Goal: Task Accomplishment & Management: Manage account settings

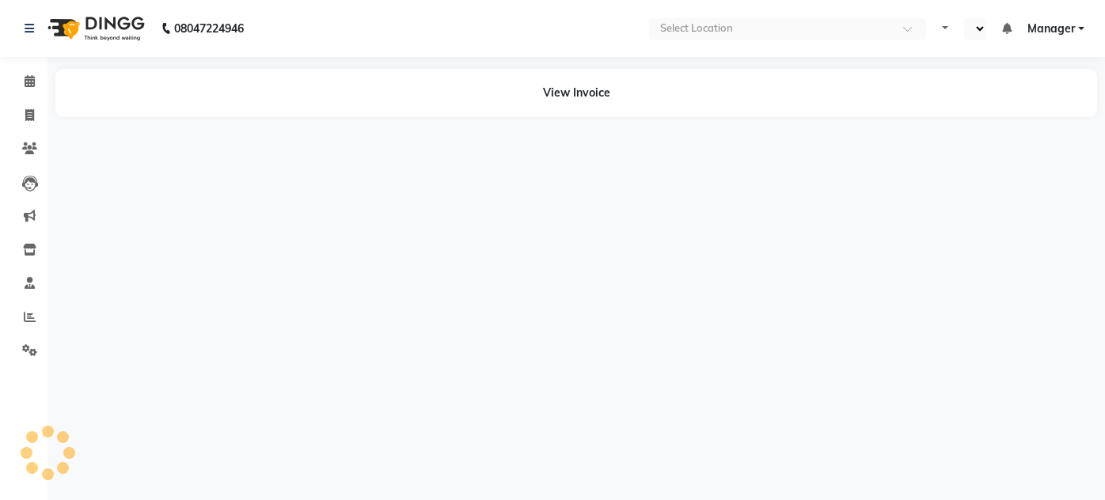
select select "en"
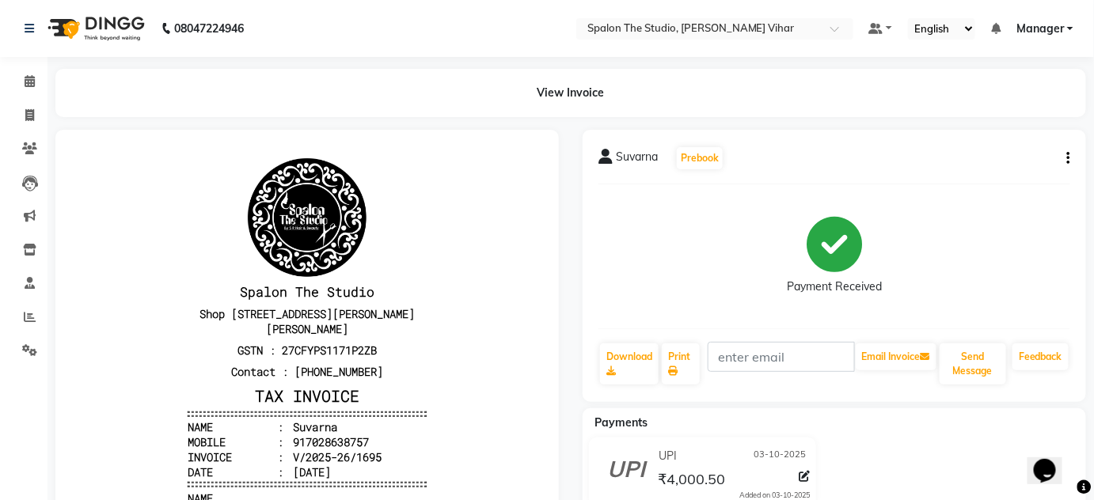
click at [1067, 158] on icon "button" at bounding box center [1068, 158] width 3 height 1
click at [970, 131] on div "Cancel Invoice" at bounding box center [990, 129] width 108 height 20
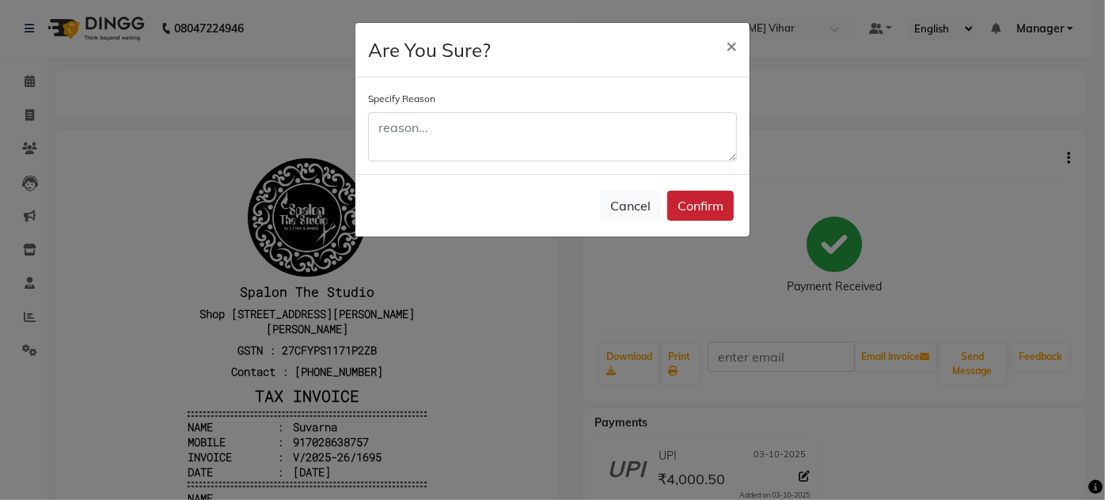
click at [686, 199] on button "Confirm" at bounding box center [700, 206] width 66 height 30
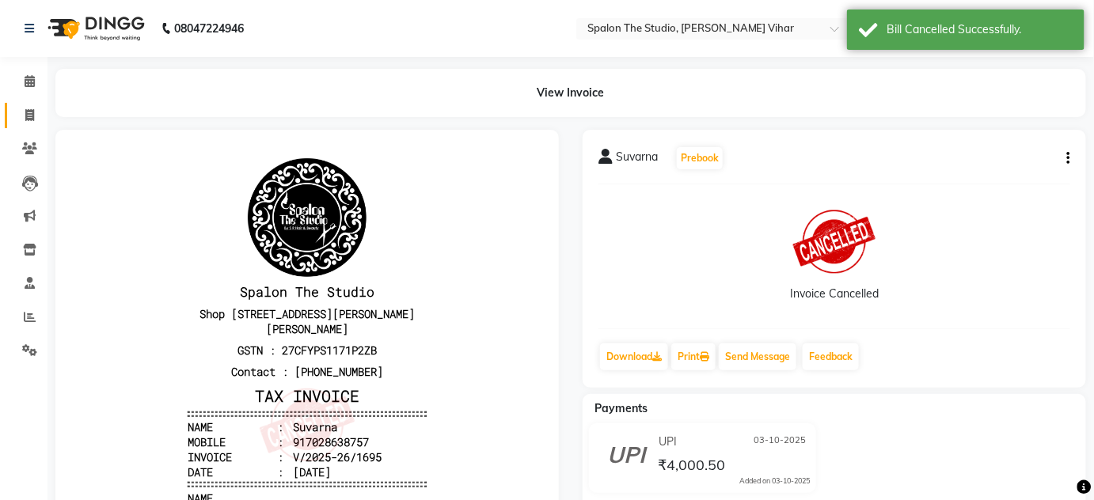
click at [30, 104] on link "Invoice" at bounding box center [24, 116] width 38 height 26
select select "service"
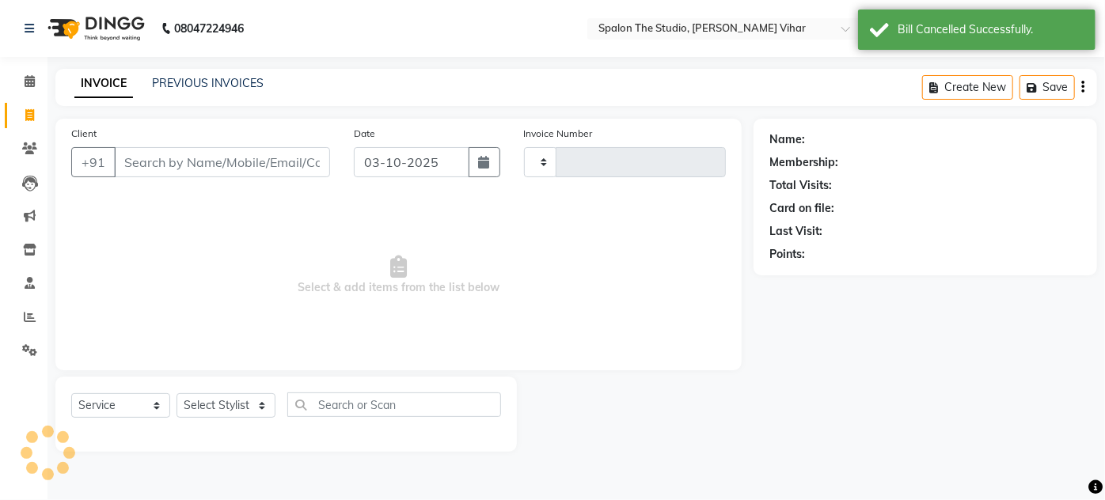
type input "1699"
select select "903"
click at [168, 88] on link "PREVIOUS INVOICES" at bounding box center [208, 83] width 112 height 14
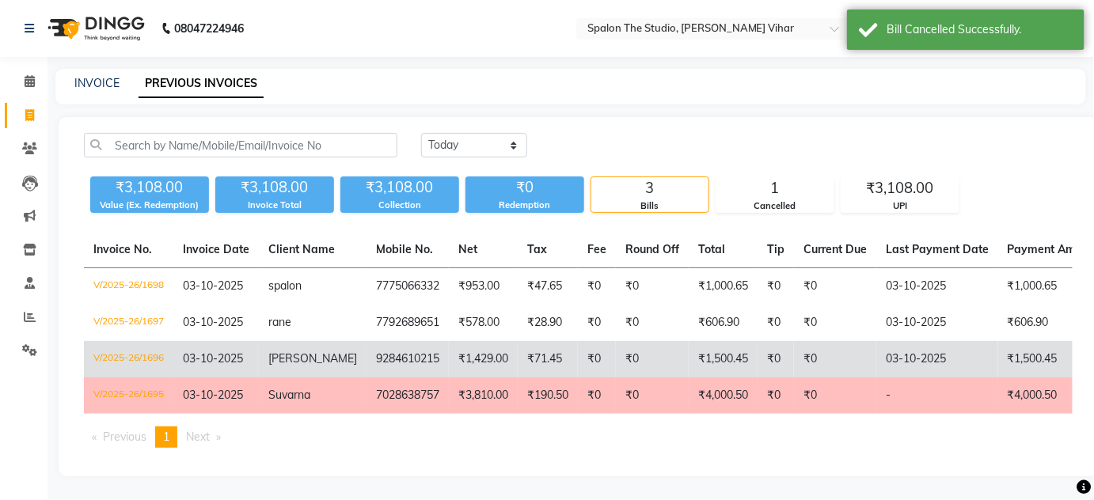
click at [319, 361] on span "SIDDHIKA" at bounding box center [312, 358] width 89 height 14
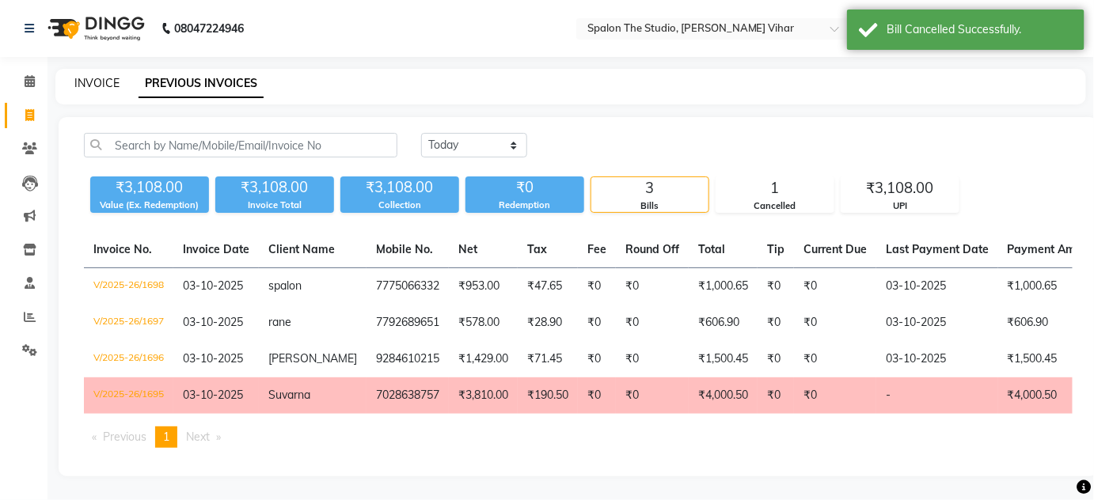
click at [89, 85] on link "INVOICE" at bounding box center [96, 83] width 45 height 14
select select "service"
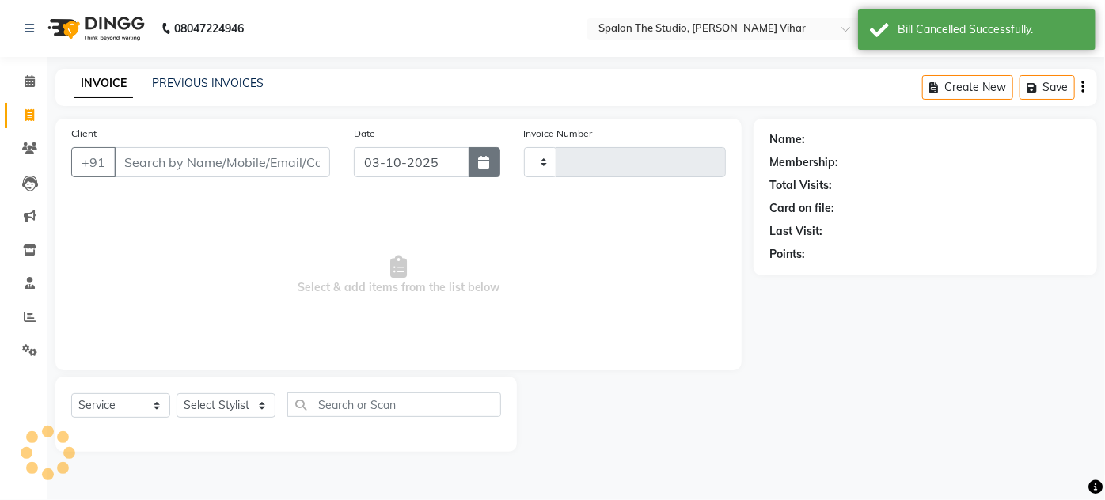
type input "1699"
select select "903"
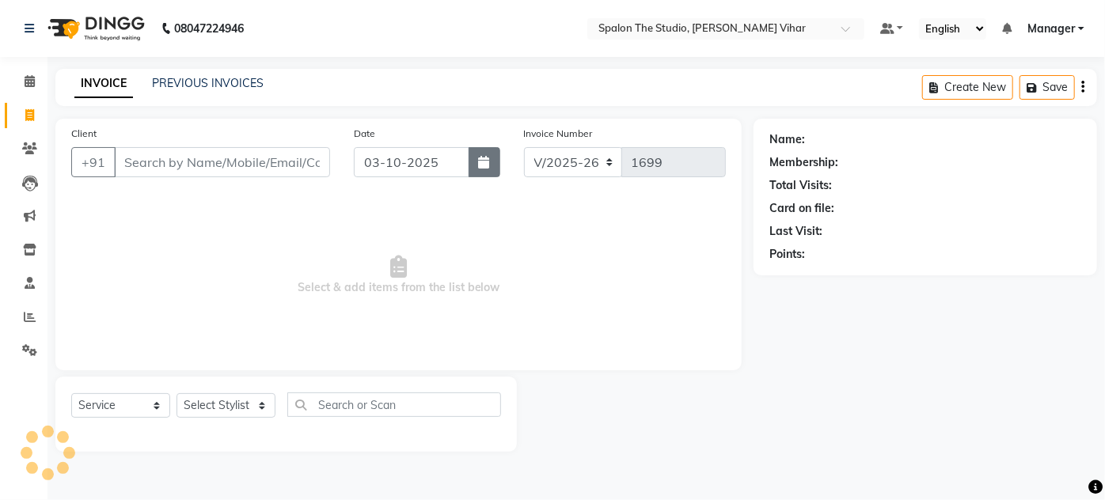
click at [491, 162] on button "button" at bounding box center [485, 162] width 32 height 30
select select "10"
select select "2025"
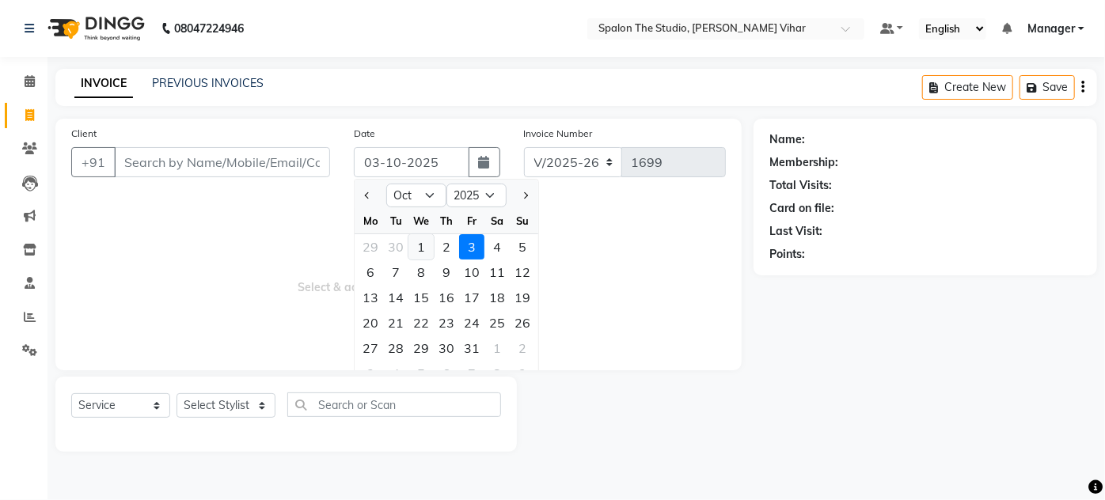
click at [416, 245] on div "1" at bounding box center [420, 246] width 25 height 25
type input "01-10-2025"
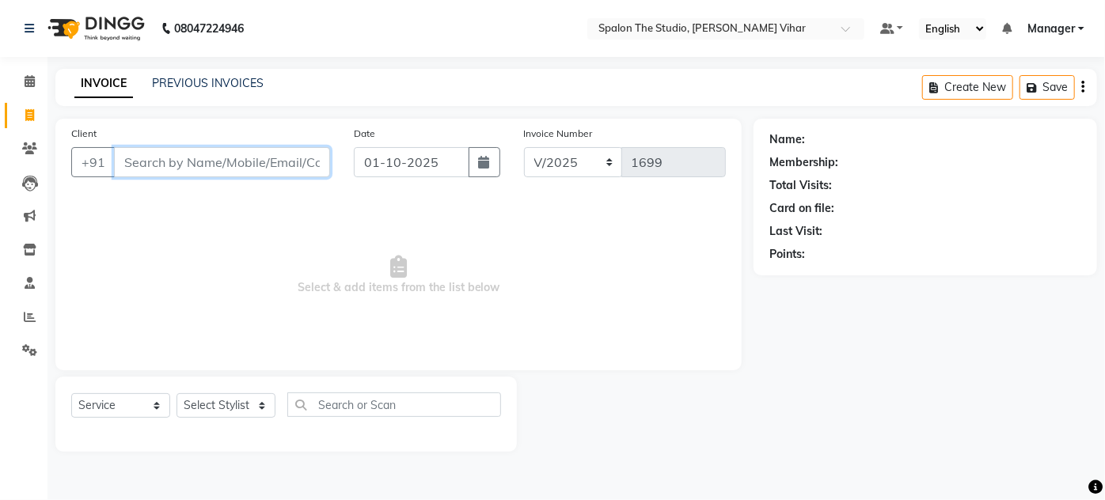
click at [285, 169] on input "Client" at bounding box center [222, 162] width 216 height 30
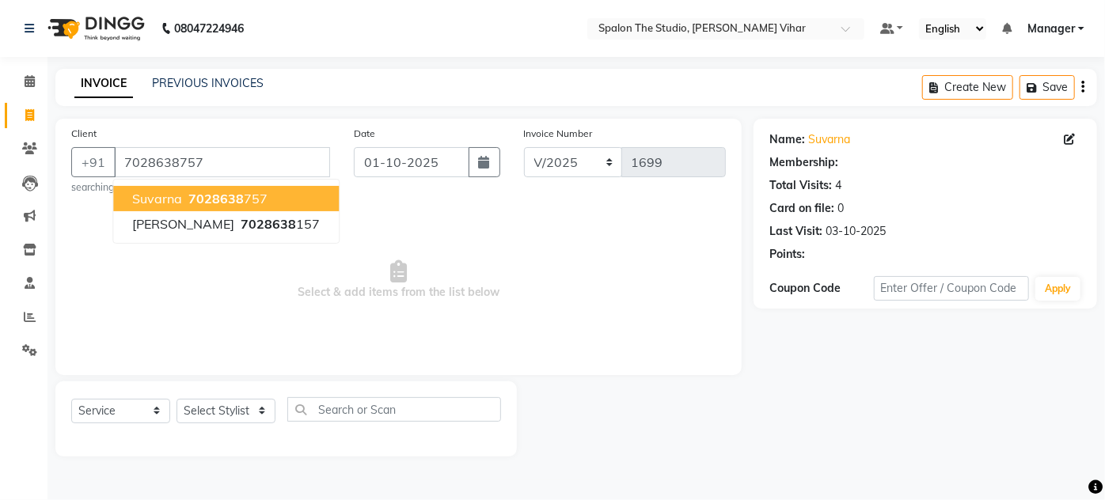
click at [264, 194] on button "Suvarna 7028638 757" at bounding box center [226, 198] width 226 height 25
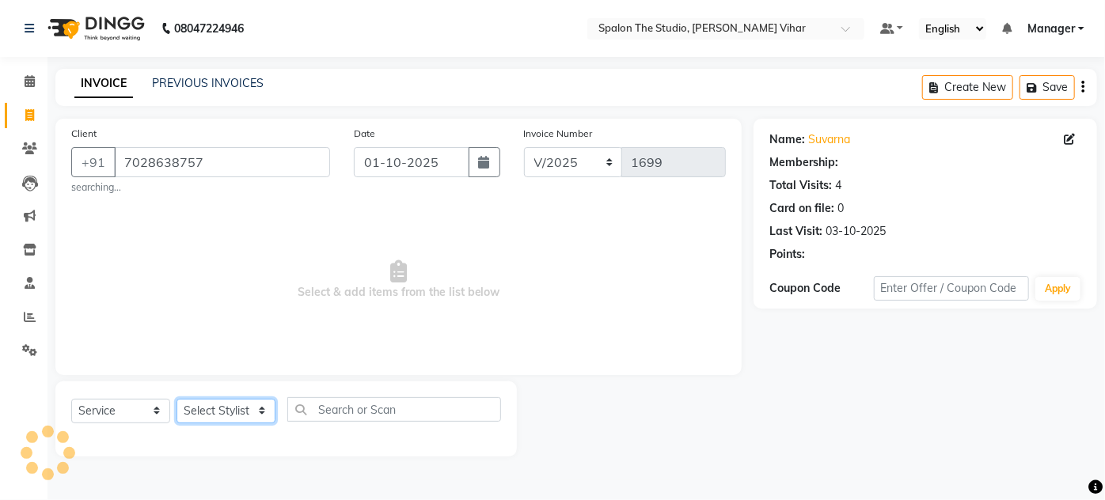
click at [223, 399] on select "Select Stylist Aarti farheen Gernal komal Manager navazish pranali purushotam r…" at bounding box center [226, 411] width 99 height 25
click at [789, 341] on div "Name: Suvarna Membership: No Active Membership Total Visits: 4 Card on file: 0 …" at bounding box center [931, 288] width 355 height 338
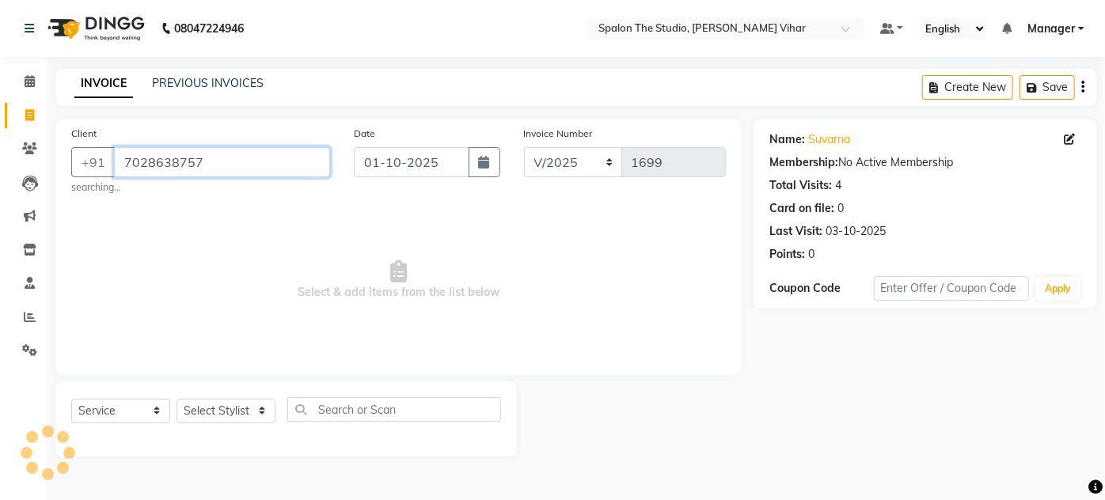
click at [247, 156] on input "7028638757" at bounding box center [222, 162] width 216 height 30
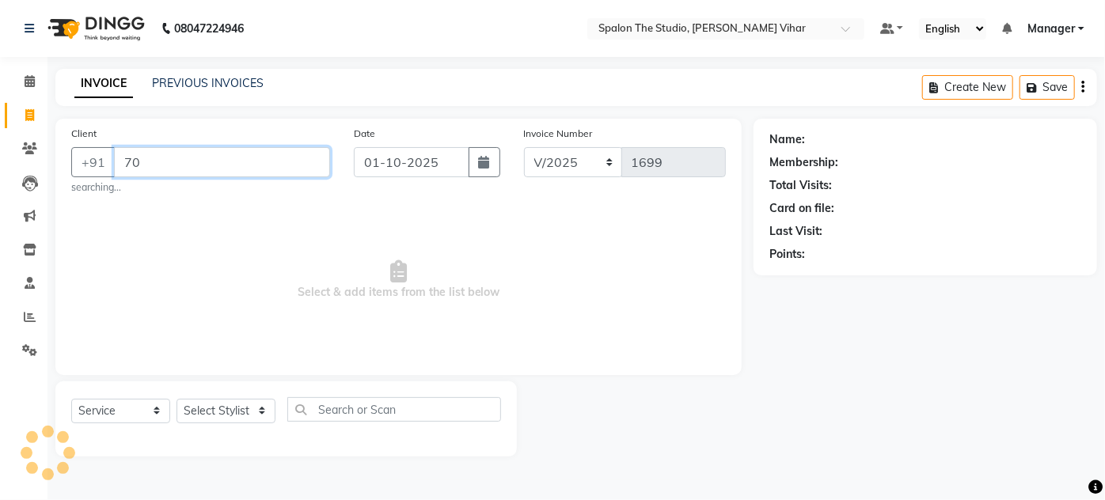
type input "7"
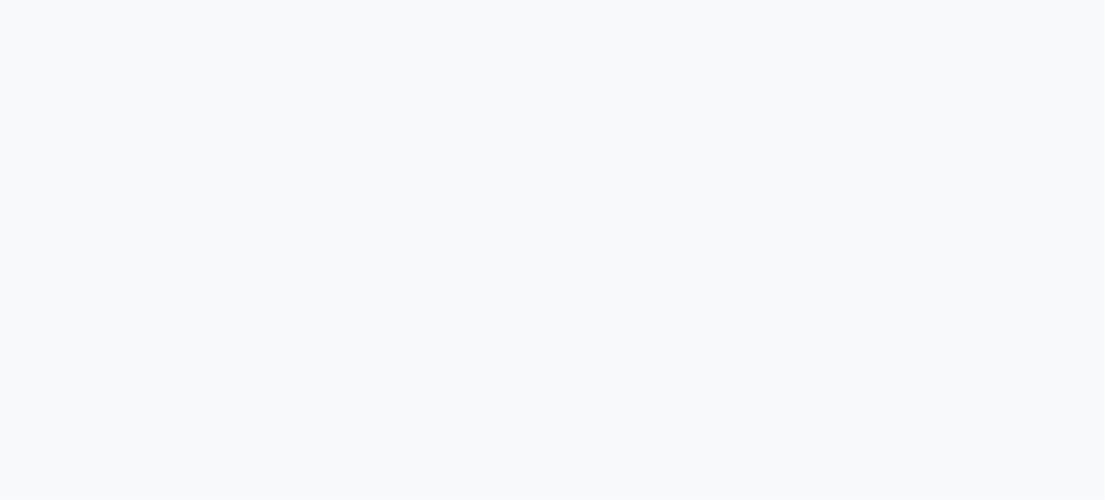
select select "service"
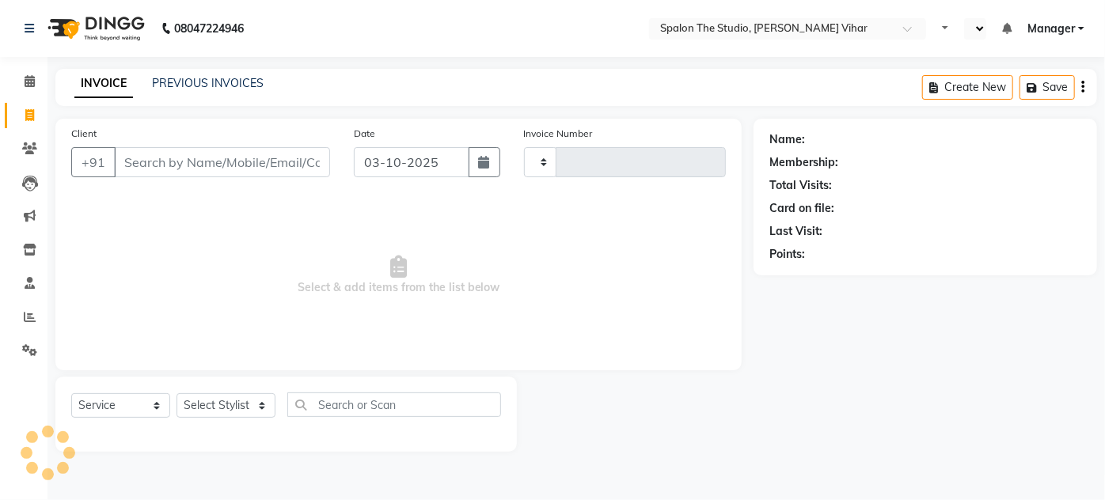
type input "1699"
select select "903"
select select "en"
click at [143, 157] on input "Client" at bounding box center [222, 162] width 216 height 30
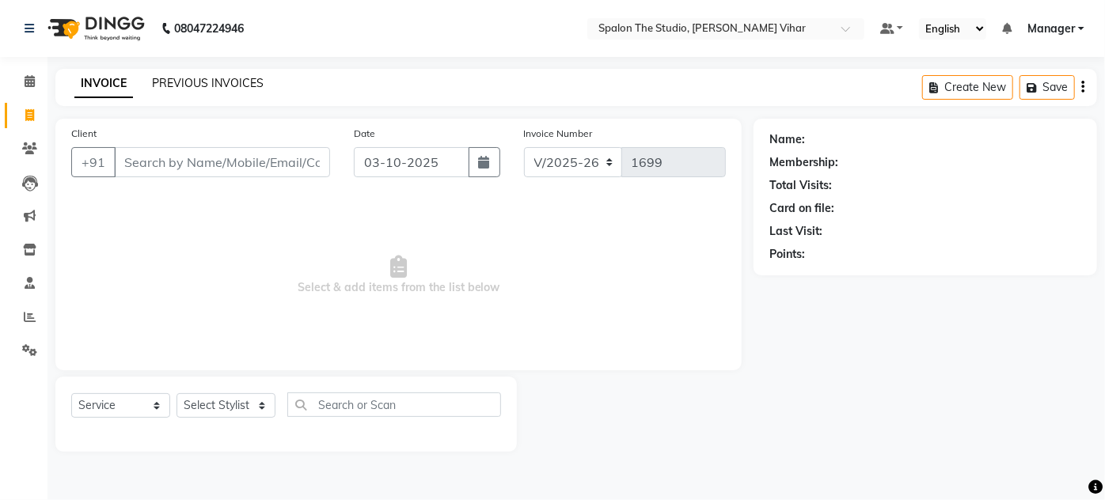
click at [196, 79] on link "PREVIOUS INVOICES" at bounding box center [208, 83] width 112 height 14
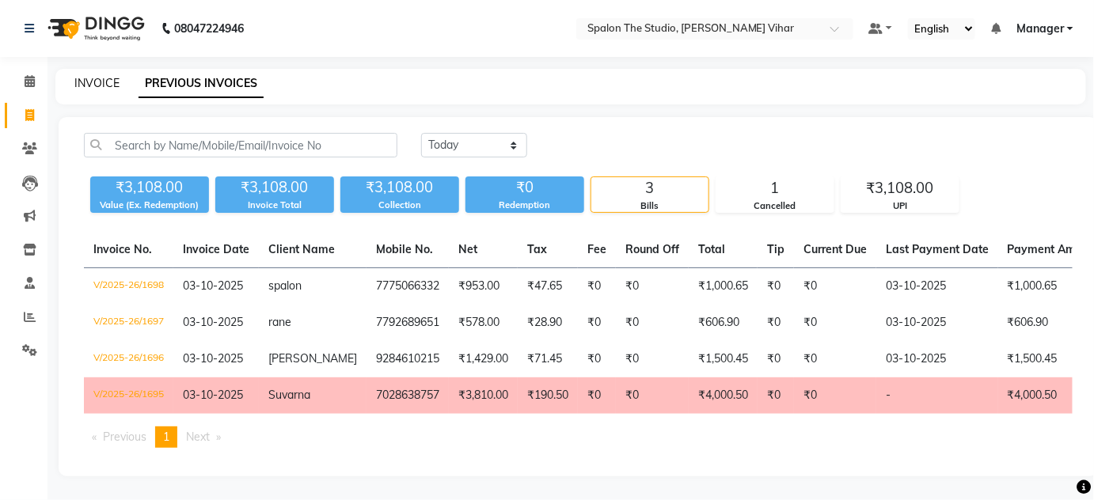
click at [101, 76] on link "INVOICE" at bounding box center [96, 83] width 45 height 14
select select "service"
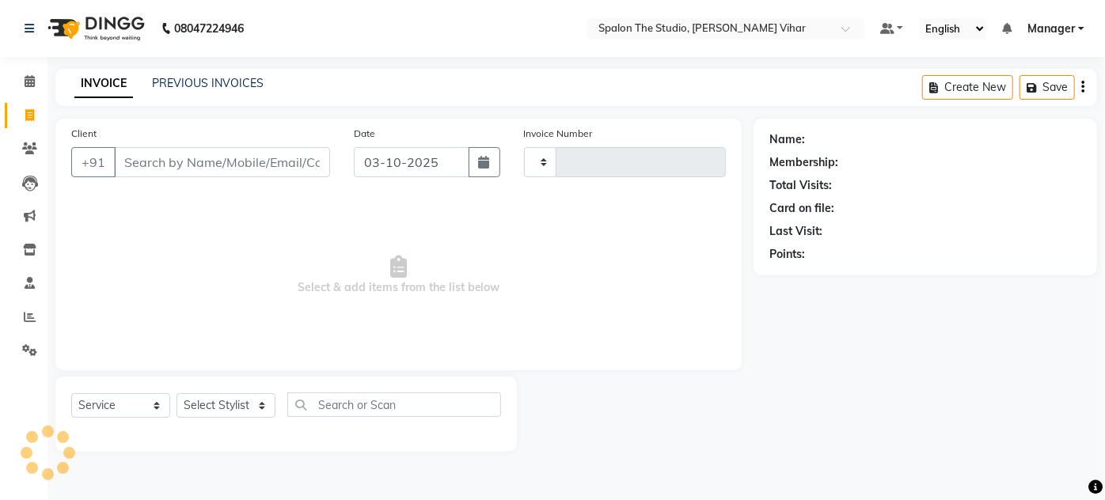
type input "1699"
select select "903"
click at [485, 158] on icon "button" at bounding box center [484, 162] width 11 height 13
select select "10"
select select "2025"
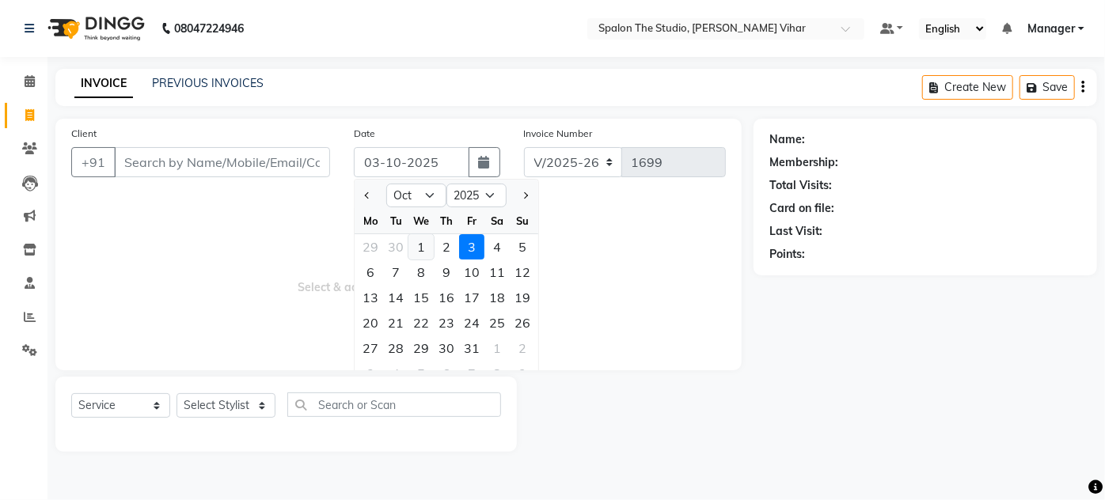
click at [420, 246] on div "1" at bounding box center [420, 246] width 25 height 25
type input "01-10-2025"
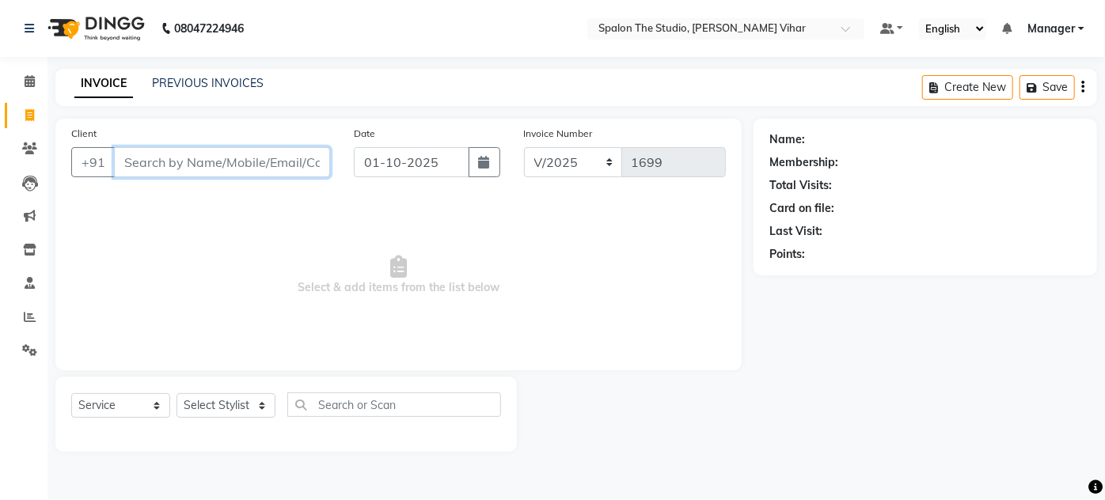
click at [250, 163] on input "Client" at bounding box center [222, 162] width 216 height 30
click at [184, 160] on input "70286385757" at bounding box center [181, 162] width 135 height 30
type input "7028638757"
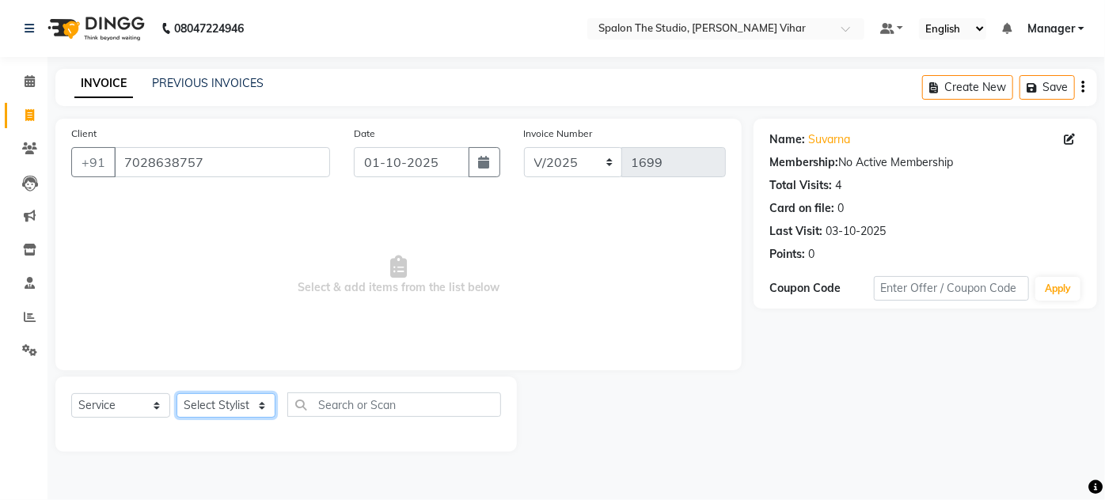
click at [198, 404] on select "Select Stylist Aarti farheen Gernal komal Manager navazish pranali purushotam r…" at bounding box center [226, 405] width 99 height 25
select select "47767"
click at [177, 393] on select "Select Stylist Aarti farheen Gernal komal Manager navazish pranali purushotam r…" at bounding box center [226, 405] width 99 height 25
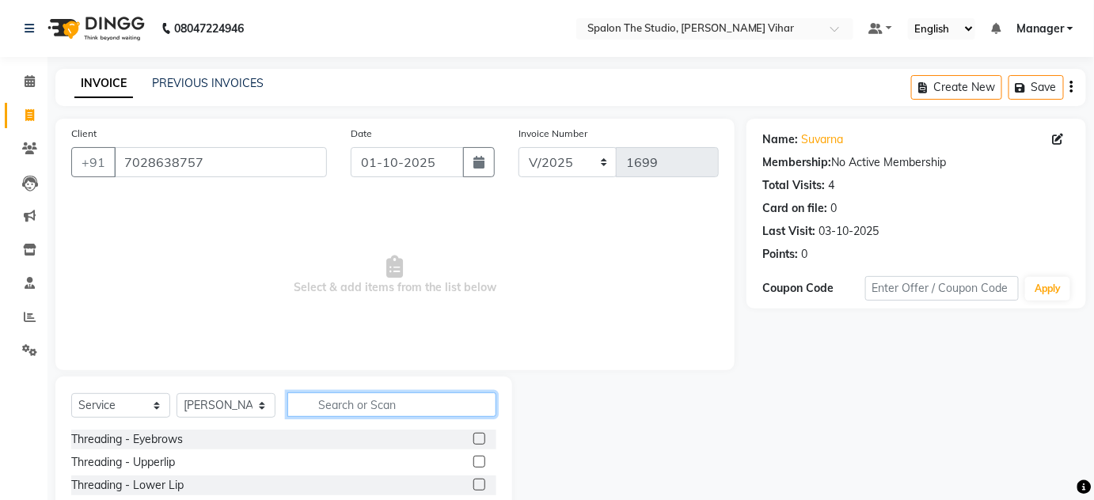
click at [315, 404] on input "text" at bounding box center [391, 405] width 209 height 25
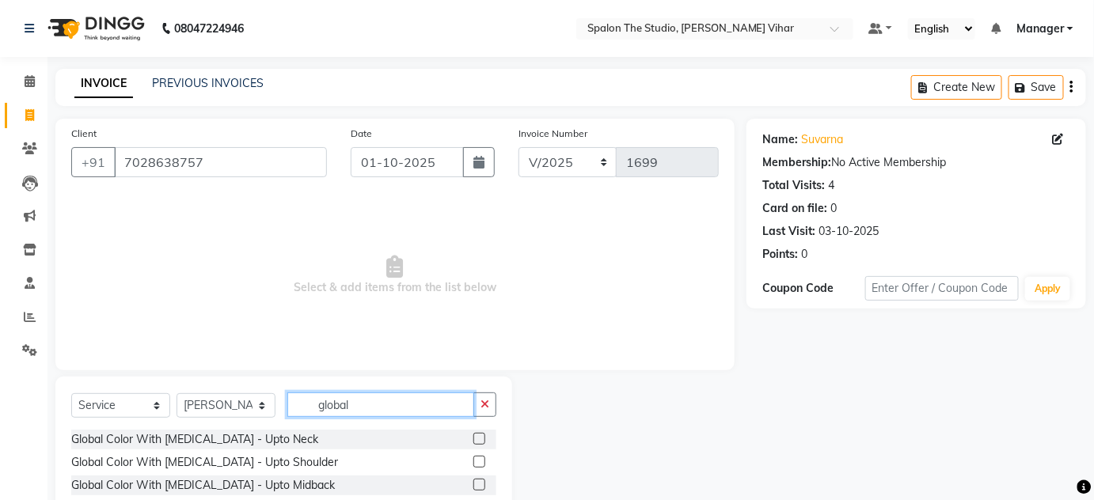
type input "global"
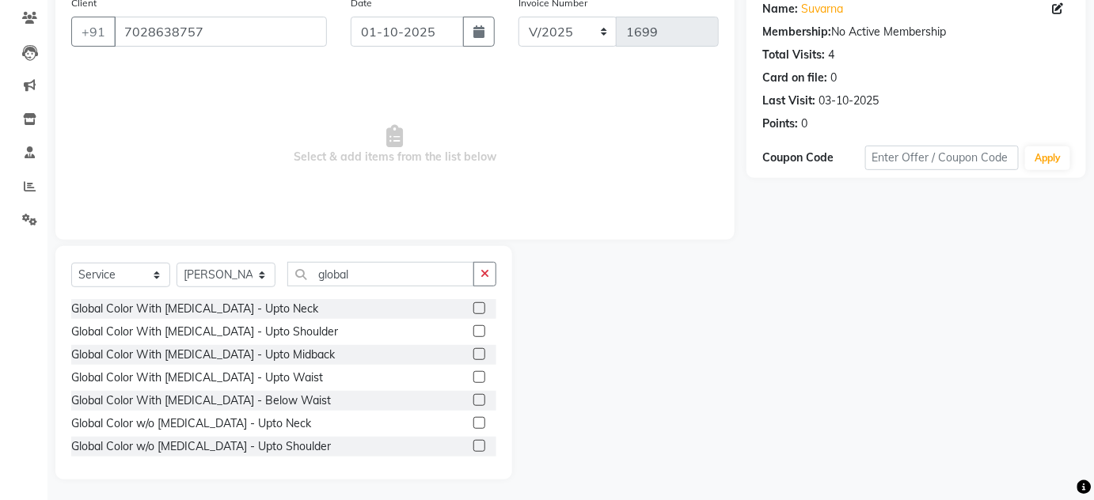
scroll to position [133, 0]
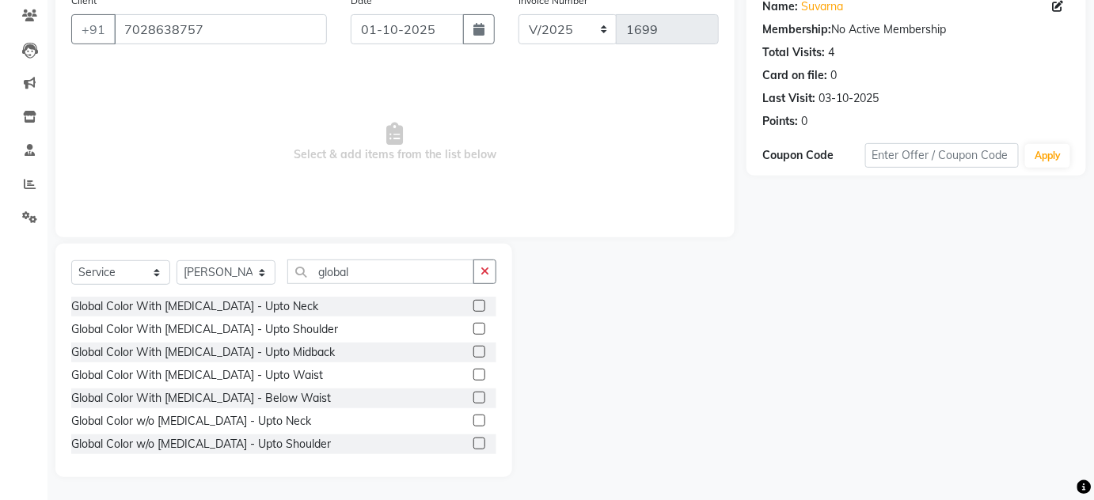
click at [473, 331] on label at bounding box center [479, 329] width 12 height 12
click at [473, 331] on input "checkbox" at bounding box center [478, 330] width 10 height 10
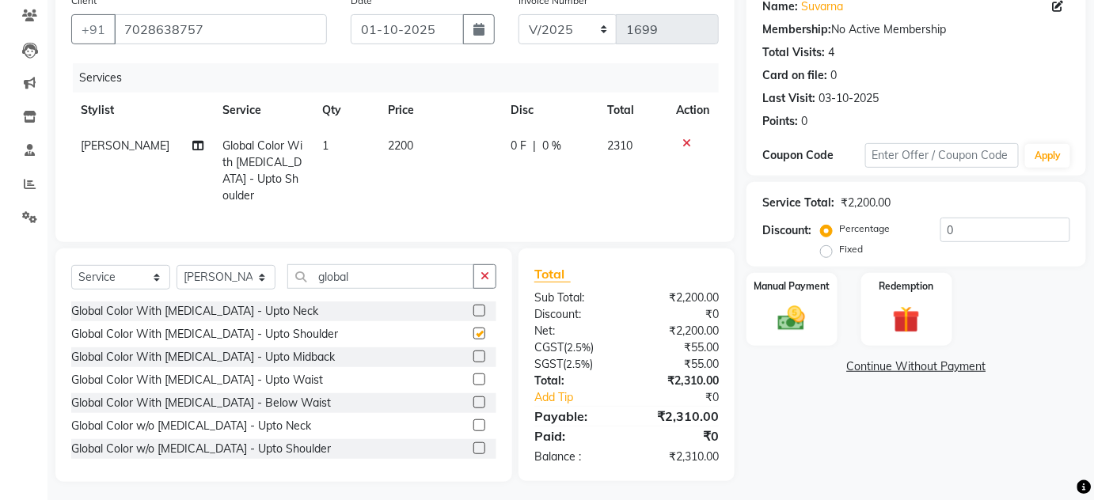
checkbox input "false"
click at [458, 135] on td "2200" at bounding box center [439, 170] width 122 height 85
select select "47767"
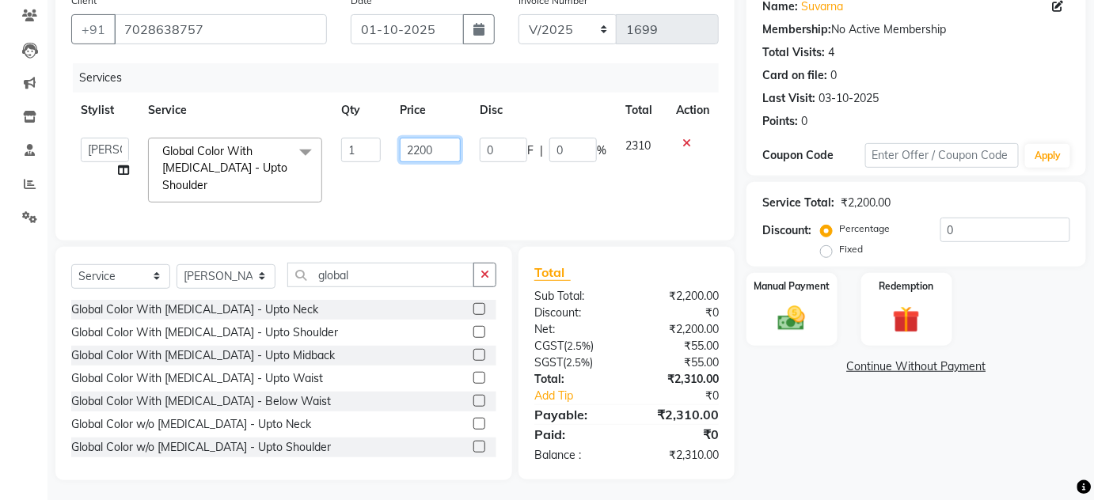
click at [458, 138] on input "2200" at bounding box center [430, 150] width 61 height 25
type input "2"
type input "4761"
click at [825, 451] on div "Name: Suvarna Membership: No Active Membership Total Visits: 4 Card on file: 0 …" at bounding box center [921, 233] width 351 height 495
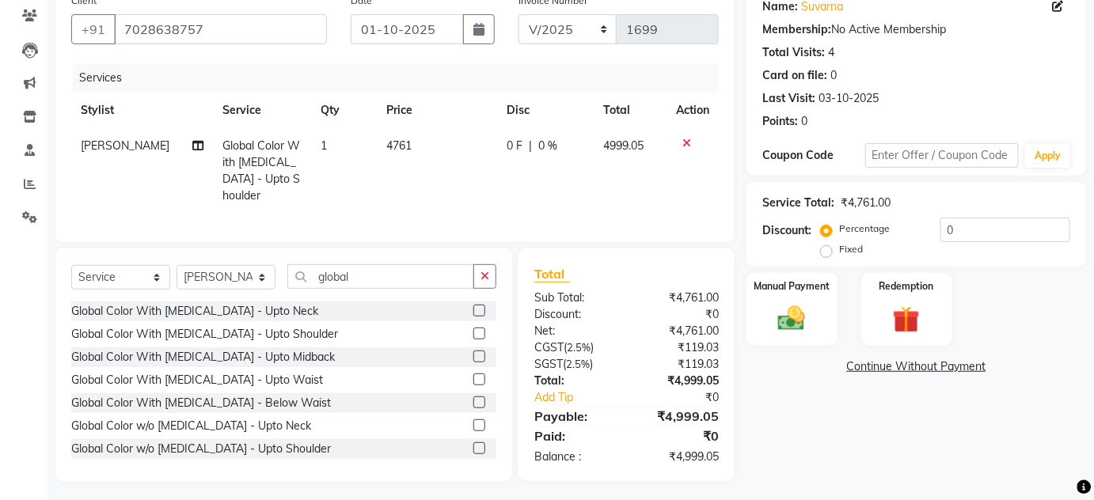
click at [411, 140] on td "4761" at bounding box center [437, 170] width 121 height 85
select select "47767"
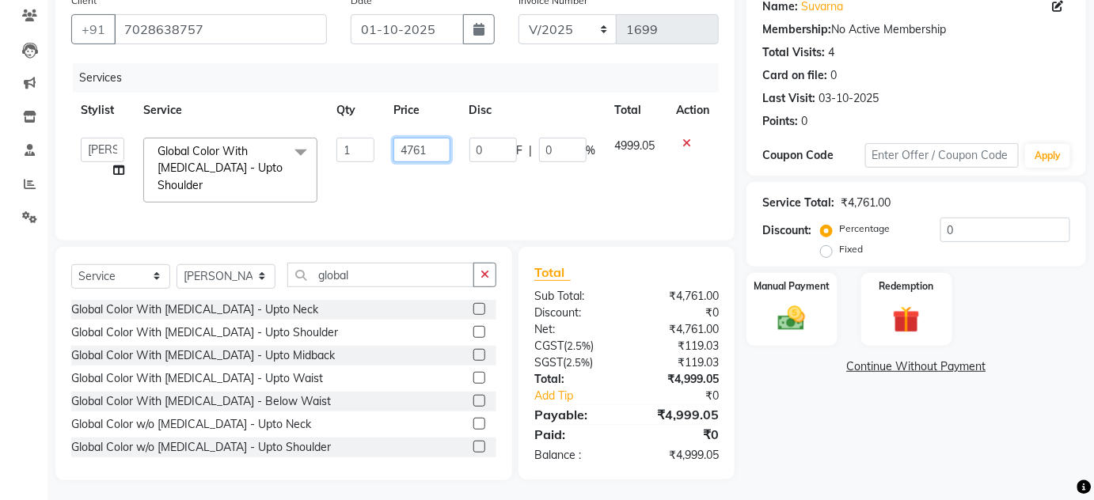
click at [428, 145] on input "4761" at bounding box center [421, 150] width 56 height 25
type input "4762"
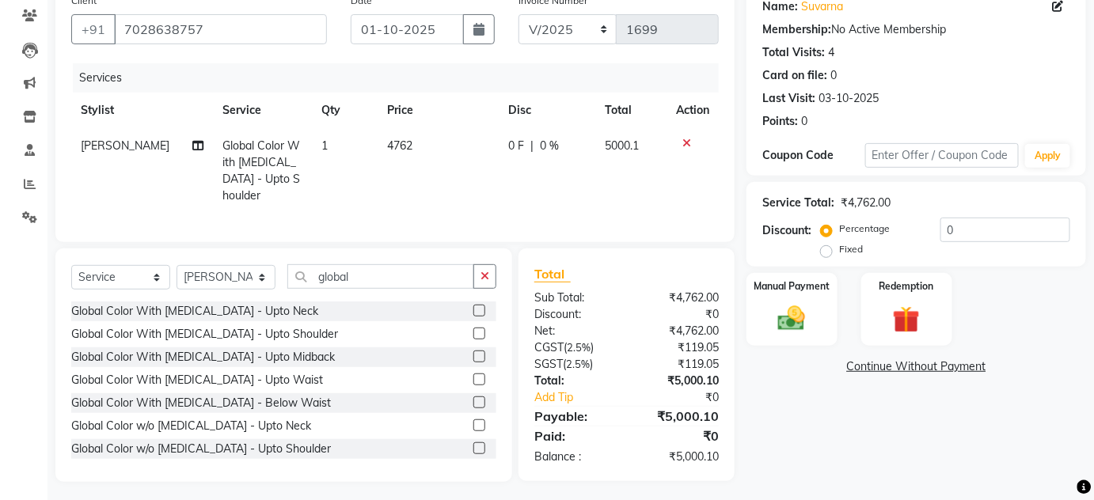
click at [792, 426] on div "Name: Suvarna Membership: No Active Membership Total Visits: 4 Card on file: 0 …" at bounding box center [921, 234] width 351 height 496
click at [417, 118] on th "Price" at bounding box center [438, 111] width 121 height 36
click at [430, 158] on td "4762" at bounding box center [438, 170] width 121 height 85
select select "47767"
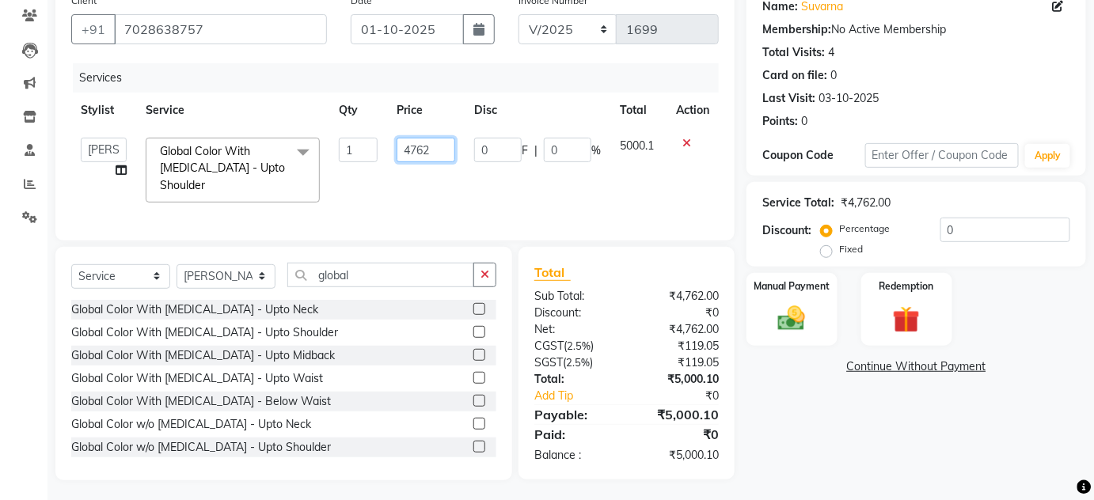
click at [430, 158] on input "4762" at bounding box center [426, 150] width 59 height 25
type input "3809"
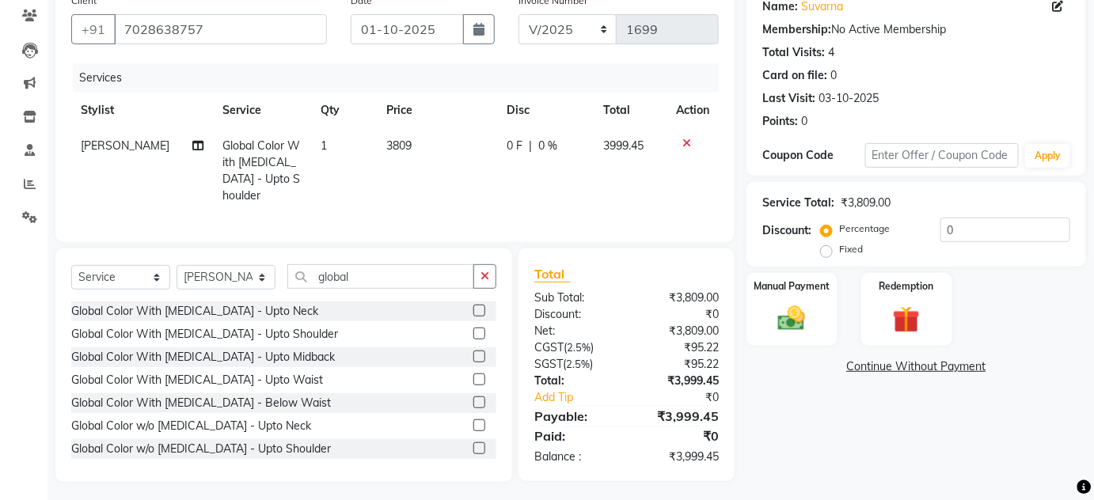
click at [765, 455] on div "Name: Suvarna Membership: No Active Membership Total Visits: 4 Card on file: 0 …" at bounding box center [921, 234] width 351 height 496
click at [416, 149] on td "3809" at bounding box center [437, 170] width 121 height 85
select select "47767"
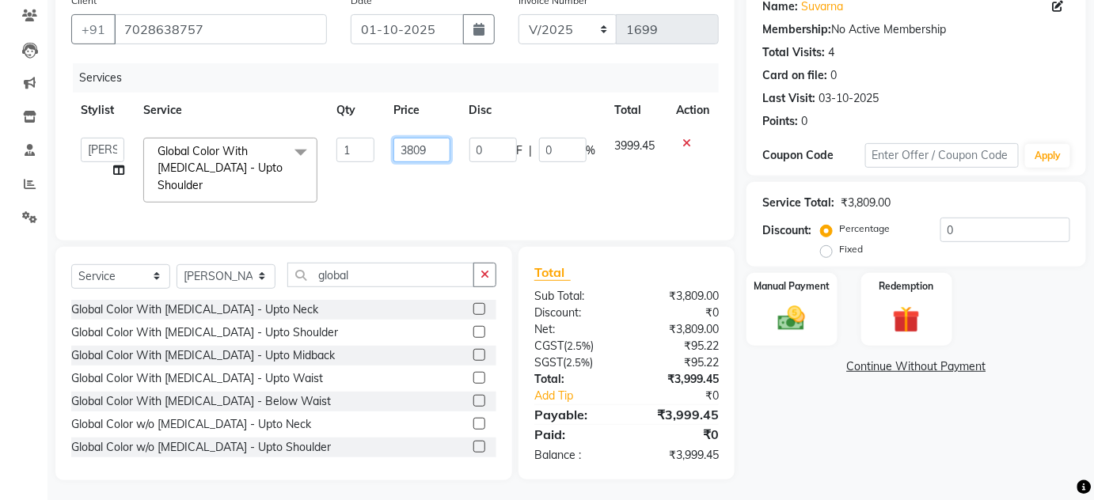
click at [426, 146] on input "3809" at bounding box center [421, 150] width 56 height 25
type input "3810"
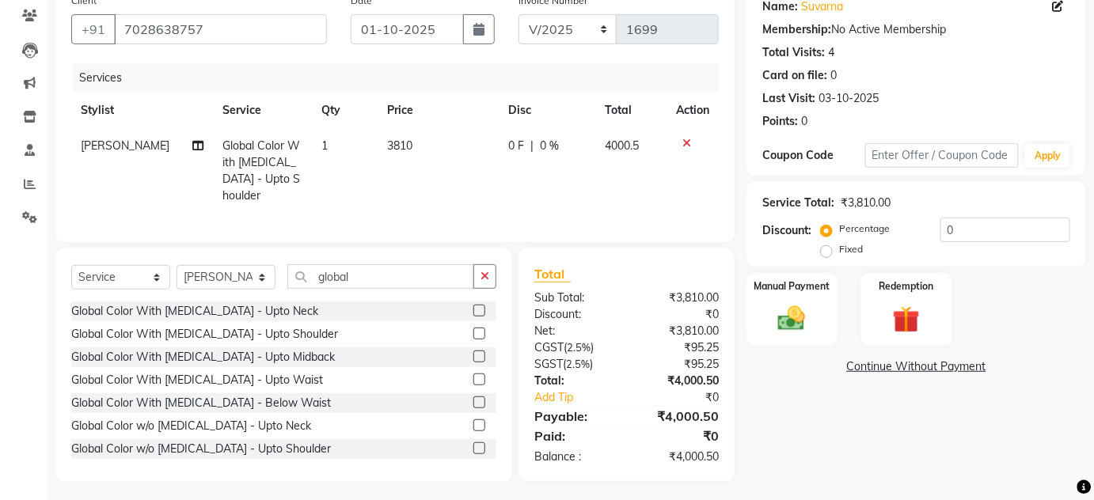
click at [834, 407] on div "Name: Suvarna Membership: No Active Membership Total Visits: 4 Card on file: 0 …" at bounding box center [921, 234] width 351 height 496
click at [815, 306] on div "Manual Payment" at bounding box center [792, 310] width 94 height 77
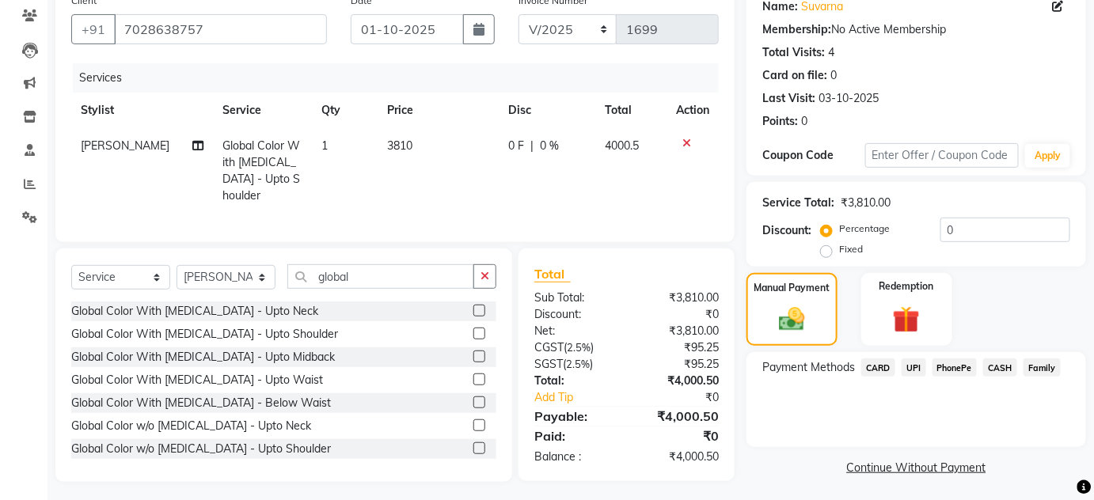
click at [918, 363] on span "UPI" at bounding box center [914, 368] width 25 height 18
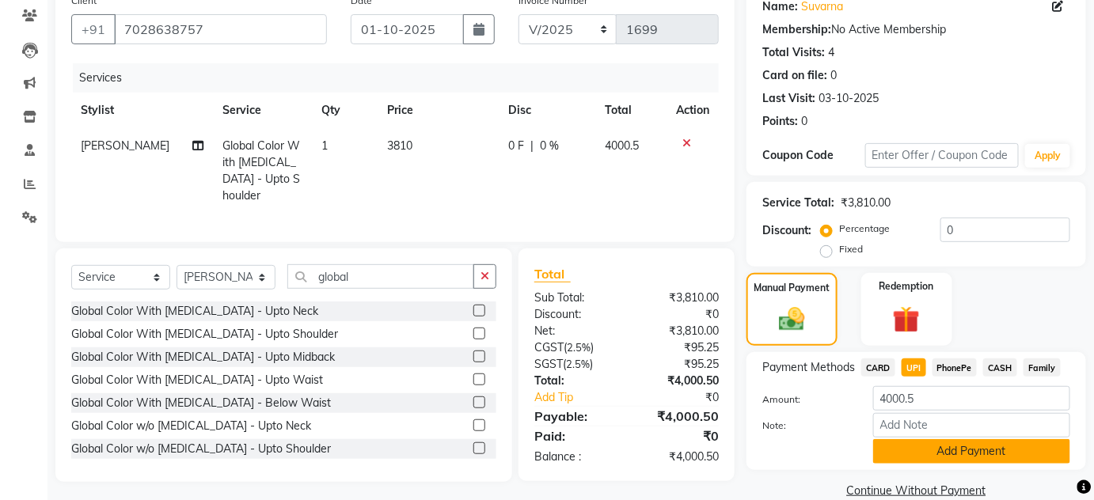
click at [960, 457] on button "Add Payment" at bounding box center [971, 451] width 197 height 25
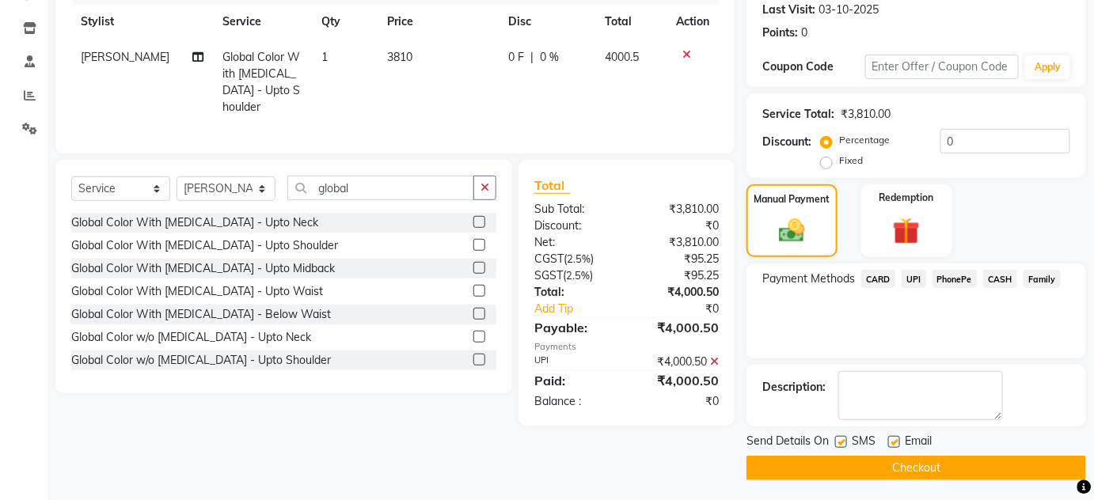
scroll to position [224, 0]
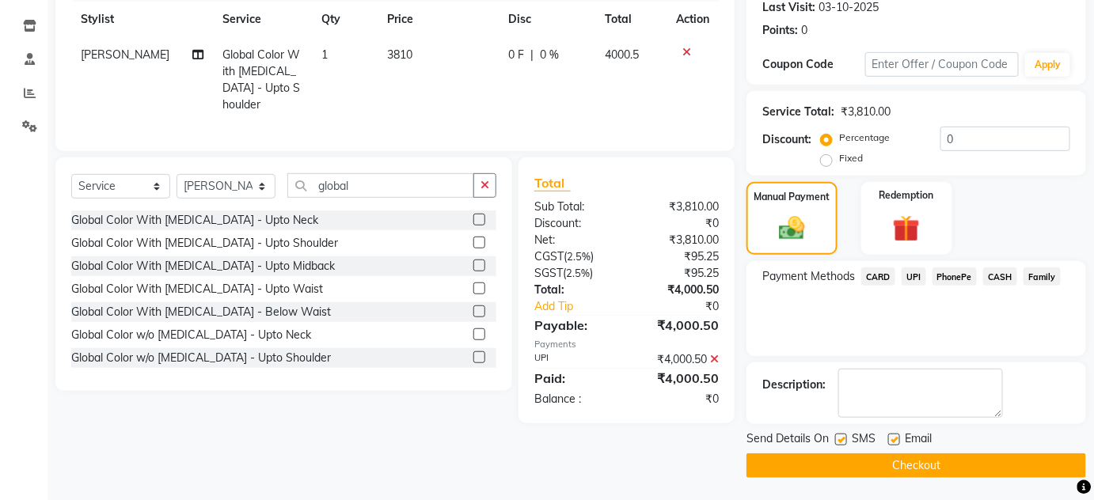
click at [1054, 466] on button "Checkout" at bounding box center [916, 466] width 340 height 25
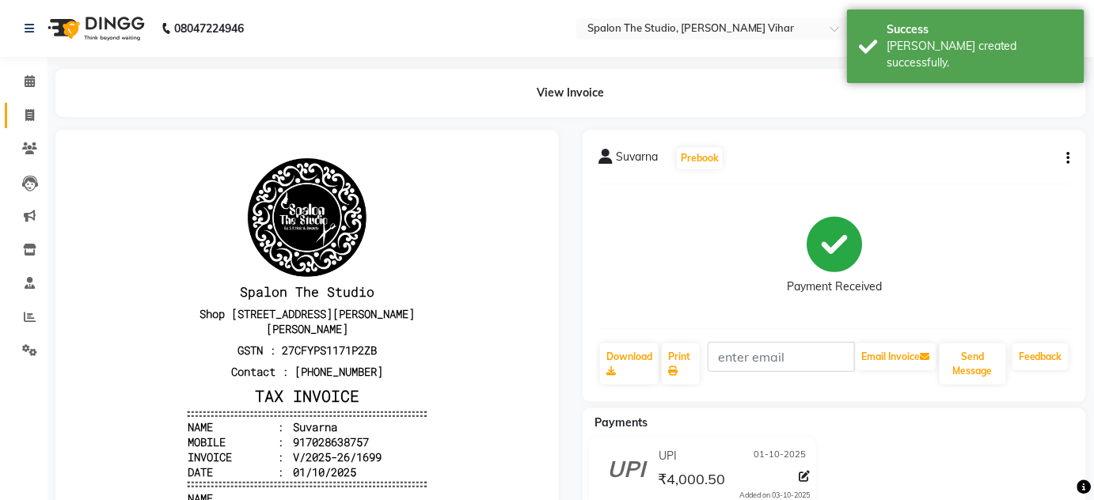
click at [32, 115] on icon at bounding box center [29, 115] width 9 height 12
select select "service"
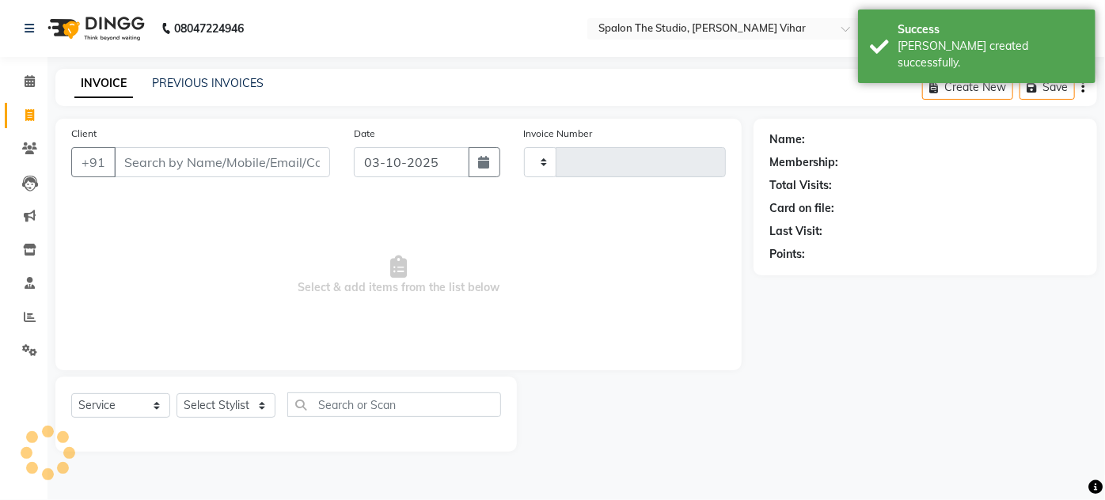
click at [139, 160] on input "Client" at bounding box center [222, 162] width 216 height 30
type input "1700"
select select "903"
click at [139, 160] on input "92" at bounding box center [222, 162] width 216 height 30
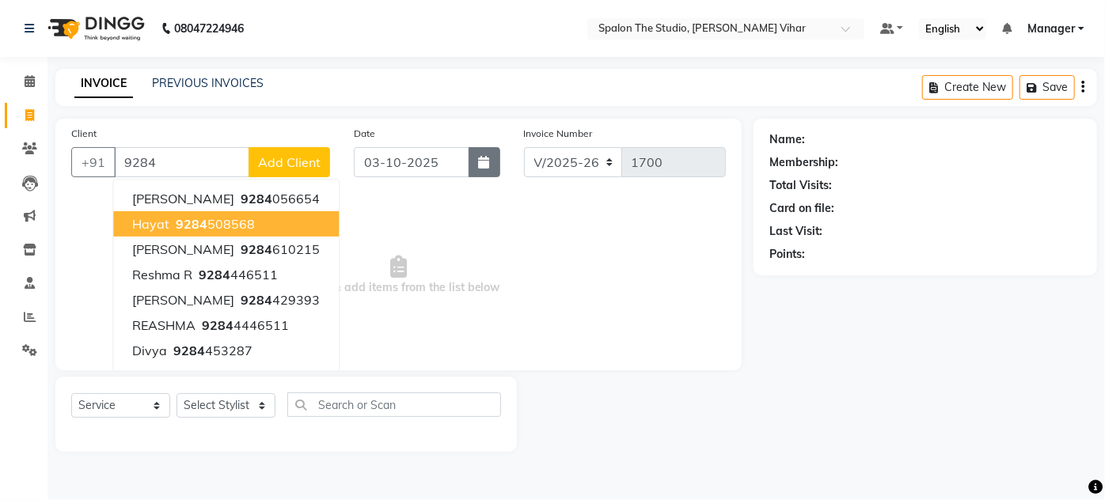
type input "9284"
click at [492, 159] on button "button" at bounding box center [485, 162] width 32 height 30
select select "10"
select select "2025"
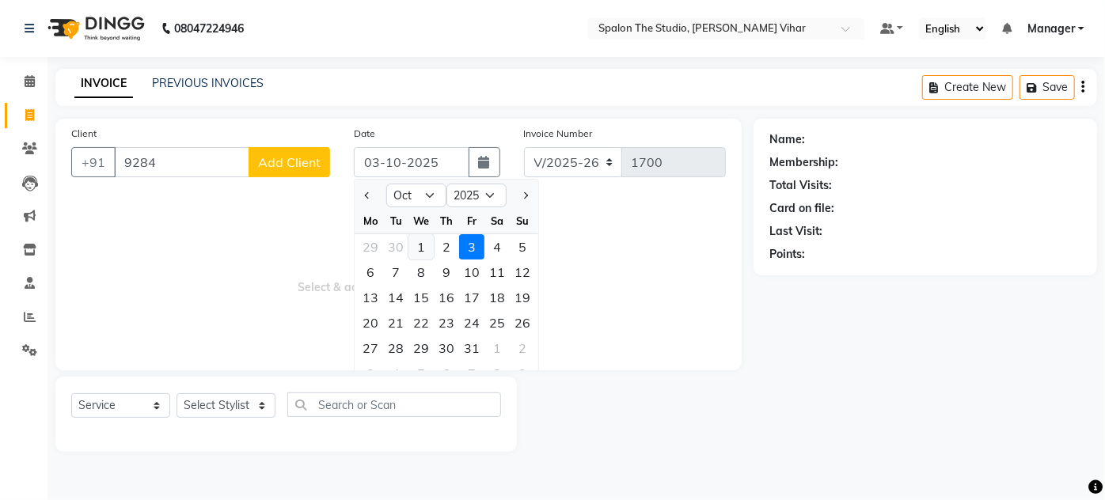
click at [423, 234] on div "1" at bounding box center [420, 246] width 25 height 25
type input "01-10-2025"
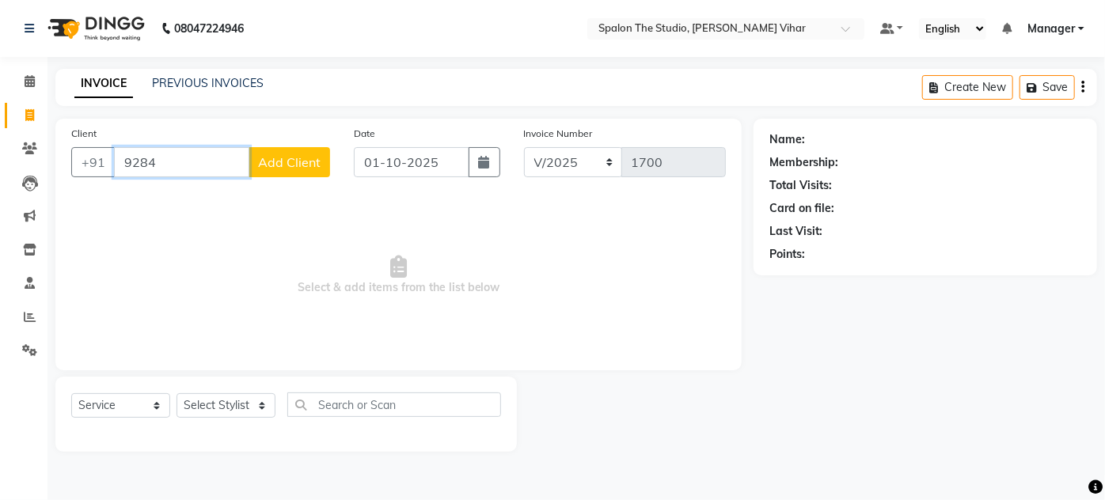
click at [196, 167] on input "9284" at bounding box center [181, 162] width 135 height 30
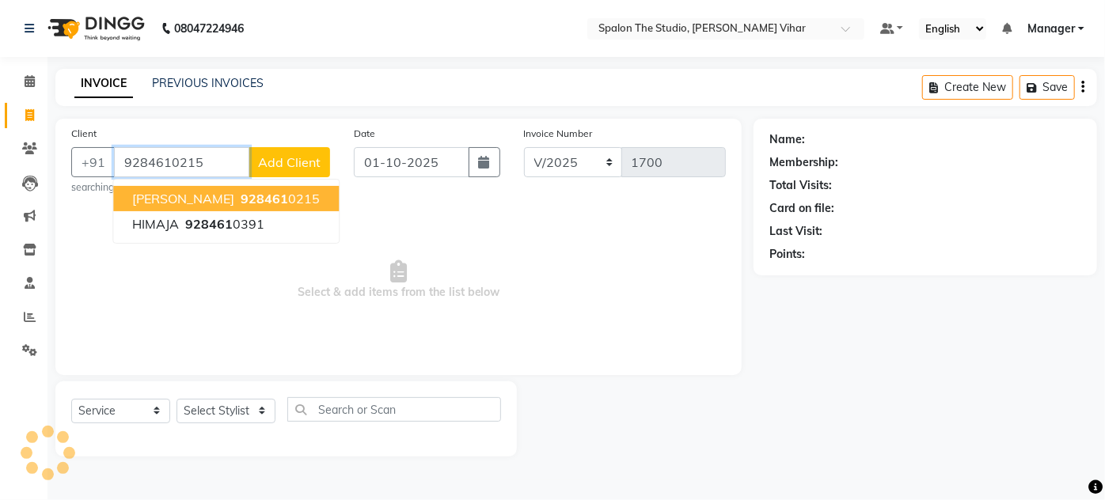
type input "9284610215"
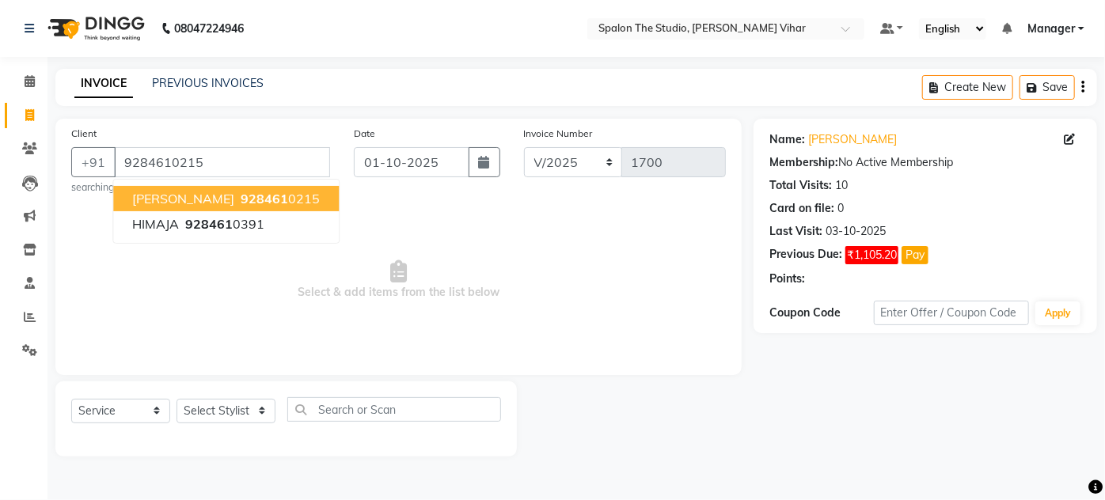
click at [254, 187] on button "SIDDHIKA 928461 0215" at bounding box center [226, 198] width 226 height 25
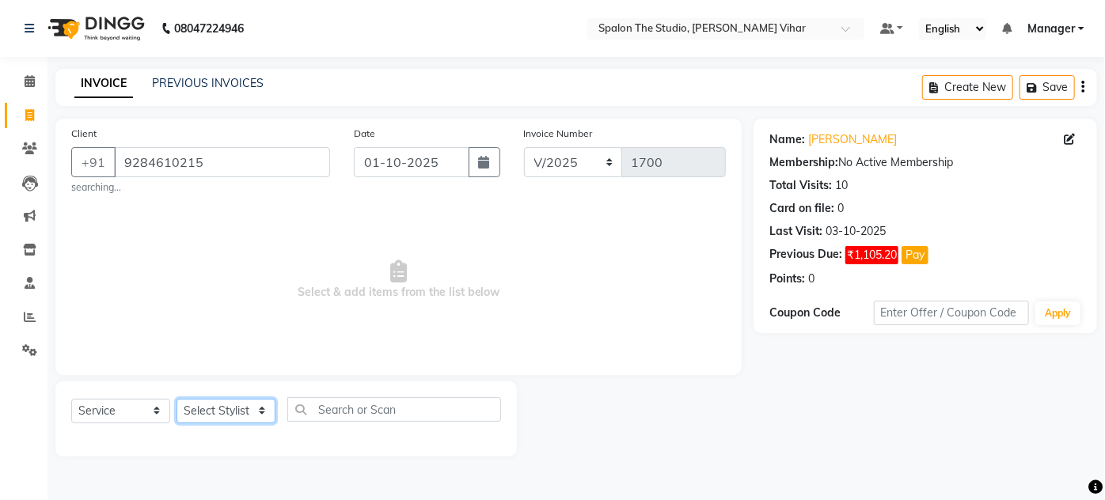
click at [241, 408] on select "Select Stylist Aarti farheen Gernal [PERSON_NAME] Manager navazish [PERSON_NAME…" at bounding box center [226, 411] width 99 height 25
select select "85617"
click at [177, 399] on select "Select Stylist Aarti farheen Gernal [PERSON_NAME] Manager navazish [PERSON_NAME…" at bounding box center [226, 411] width 99 height 25
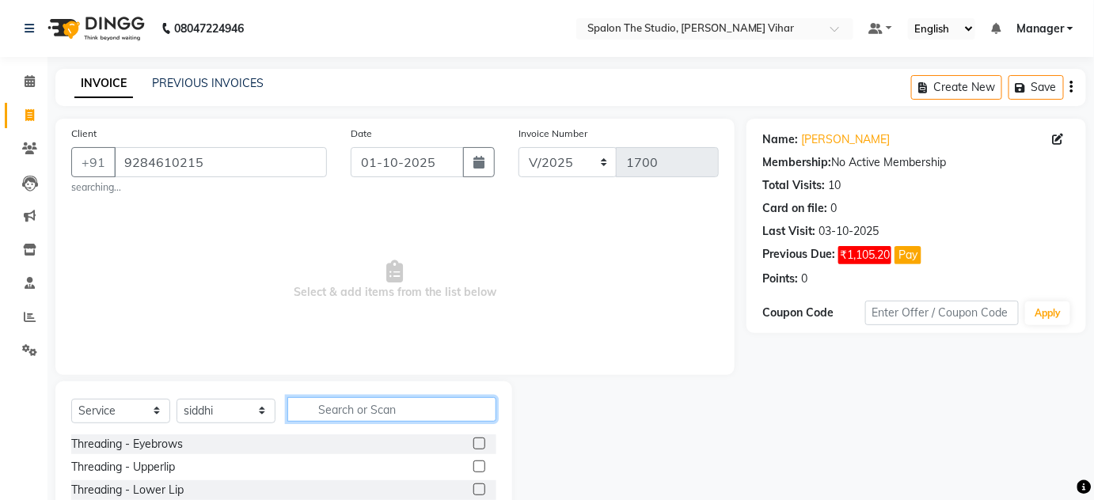
click at [369, 407] on input "text" at bounding box center [391, 409] width 209 height 25
type input "nail"
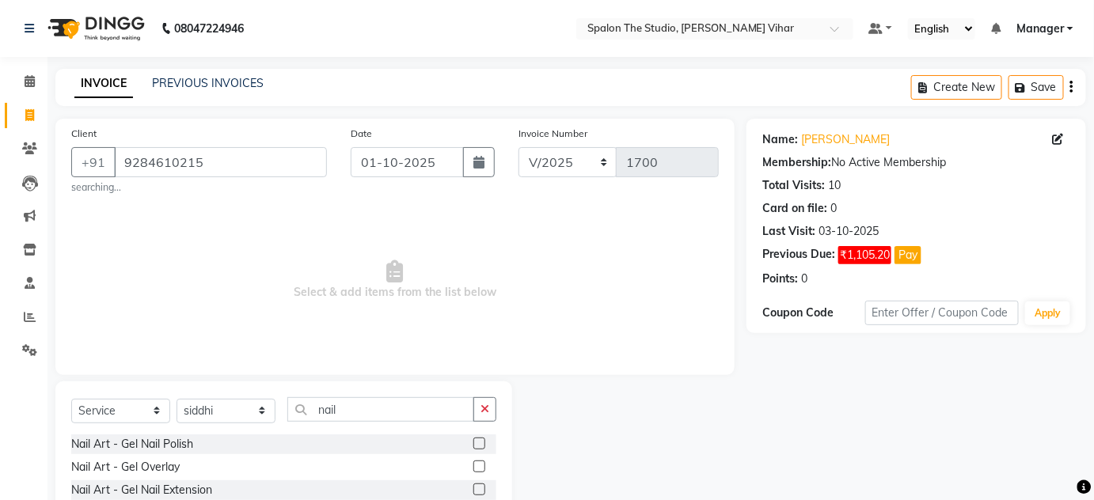
click at [473, 487] on label at bounding box center [479, 490] width 12 height 12
click at [473, 487] on input "checkbox" at bounding box center [478, 490] width 10 height 10
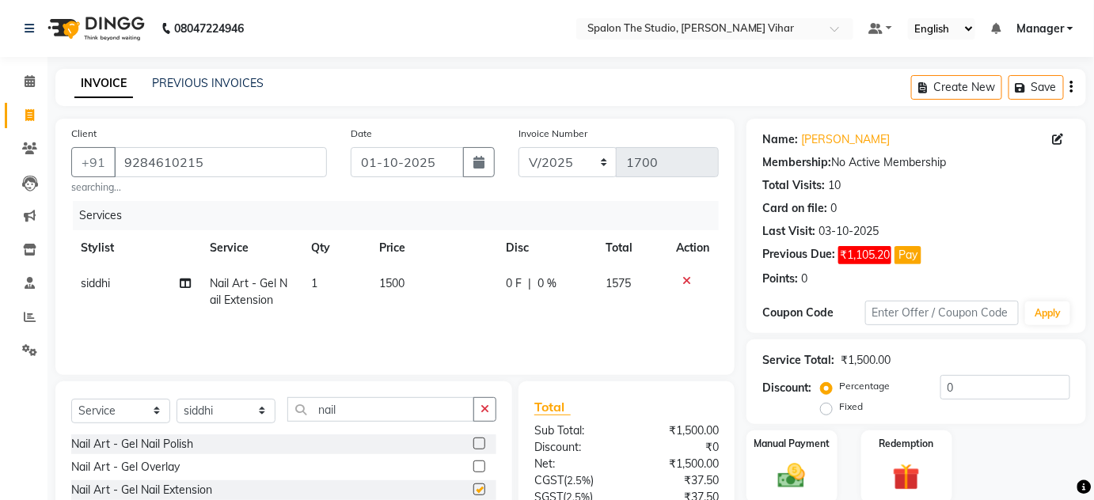
checkbox input "false"
click at [441, 291] on td "1500" at bounding box center [433, 292] width 127 height 52
select select "85617"
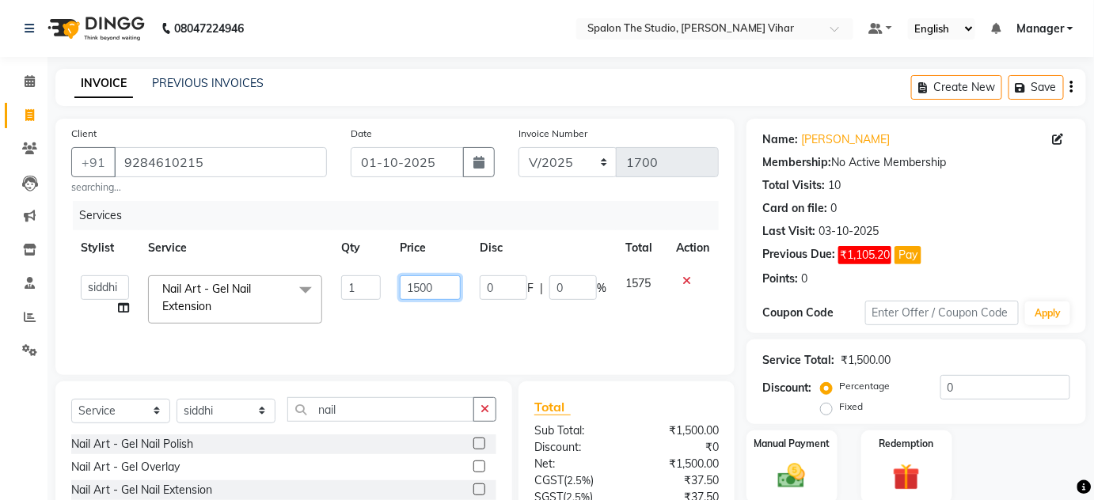
click at [442, 285] on input "1500" at bounding box center [430, 287] width 61 height 25
type input "1"
type input "1428"
click at [577, 249] on th "Disc" at bounding box center [543, 248] width 146 height 36
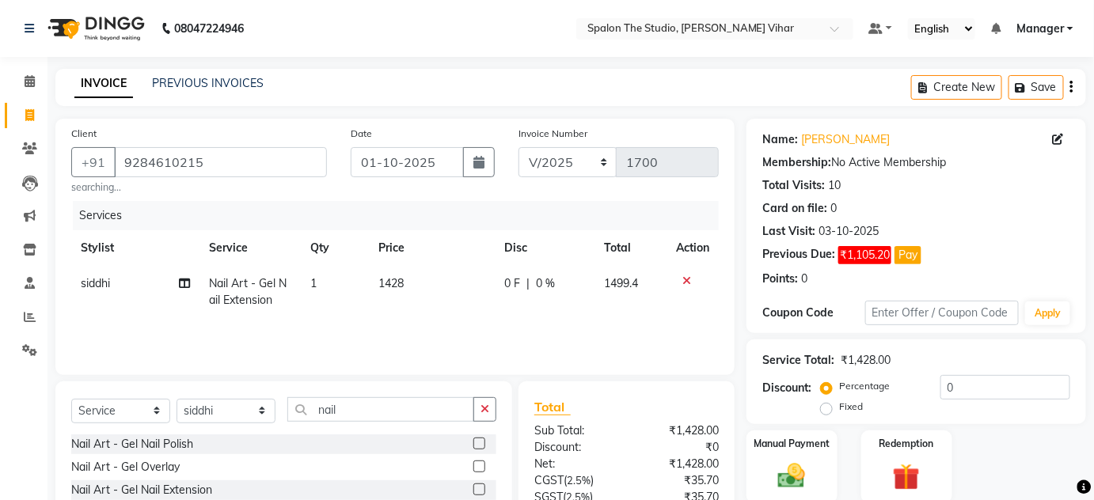
click at [433, 273] on td "1428" at bounding box center [432, 292] width 127 height 52
select select "85617"
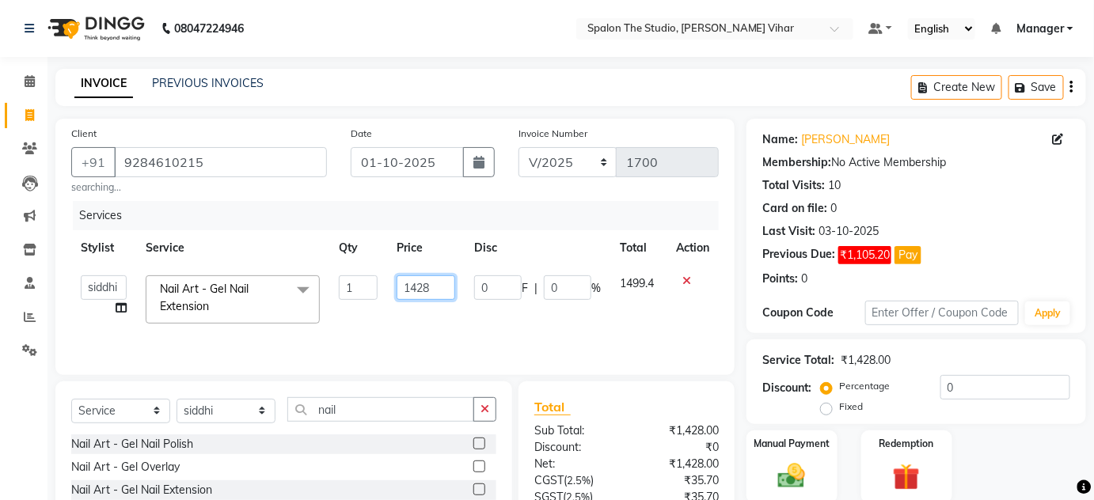
click at [438, 278] on input "1428" at bounding box center [426, 287] width 59 height 25
type input "1429"
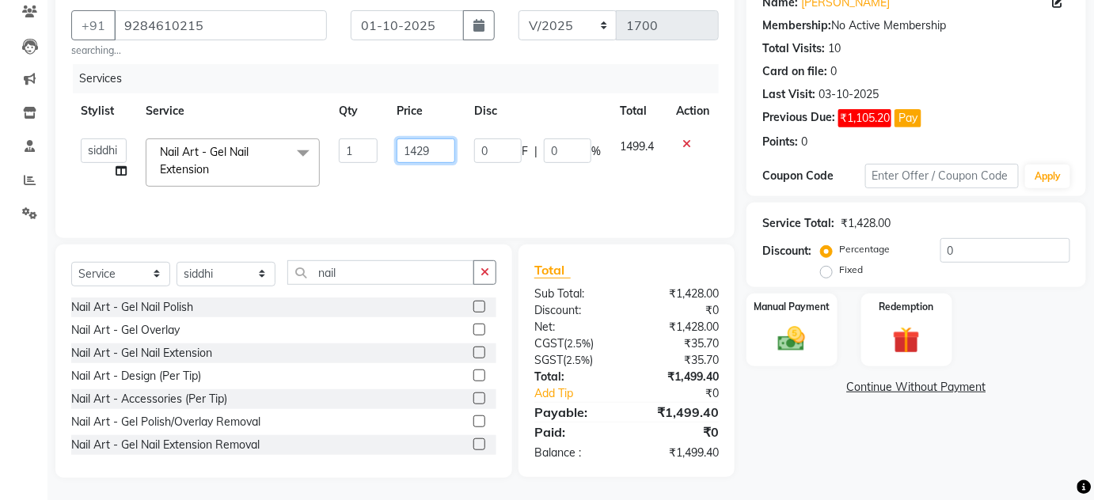
scroll to position [139, 0]
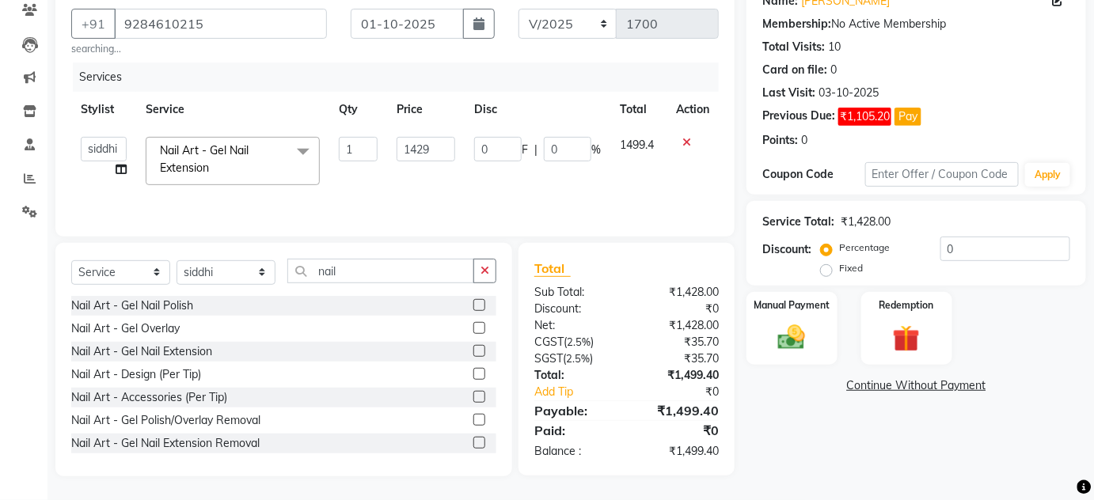
click at [868, 445] on div "Name: Siddhika Membership: No Active Membership Total Visits: 10 Card on file: …" at bounding box center [921, 228] width 351 height 496
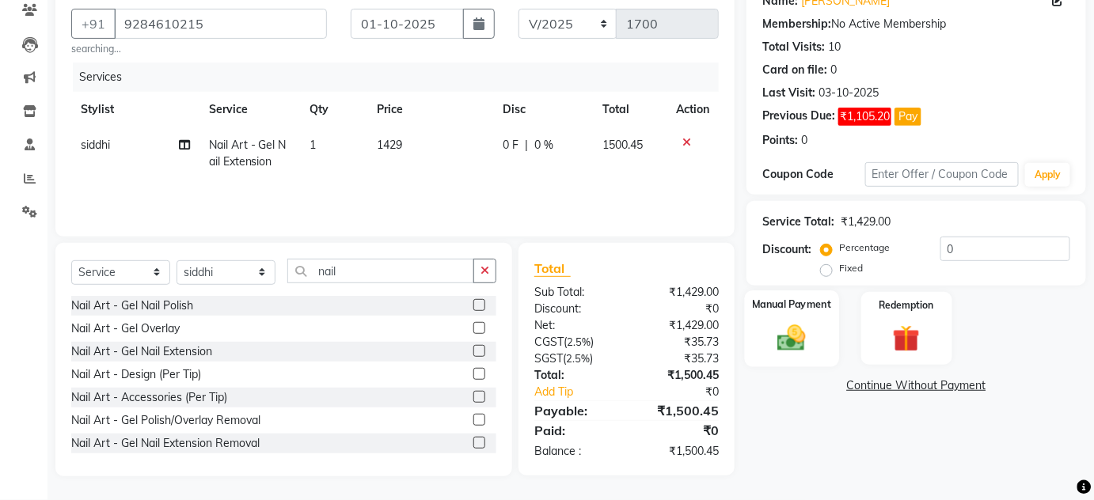
click at [793, 313] on div "Manual Payment" at bounding box center [792, 329] width 94 height 77
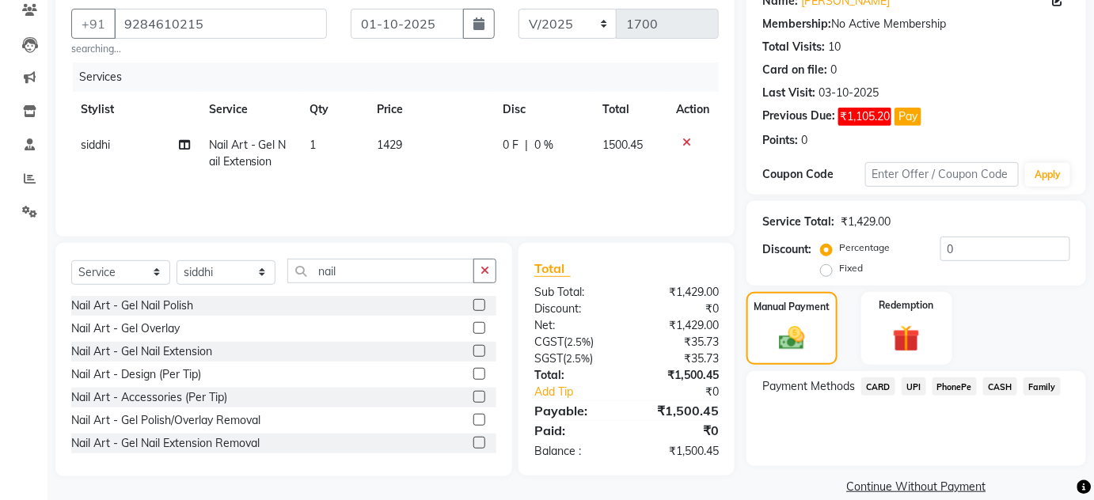
click at [919, 389] on span "UPI" at bounding box center [914, 387] width 25 height 18
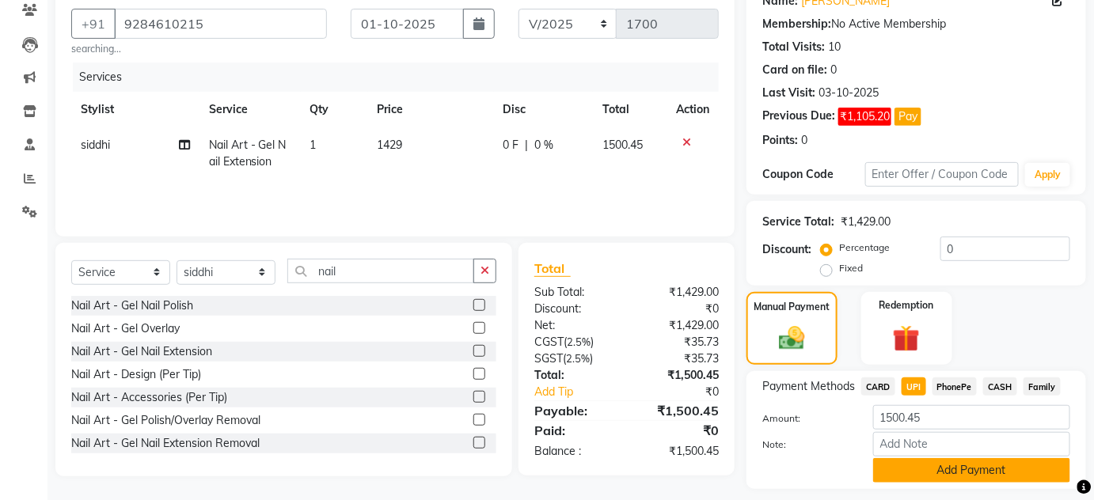
click at [971, 474] on button "Add Payment" at bounding box center [971, 470] width 197 height 25
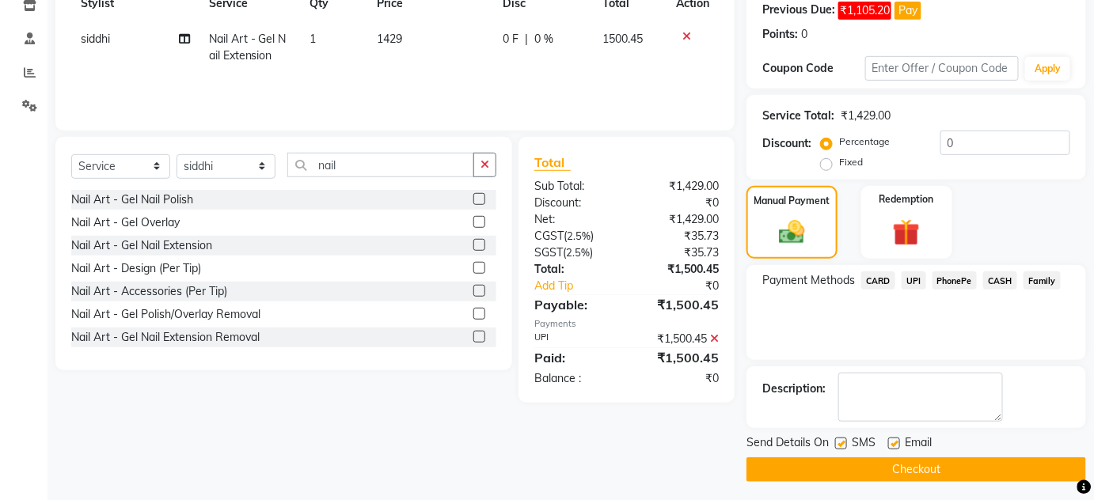
scroll to position [249, 0]
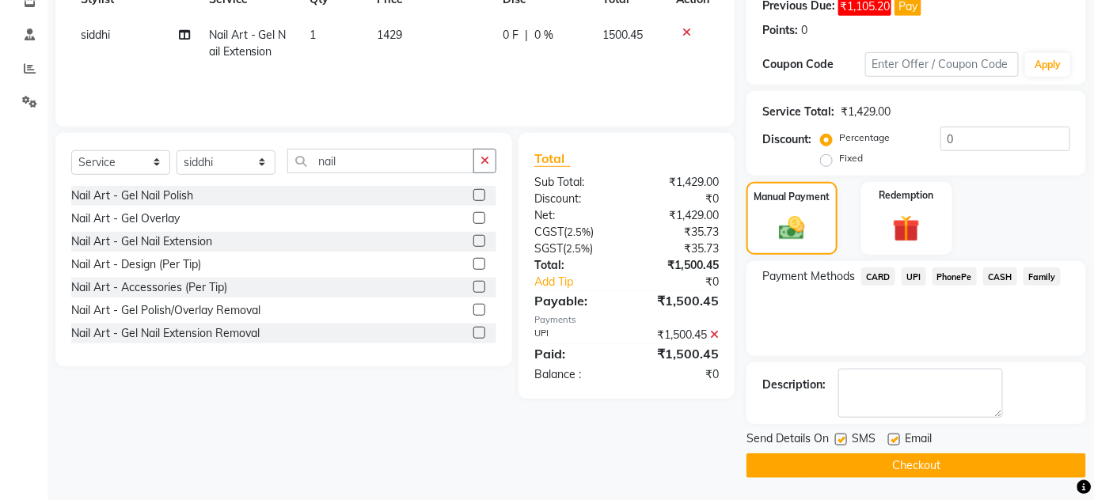
click at [991, 458] on button "Checkout" at bounding box center [916, 466] width 340 height 25
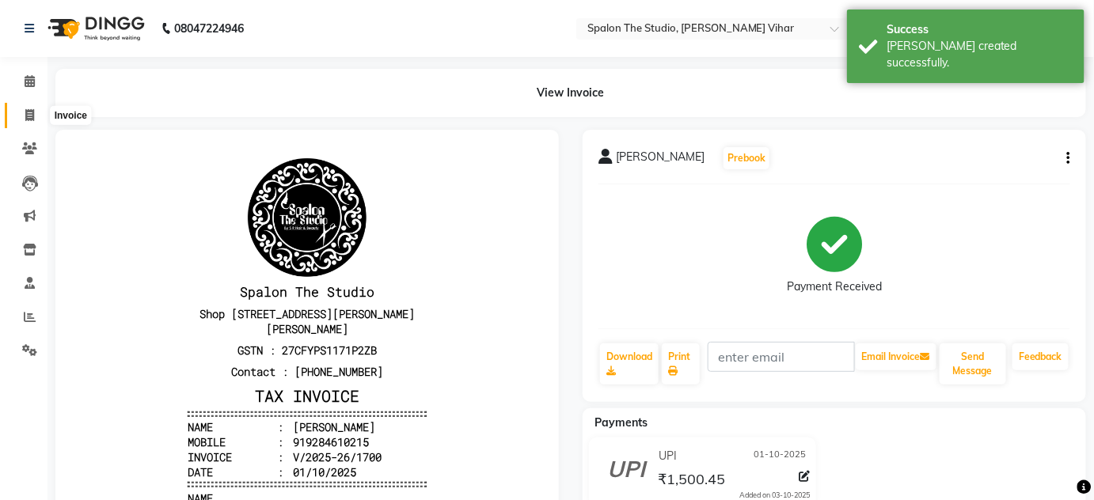
click at [19, 119] on span at bounding box center [30, 116] width 28 height 18
select select "service"
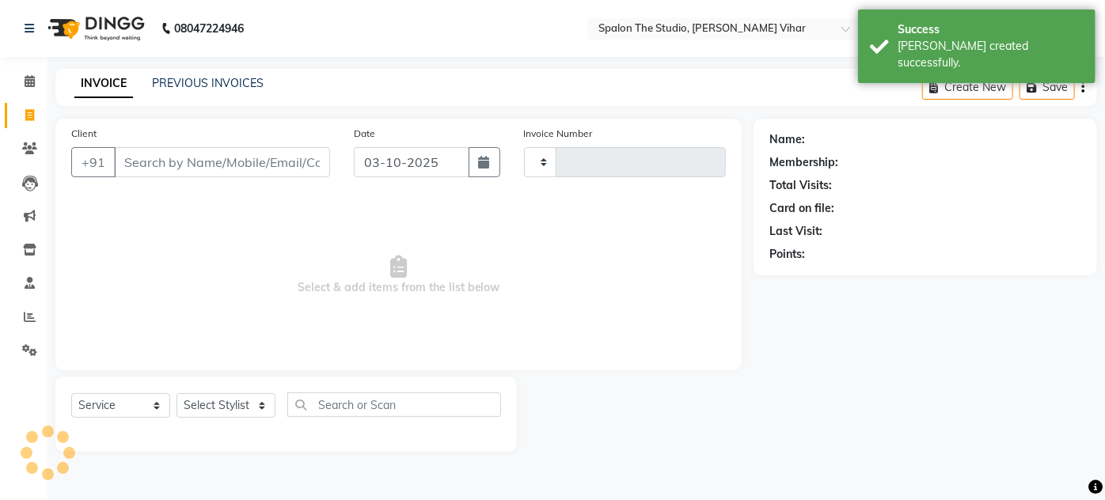
type input "1701"
select select "903"
click at [155, 158] on input "Client" at bounding box center [222, 162] width 216 height 30
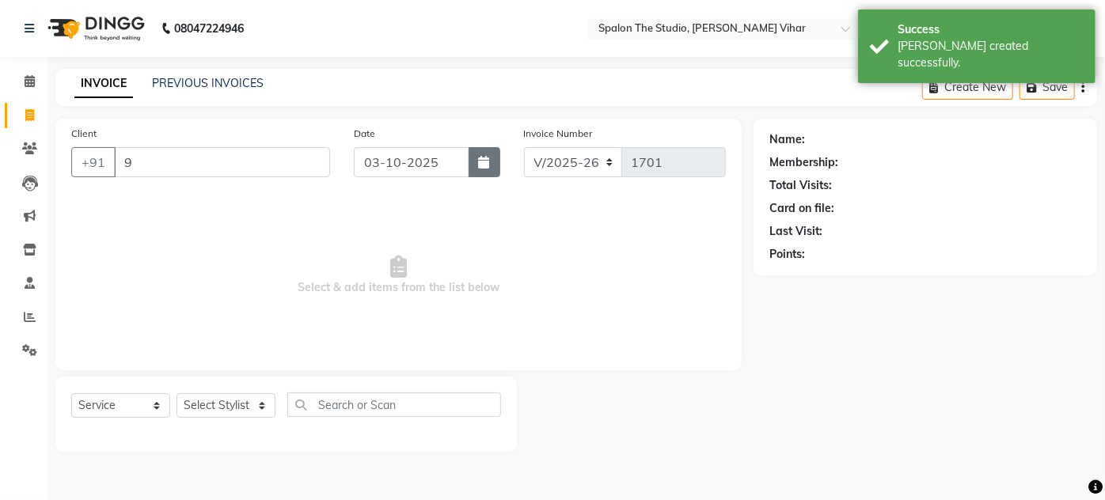
type input "9"
click at [492, 173] on button "button" at bounding box center [485, 162] width 32 height 30
select select "10"
select select "2025"
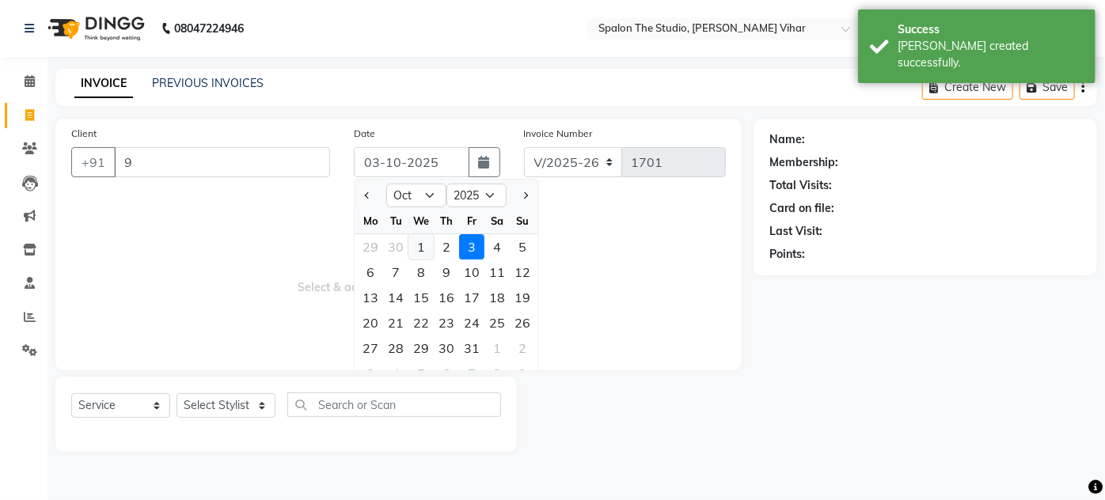
click at [422, 253] on div "1" at bounding box center [420, 246] width 25 height 25
type input "01-10-2025"
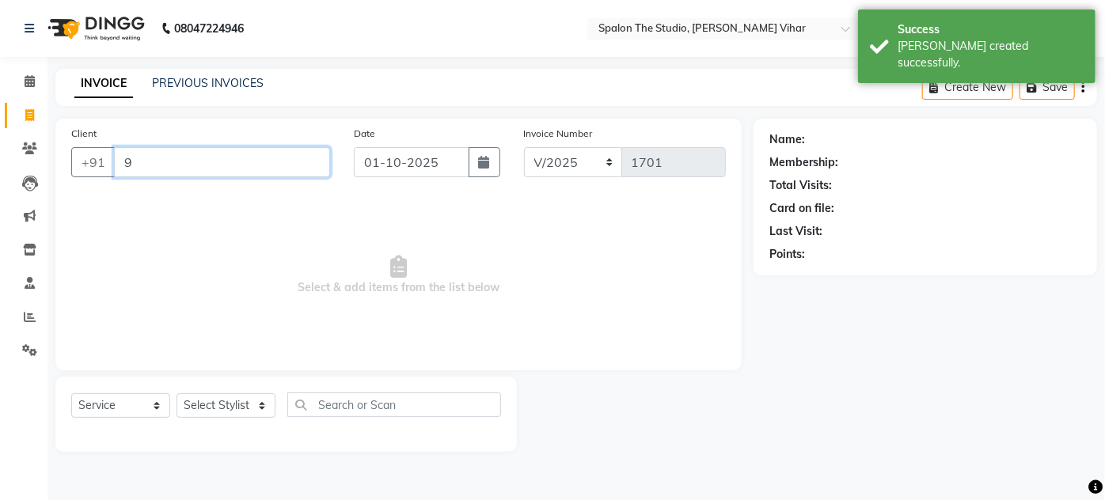
click at [137, 157] on input "9" at bounding box center [222, 162] width 216 height 30
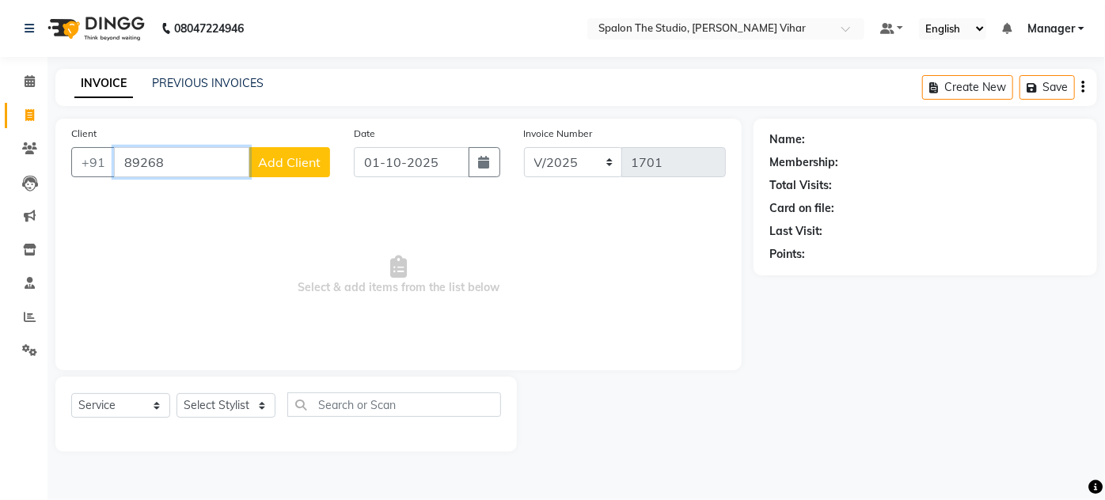
click at [129, 161] on input "89268" at bounding box center [181, 162] width 135 height 30
click at [179, 165] on input "879268" at bounding box center [181, 162] width 135 height 30
type input "8792689657"
click at [295, 169] on span "Add Client" at bounding box center [289, 162] width 63 height 16
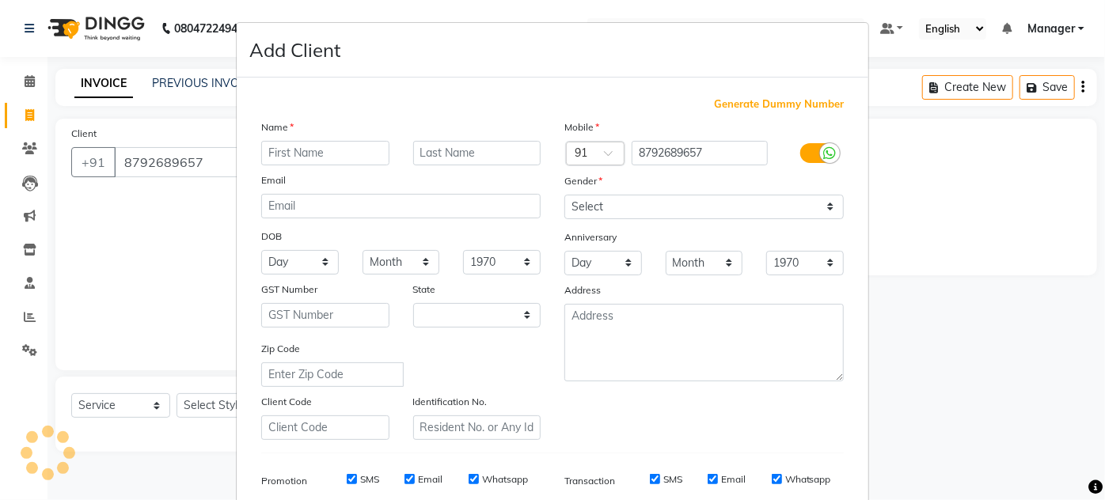
select select "22"
click at [329, 131] on div "Name" at bounding box center [400, 130] width 303 height 22
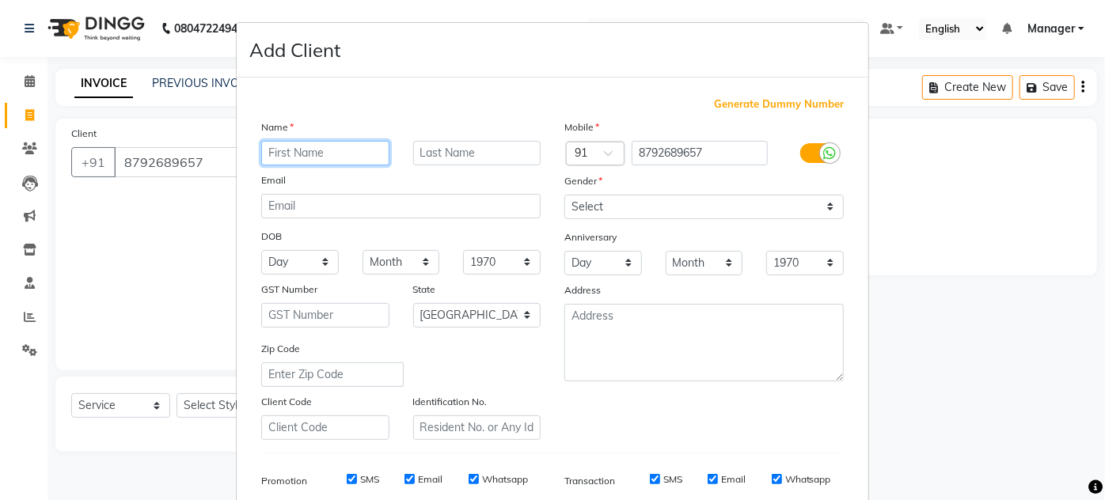
click at [333, 142] on input "text" at bounding box center [325, 153] width 128 height 25
type input "rane"
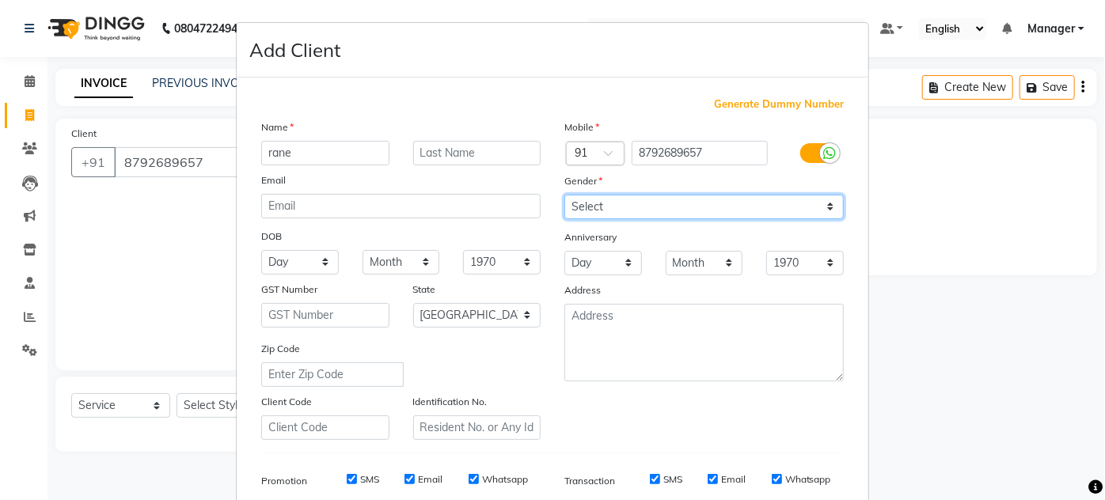
click at [636, 207] on select "Select [DEMOGRAPHIC_DATA] [DEMOGRAPHIC_DATA] Other Prefer Not To Say" at bounding box center [703, 207] width 279 height 25
select select "[DEMOGRAPHIC_DATA]"
click at [564, 195] on select "Select [DEMOGRAPHIC_DATA] [DEMOGRAPHIC_DATA] Other Prefer Not To Say" at bounding box center [703, 207] width 279 height 25
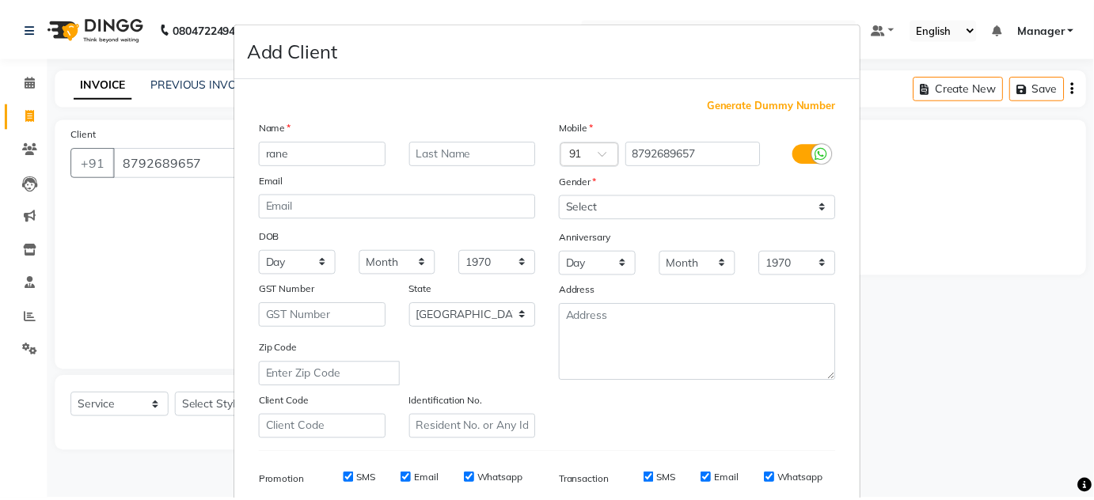
scroll to position [230, 0]
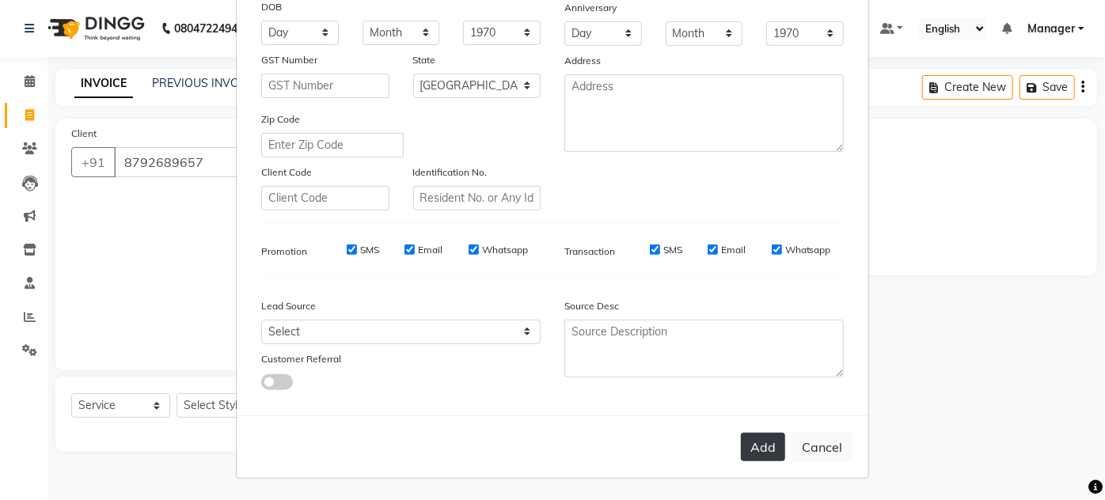
click at [774, 452] on button "Add" at bounding box center [763, 447] width 44 height 28
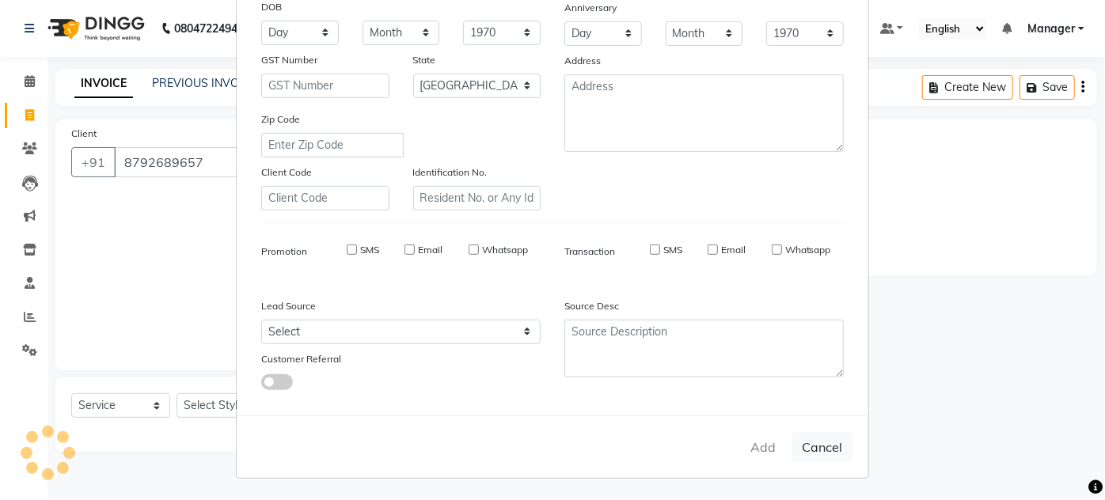
select select
select select "null"
select select
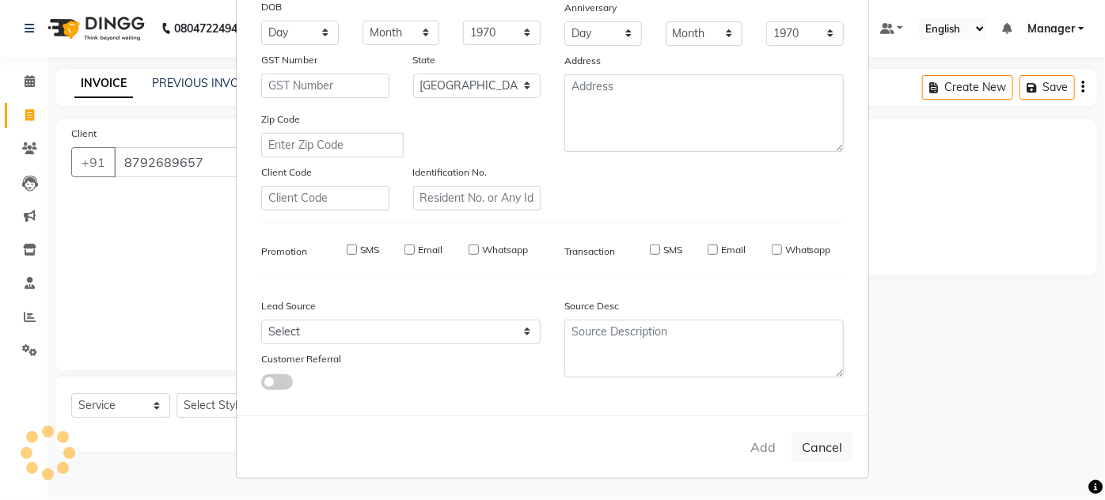
select select
checkbox input "false"
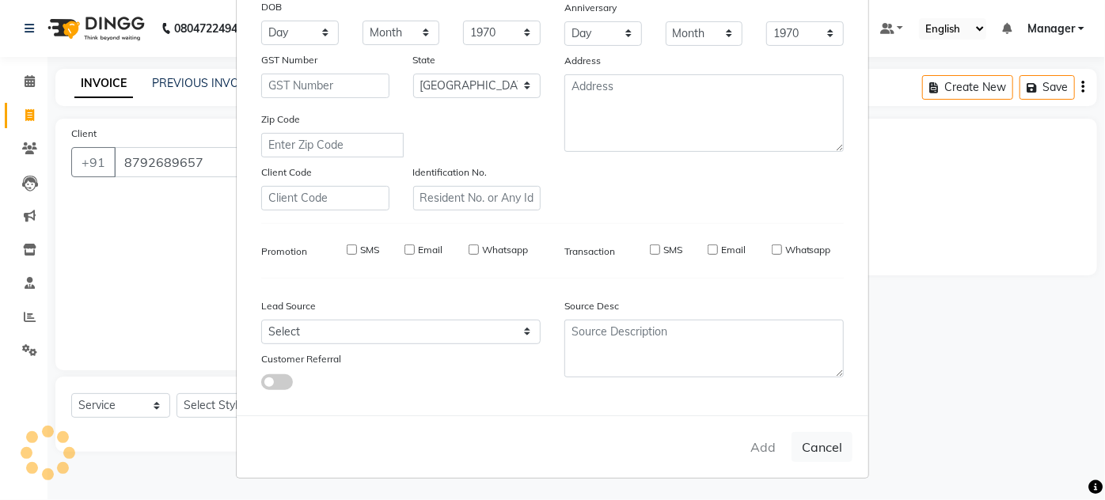
checkbox input "false"
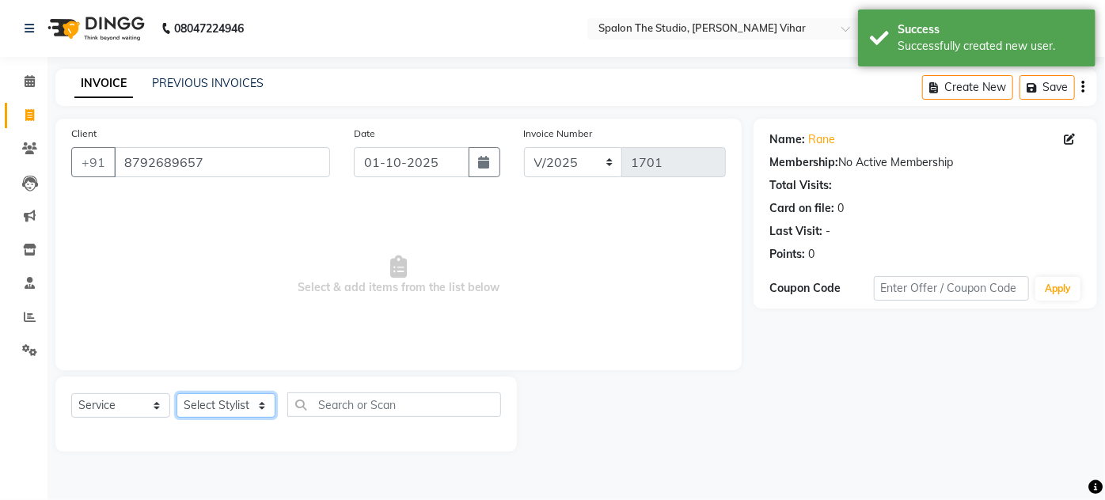
click at [191, 407] on select "Select Stylist Aarti farheen Gernal [PERSON_NAME] Manager navazish [PERSON_NAME…" at bounding box center [226, 405] width 99 height 25
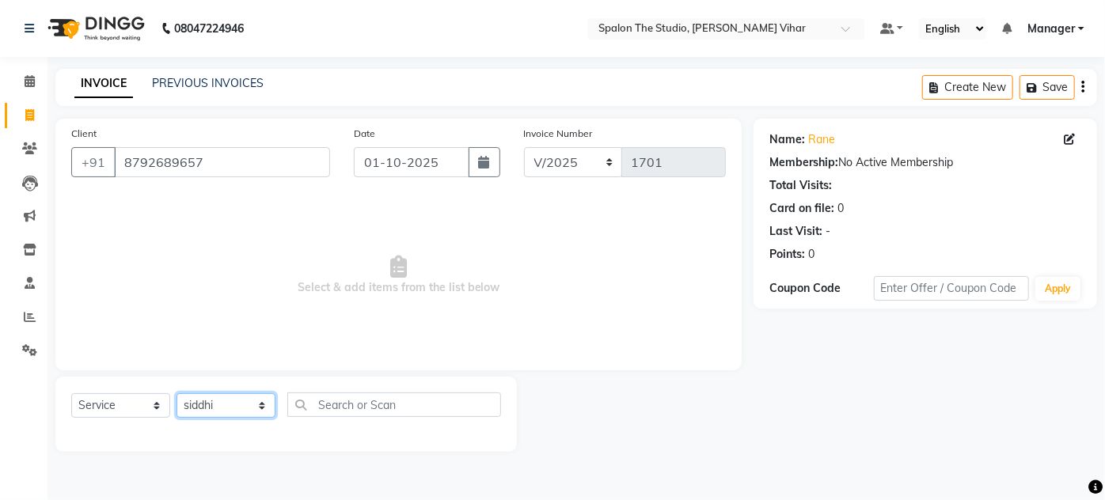
click at [177, 393] on select "Select Stylist Aarti farheen Gernal [PERSON_NAME] Manager navazish [PERSON_NAME…" at bounding box center [226, 405] width 99 height 25
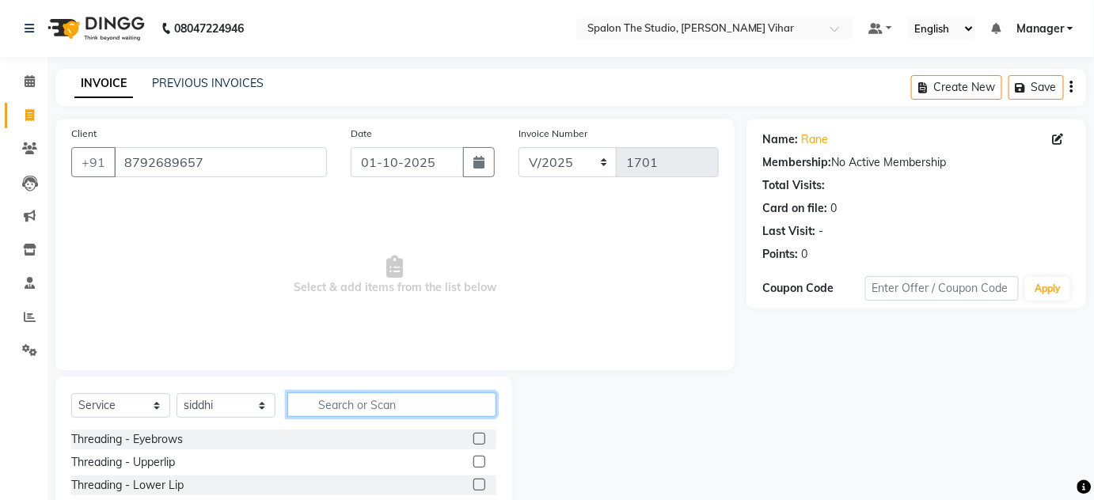
click at [317, 394] on input "text" at bounding box center [391, 405] width 209 height 25
click at [317, 401] on input "text" at bounding box center [391, 405] width 209 height 25
click at [247, 405] on select "Select Stylist Aarti farheen Gernal [PERSON_NAME] Manager navazish [PERSON_NAME…" at bounding box center [226, 405] width 99 height 25
select select "47767"
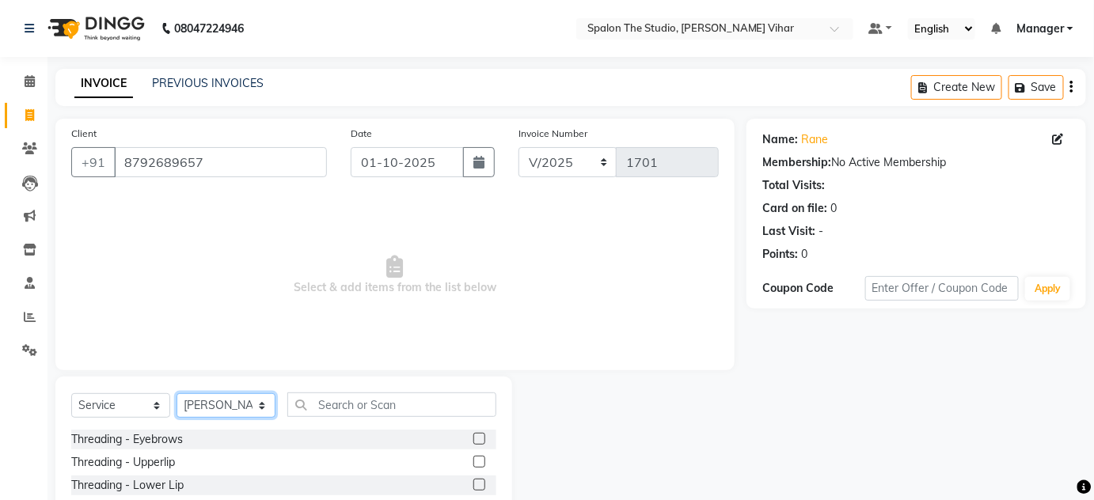
click at [177, 393] on select "Select Stylist Aarti farheen Gernal [PERSON_NAME] Manager navazish [PERSON_NAME…" at bounding box center [226, 405] width 99 height 25
click at [351, 400] on input "text" at bounding box center [391, 405] width 209 height 25
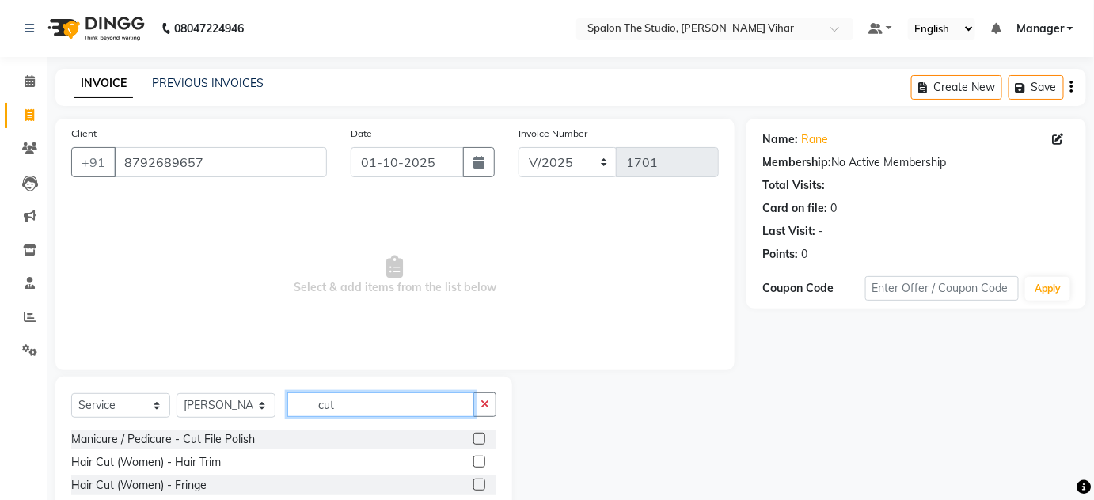
type input "cut"
click at [473, 458] on label at bounding box center [479, 462] width 12 height 12
click at [473, 458] on input "checkbox" at bounding box center [478, 463] width 10 height 10
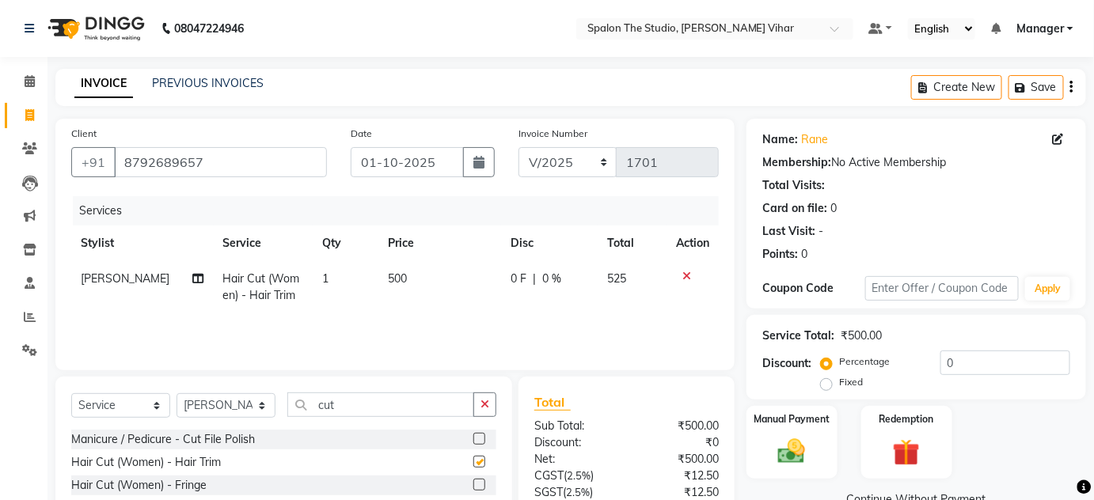
checkbox input "false"
click at [431, 257] on th "Price" at bounding box center [439, 244] width 122 height 36
click at [441, 291] on td "500" at bounding box center [439, 287] width 122 height 52
select select "47767"
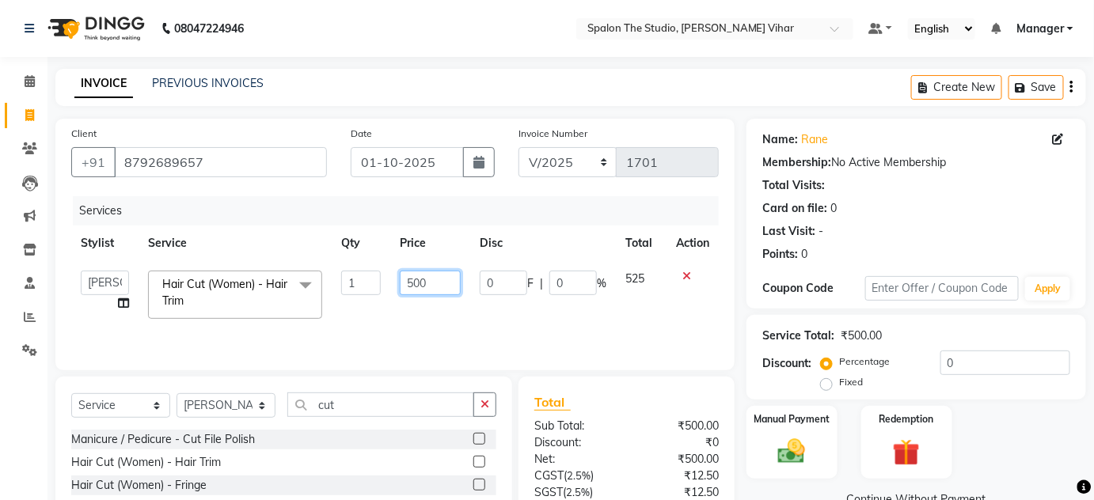
click at [439, 281] on input "500" at bounding box center [430, 283] width 61 height 25
type input "571"
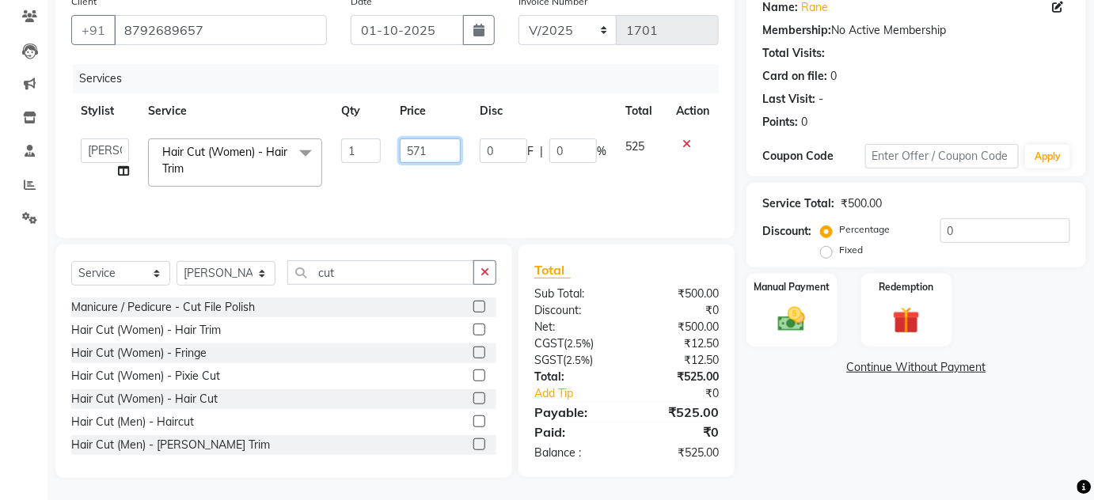
scroll to position [133, 0]
click at [955, 447] on div "Name: Rane Membership: No Active Membership Total Visits: Card on file: 0 Last …" at bounding box center [921, 232] width 351 height 492
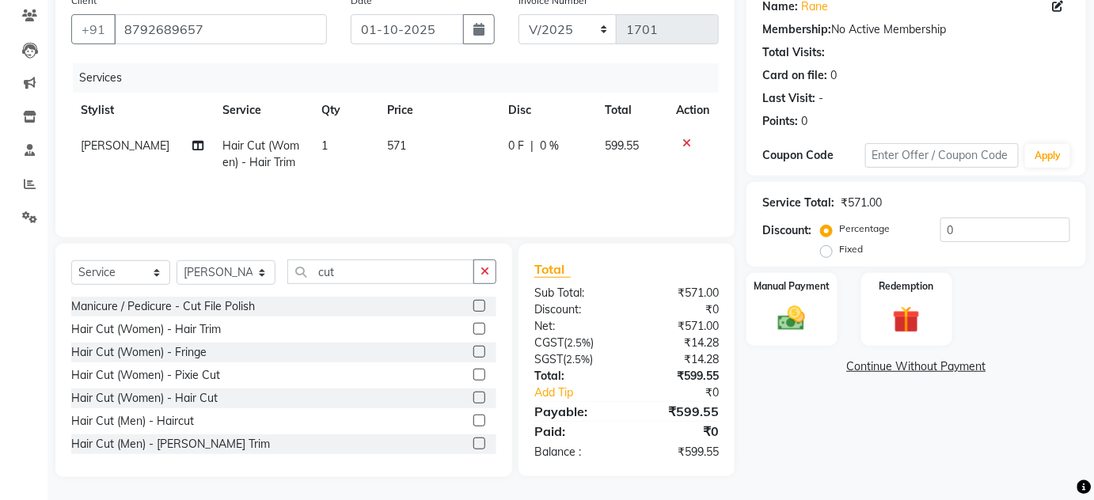
click at [401, 144] on td "571" at bounding box center [438, 154] width 121 height 52
select select "47767"
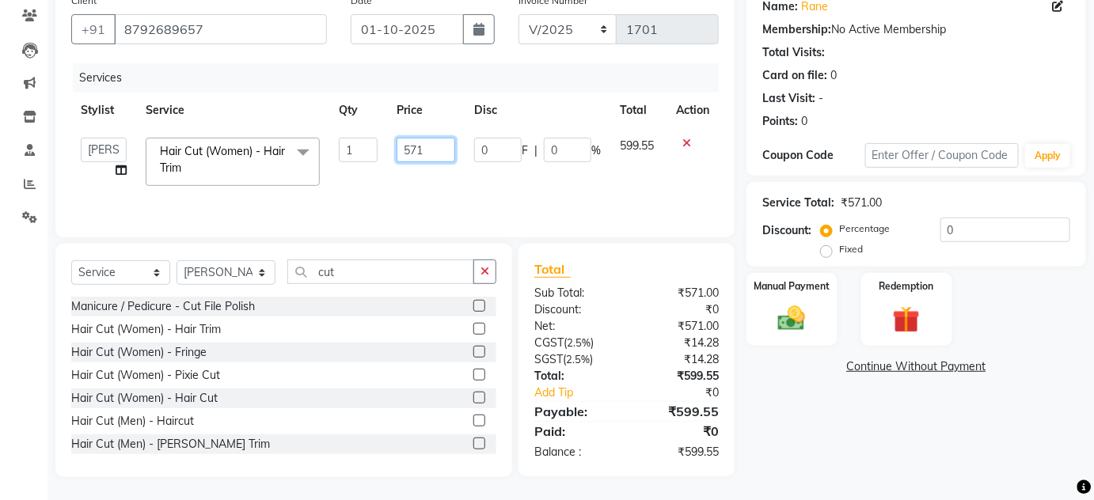
click at [423, 142] on input "571" at bounding box center [426, 150] width 59 height 25
type input "572"
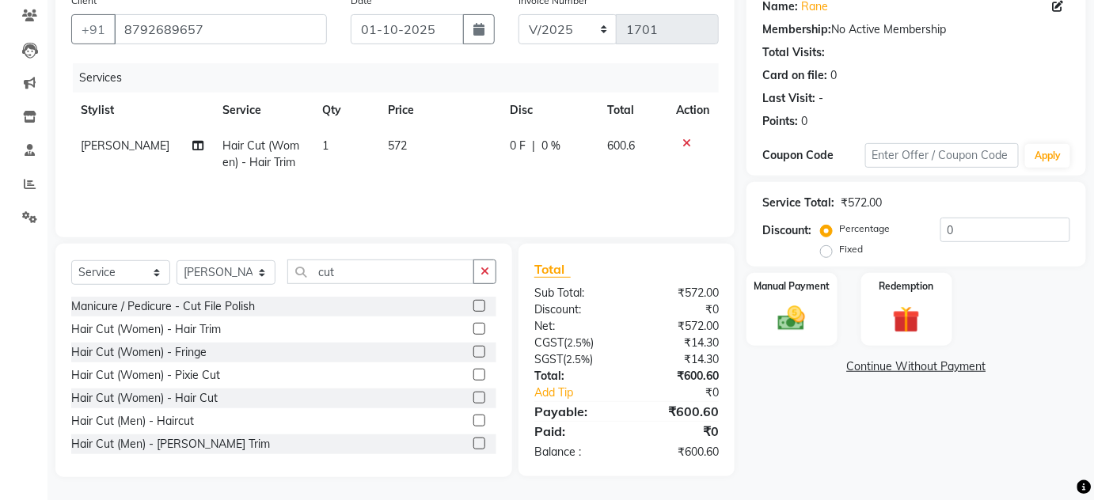
click at [825, 397] on div "Name: Rane Membership: No Active Membership Total Visits: Card on file: 0 Last …" at bounding box center [921, 232] width 351 height 492
click at [789, 309] on img at bounding box center [792, 318] width 46 height 32
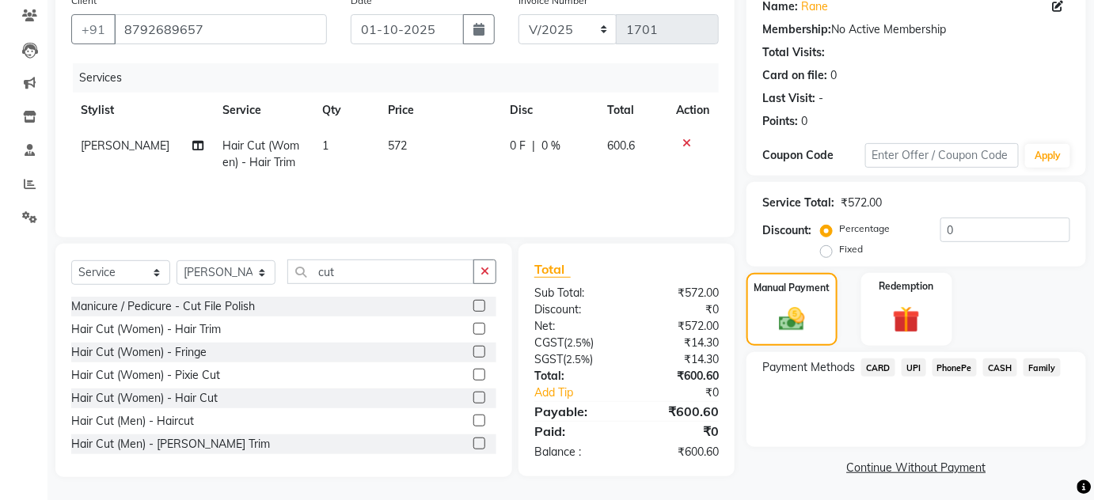
click at [910, 364] on span "UPI" at bounding box center [914, 368] width 25 height 18
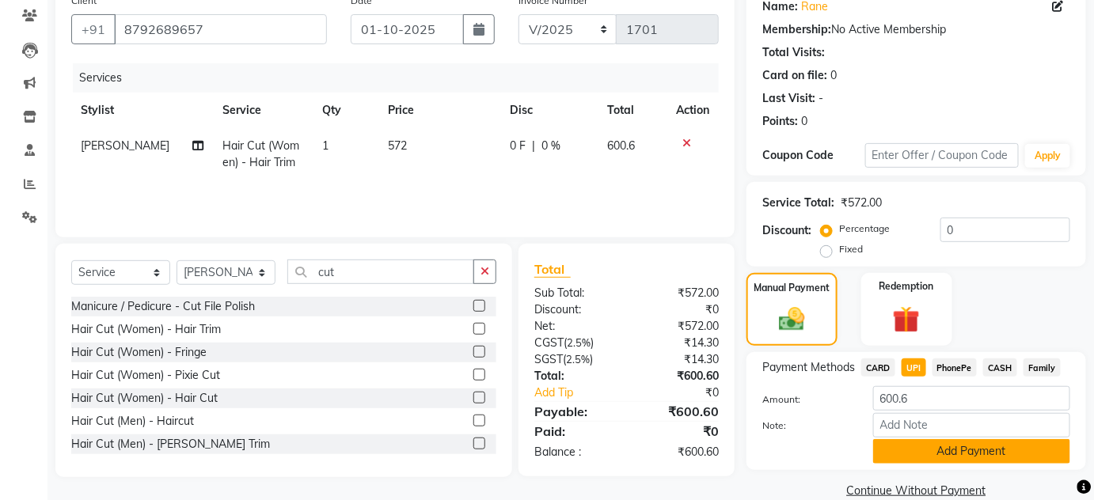
click at [947, 446] on button "Add Payment" at bounding box center [971, 451] width 197 height 25
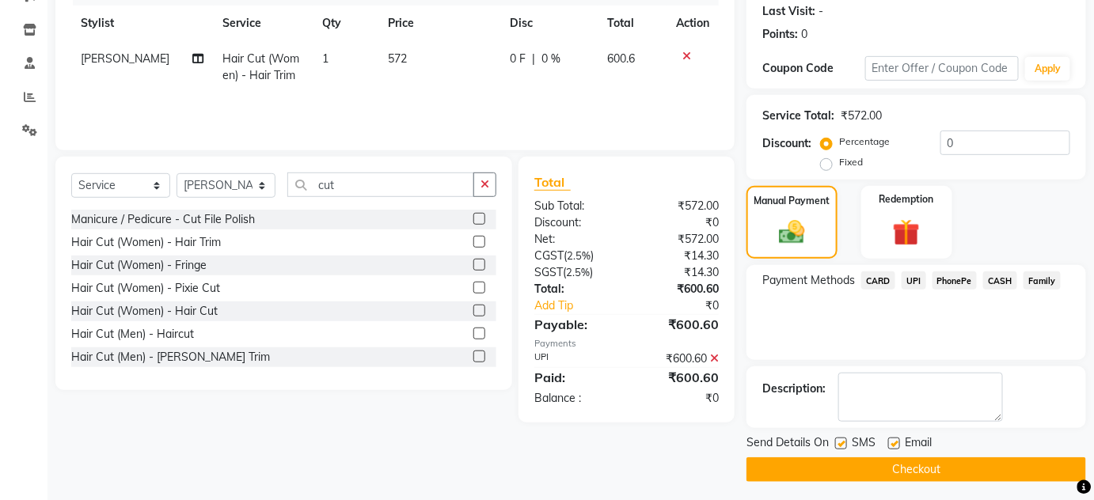
scroll to position [224, 0]
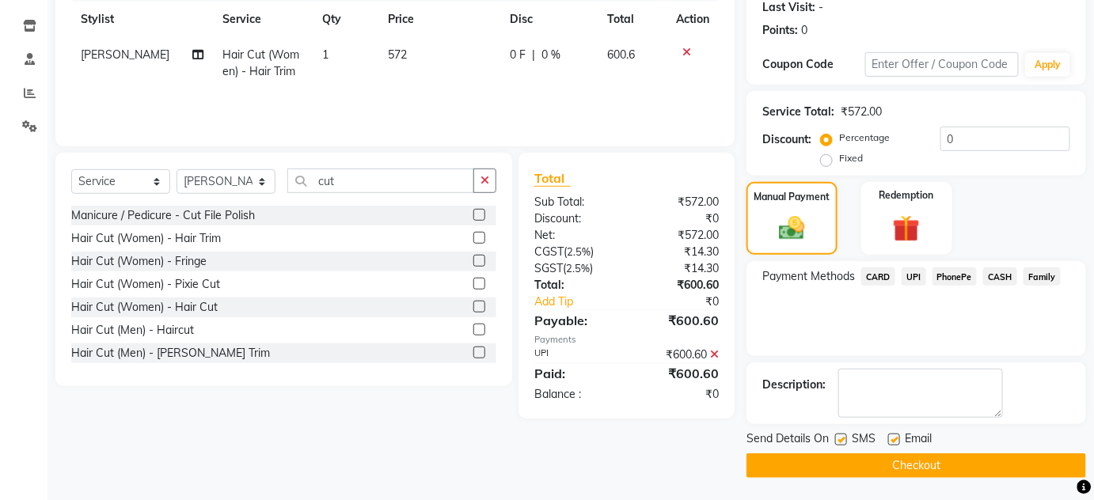
click at [1035, 450] on div "Send Details On SMS Email Checkout" at bounding box center [916, 454] width 340 height 47
click at [1039, 470] on button "Checkout" at bounding box center [916, 466] width 340 height 25
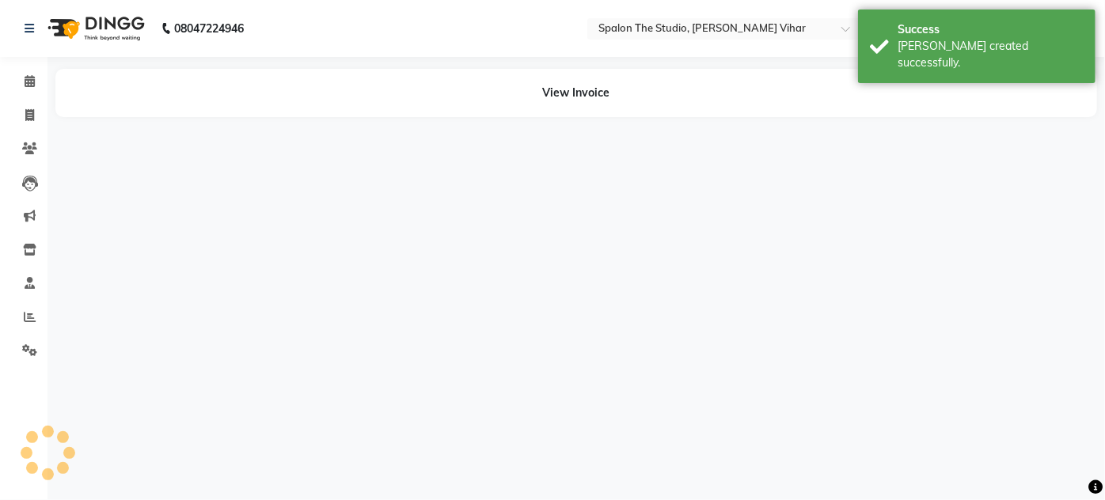
click at [27, 101] on li "Invoice" at bounding box center [23, 116] width 47 height 34
click at [31, 119] on icon at bounding box center [29, 115] width 9 height 12
select select "service"
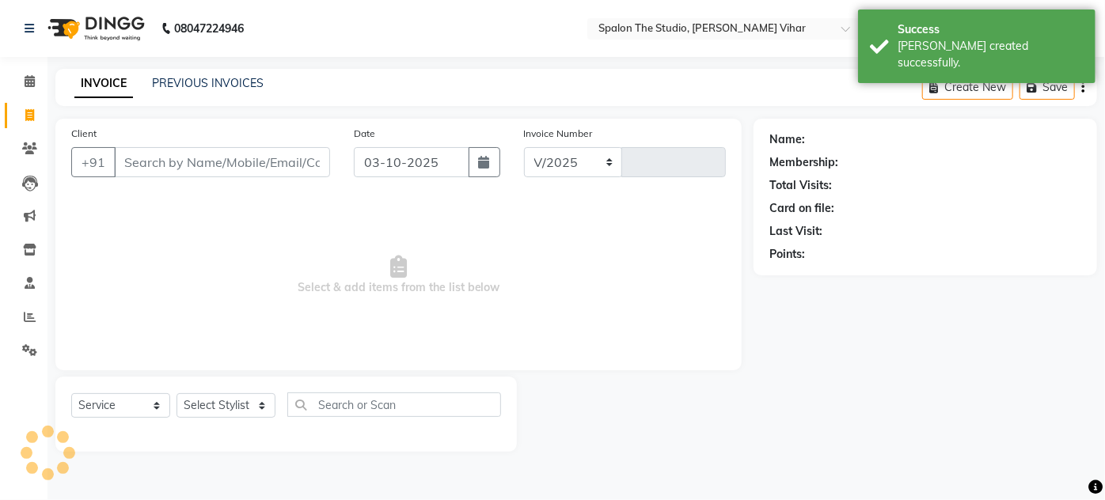
select select "903"
type input "1702"
click at [156, 162] on input "Client" at bounding box center [222, 162] width 216 height 30
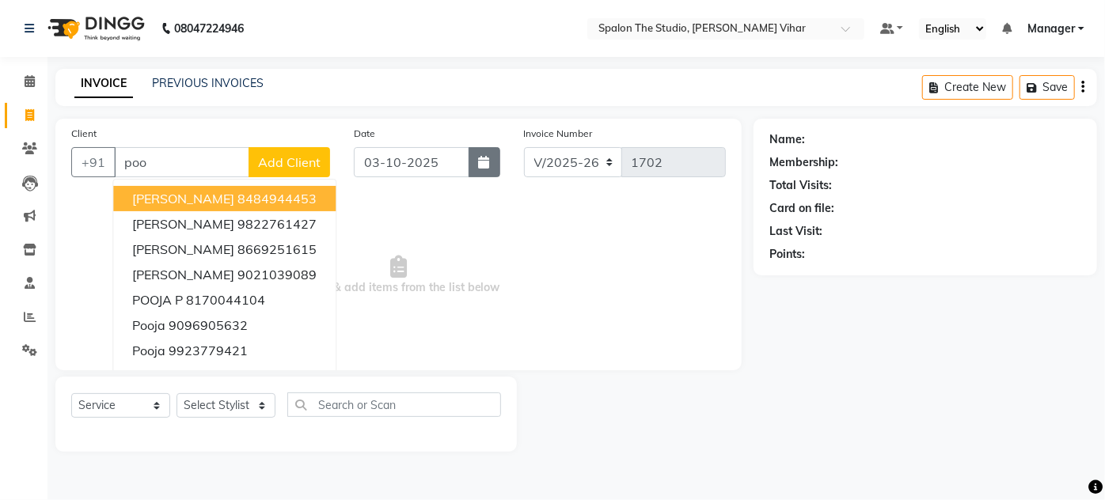
type input "poo"
click at [483, 167] on icon "button" at bounding box center [484, 162] width 11 height 13
select select "10"
select select "2025"
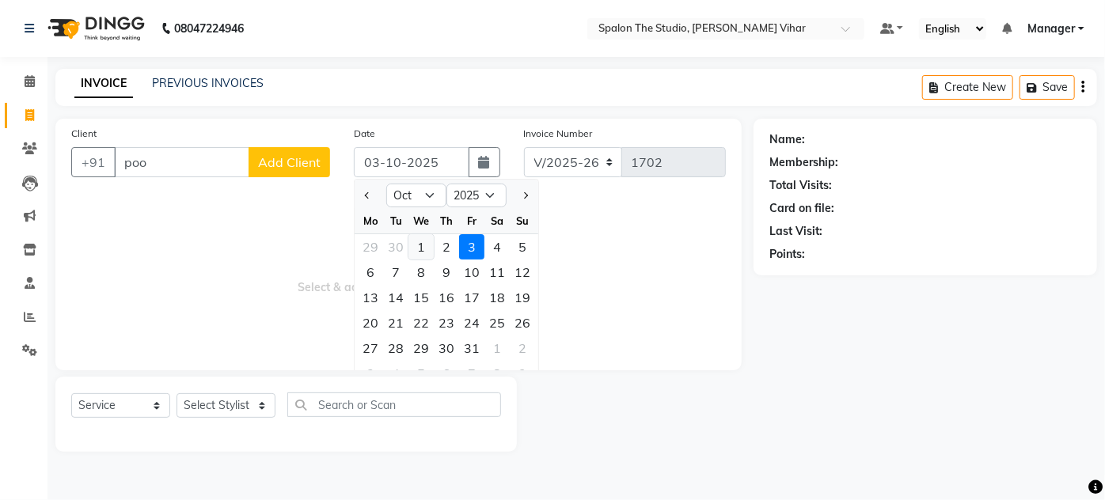
click at [431, 241] on div "1" at bounding box center [420, 246] width 25 height 25
type input "01-10-2025"
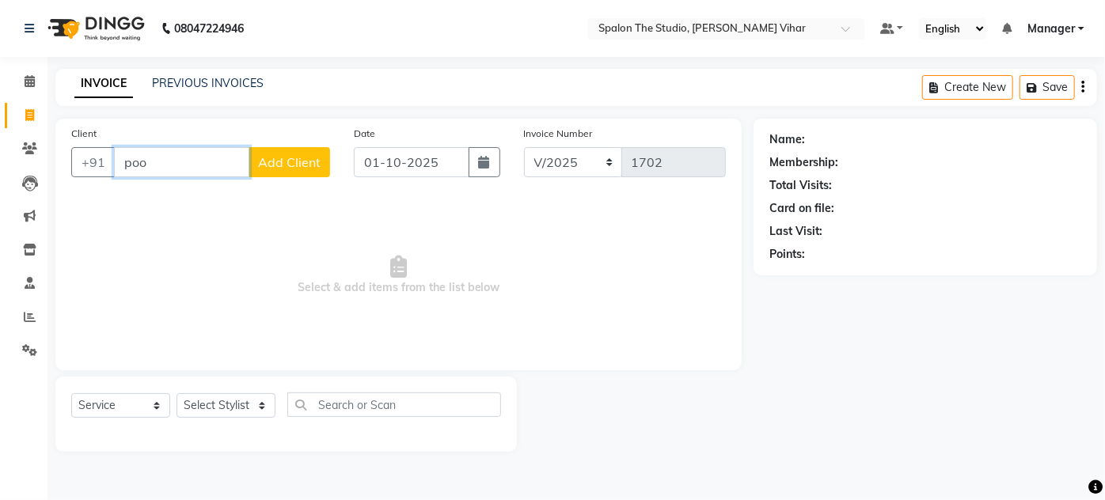
click at [217, 170] on input "poo" at bounding box center [181, 162] width 135 height 30
type input "p"
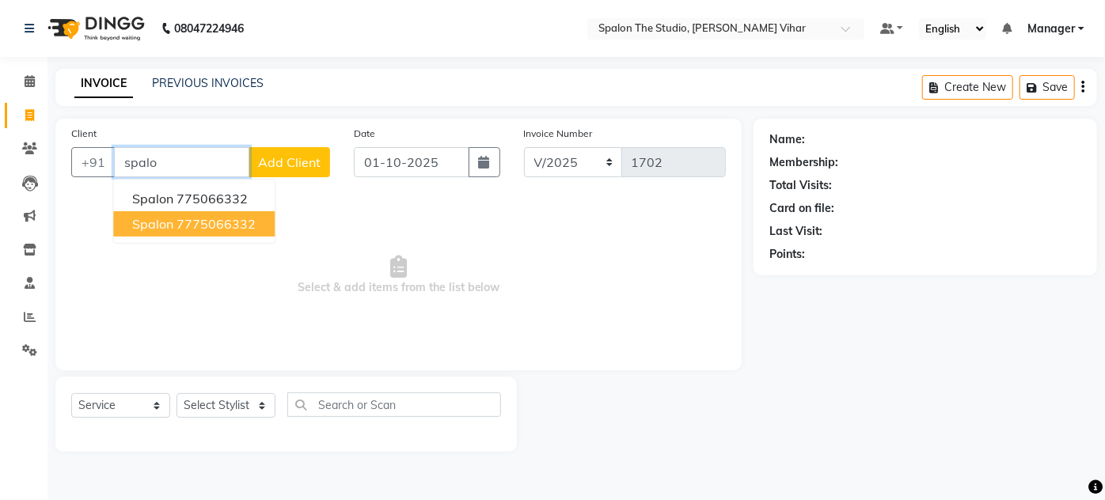
click at [249, 221] on ngb-highlight "7775066332" at bounding box center [216, 224] width 79 height 16
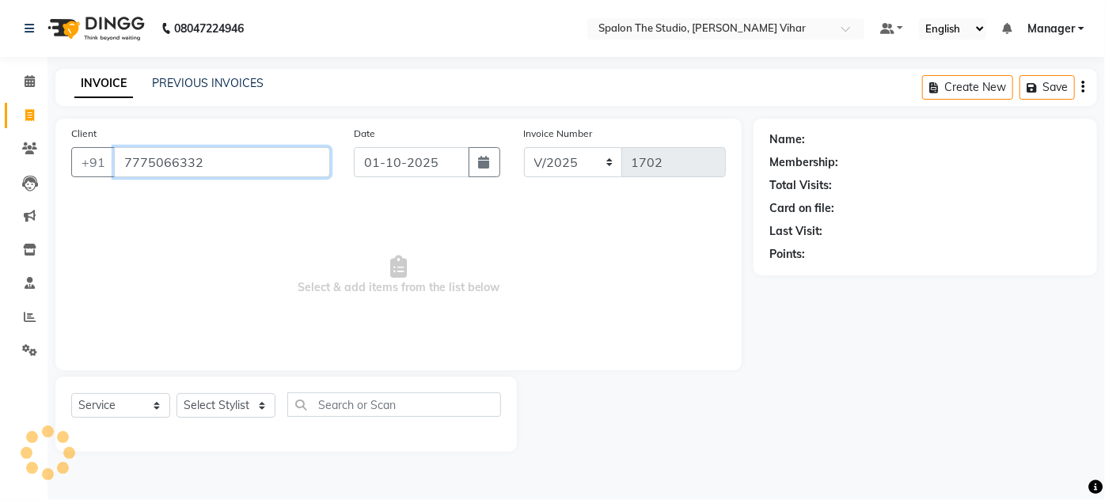
type input "7775066332"
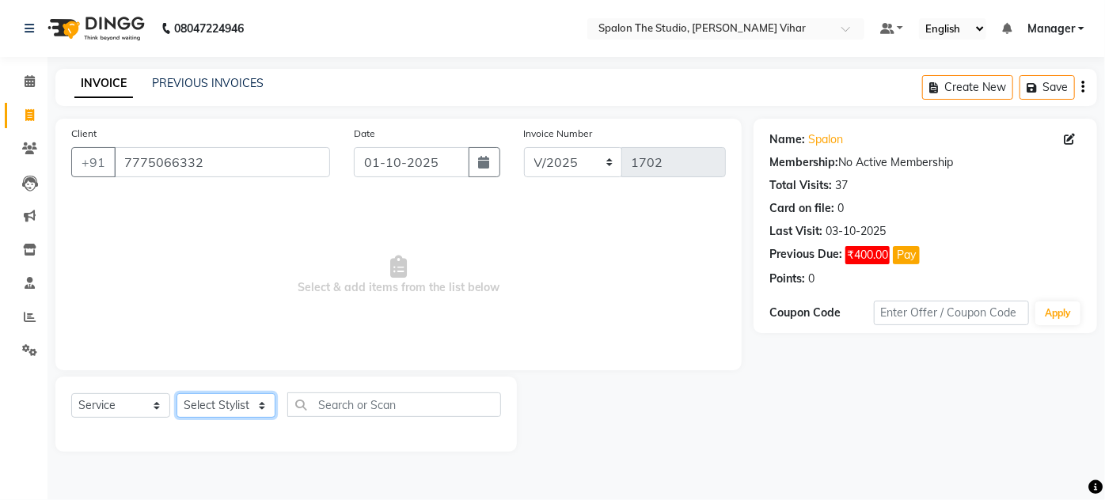
click at [264, 404] on select "Select Stylist Aarti farheen Gernal [PERSON_NAME] Manager navazish [PERSON_NAME…" at bounding box center [226, 405] width 99 height 25
select select "85617"
click at [177, 393] on select "Select Stylist Aarti farheen Gernal [PERSON_NAME] Manager navazish [PERSON_NAME…" at bounding box center [226, 405] width 99 height 25
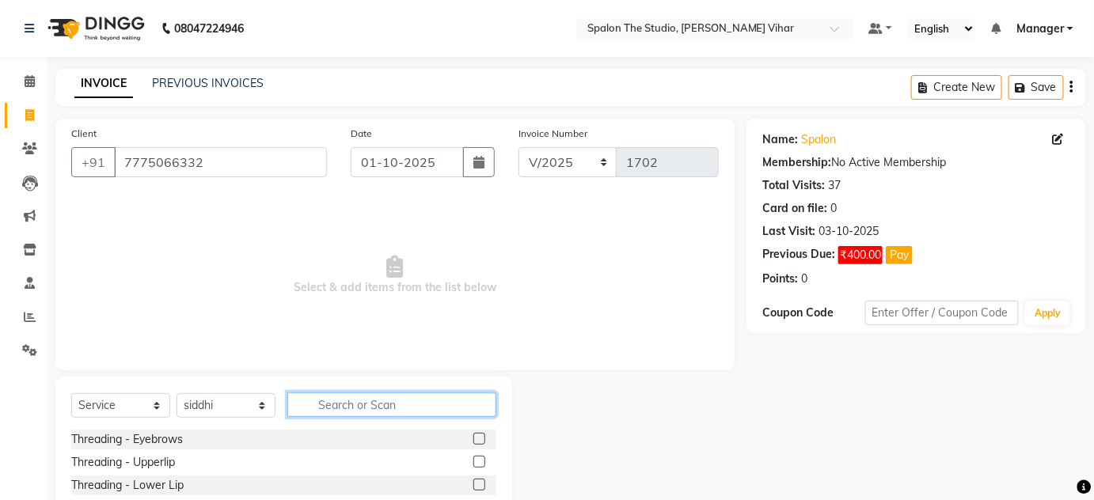
click at [366, 408] on input "text" at bounding box center [391, 405] width 209 height 25
type input "nail"
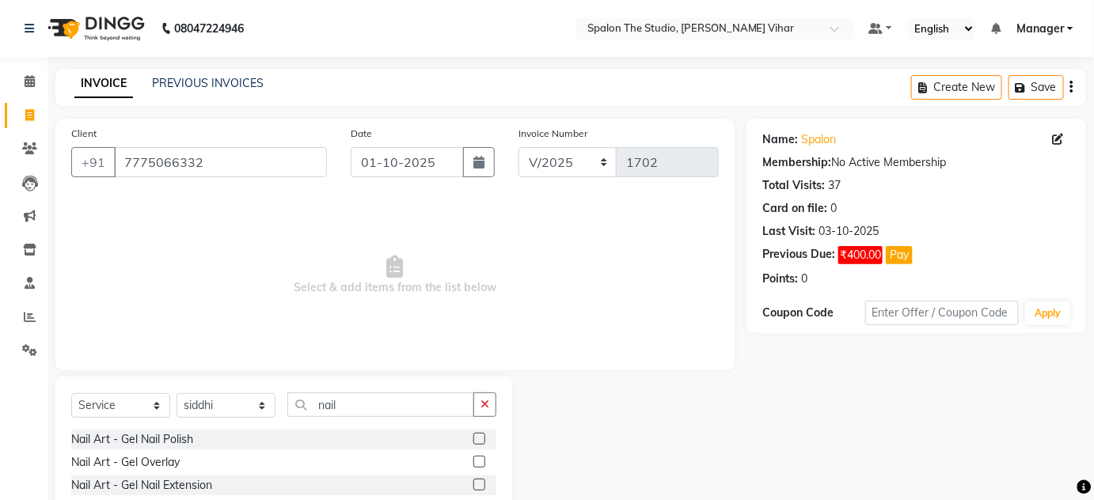
click at [473, 484] on label at bounding box center [479, 485] width 12 height 12
click at [473, 484] on input "checkbox" at bounding box center [478, 485] width 10 height 10
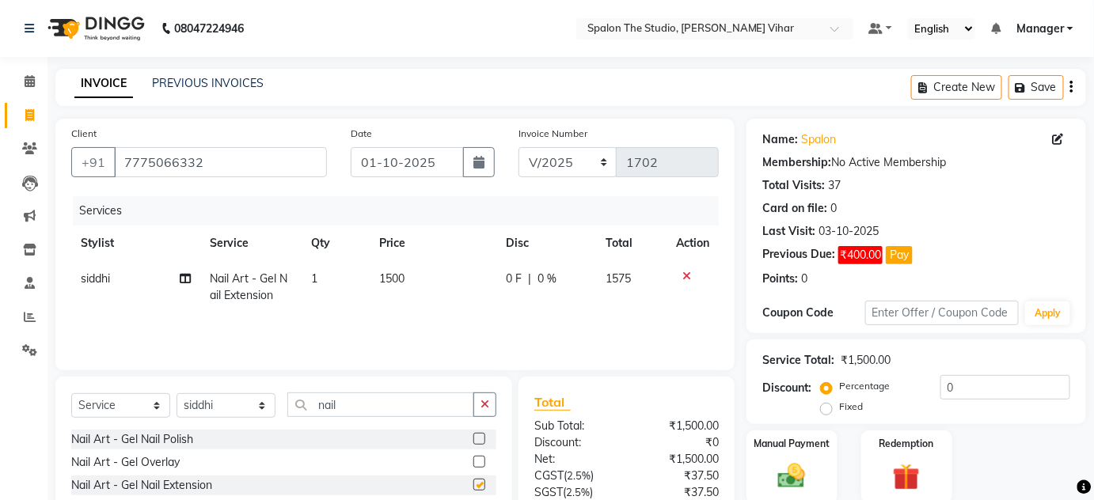
checkbox input "false"
click at [413, 285] on td "1500" at bounding box center [433, 287] width 127 height 52
select select "85617"
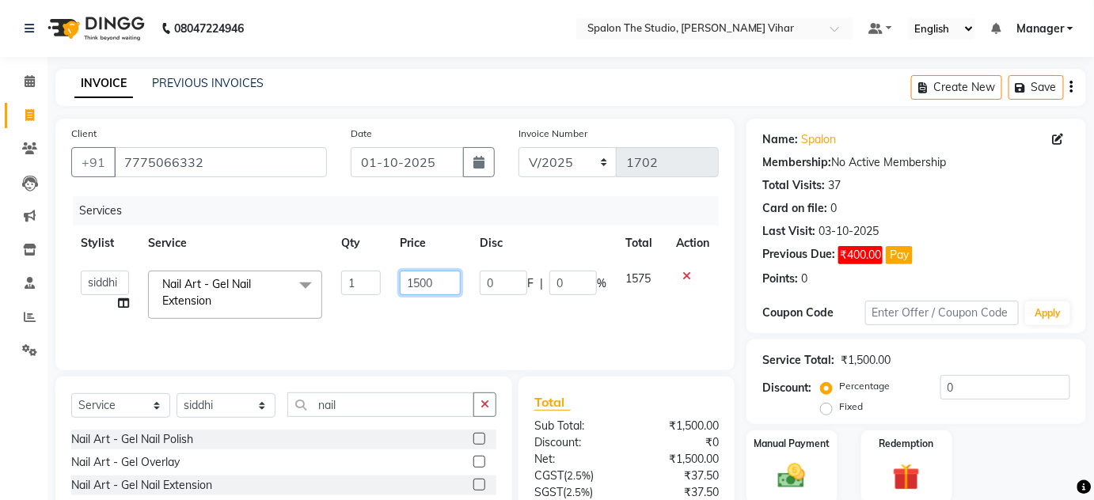
click at [432, 282] on input "1500" at bounding box center [430, 283] width 61 height 25
type input "1"
type input "952"
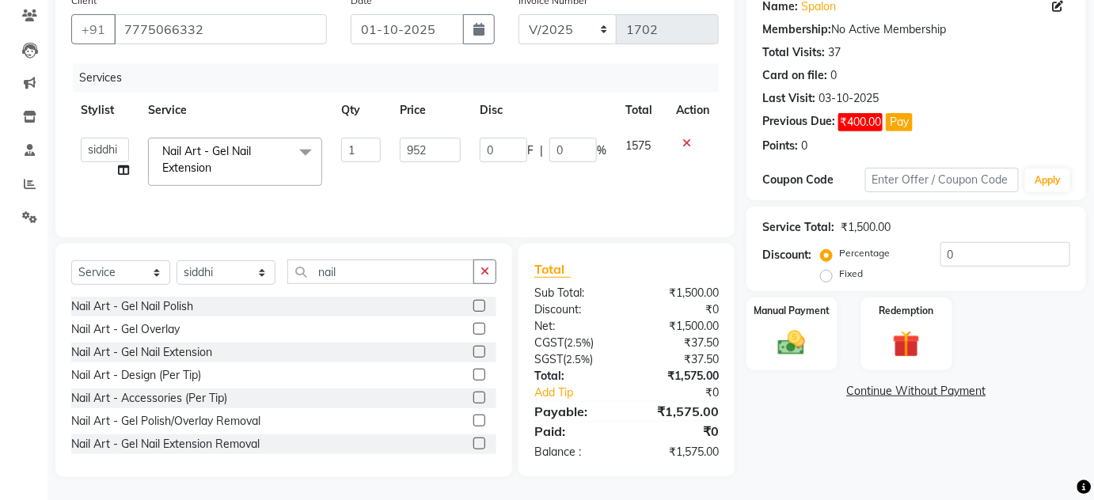
click at [817, 447] on div "Name: Spalon Membership: No Active Membership Total Visits: 37 Card on file: 0 …" at bounding box center [921, 232] width 351 height 492
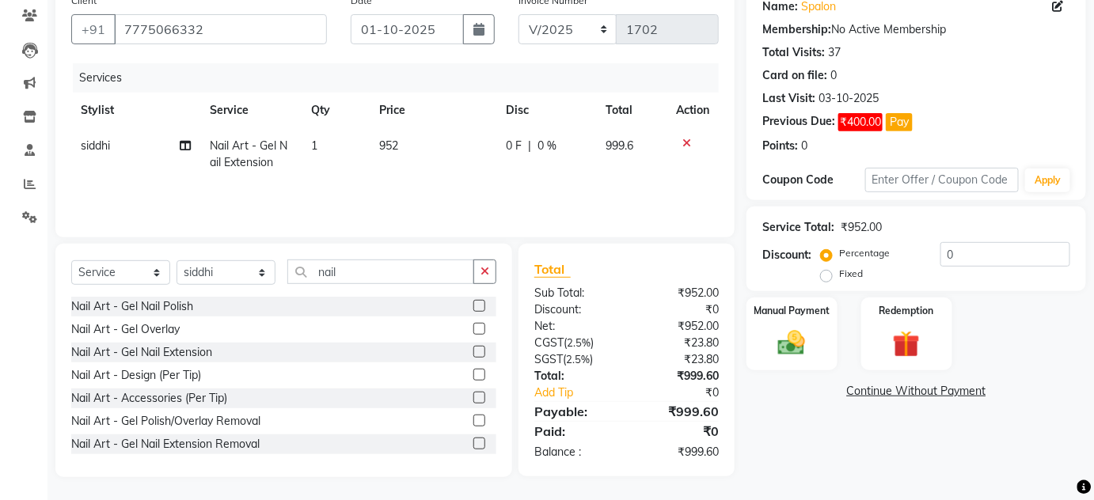
click at [450, 154] on td "952" at bounding box center [433, 154] width 127 height 52
select select "85617"
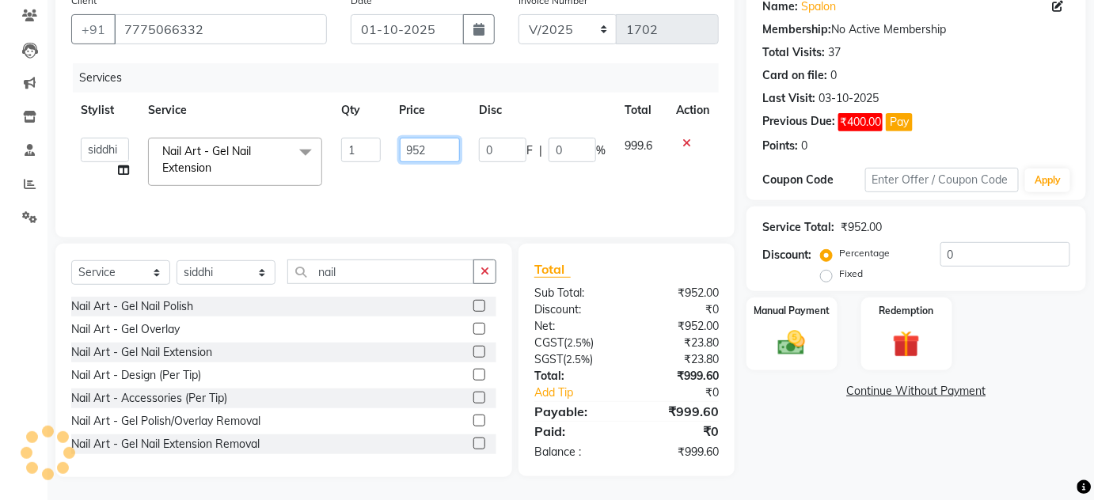
click at [448, 151] on input "952" at bounding box center [430, 150] width 61 height 25
type input "953"
click at [817, 442] on div "Name: Spalon Membership: No Active Membership Total Visits: 37 Card on file: 0 …" at bounding box center [921, 232] width 351 height 492
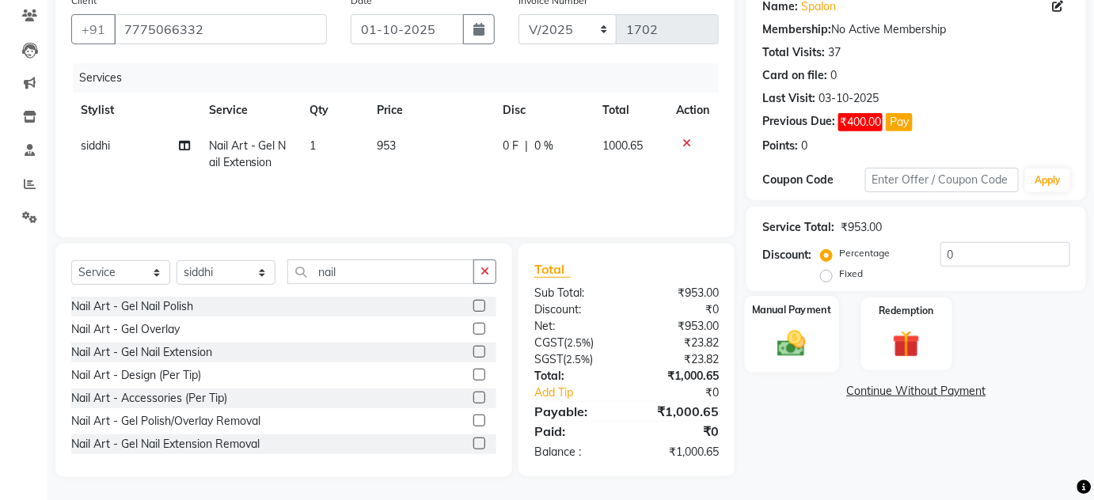
click at [790, 330] on img at bounding box center [792, 343] width 46 height 32
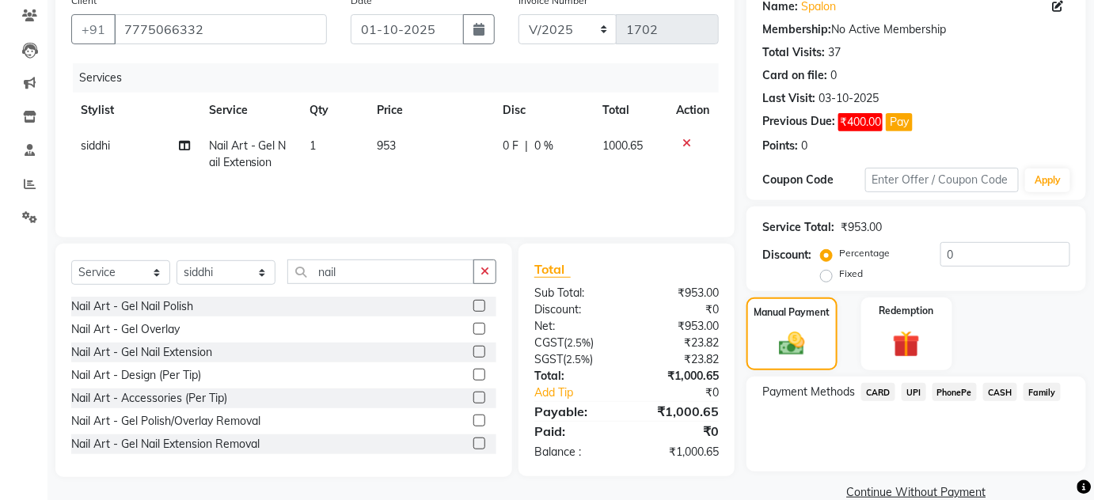
click at [999, 393] on span "CASH" at bounding box center [1000, 392] width 34 height 18
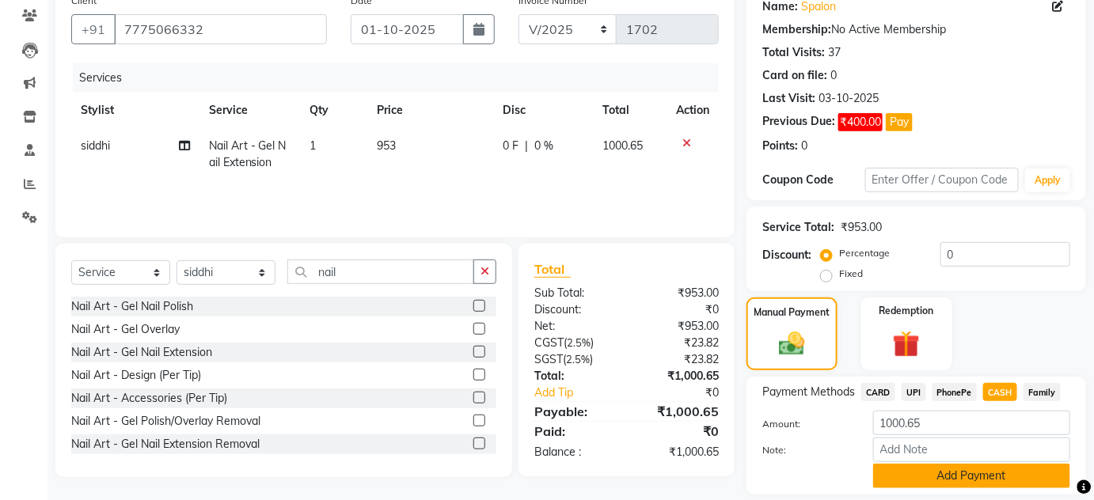
click at [959, 477] on button "Add Payment" at bounding box center [971, 476] width 197 height 25
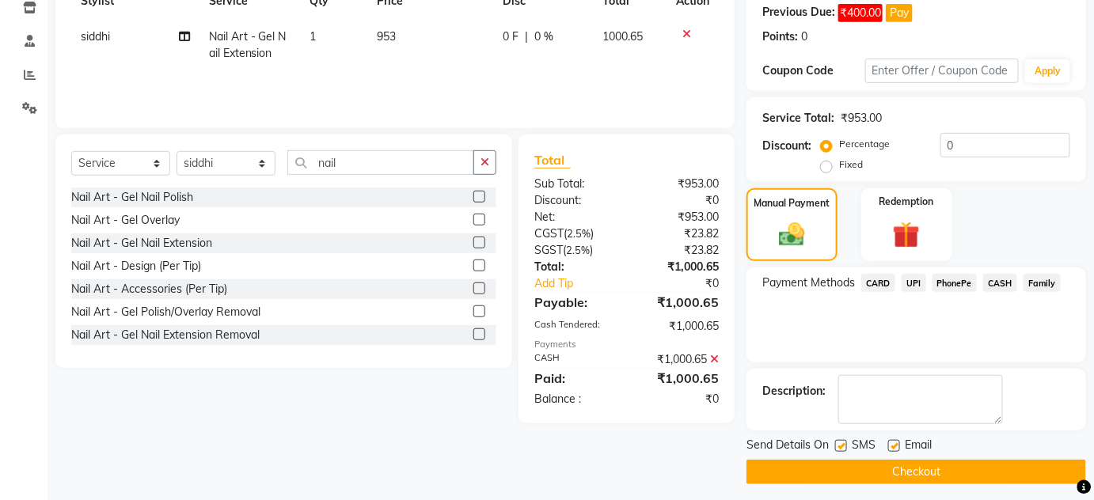
scroll to position [249, 0]
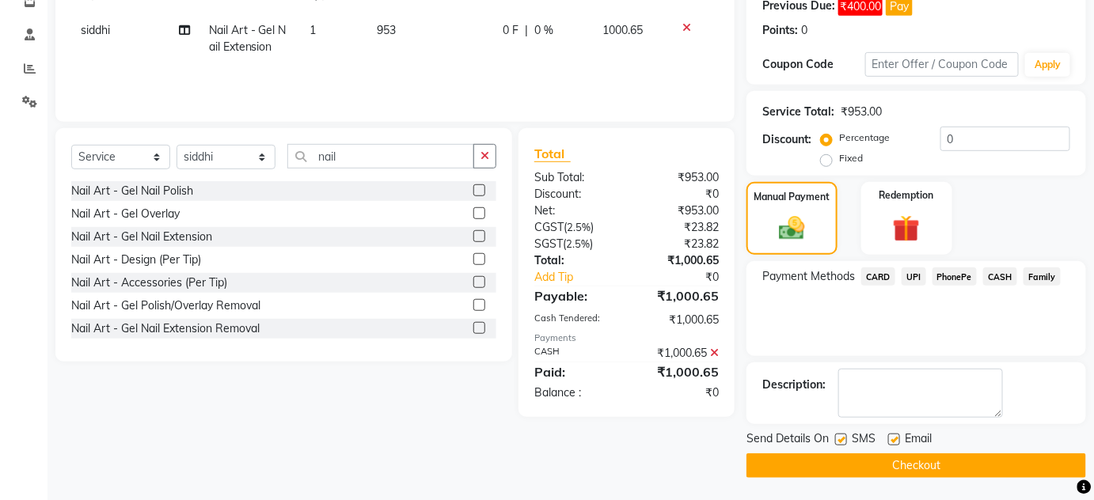
click at [977, 467] on button "Checkout" at bounding box center [916, 466] width 340 height 25
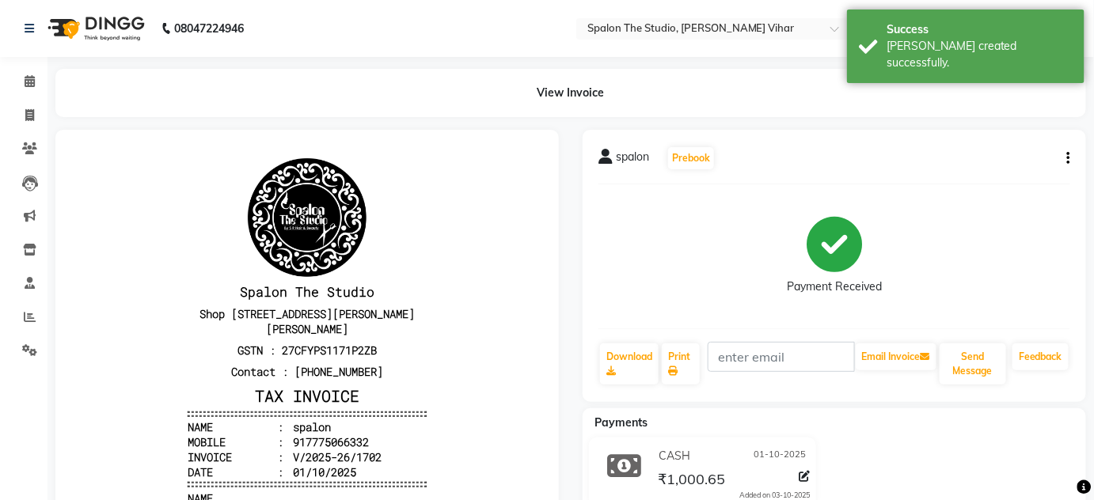
click at [27, 94] on li "Calendar" at bounding box center [23, 82] width 47 height 34
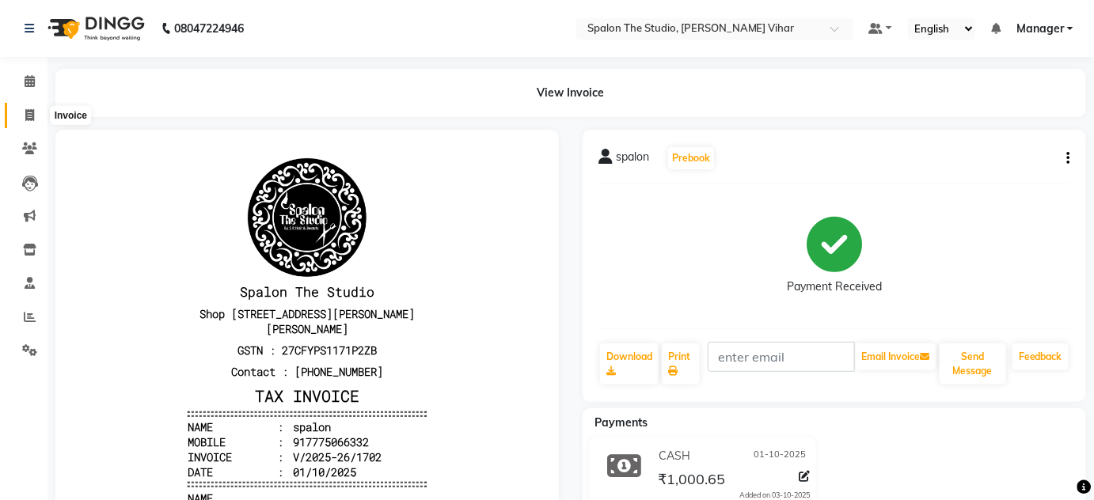
click at [31, 107] on span at bounding box center [30, 116] width 28 height 18
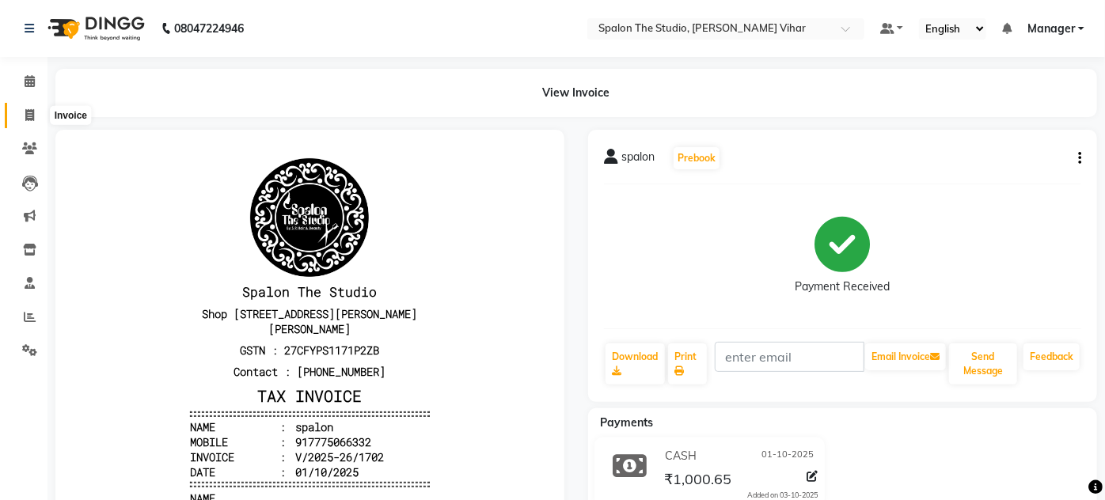
select select "service"
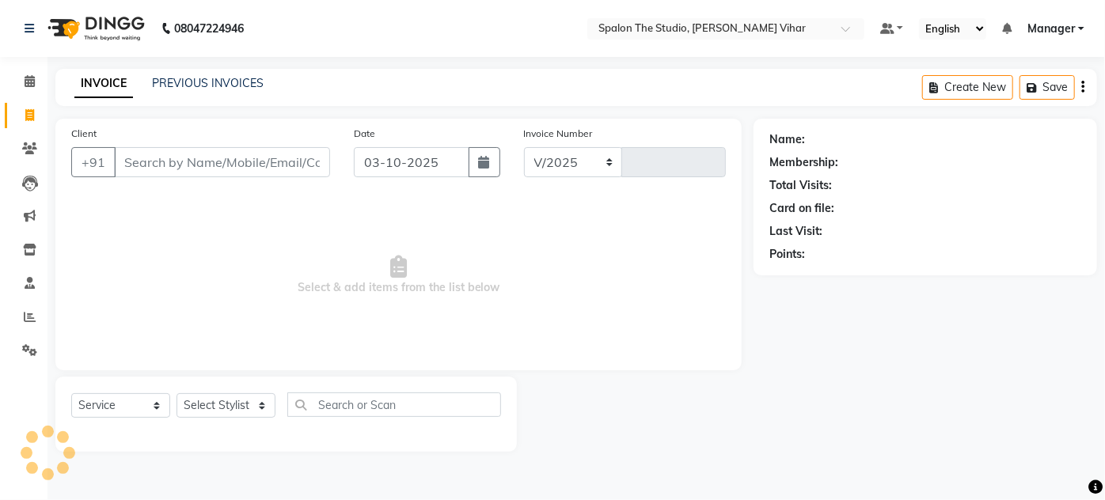
select select "903"
type input "1703"
click at [195, 79] on link "PREVIOUS INVOICES" at bounding box center [208, 83] width 112 height 14
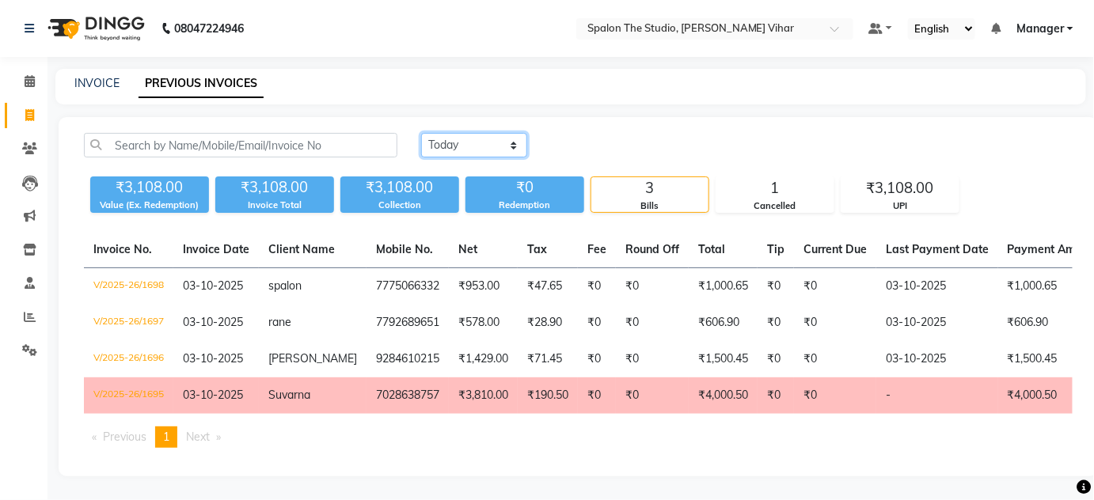
click at [515, 150] on select "[DATE] [DATE] Custom Range" at bounding box center [474, 145] width 106 height 25
select select "range"
click at [421, 133] on select "[DATE] [DATE] Custom Range" at bounding box center [474, 145] width 106 height 25
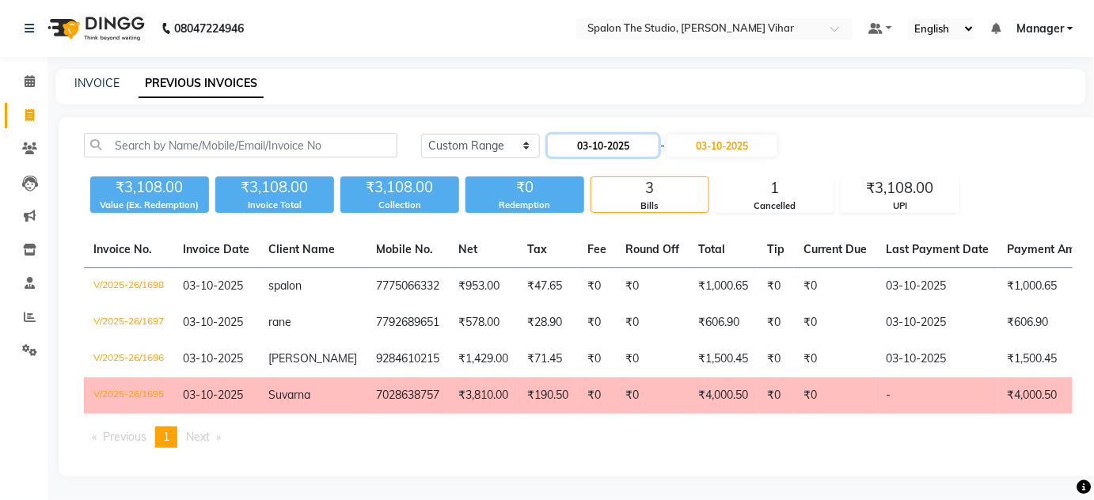
click at [587, 147] on input "03-10-2025" at bounding box center [603, 146] width 111 height 22
select select "10"
select select "2025"
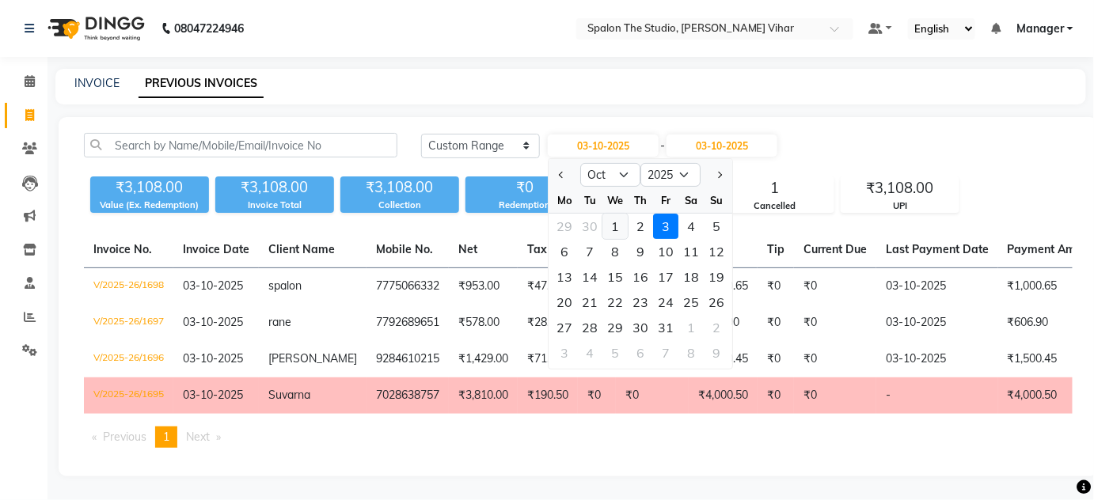
click at [609, 218] on div "1" at bounding box center [615, 226] width 25 height 25
type input "01-10-2025"
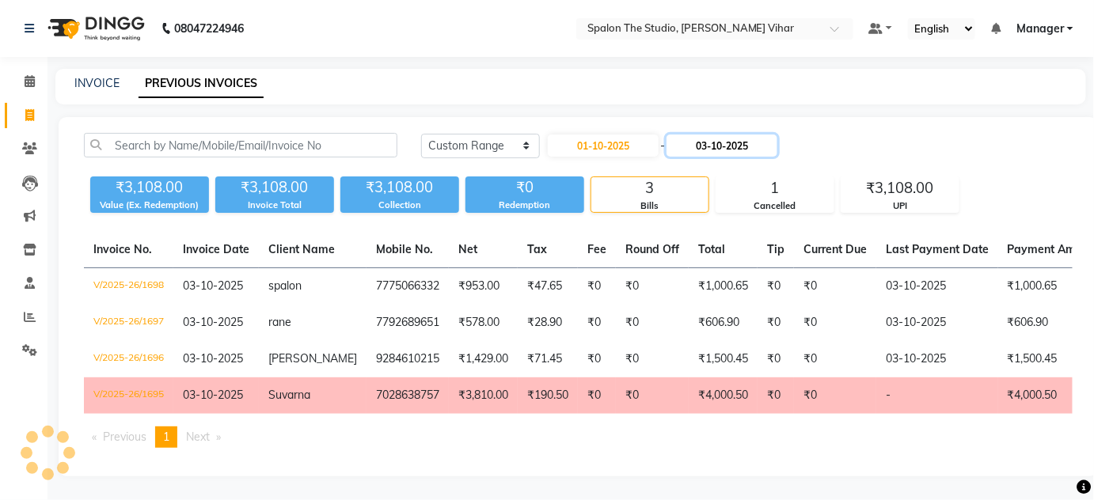
click at [692, 151] on input "03-10-2025" at bounding box center [721, 146] width 111 height 22
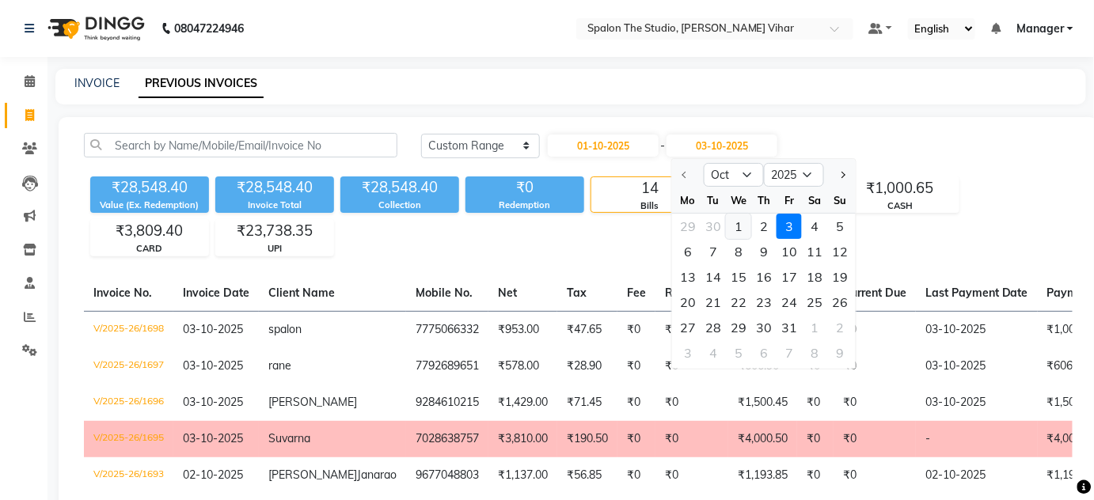
click at [734, 231] on div "1" at bounding box center [738, 226] width 25 height 25
type input "01-10-2025"
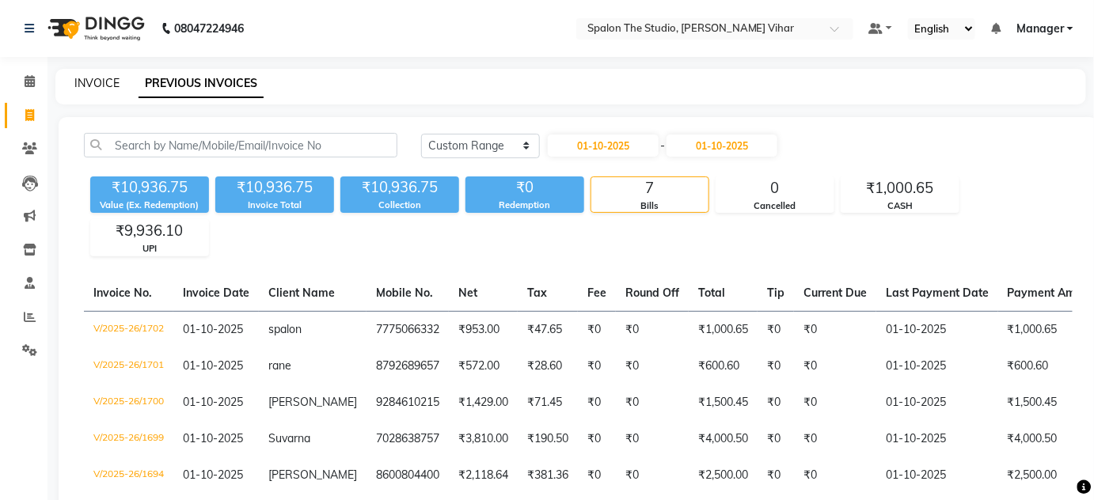
click at [108, 87] on link "INVOICE" at bounding box center [96, 83] width 45 height 14
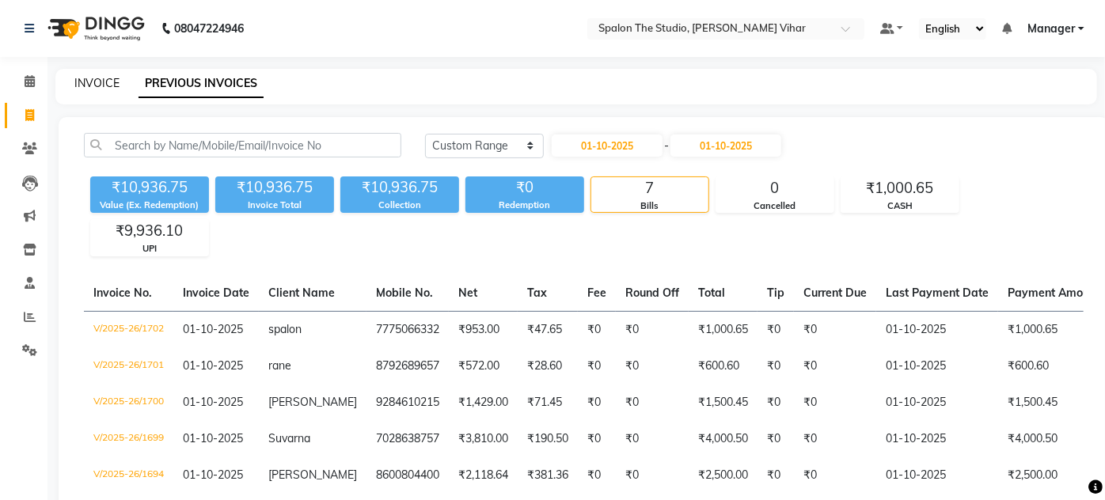
select select "service"
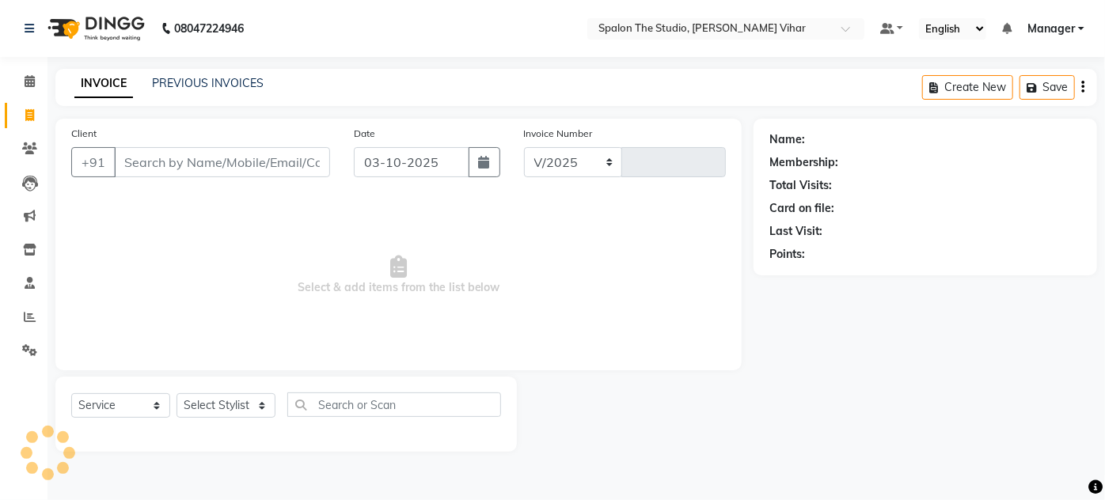
select select "903"
type input "1703"
click at [208, 88] on link "PREVIOUS INVOICES" at bounding box center [208, 83] width 112 height 14
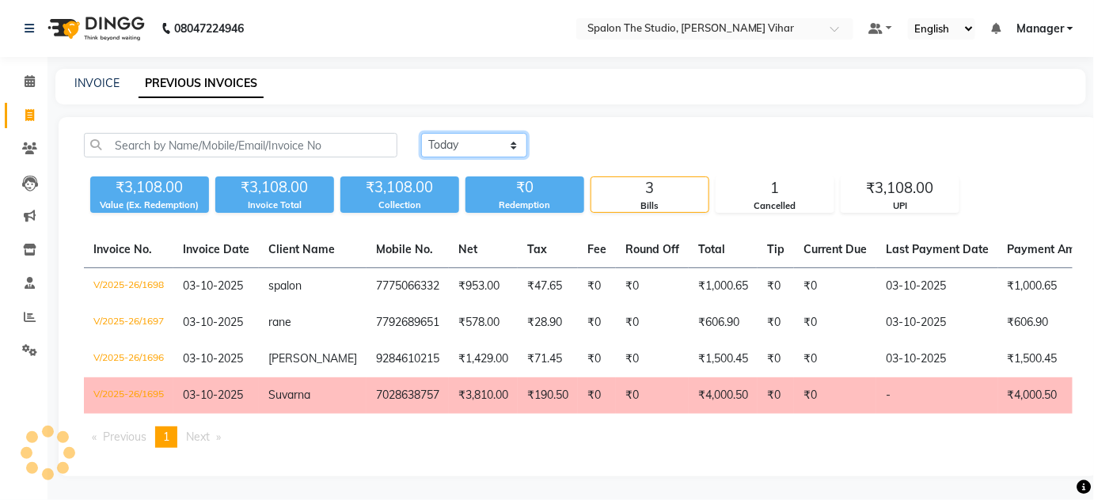
click at [489, 136] on select "[DATE] [DATE] Custom Range" at bounding box center [474, 145] width 106 height 25
click at [421, 133] on select "[DATE] [DATE] Custom Range" at bounding box center [474, 145] width 106 height 25
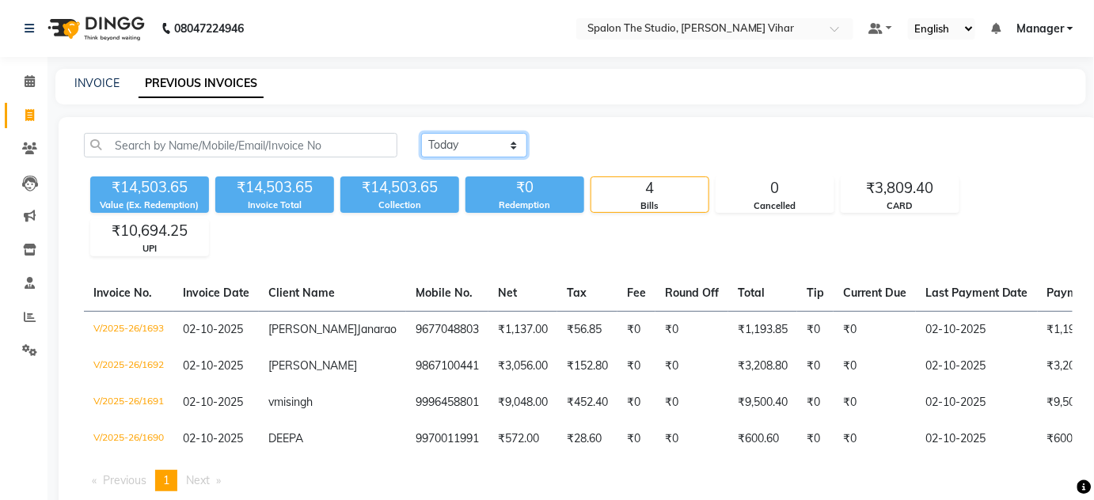
click at [496, 142] on select "[DATE] [DATE] Custom Range" at bounding box center [474, 145] width 106 height 25
select select "range"
click at [421, 133] on select "[DATE] [DATE] Custom Range" at bounding box center [474, 145] width 106 height 25
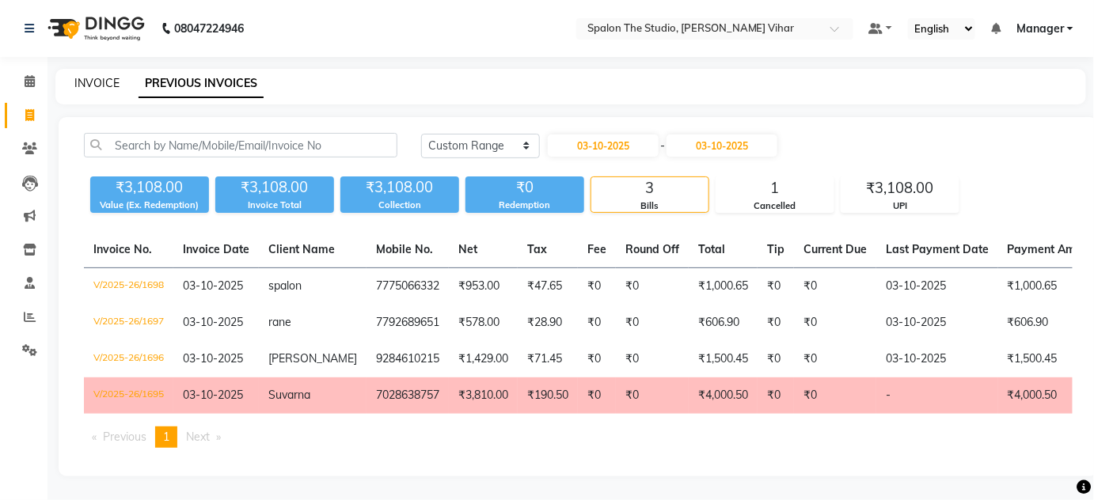
click at [86, 87] on link "INVOICE" at bounding box center [96, 83] width 45 height 14
select select "service"
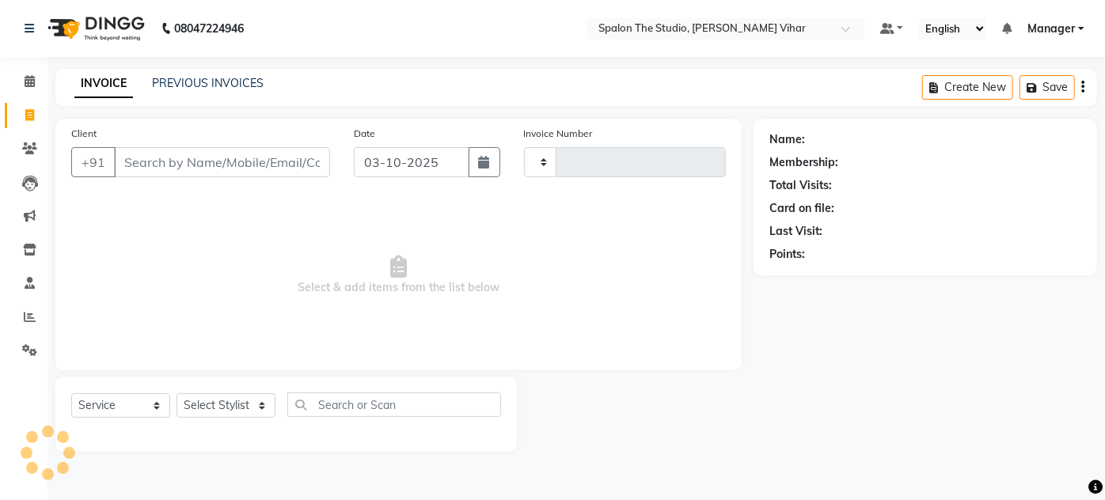
type input "1703"
select select "903"
click at [209, 159] on input "Client" at bounding box center [222, 162] width 216 height 30
click at [484, 150] on button "button" at bounding box center [485, 162] width 32 height 30
select select "10"
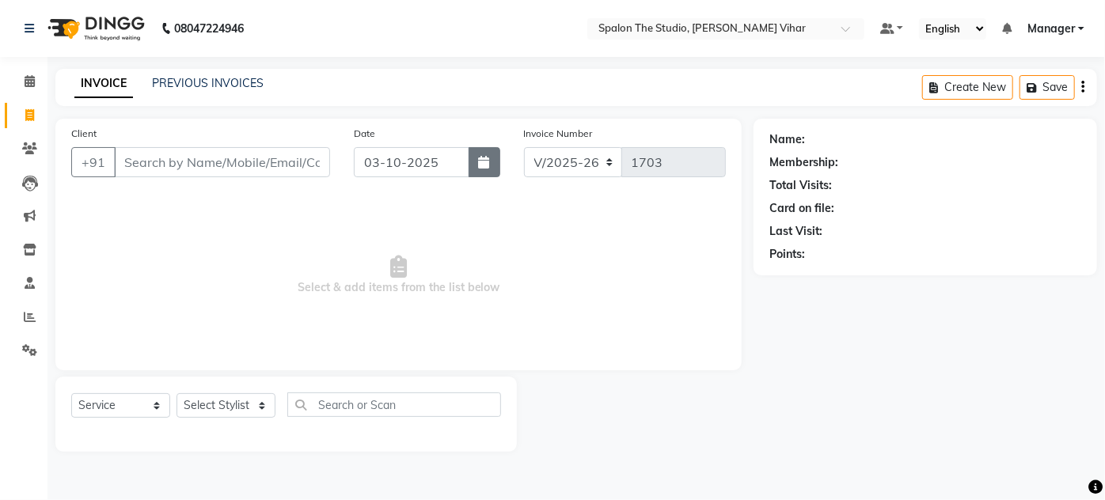
select select "2025"
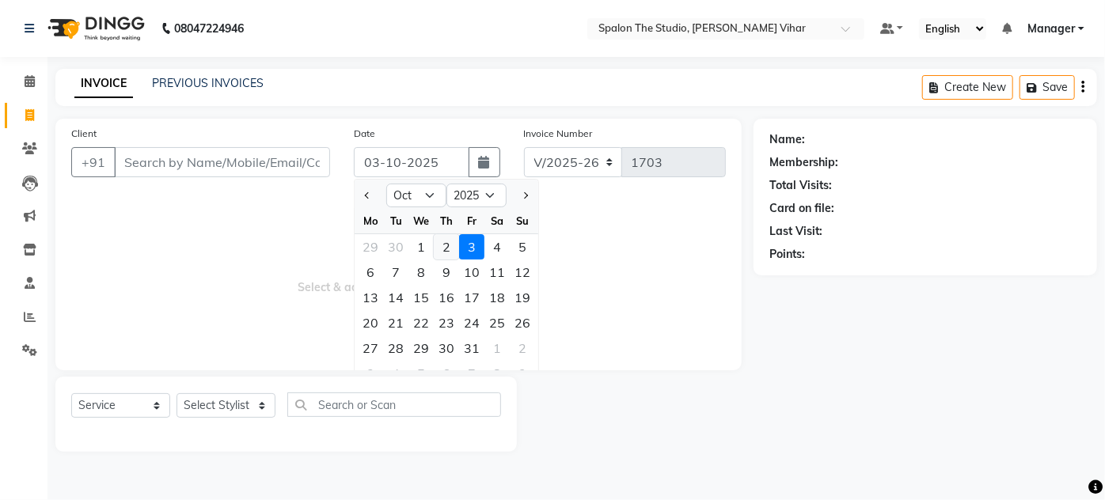
click at [446, 237] on div "2" at bounding box center [446, 246] width 25 height 25
type input "02-10-2025"
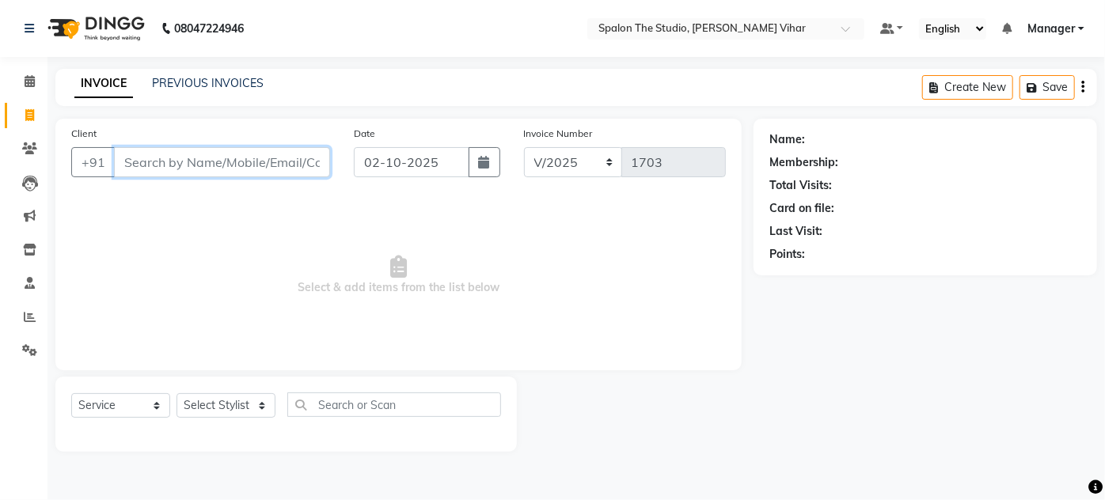
click at [198, 173] on input "Client" at bounding box center [222, 162] width 216 height 30
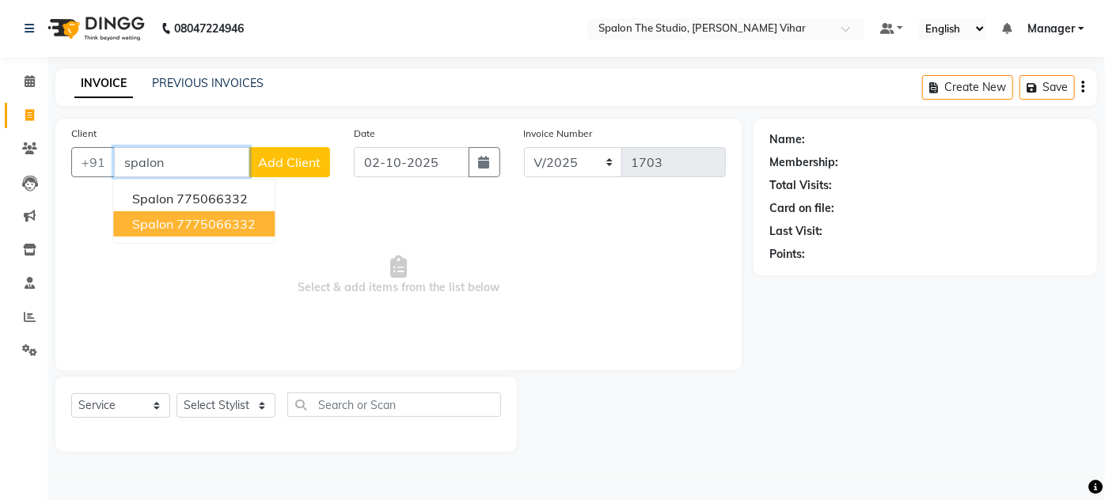
click at [246, 218] on ngb-highlight "7775066332" at bounding box center [216, 224] width 79 height 16
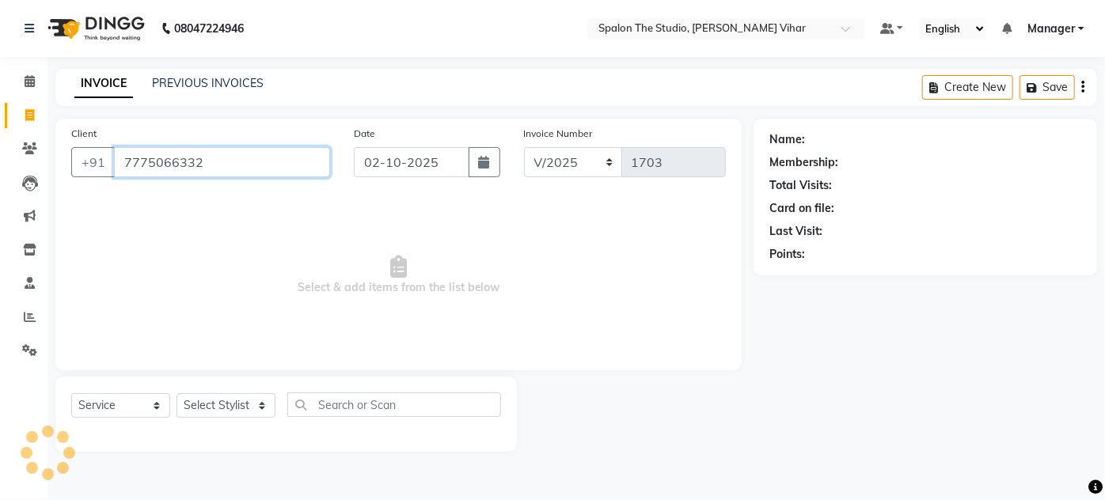
type input "7775066332"
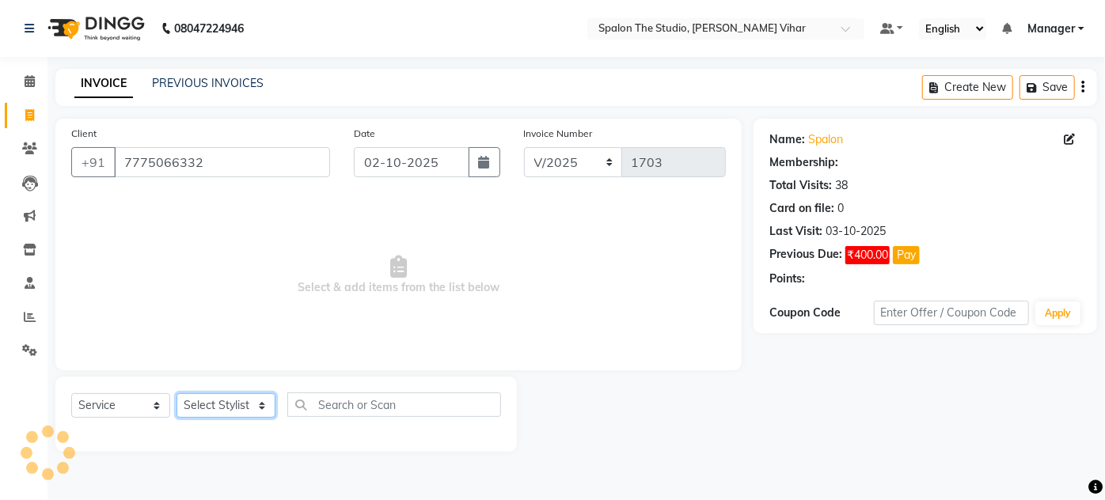
click at [258, 397] on select "Select Stylist Aarti farheen Gernal [PERSON_NAME] Manager navazish [PERSON_NAME…" at bounding box center [226, 405] width 99 height 25
select select "47767"
click at [177, 393] on select "Select Stylist Aarti farheen Gernal [PERSON_NAME] Manager navazish [PERSON_NAME…" at bounding box center [226, 405] width 99 height 25
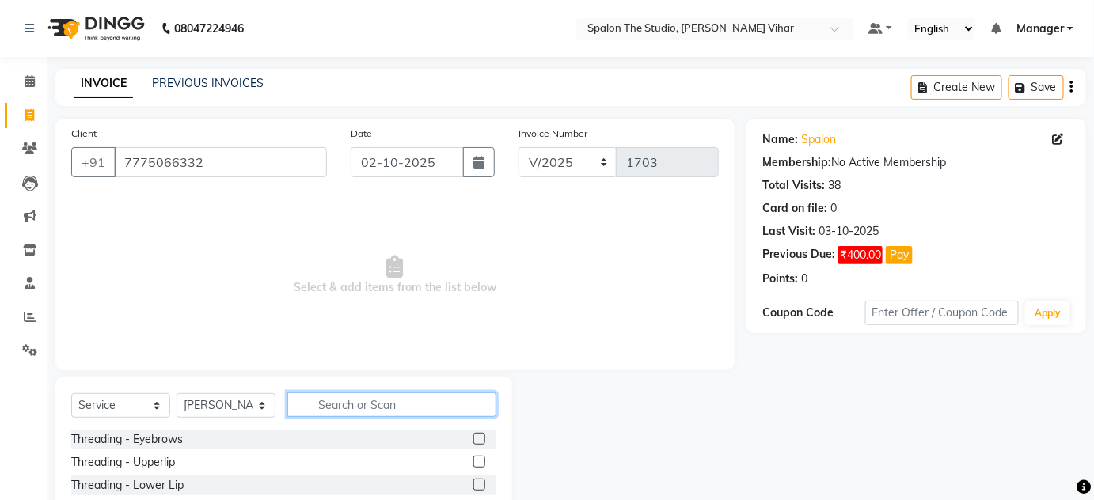
click at [333, 398] on input "text" at bounding box center [391, 405] width 209 height 25
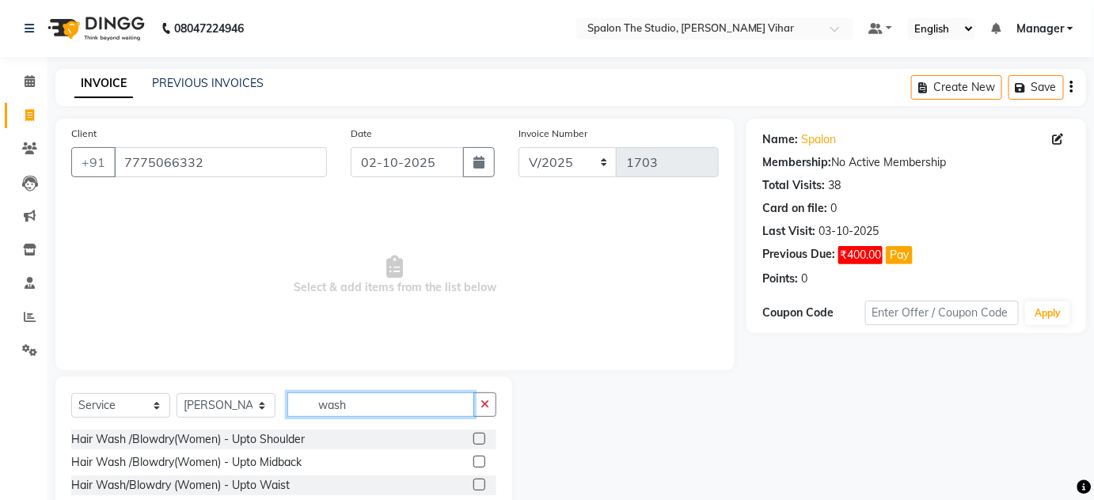
type input "wash"
click at [473, 434] on label at bounding box center [479, 439] width 12 height 12
click at [473, 435] on input "checkbox" at bounding box center [478, 440] width 10 height 10
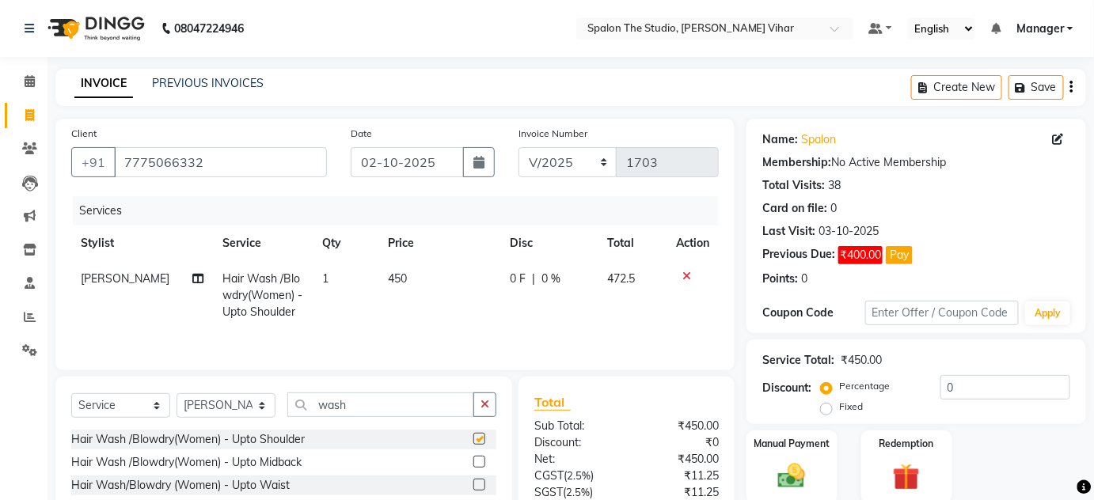
checkbox input "false"
click at [444, 275] on td "450" at bounding box center [439, 295] width 122 height 69
select select "47767"
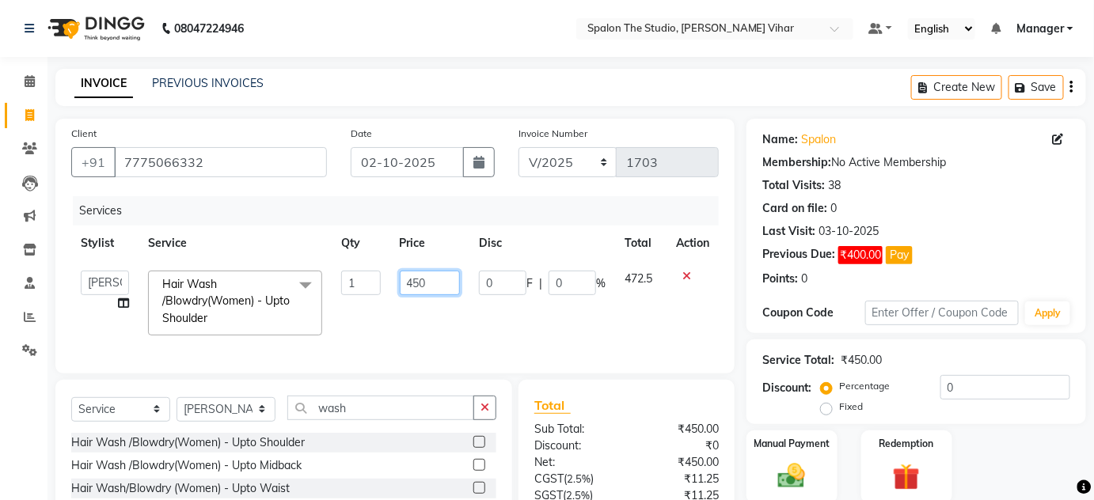
click at [444, 275] on input "450" at bounding box center [430, 283] width 61 height 25
type input "4"
type input "619"
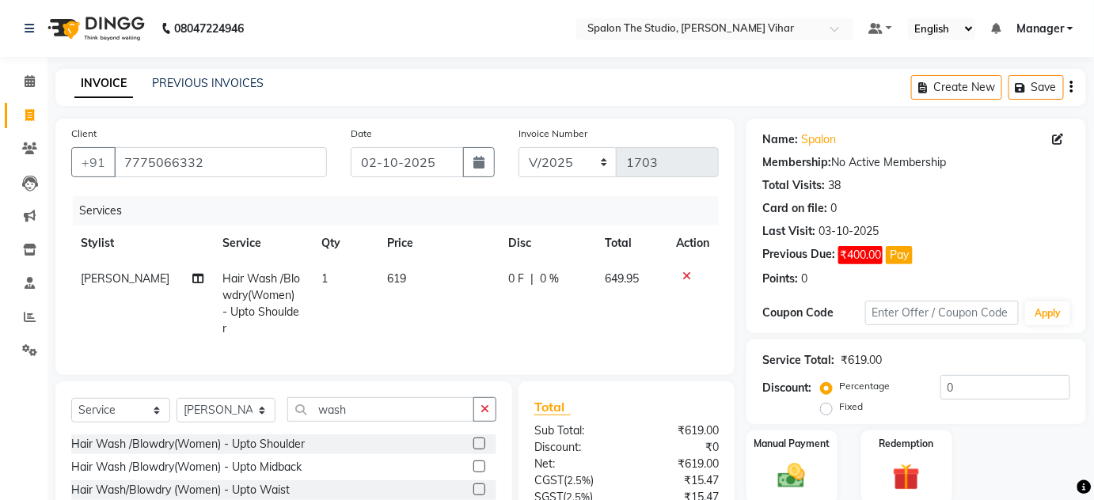
click at [553, 328] on td "0 F | 0 %" at bounding box center [547, 303] width 97 height 85
select select "47767"
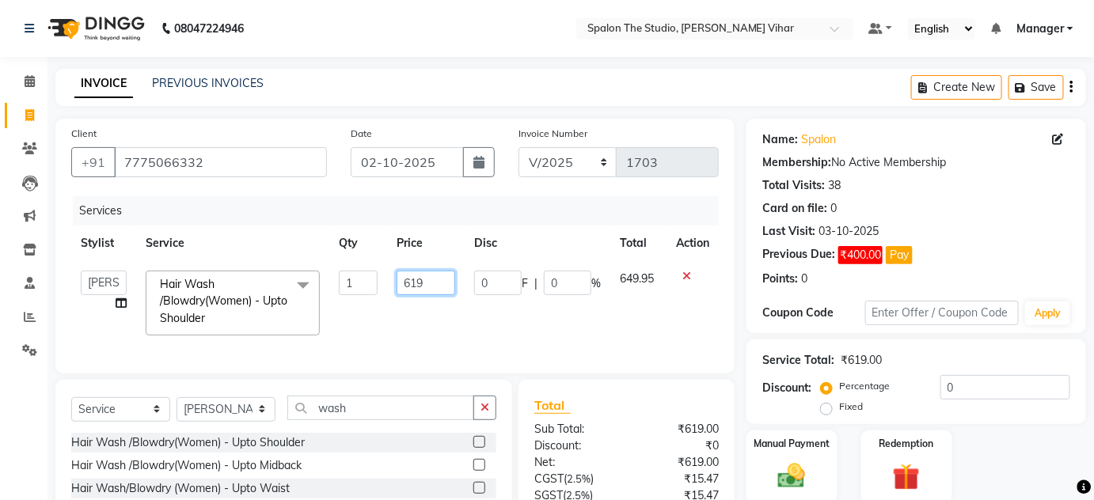
click at [446, 280] on input "619" at bounding box center [426, 283] width 59 height 25
type input "620"
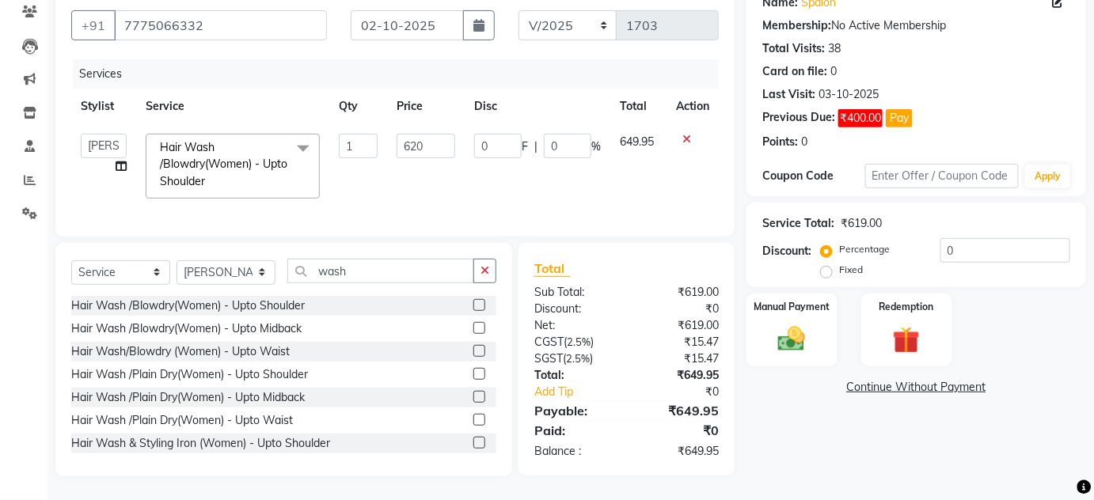
click at [803, 452] on div "Name: Spalon Membership: No Active Membership Total Visits: 38 Card on file: 0 …" at bounding box center [921, 229] width 351 height 495
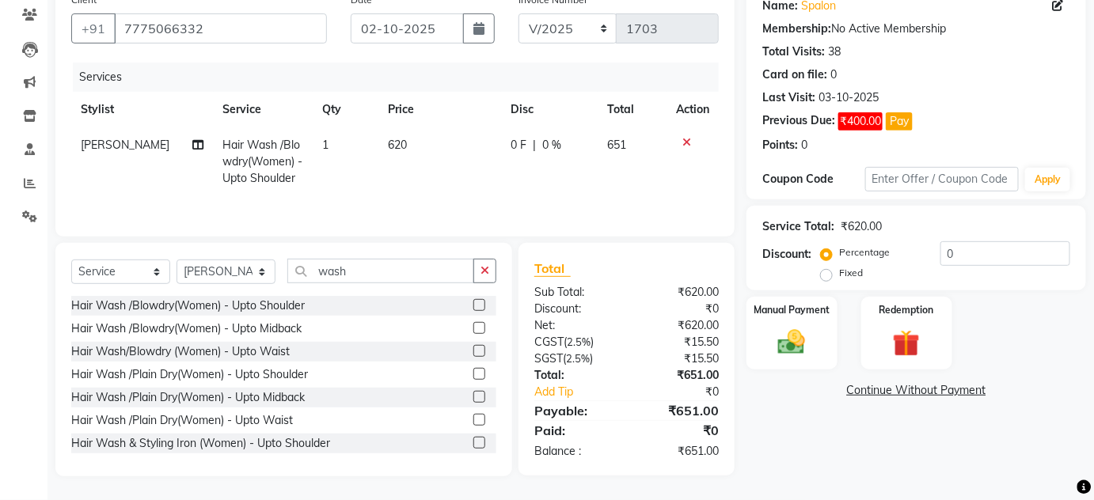
scroll to position [133, 0]
click at [792, 357] on img at bounding box center [792, 343] width 46 height 32
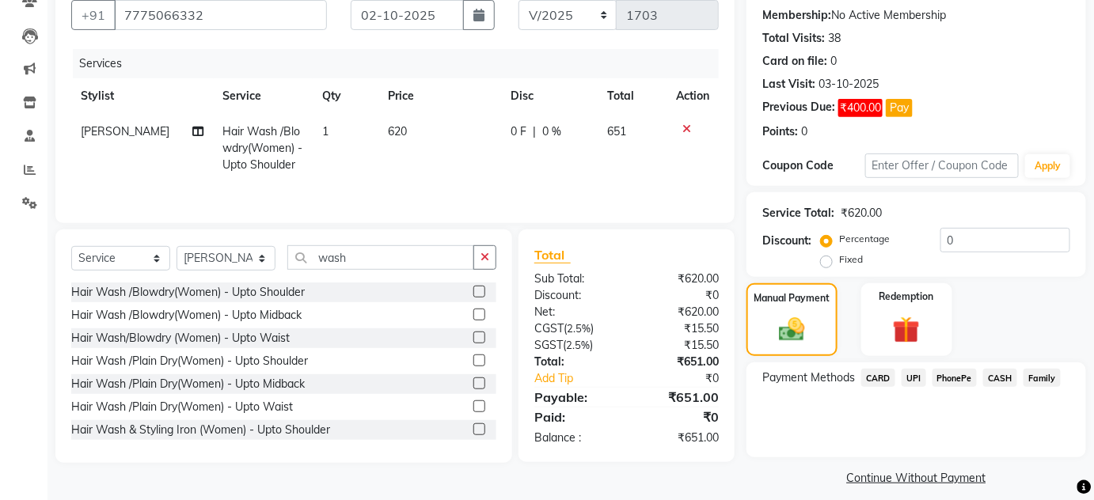
click at [435, 127] on td "620" at bounding box center [439, 148] width 122 height 69
select select "47767"
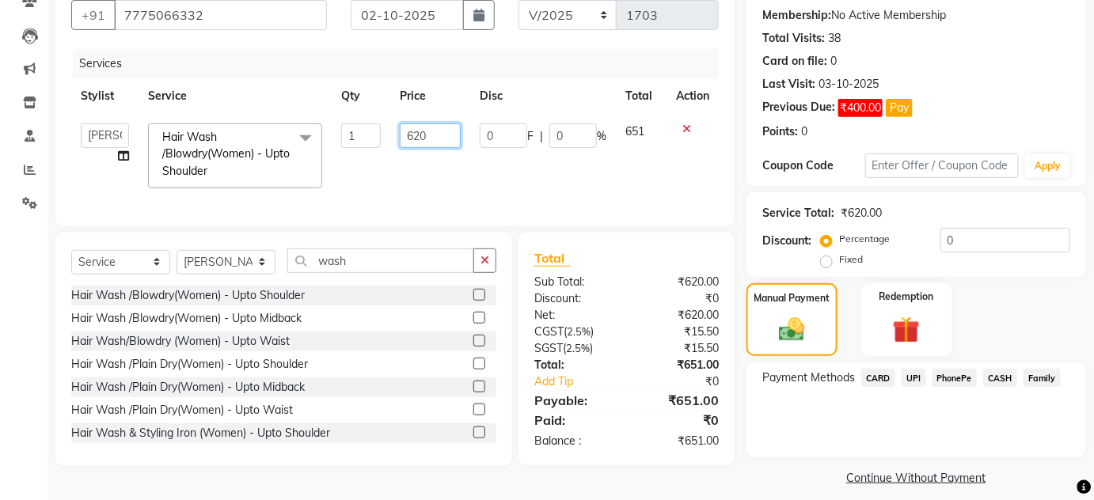
click at [435, 131] on input "620" at bounding box center [430, 135] width 61 height 25
type input "619"
click at [679, 180] on td at bounding box center [692, 156] width 52 height 84
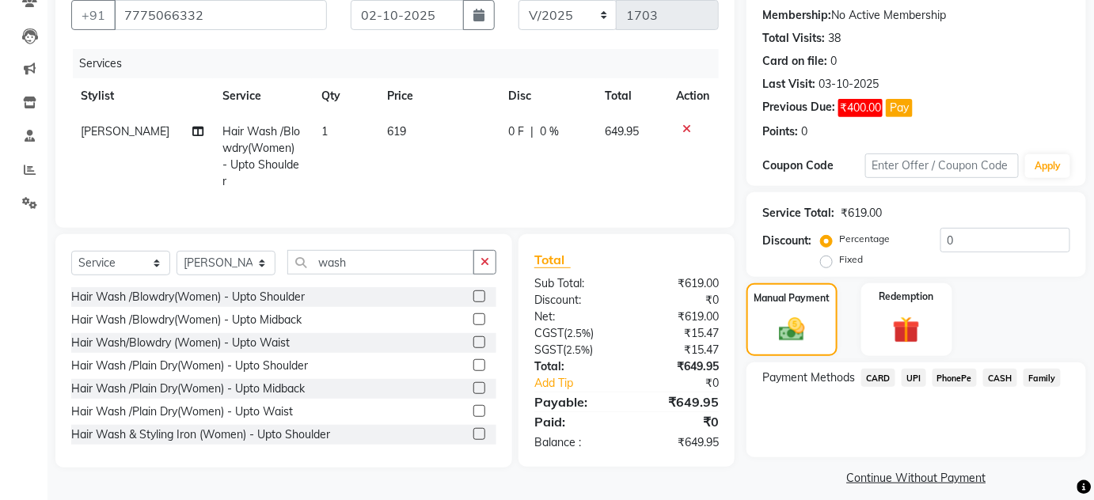
click at [679, 180] on td at bounding box center [692, 156] width 52 height 85
click at [997, 382] on span "CASH" at bounding box center [1000, 378] width 34 height 18
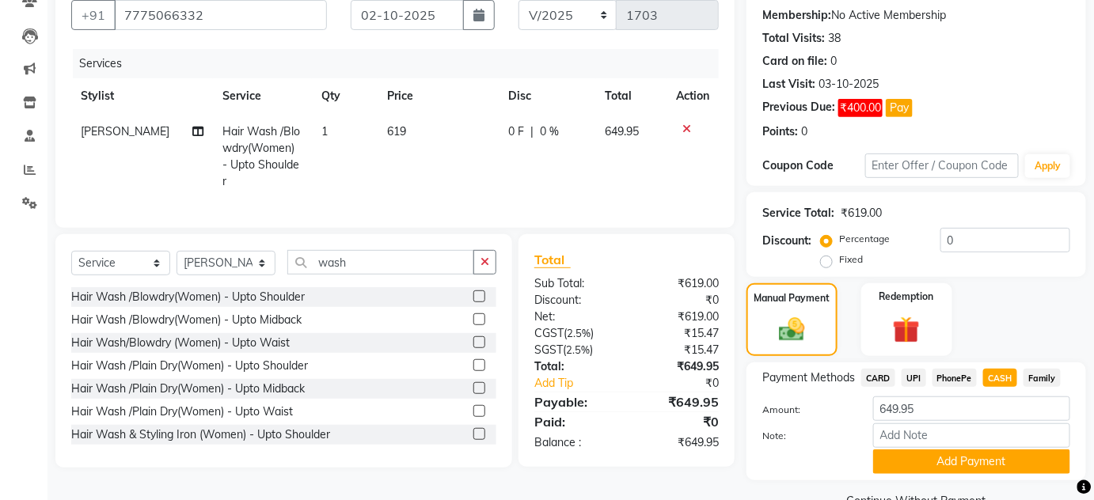
click at [991, 473] on div "Payment Methods CARD UPI PhonePe CASH Family Amount: 649.95 Note: Add Payment" at bounding box center [916, 422] width 340 height 118
click at [422, 135] on td "619" at bounding box center [438, 156] width 121 height 85
select select "47767"
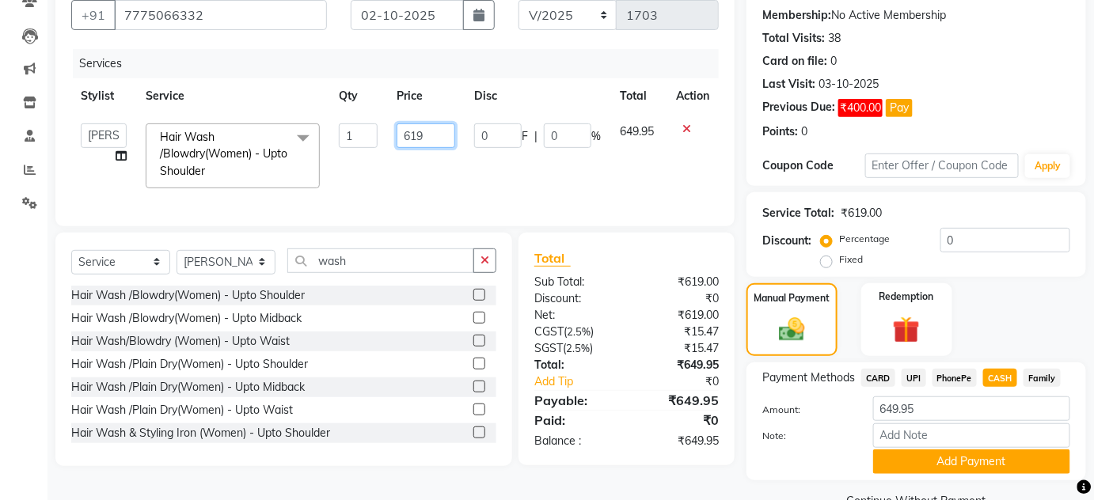
click at [429, 131] on input "619" at bounding box center [426, 135] width 59 height 25
type input "620"
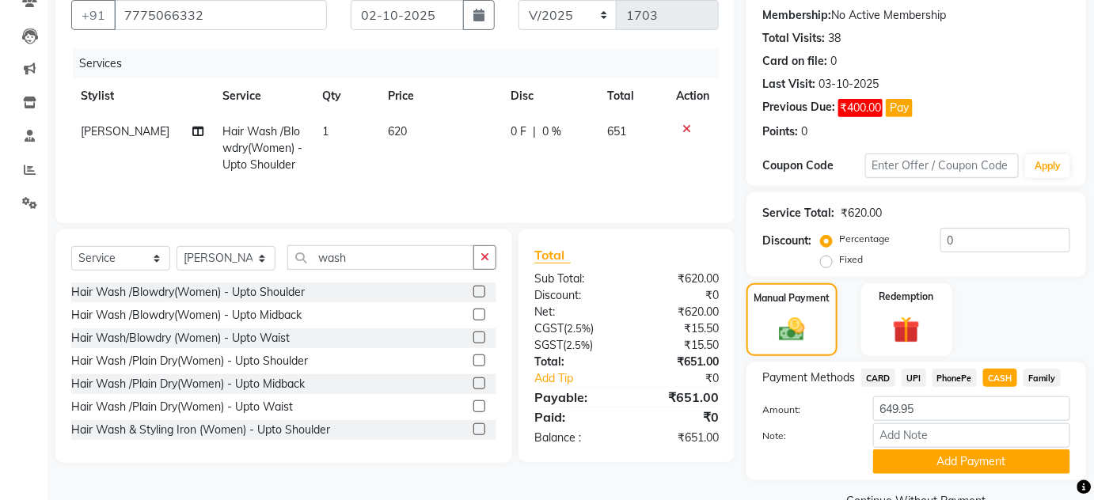
click at [705, 469] on div "Client +91 7775066332 Date 02-10-2025 Invoice Number V/2025 V/2025-26 1703 Serv…" at bounding box center [395, 242] width 703 height 541
click at [441, 138] on td "620" at bounding box center [439, 148] width 122 height 69
select select "47767"
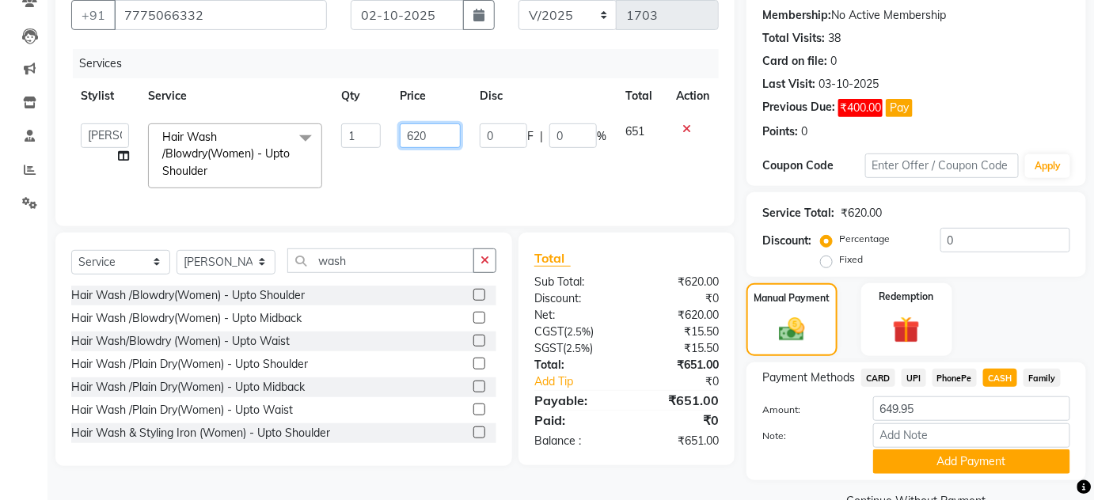
click at [440, 136] on input "620" at bounding box center [430, 135] width 61 height 25
type input "619"
click at [617, 193] on div "Services Stylist Service Qty Price Disc Total Action Aarti farheen Gernal komal…" at bounding box center [394, 129] width 647 height 161
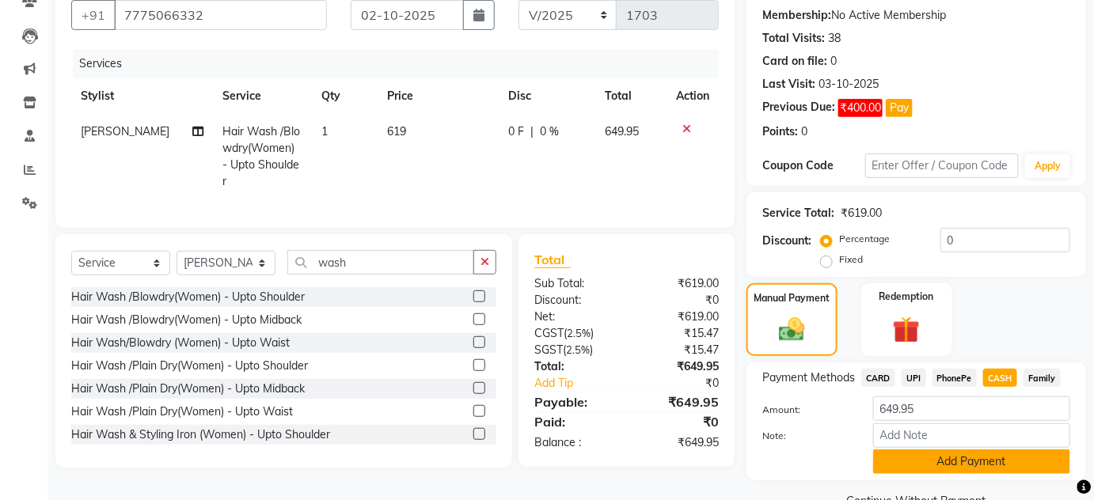
click at [963, 456] on button "Add Payment" at bounding box center [971, 462] width 197 height 25
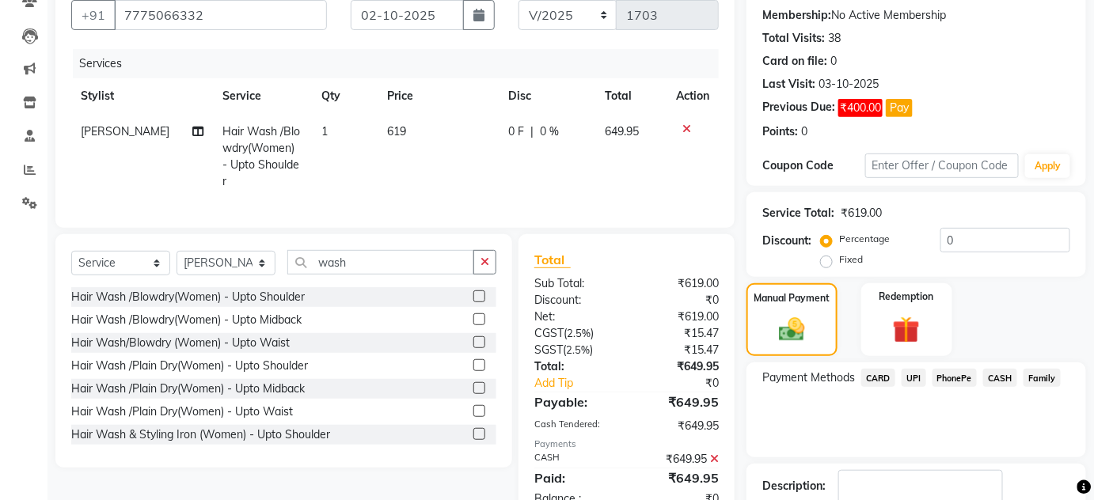
scroll to position [249, 0]
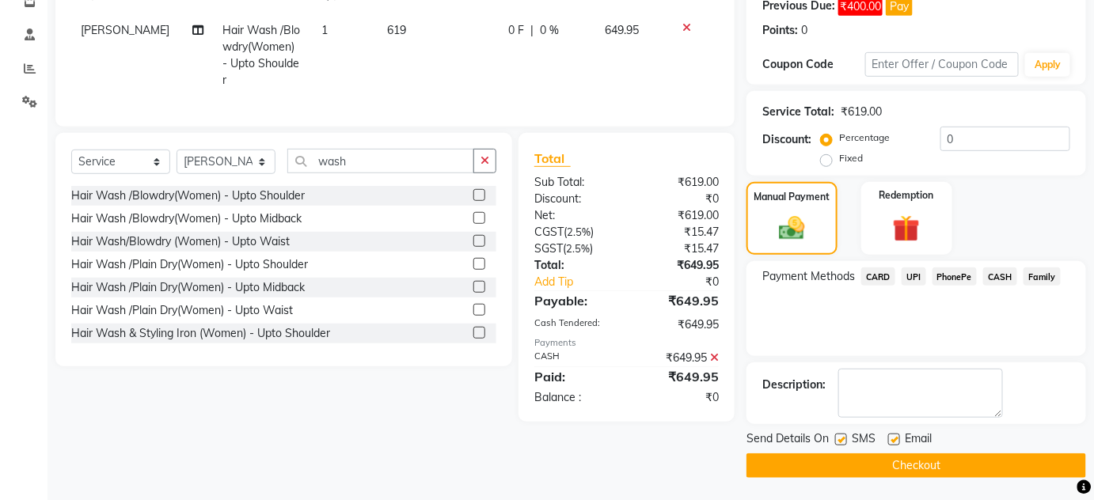
click at [1002, 470] on button "Checkout" at bounding box center [916, 466] width 340 height 25
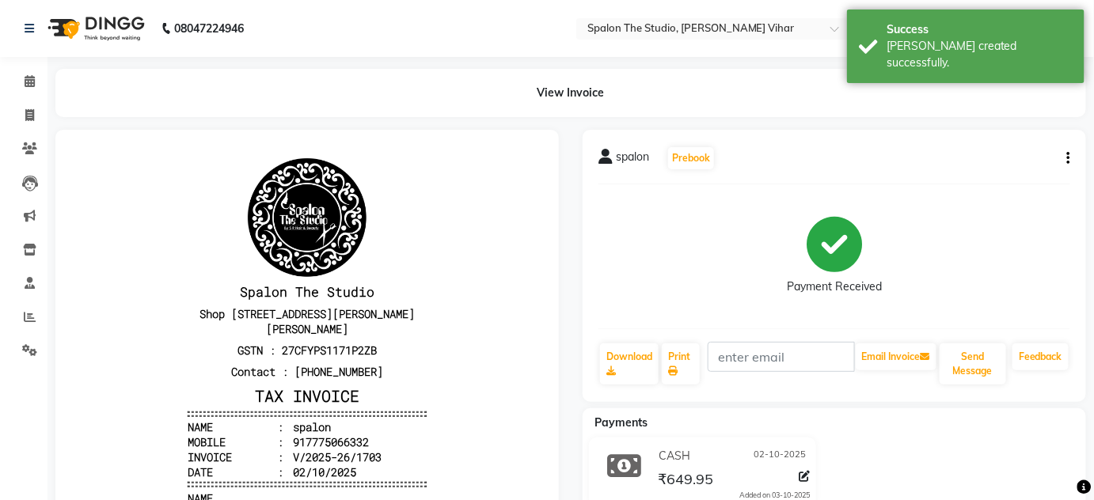
click at [17, 101] on li "Invoice" at bounding box center [23, 116] width 47 height 34
click at [28, 113] on icon at bounding box center [29, 115] width 9 height 12
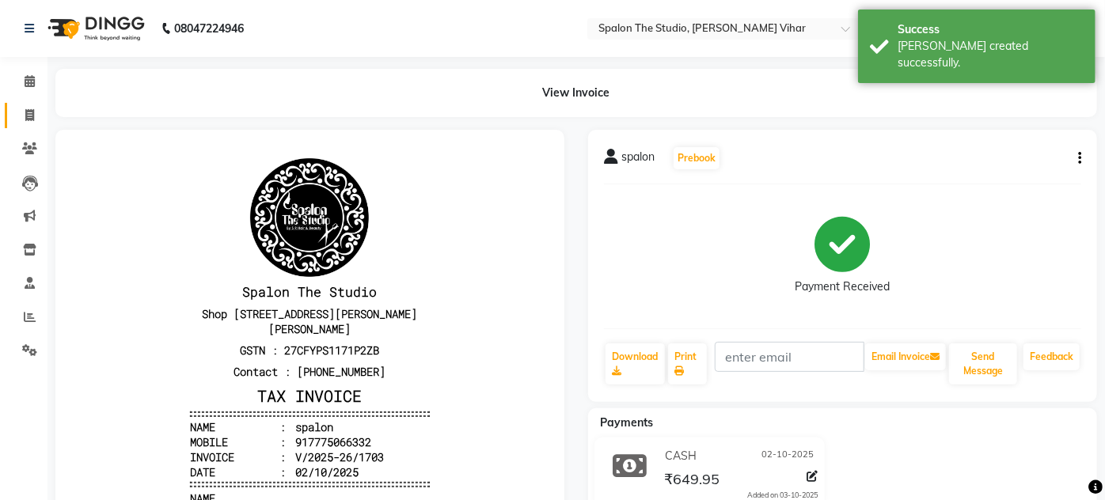
select select "service"
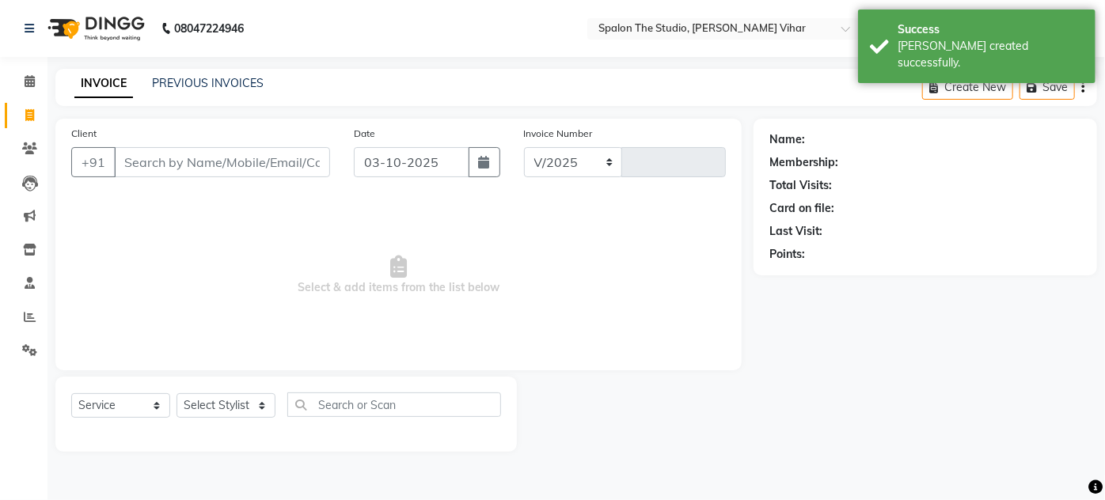
select select "903"
type input "1704"
click at [124, 153] on input "Client" at bounding box center [222, 162] width 216 height 30
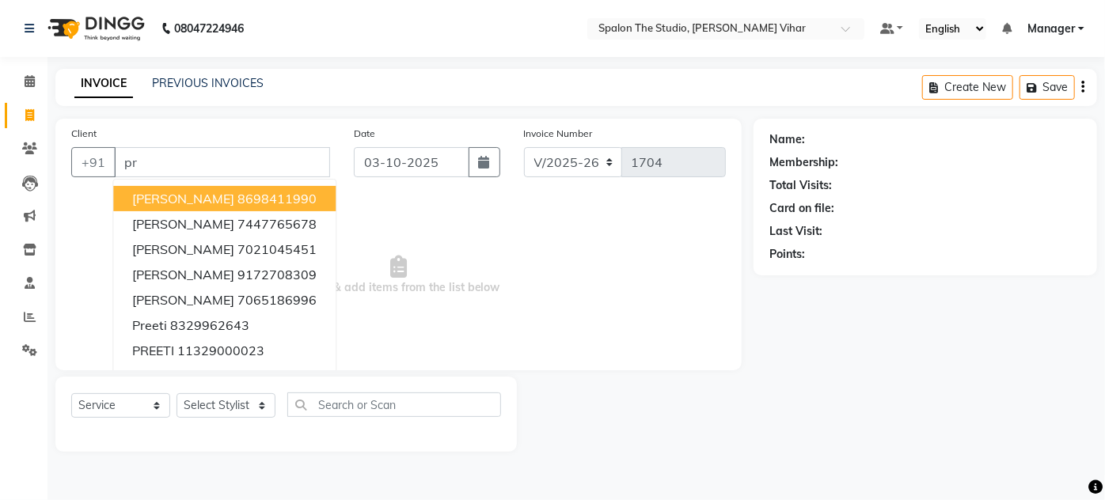
type input "p"
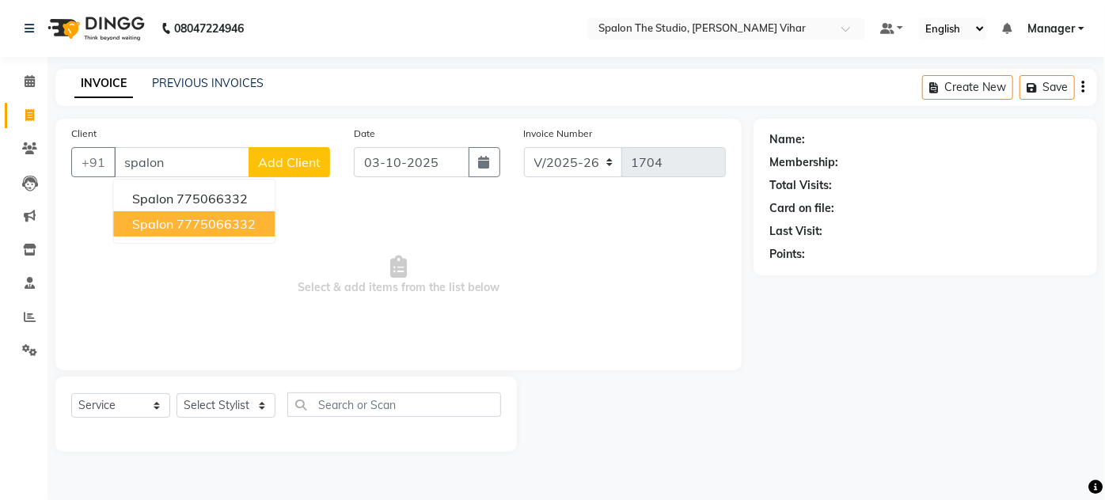
click at [234, 218] on ngb-highlight "7775066332" at bounding box center [216, 224] width 79 height 16
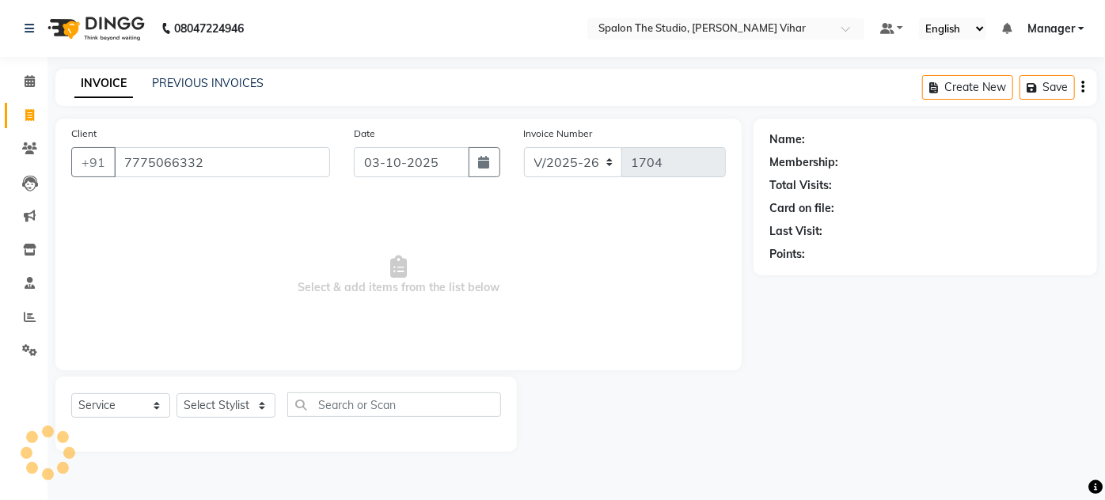
type input "7775066332"
click at [251, 410] on select "Select Stylist Aarti farheen Gernal [PERSON_NAME] Manager navazish [PERSON_NAME…" at bounding box center [226, 405] width 99 height 25
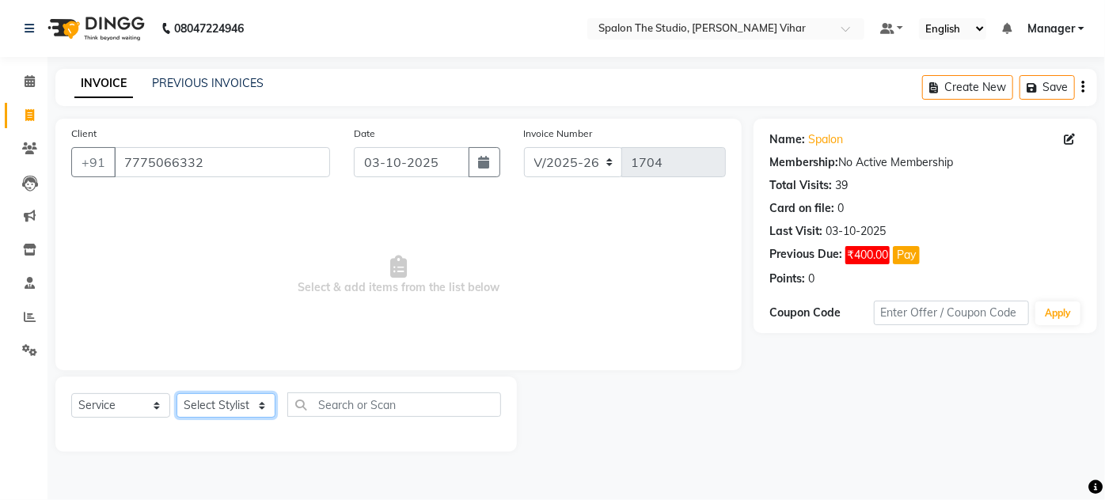
select select "87109"
click at [177, 393] on select "Select Stylist Aarti farheen Gernal [PERSON_NAME] Manager navazish [PERSON_NAME…" at bounding box center [226, 405] width 99 height 25
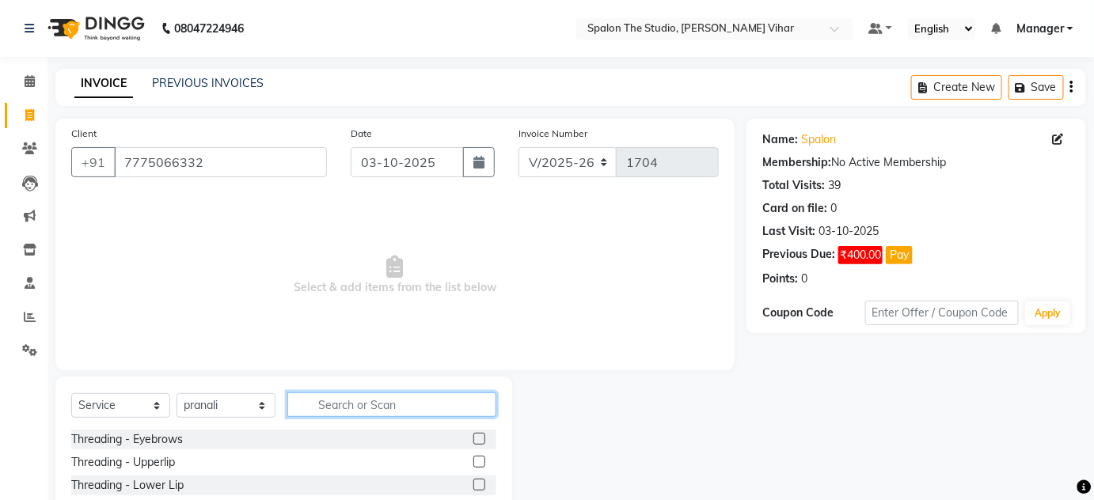
click at [377, 407] on input "text" at bounding box center [391, 405] width 209 height 25
type input "eye"
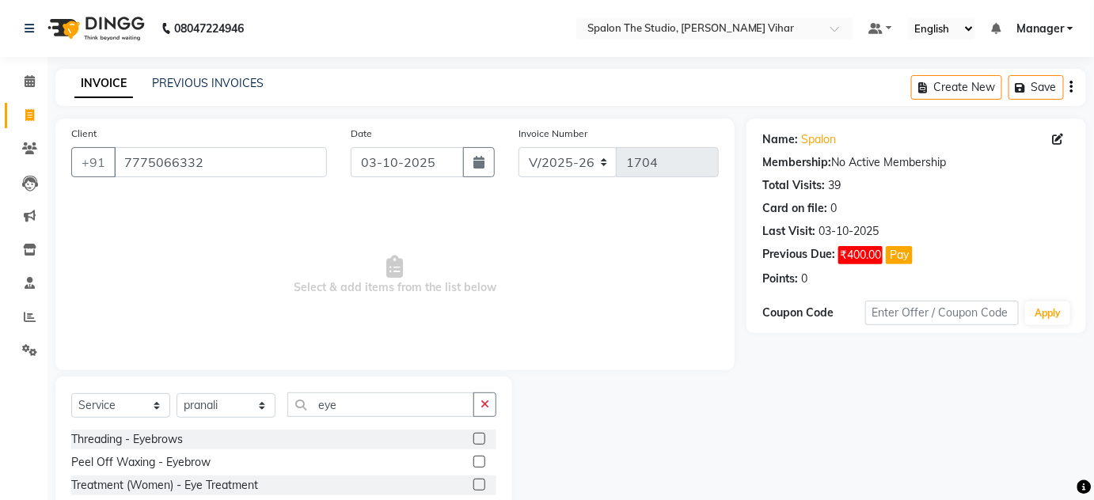
click at [481, 442] on label at bounding box center [479, 439] width 12 height 12
click at [481, 442] on input "checkbox" at bounding box center [478, 440] width 10 height 10
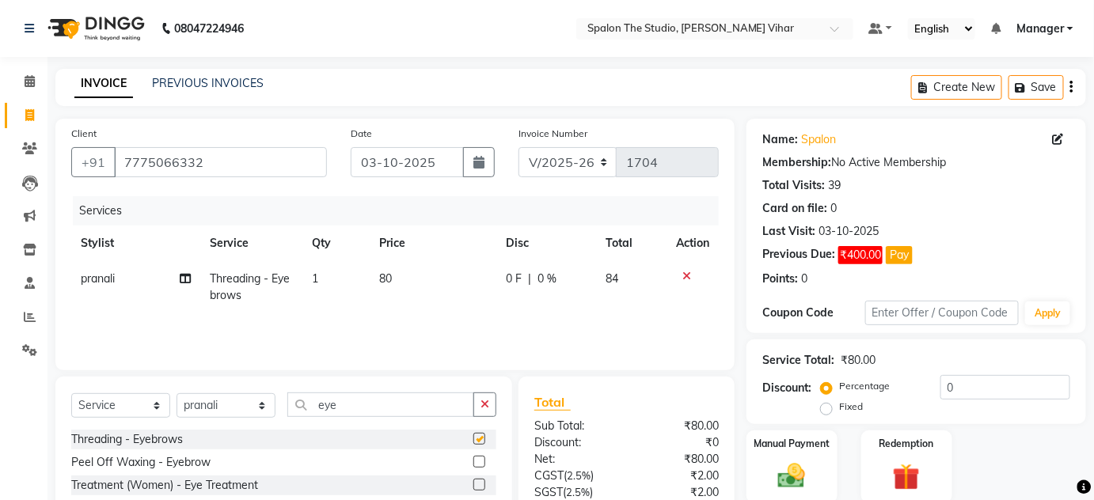
checkbox input "false"
click at [441, 275] on td "80" at bounding box center [433, 287] width 127 height 52
select select "87109"
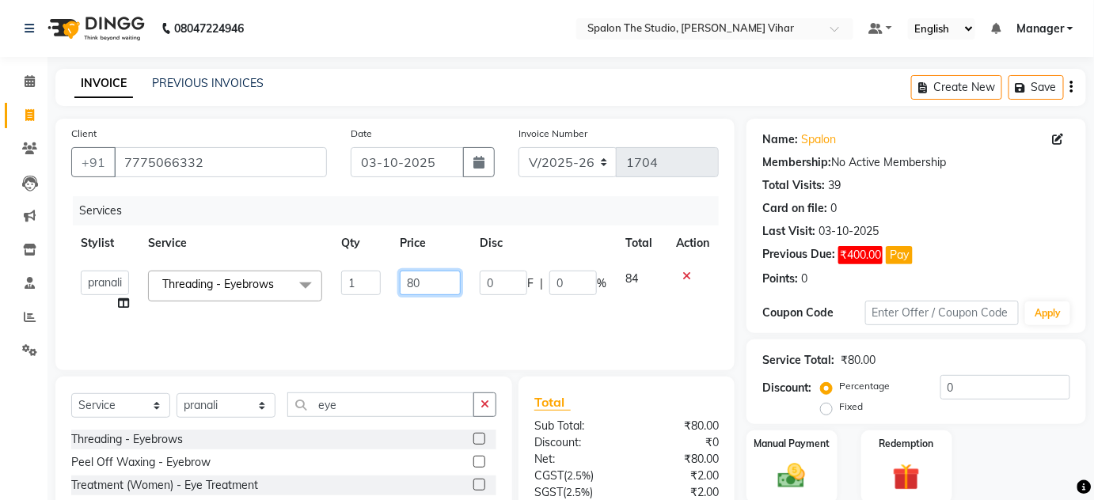
click at [434, 275] on input "80" at bounding box center [430, 283] width 61 height 25
type input "8"
type input "100"
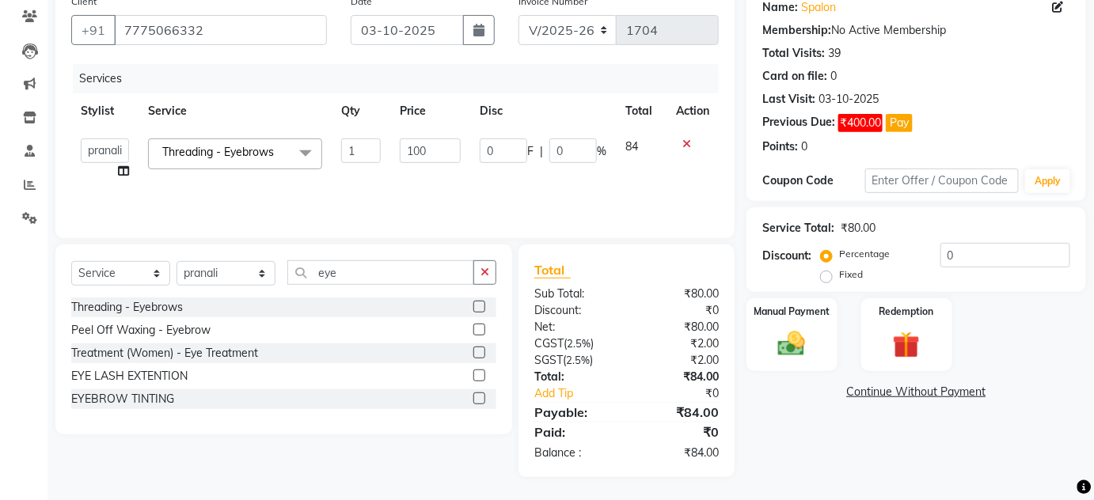
click at [894, 429] on div "Name: Spalon Membership: No Active Membership Total Visits: 39 Card on file: 0 …" at bounding box center [921, 232] width 351 height 491
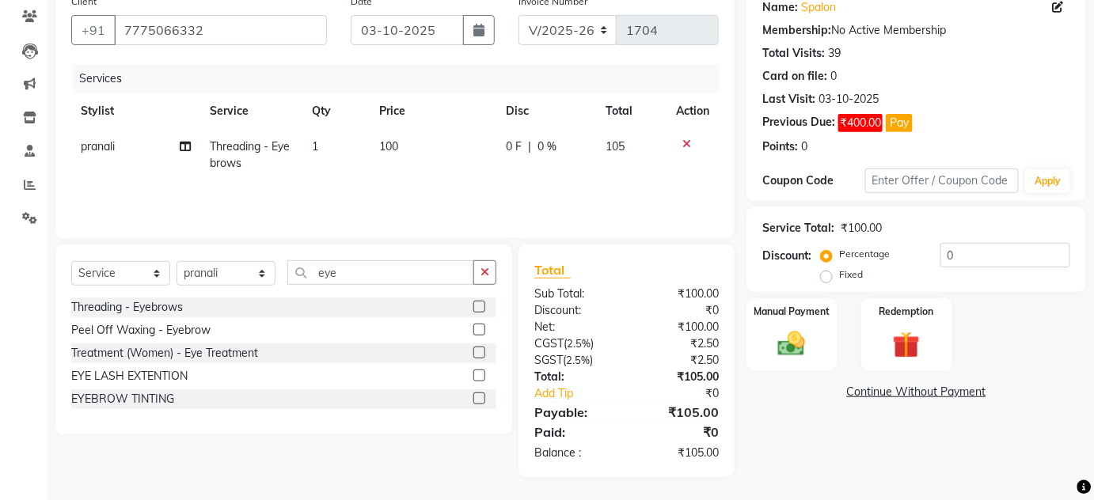
click at [424, 135] on td "100" at bounding box center [433, 155] width 127 height 52
select select "87109"
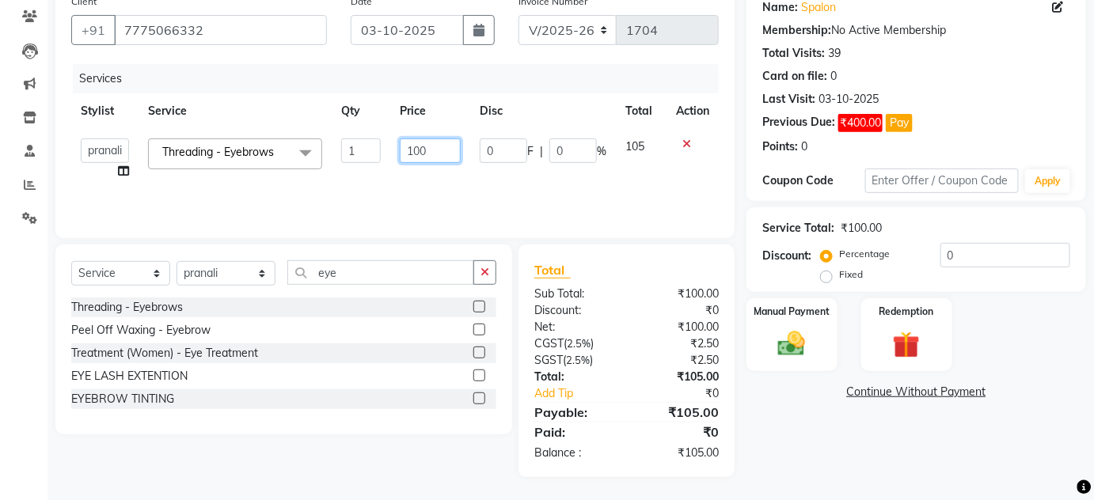
click at [432, 144] on input "100" at bounding box center [430, 151] width 61 height 25
type input "1"
type input "91"
click at [843, 459] on div "Name: Spalon Membership: No Active Membership Total Visits: 39 Card on file: 0 …" at bounding box center [921, 232] width 351 height 491
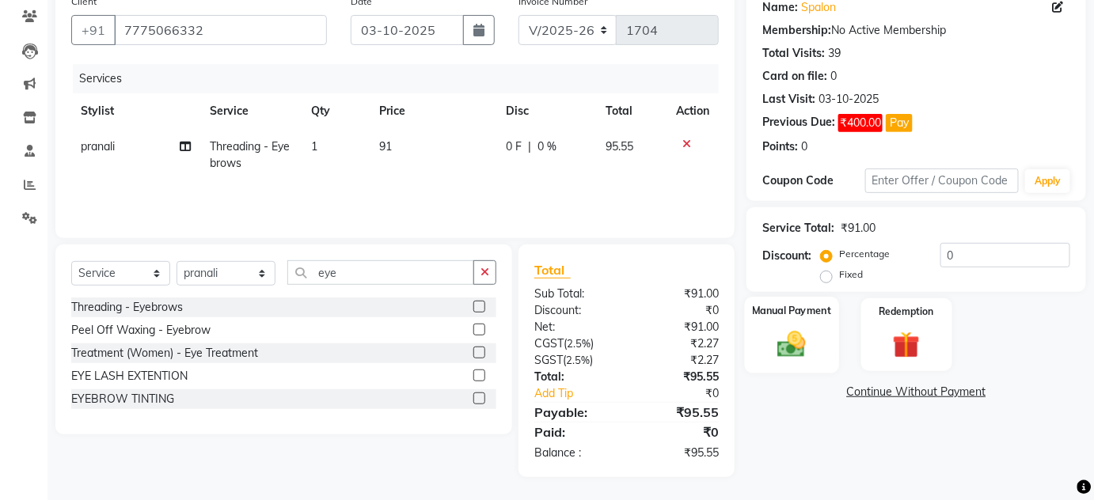
click at [803, 364] on div "Manual Payment" at bounding box center [792, 335] width 94 height 77
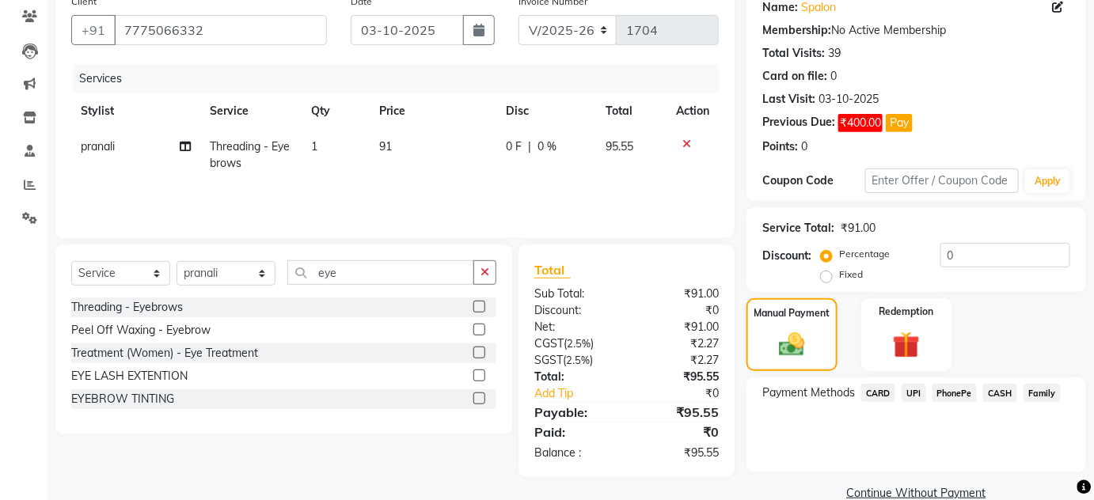
click at [917, 392] on span "UPI" at bounding box center [914, 393] width 25 height 18
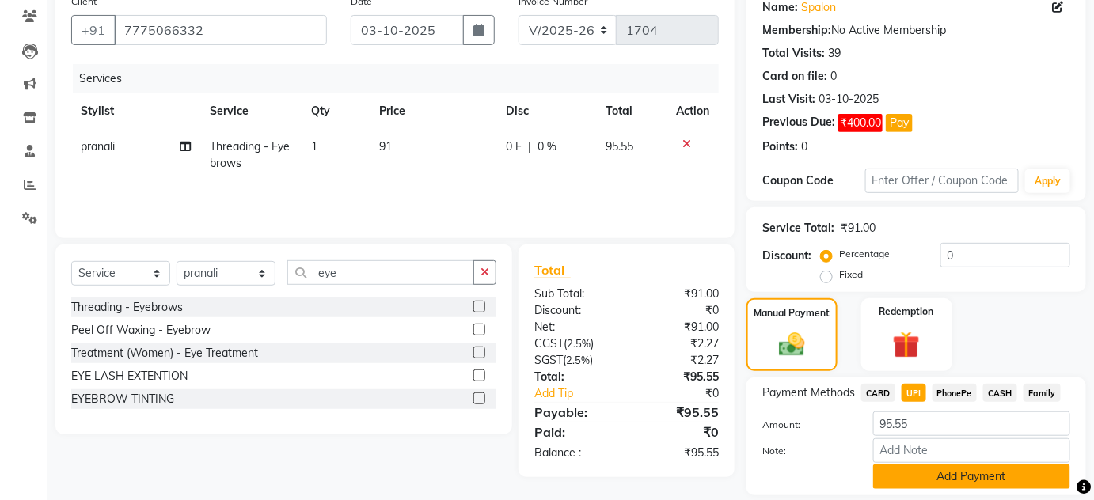
click at [969, 468] on button "Add Payment" at bounding box center [971, 477] width 197 height 25
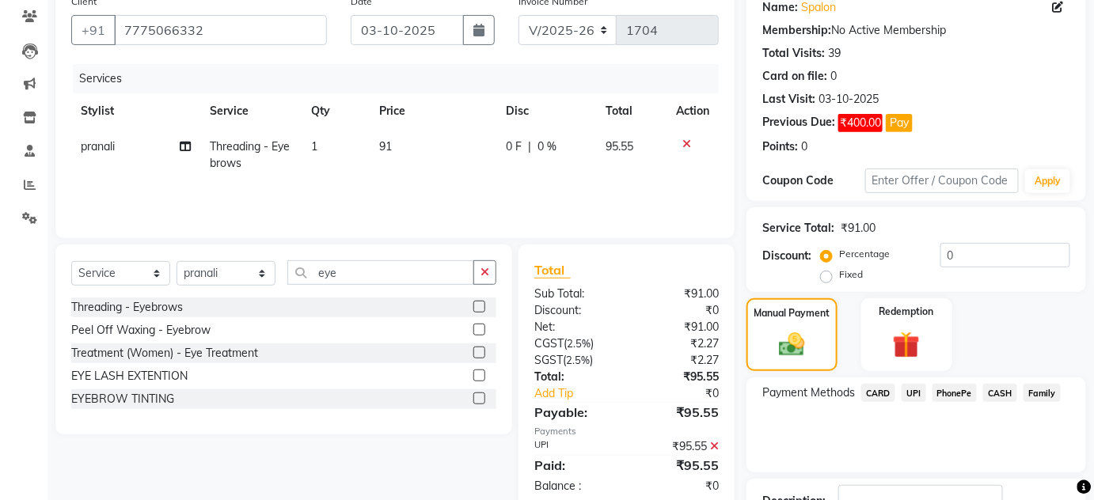
scroll to position [249, 0]
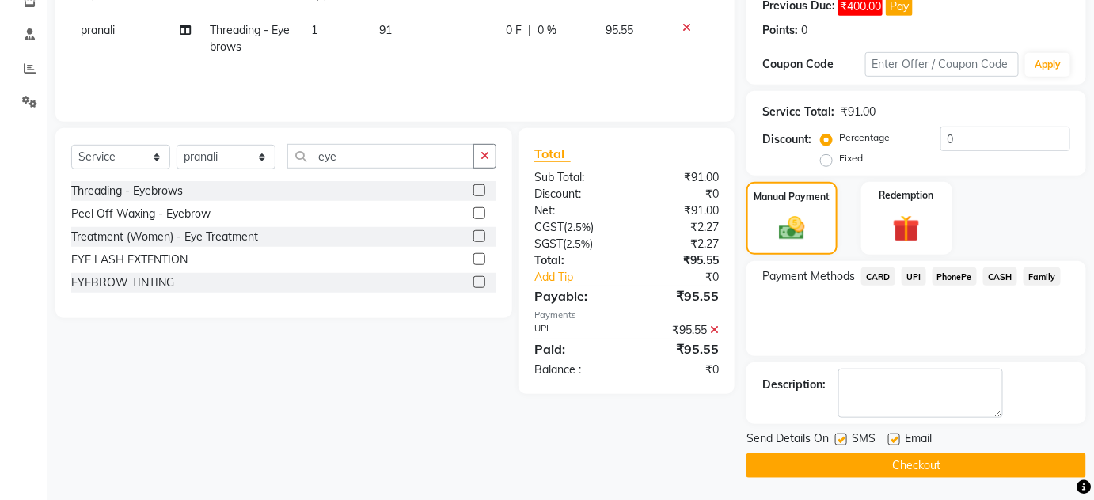
click at [1069, 466] on button "Checkout" at bounding box center [916, 466] width 340 height 25
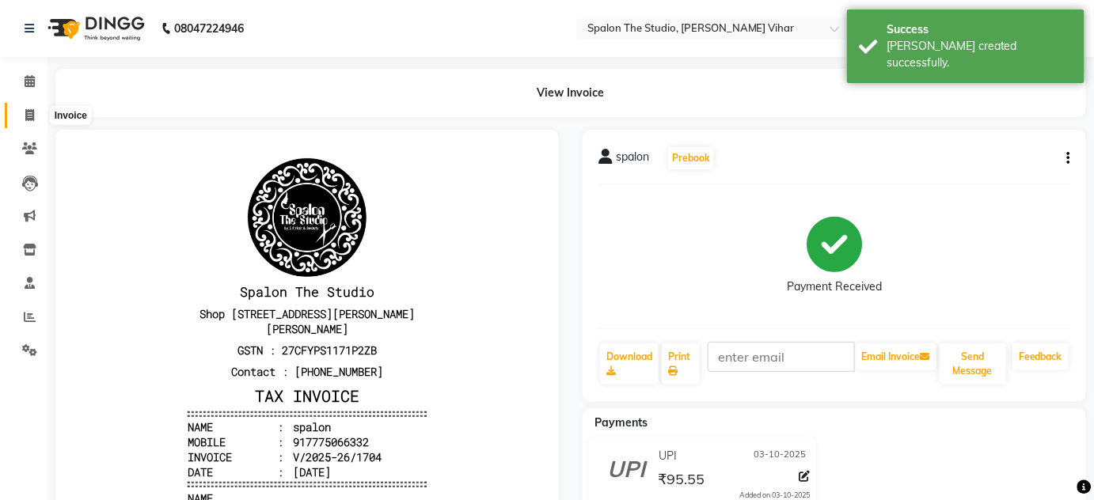
click at [29, 115] on icon at bounding box center [29, 115] width 9 height 12
select select "service"
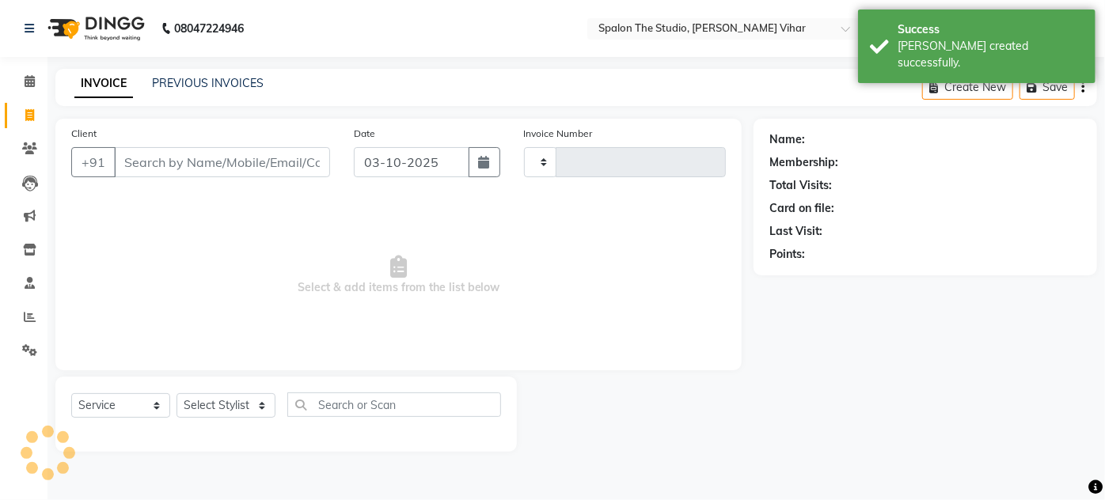
type input "1705"
select select "903"
click at [159, 164] on input "Client" at bounding box center [222, 162] width 216 height 30
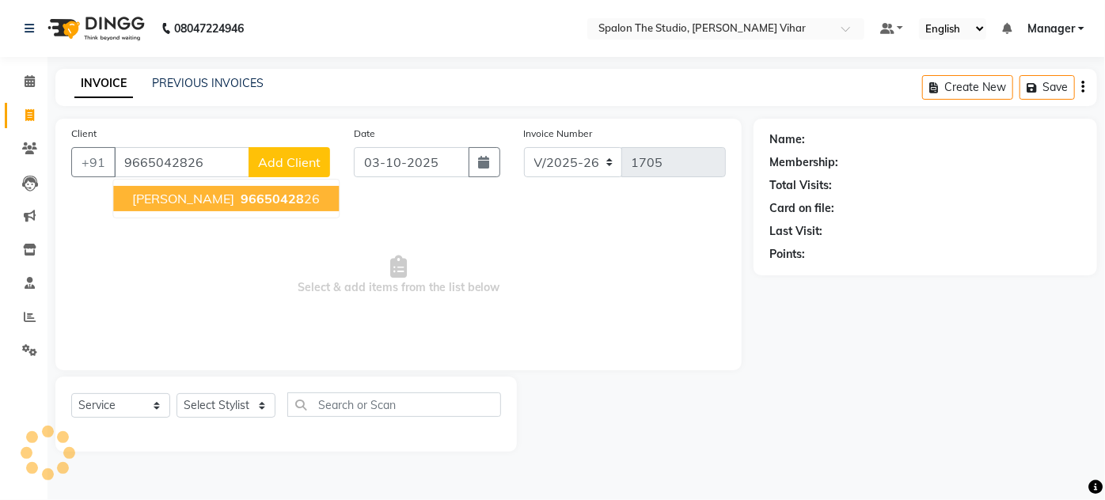
type input "9665042826"
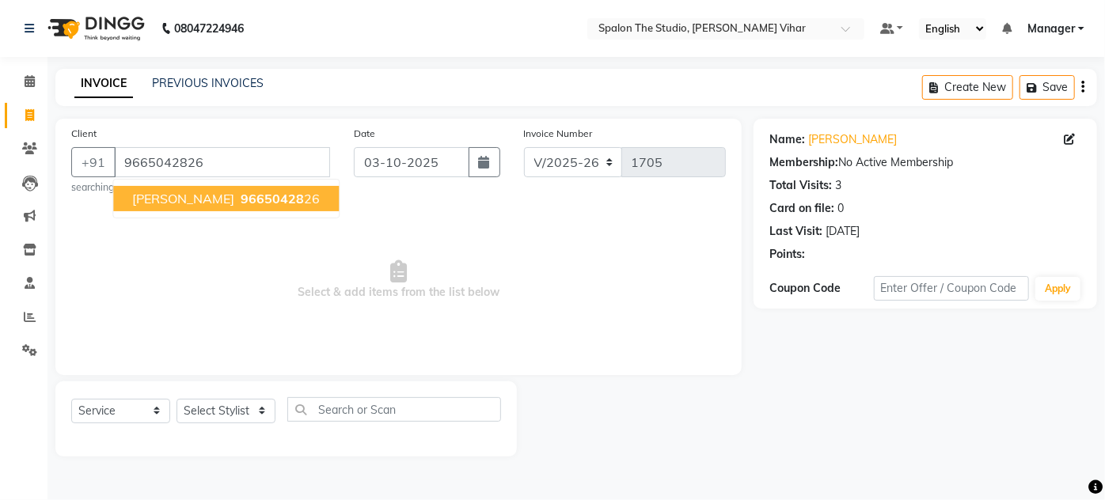
click at [218, 203] on span "[PERSON_NAME]" at bounding box center [183, 199] width 102 height 16
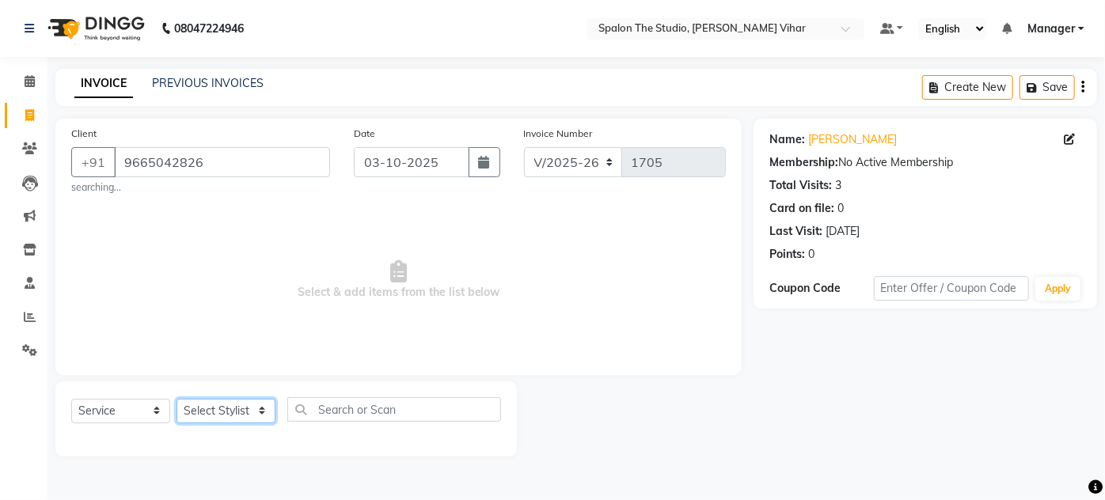
click at [213, 404] on select "Select Stylist Aarti farheen Gernal [PERSON_NAME] Manager navazish [PERSON_NAME…" at bounding box center [226, 411] width 99 height 25
select select "88671"
click at [177, 399] on select "Select Stylist Aarti farheen Gernal [PERSON_NAME] Manager navazish [PERSON_NAME…" at bounding box center [226, 411] width 99 height 25
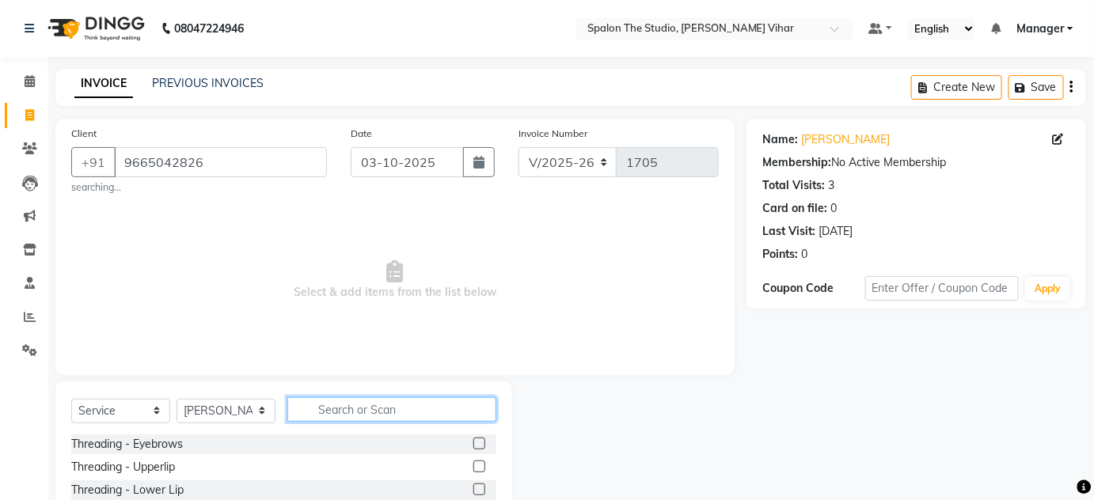
click at [374, 412] on input "text" at bounding box center [391, 409] width 209 height 25
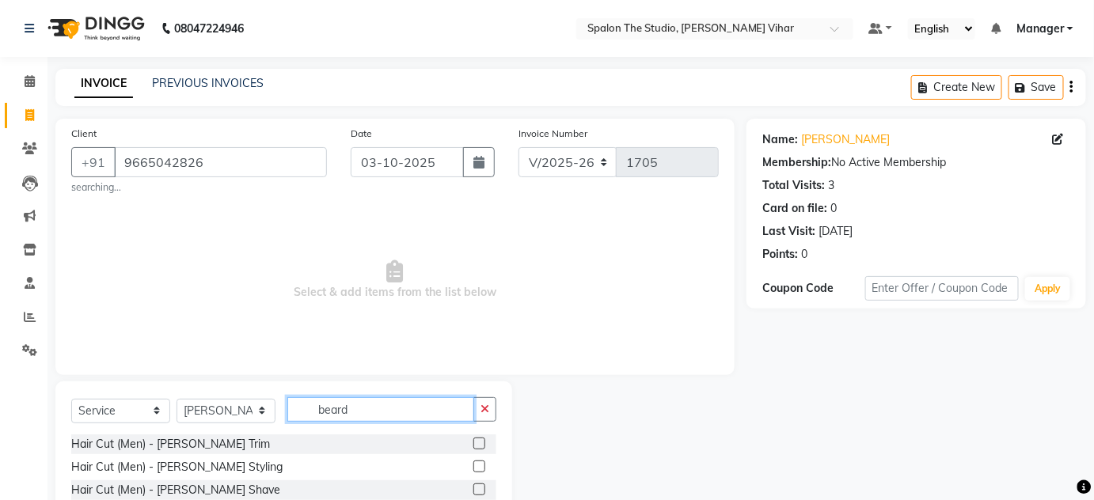
type input "beard"
click at [477, 442] on label at bounding box center [479, 444] width 12 height 12
click at [477, 442] on input "checkbox" at bounding box center [478, 444] width 10 height 10
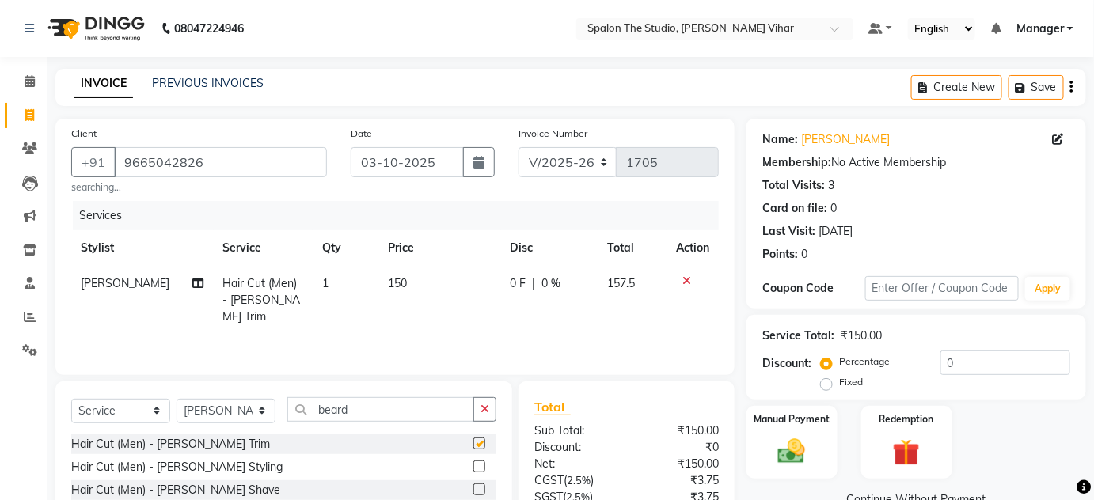
checkbox input "false"
click at [416, 257] on th "Price" at bounding box center [439, 248] width 122 height 36
click at [442, 298] on td "150" at bounding box center [439, 300] width 122 height 69
select select "88671"
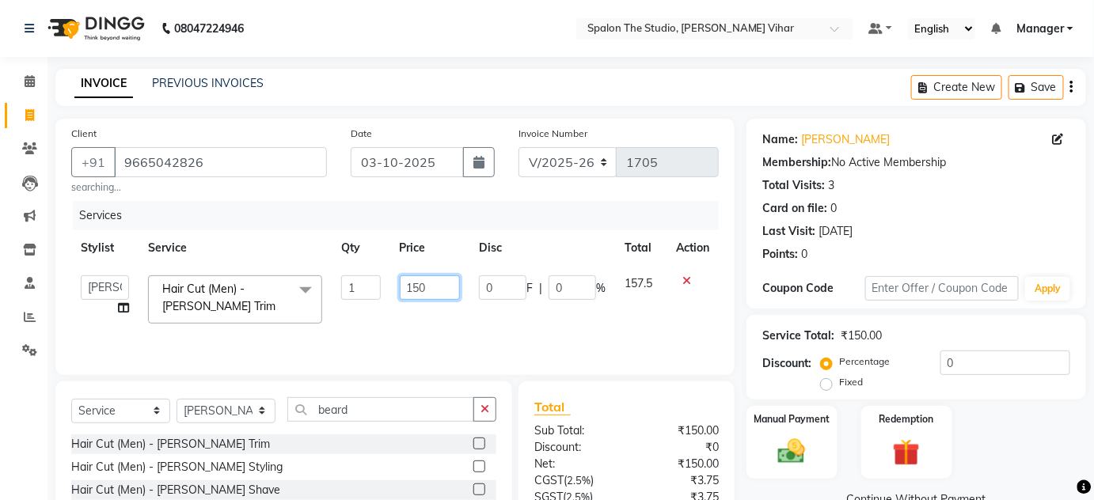
click at [439, 277] on input "150" at bounding box center [430, 287] width 61 height 25
type input "1"
type input "224"
click at [1093, 494] on div "Name: Imran Shaikh Membership: No Active Membership Total Visits: 3 Card on fil…" at bounding box center [921, 367] width 351 height 496
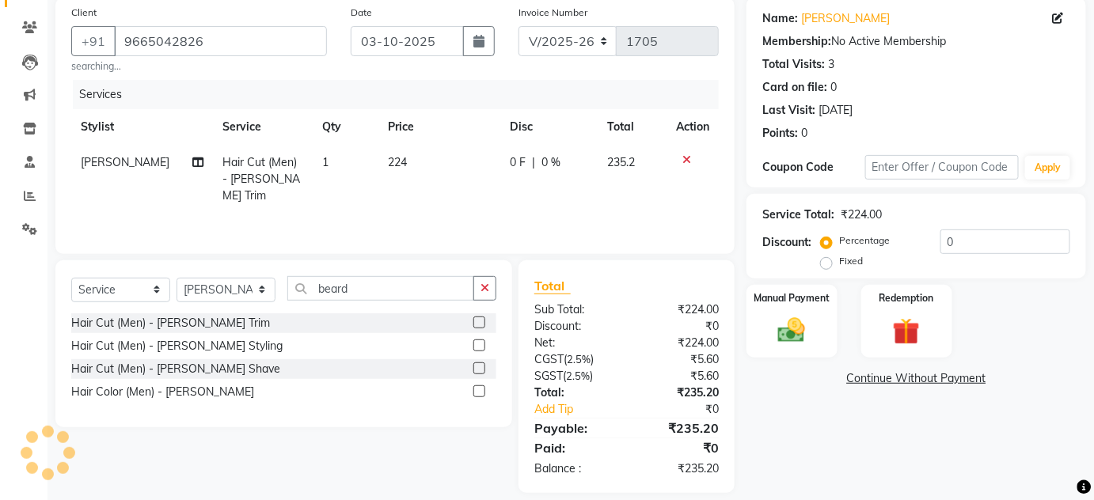
scroll to position [137, 0]
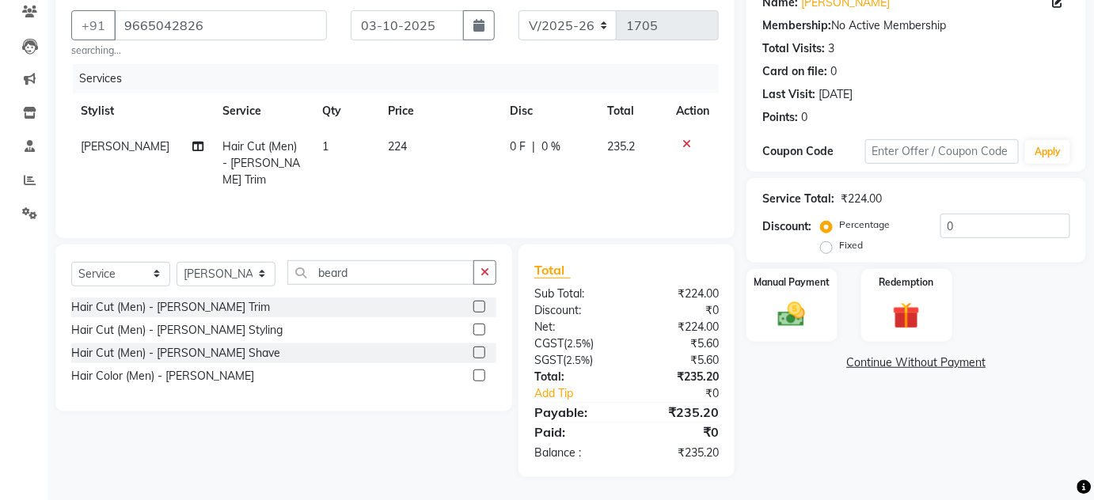
click at [425, 145] on td "224" at bounding box center [439, 163] width 122 height 69
select select "88671"
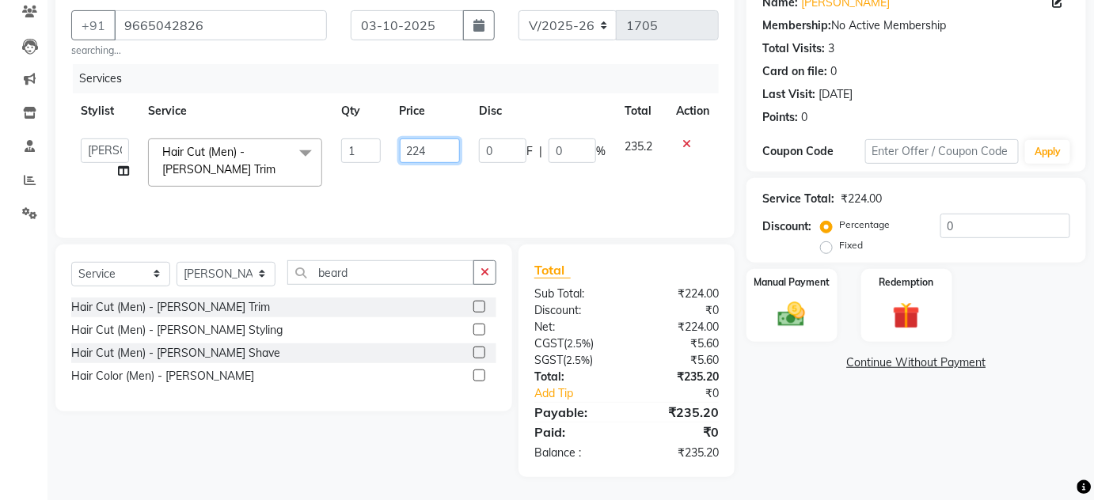
click at [428, 143] on input "224" at bounding box center [430, 151] width 61 height 25
type input "225"
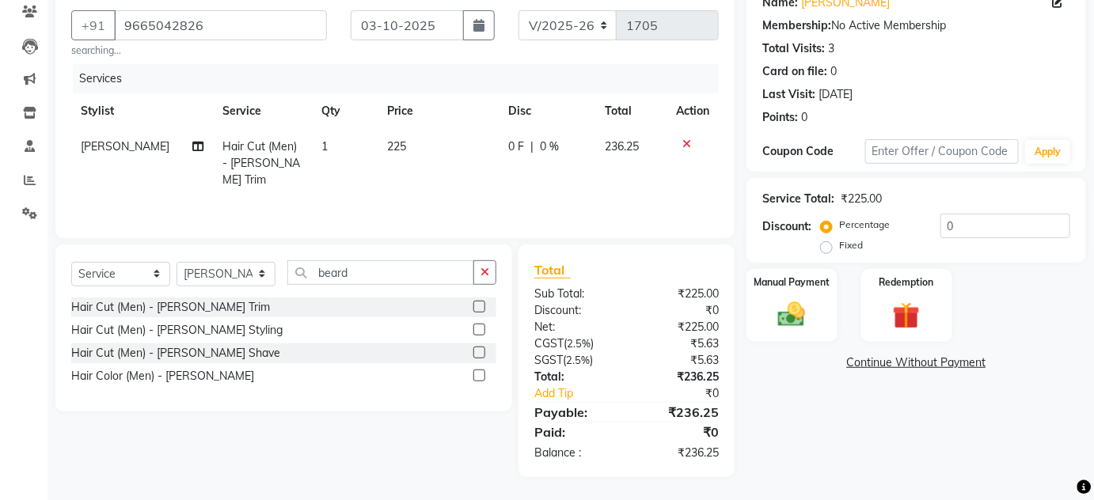
click at [812, 437] on div "Name: Imran Shaikh Membership: No Active Membership Total Visits: 3 Card on fil…" at bounding box center [921, 230] width 351 height 496
click at [798, 311] on img at bounding box center [792, 314] width 46 height 32
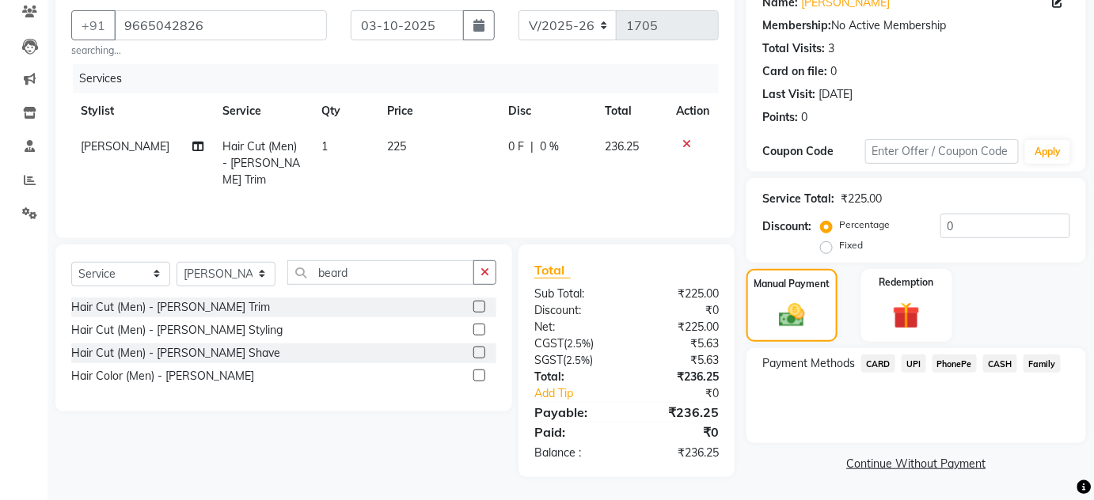
click at [988, 365] on span "CASH" at bounding box center [1000, 364] width 34 height 18
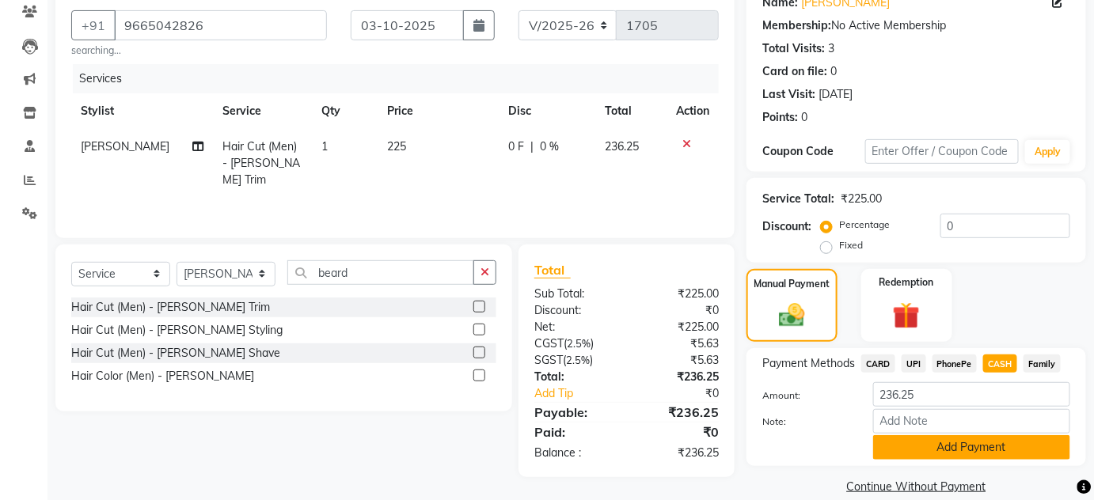
click at [1004, 451] on button "Add Payment" at bounding box center [971, 447] width 197 height 25
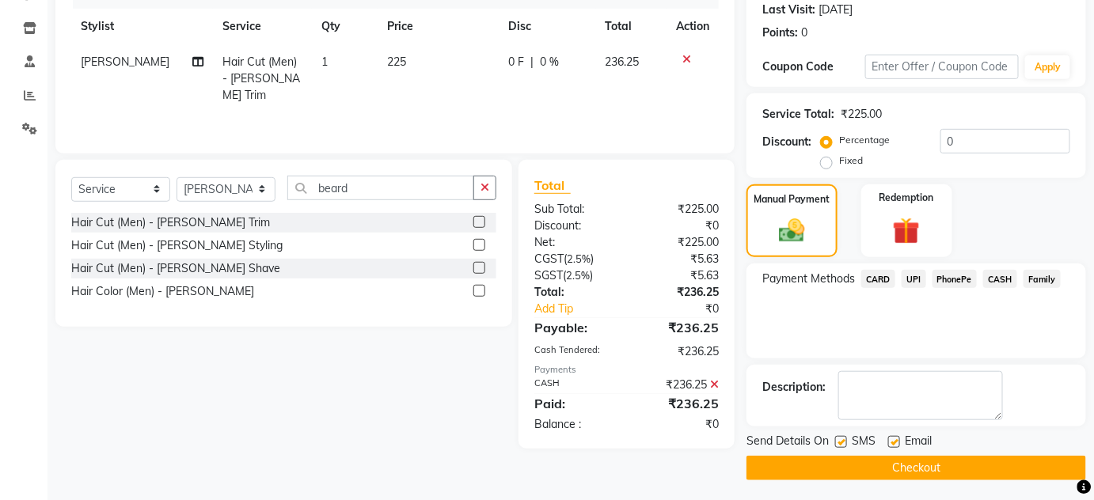
scroll to position [224, 0]
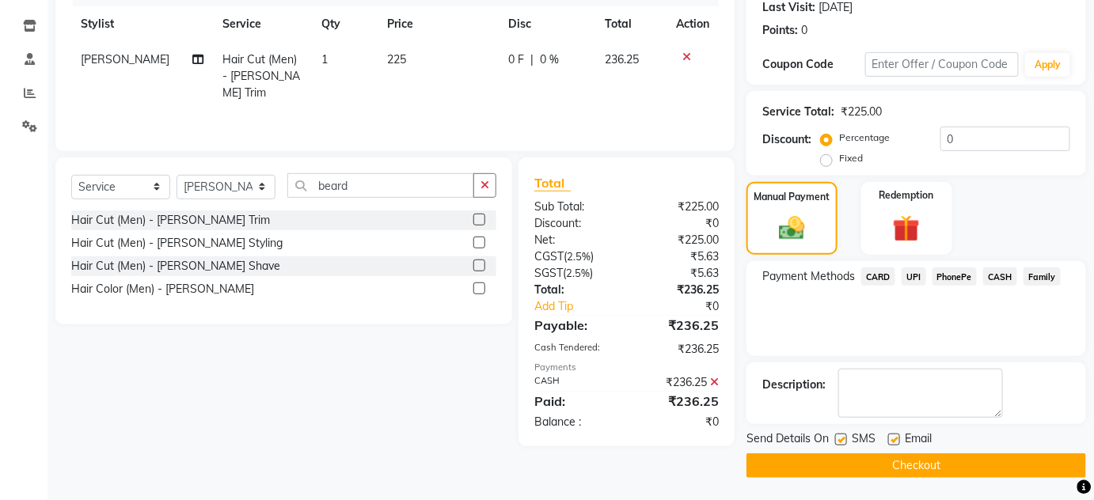
click at [1021, 461] on button "Checkout" at bounding box center [916, 466] width 340 height 25
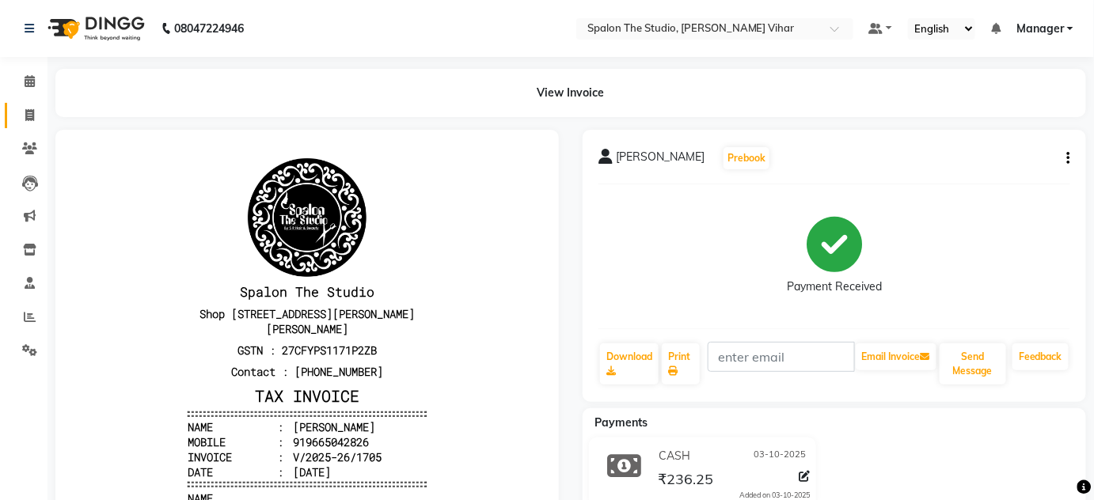
click at [38, 117] on span at bounding box center [30, 116] width 28 height 18
select select "service"
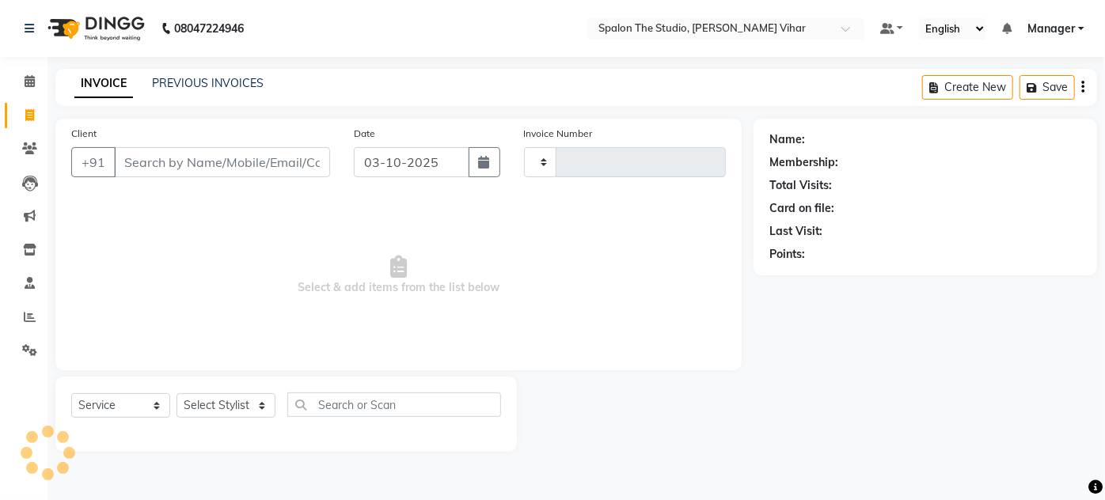
type input "1706"
select select "903"
click at [146, 166] on input "Client" at bounding box center [222, 162] width 216 height 30
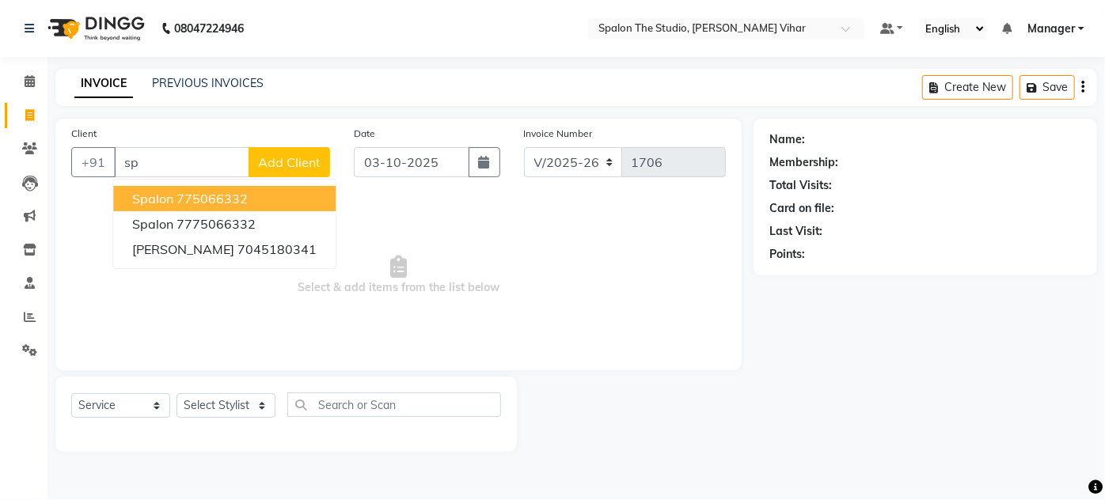
type input "s"
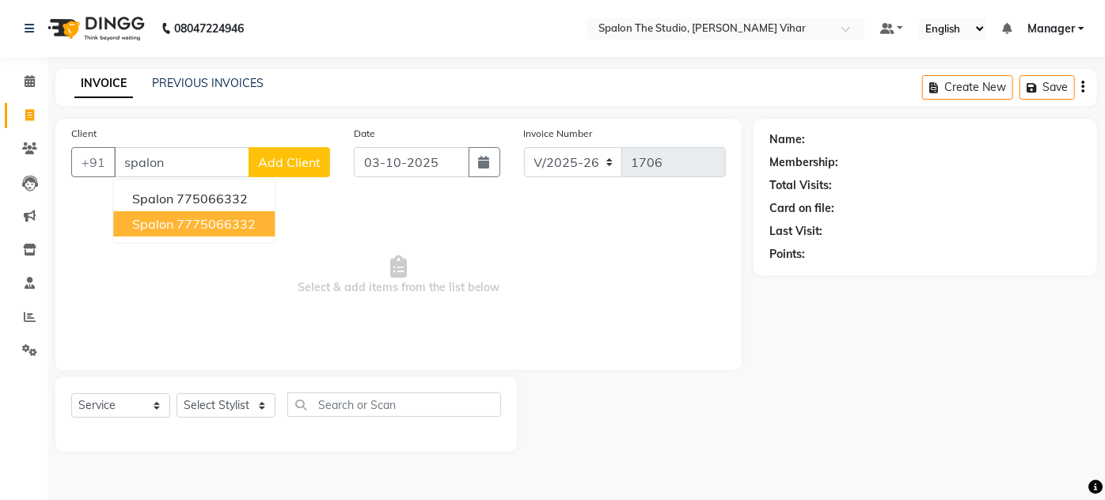
click at [205, 226] on ngb-highlight "7775066332" at bounding box center [216, 224] width 79 height 16
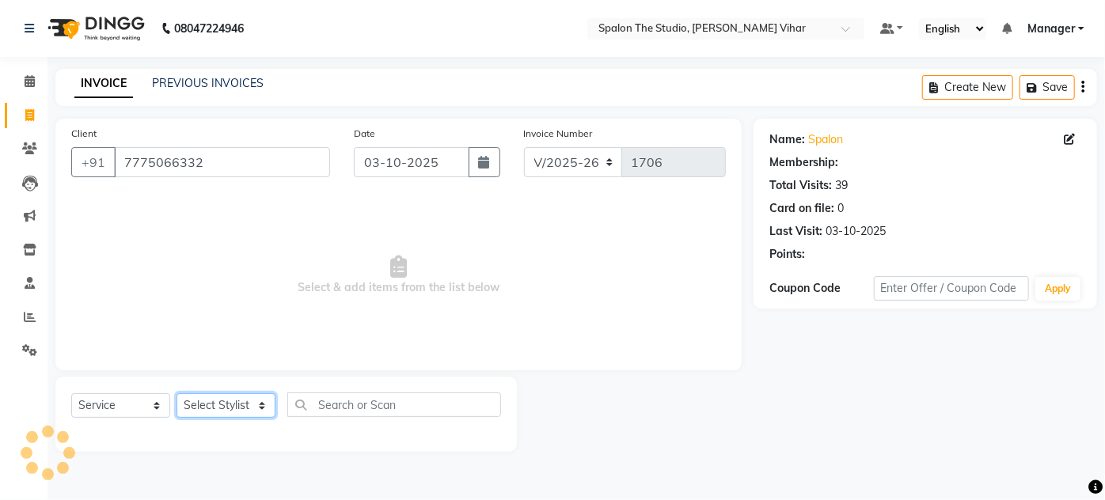
click at [236, 404] on select "Select Stylist Aarti farheen Gernal [PERSON_NAME] Manager navazish [PERSON_NAME…" at bounding box center [226, 405] width 99 height 25
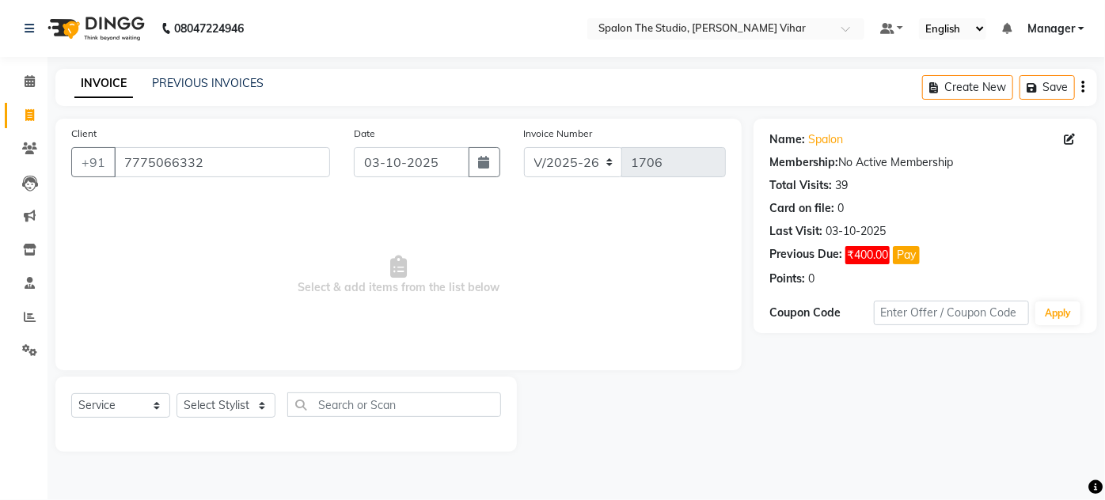
click at [47, 274] on div "Client +91 7775066332 Date 03-10-2025 Invoice Number V/2025 V/2025-26 1706 Sele…" at bounding box center [399, 285] width 710 height 333
click at [230, 170] on input "7775066332" at bounding box center [222, 162] width 216 height 30
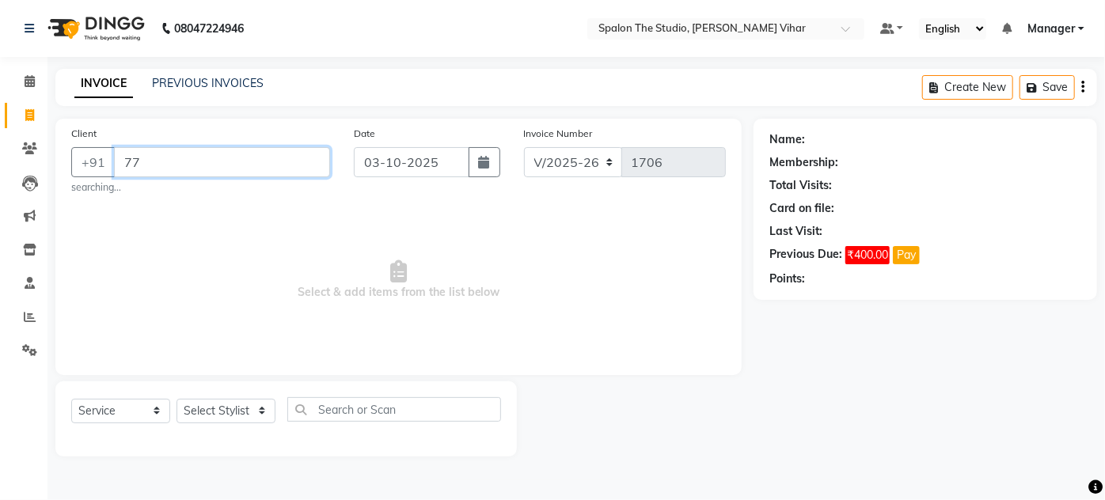
type input "7"
type input "d"
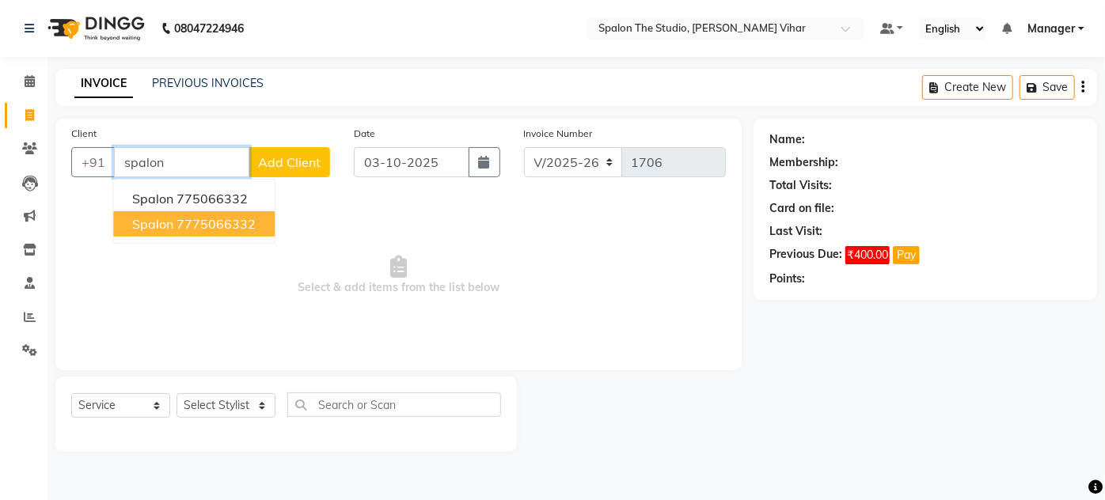
click at [241, 230] on ngb-highlight "7775066332" at bounding box center [216, 224] width 79 height 16
type input "7775066332"
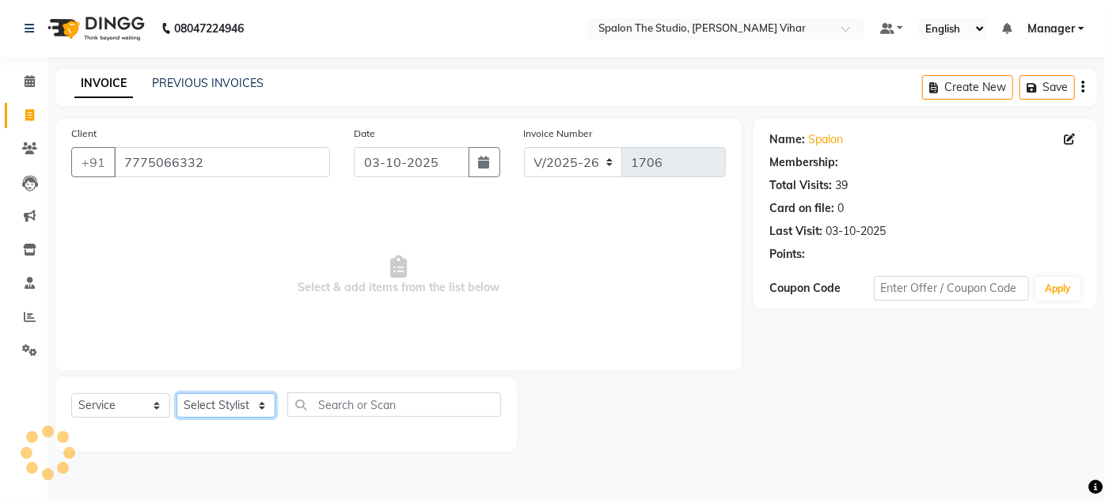
click at [243, 404] on select "Select Stylist Aarti farheen Gernal [PERSON_NAME] Manager navazish [PERSON_NAME…" at bounding box center [226, 405] width 99 height 25
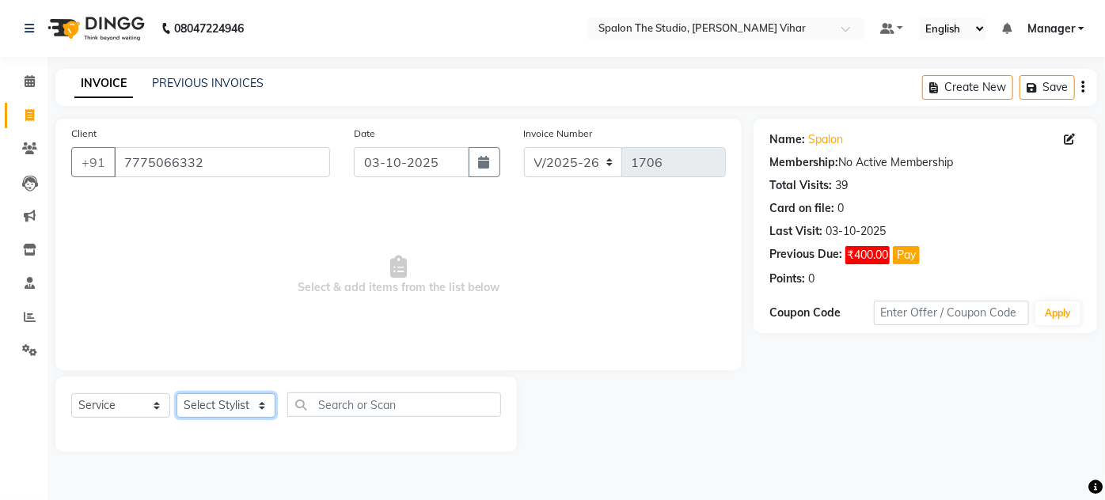
select select "14928"
click at [177, 393] on select "Select Stylist Aarti farheen Gernal [PERSON_NAME] Manager navazish [PERSON_NAME…" at bounding box center [226, 405] width 99 height 25
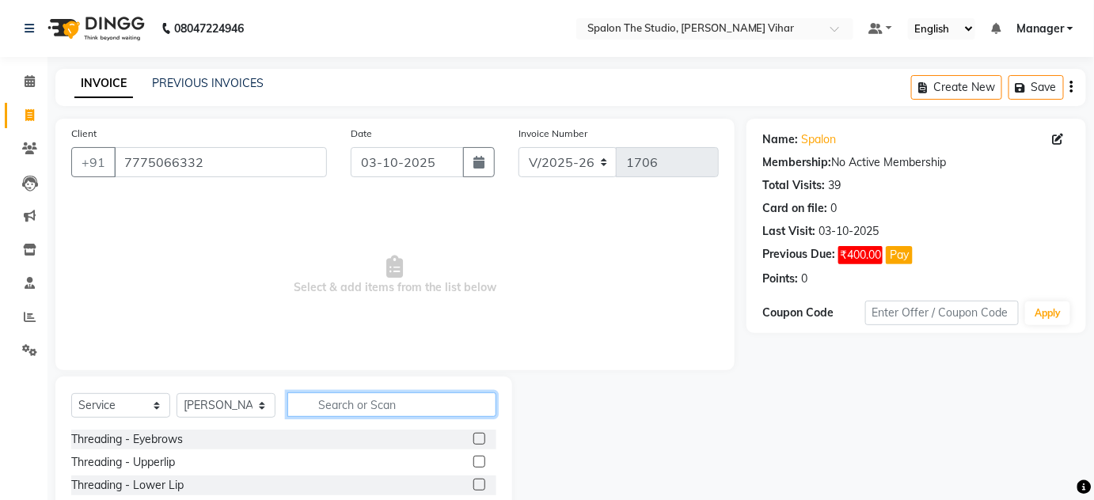
click at [354, 408] on input "text" at bounding box center [391, 405] width 209 height 25
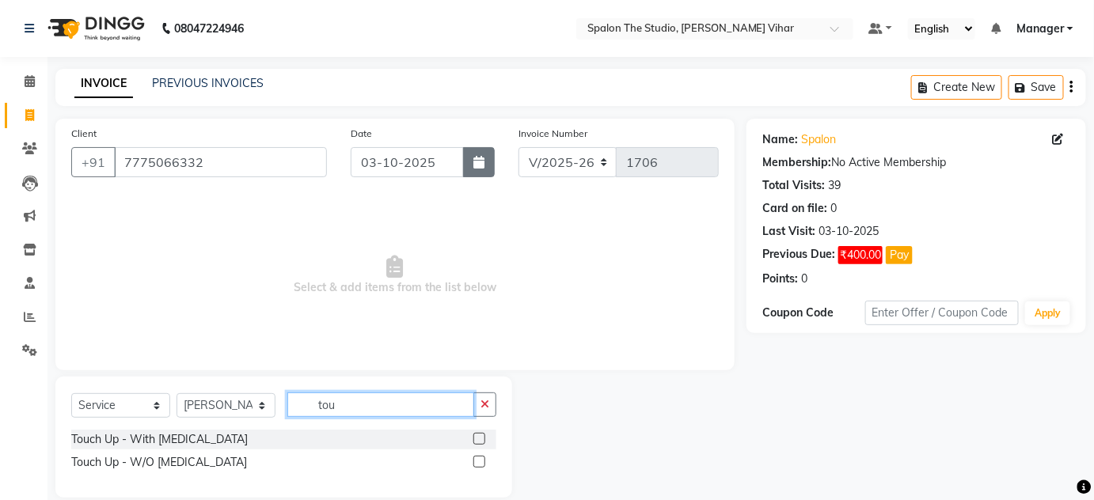
type input "tou"
click at [481, 167] on icon "button" at bounding box center [478, 162] width 11 height 13
select select "10"
select select "2025"
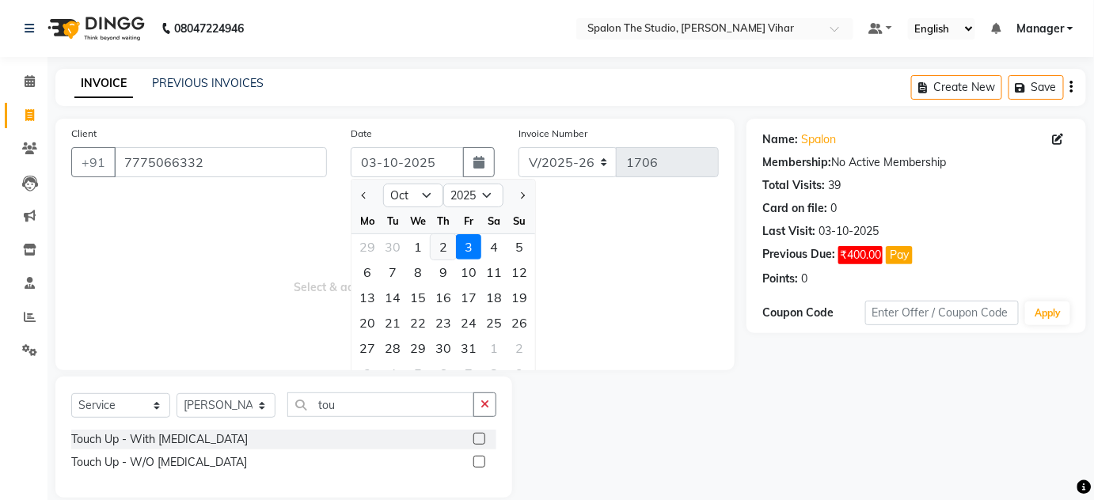
click at [439, 247] on div "2" at bounding box center [443, 246] width 25 height 25
type input "02-10-2025"
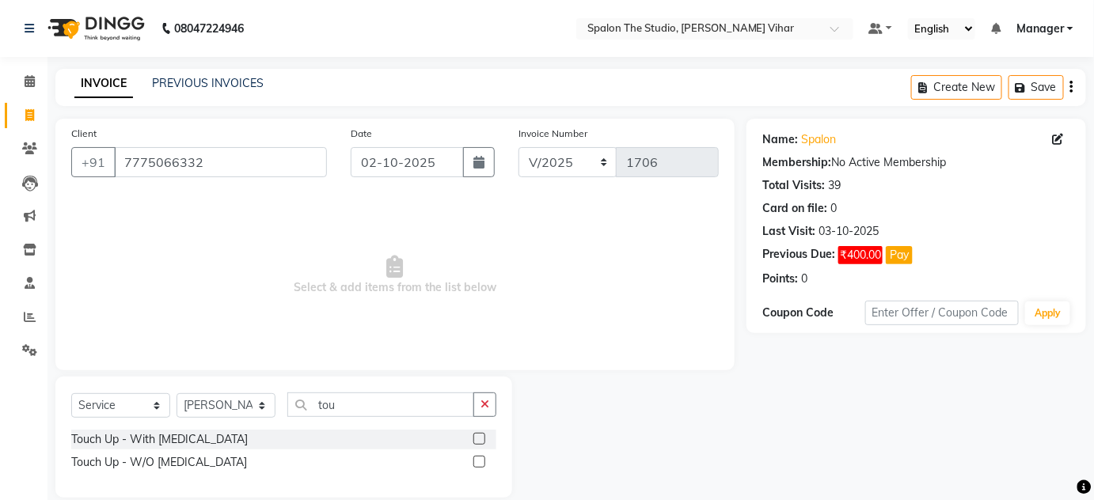
click at [481, 462] on label at bounding box center [479, 462] width 12 height 12
click at [481, 462] on input "checkbox" at bounding box center [478, 463] width 10 height 10
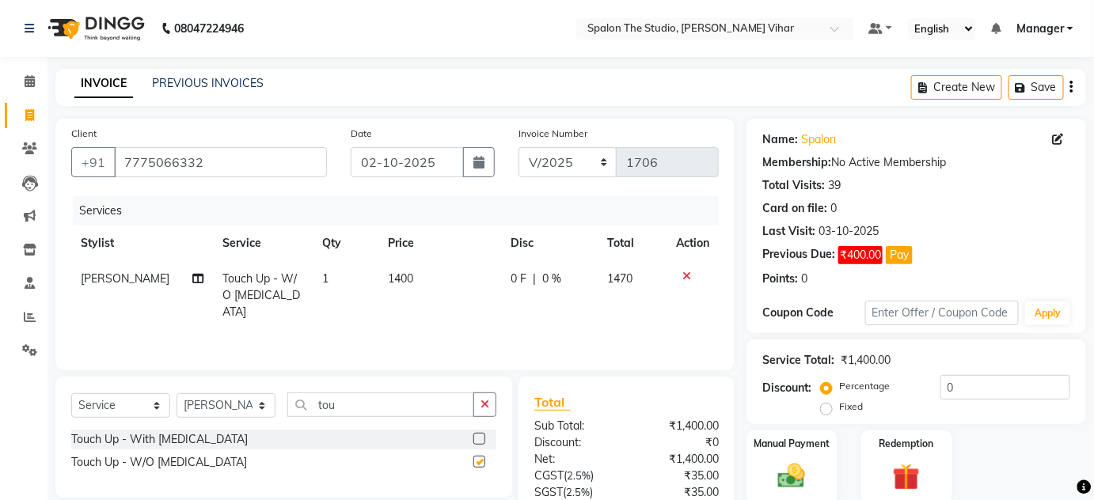
checkbox input "false"
click at [425, 282] on td "1400" at bounding box center [439, 295] width 122 height 69
select select "14928"
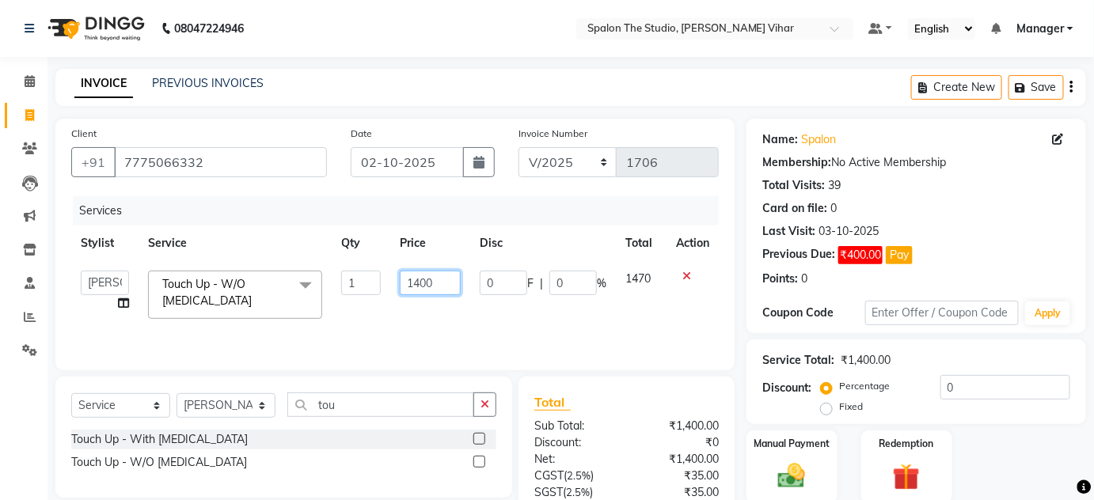
click at [438, 283] on input "1400" at bounding box center [430, 283] width 61 height 25
type input "1573"
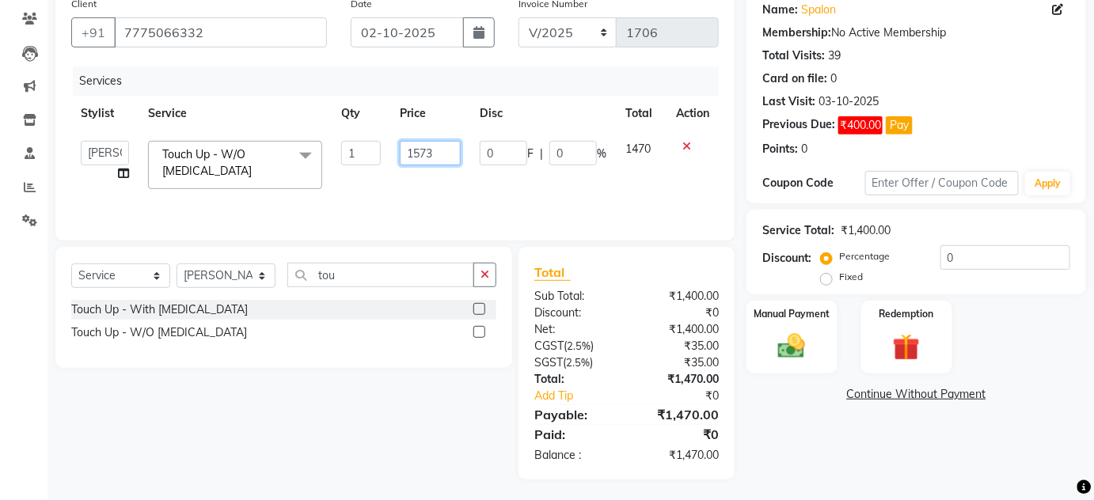
scroll to position [132, 0]
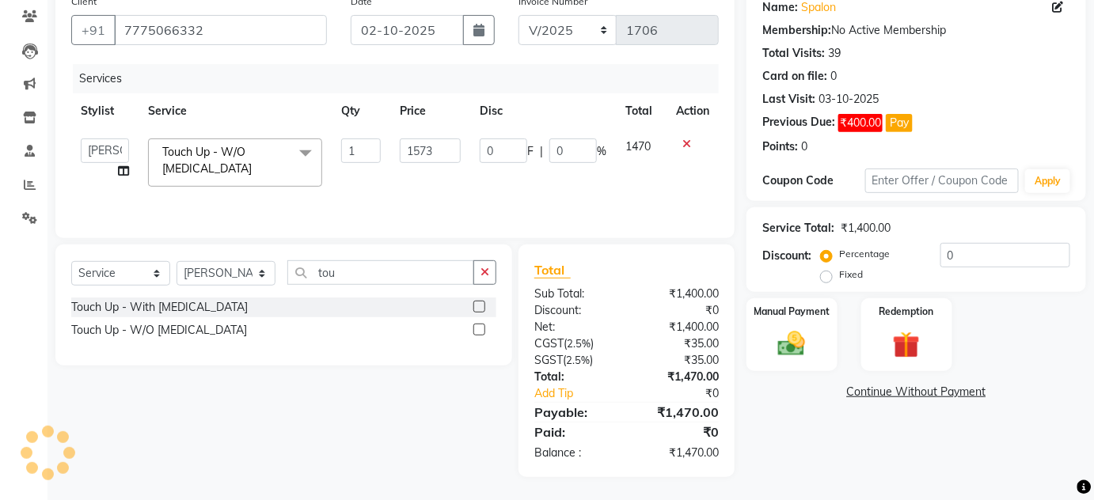
click at [837, 432] on div "Name: Spalon Membership: No Active Membership Total Visits: 39 Card on file: 0 …" at bounding box center [921, 232] width 351 height 491
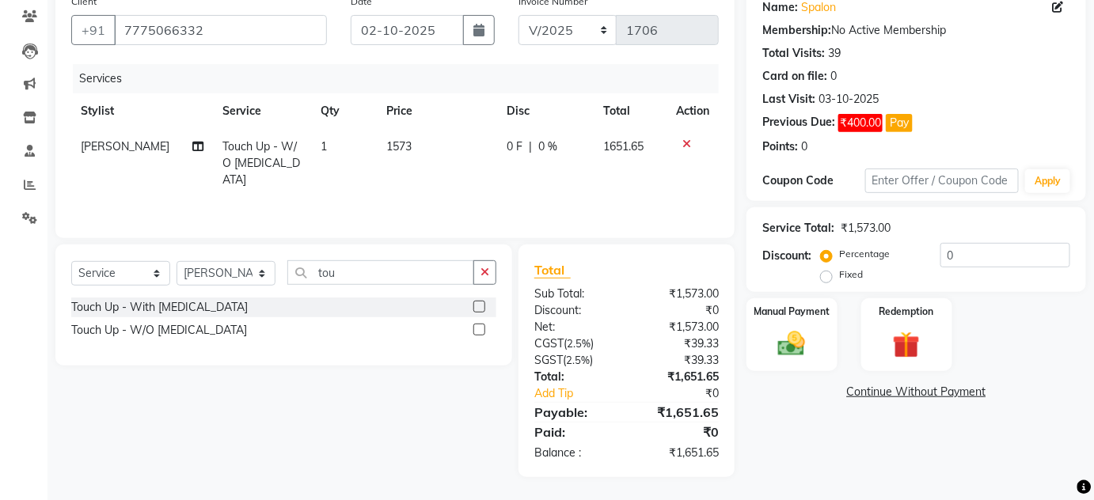
click at [426, 143] on td "1573" at bounding box center [437, 163] width 121 height 69
select select "14928"
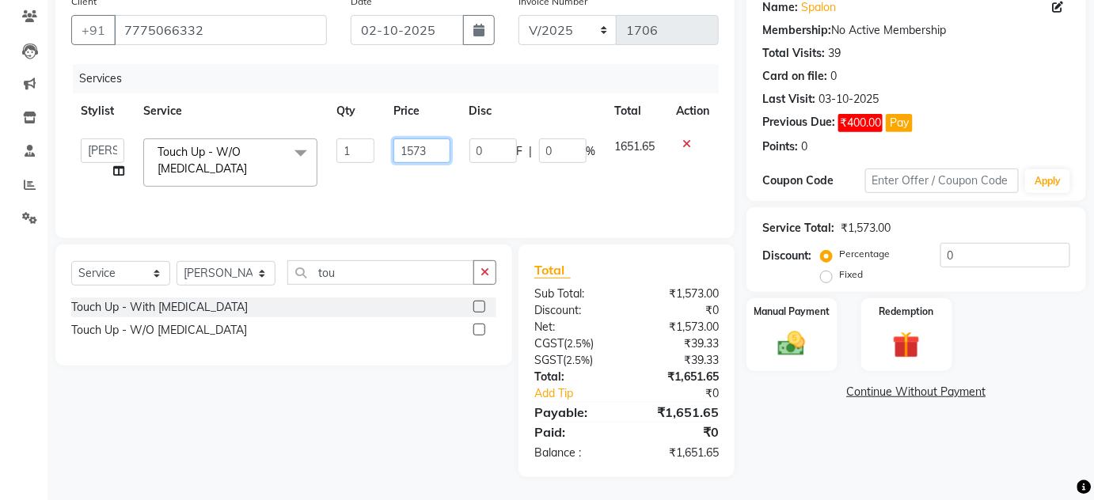
click at [427, 145] on input "1573" at bounding box center [421, 151] width 56 height 25
type input "1574"
click at [805, 431] on div "Name: Spalon Membership: No Active Membership Total Visits: 39 Card on file: 0 …" at bounding box center [921, 232] width 351 height 491
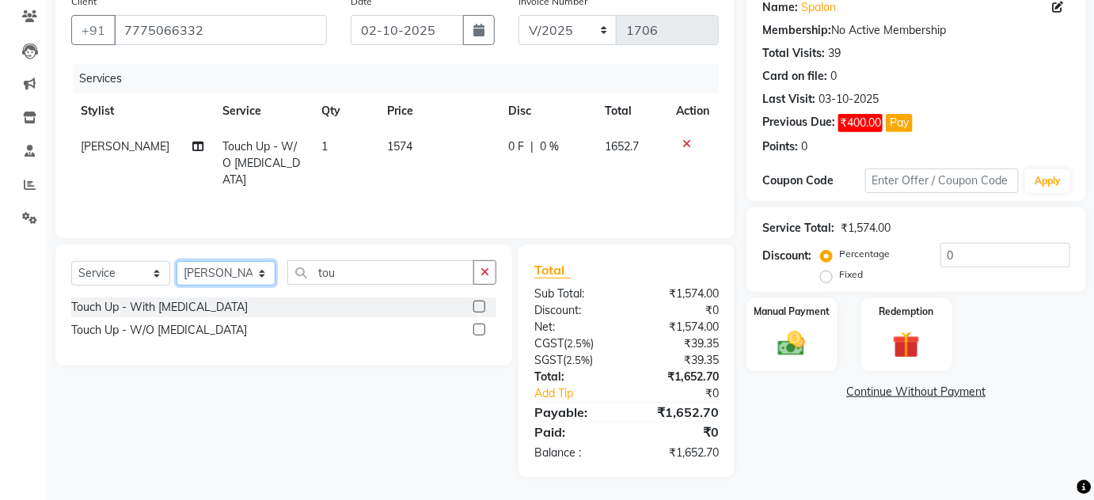
click at [206, 282] on select "Select Stylist Aarti farheen Gernal [PERSON_NAME] Manager navazish [PERSON_NAME…" at bounding box center [226, 273] width 99 height 25
select select "87109"
click at [177, 261] on select "Select Stylist Aarti farheen Gernal [PERSON_NAME] Manager navazish [PERSON_NAME…" at bounding box center [226, 273] width 99 height 25
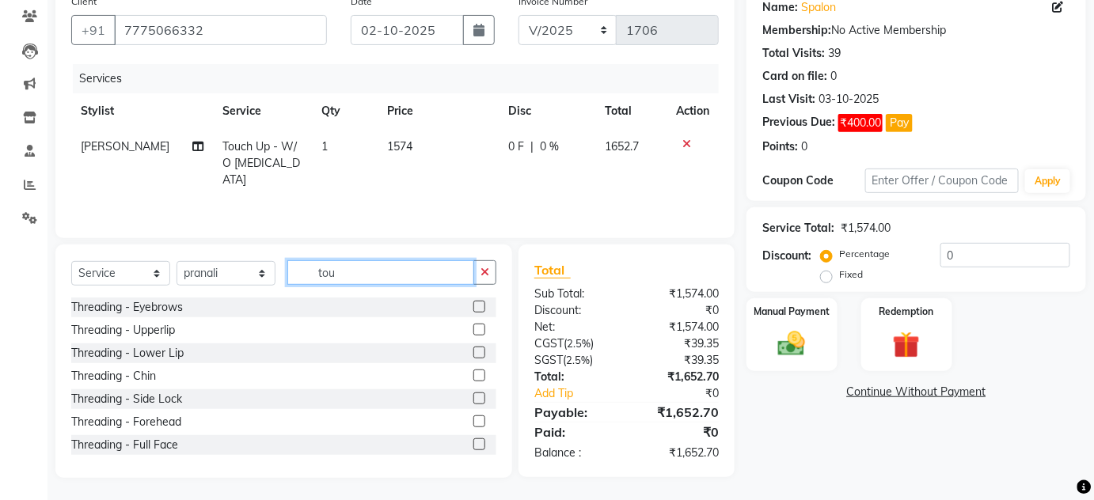
click at [372, 267] on input "tou" at bounding box center [380, 272] width 187 height 25
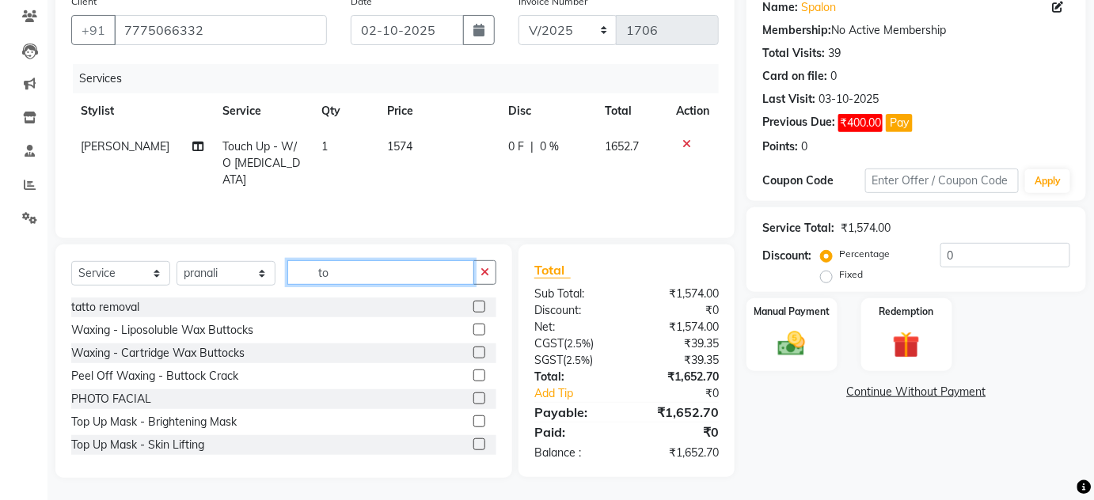
type input "t"
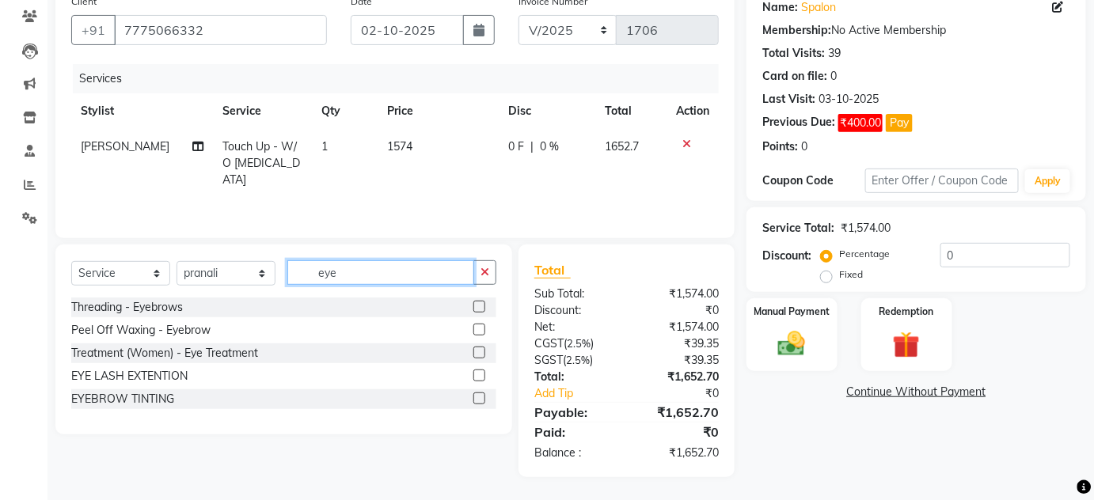
type input "eye"
click at [484, 328] on label at bounding box center [479, 330] width 12 height 12
click at [484, 328] on input "checkbox" at bounding box center [478, 330] width 10 height 10
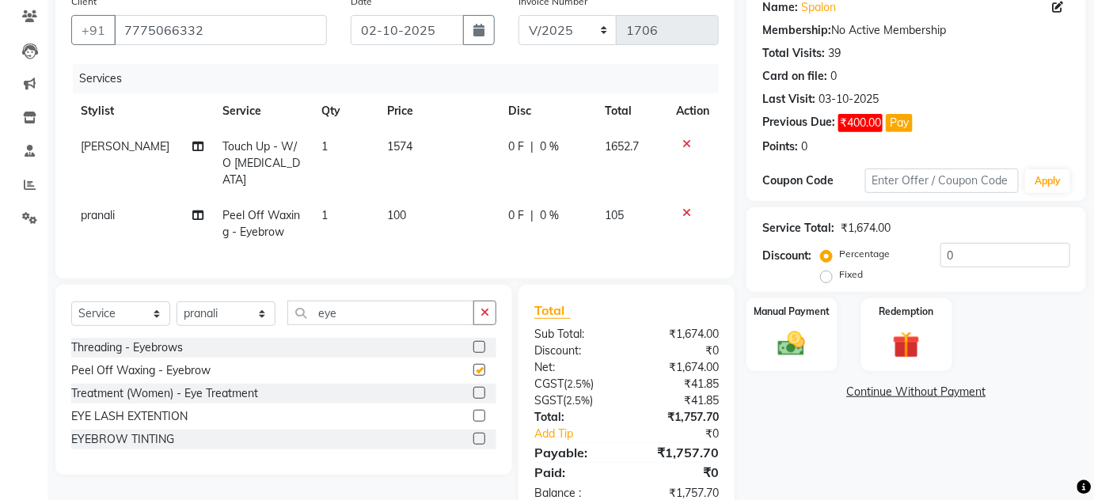
checkbox input "false"
click at [431, 198] on td "100" at bounding box center [438, 224] width 121 height 52
select select "87109"
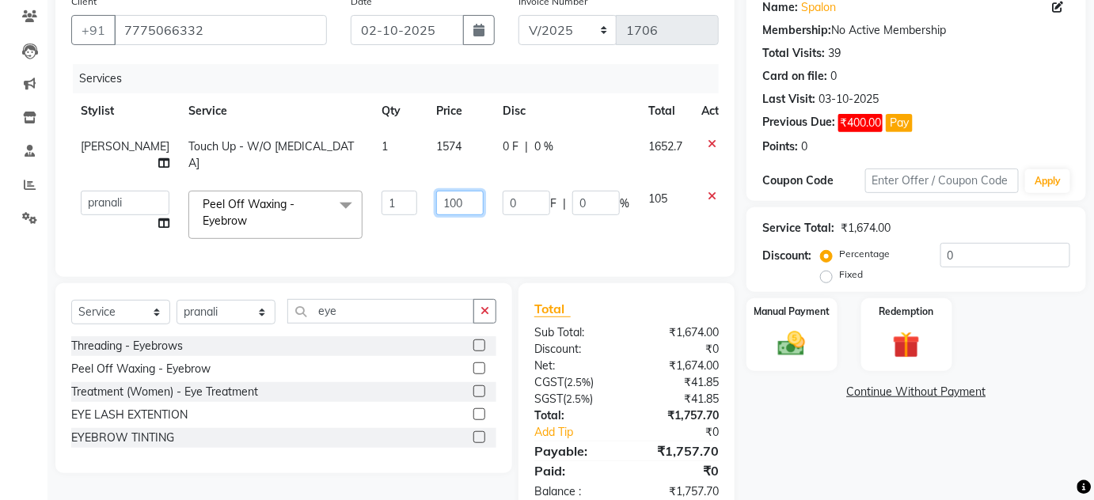
click at [436, 196] on input "100" at bounding box center [459, 203] width 47 height 25
type input "1"
type input "202"
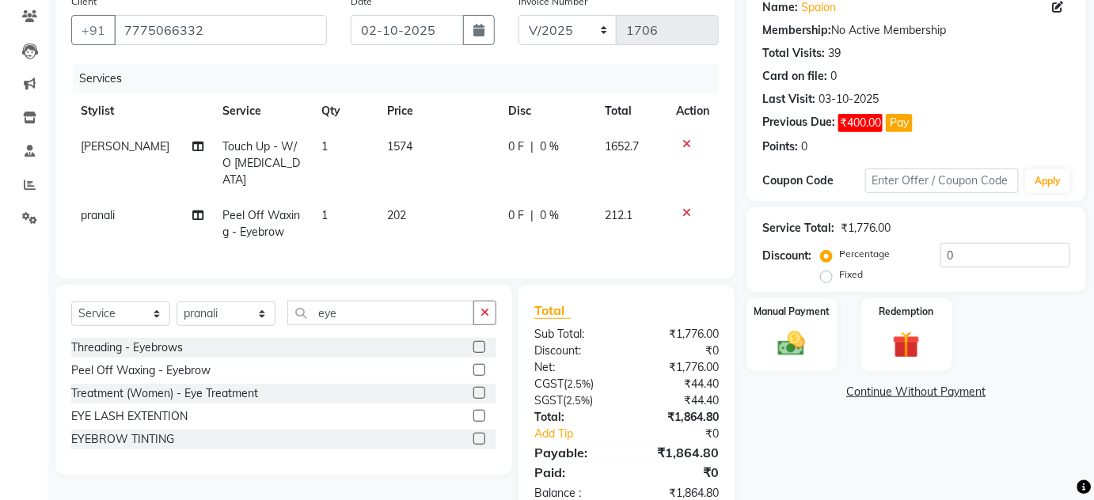
click at [831, 454] on div "Name: Spalon Membership: No Active Membership Total Visits: 39 Card on file: 0 …" at bounding box center [921, 252] width 351 height 531
click at [427, 198] on td "202" at bounding box center [438, 224] width 121 height 52
select select "87109"
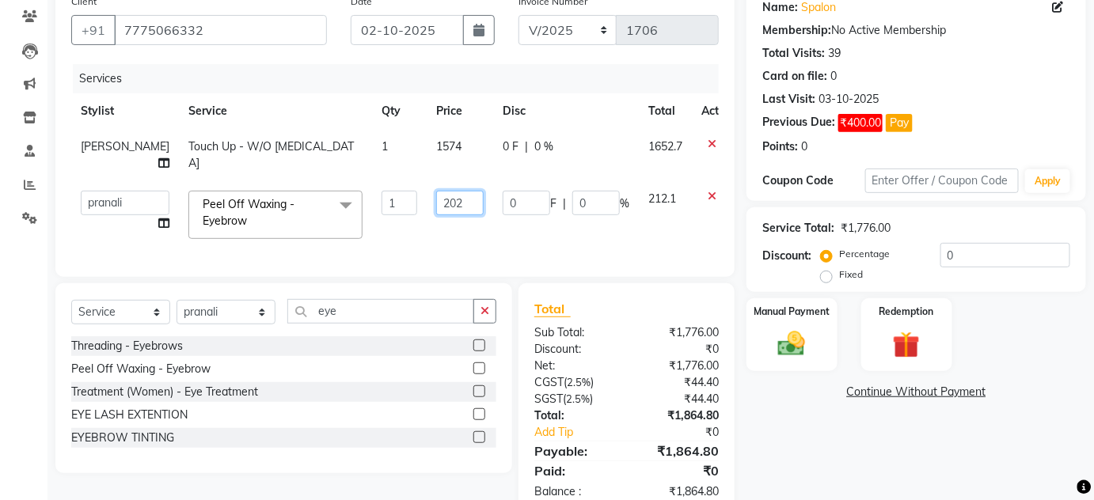
click at [436, 199] on input "202" at bounding box center [459, 203] width 47 height 25
type input "203"
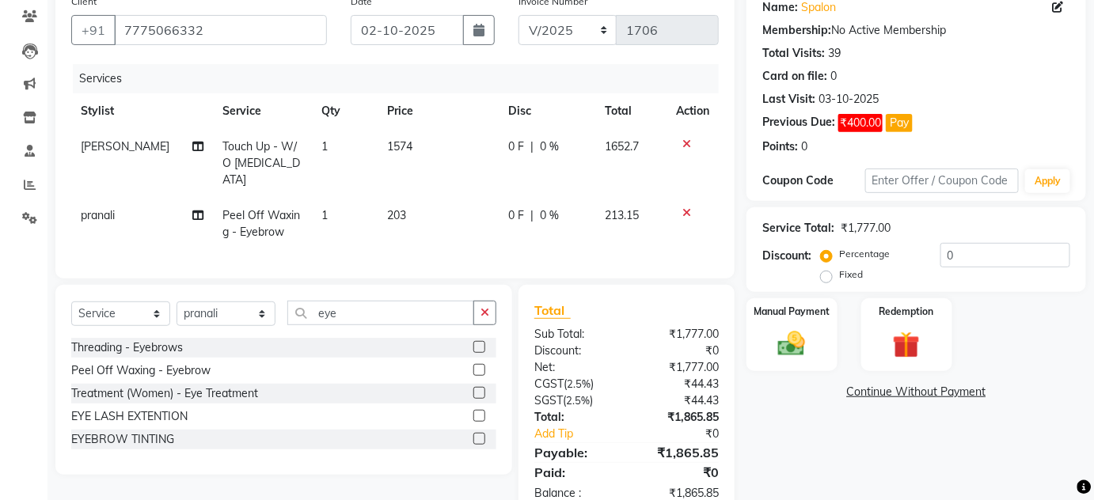
click at [795, 446] on div "Name: Spalon Membership: No Active Membership Total Visits: 39 Card on file: 0 …" at bounding box center [921, 252] width 351 height 531
click at [784, 340] on img at bounding box center [792, 344] width 46 height 32
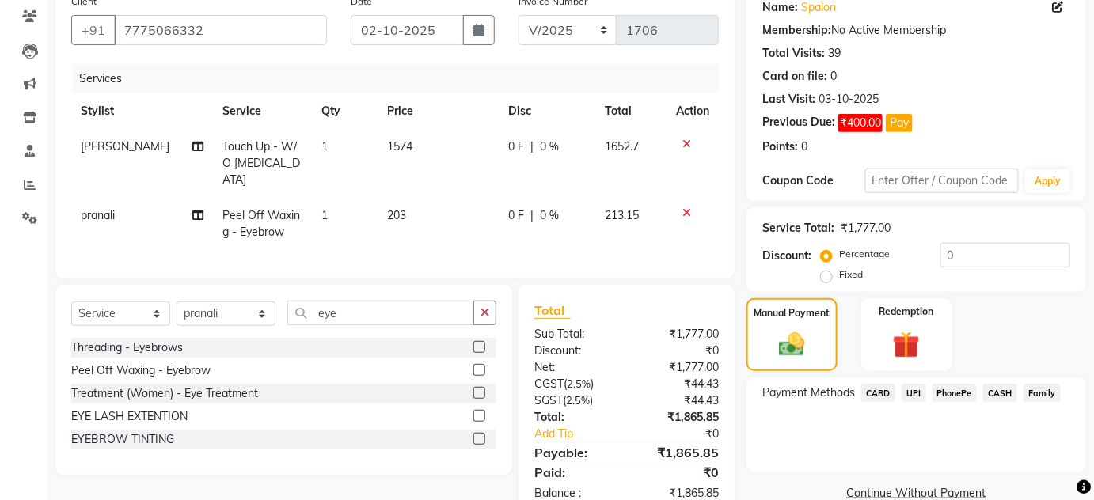
click at [913, 398] on span "UPI" at bounding box center [914, 393] width 25 height 18
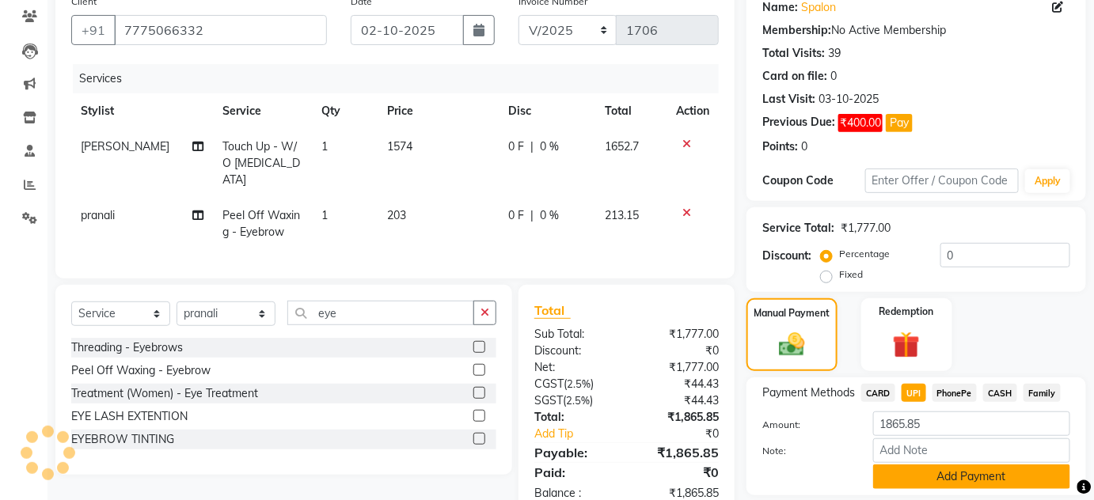
click at [965, 474] on button "Add Payment" at bounding box center [971, 477] width 197 height 25
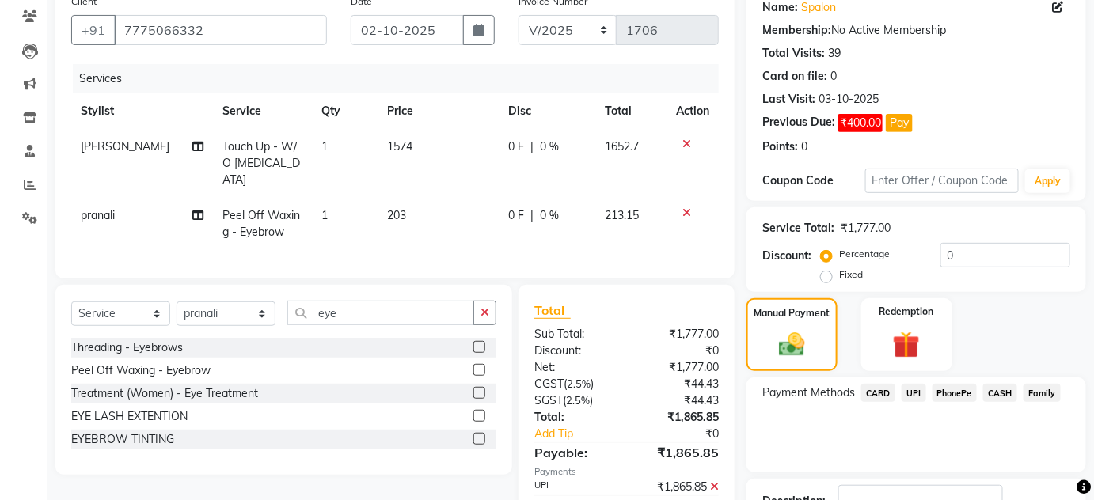
scroll to position [249, 0]
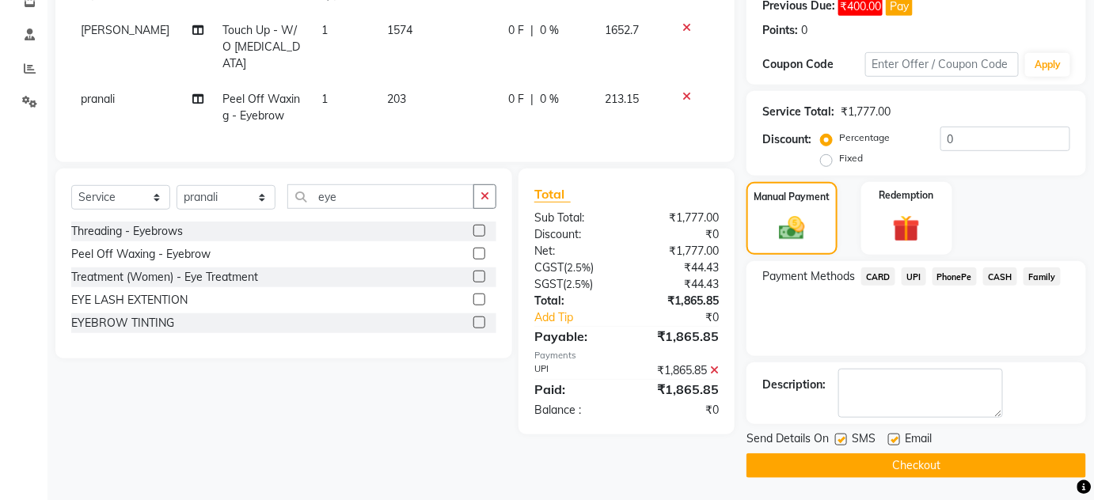
click at [997, 459] on button "Checkout" at bounding box center [916, 466] width 340 height 25
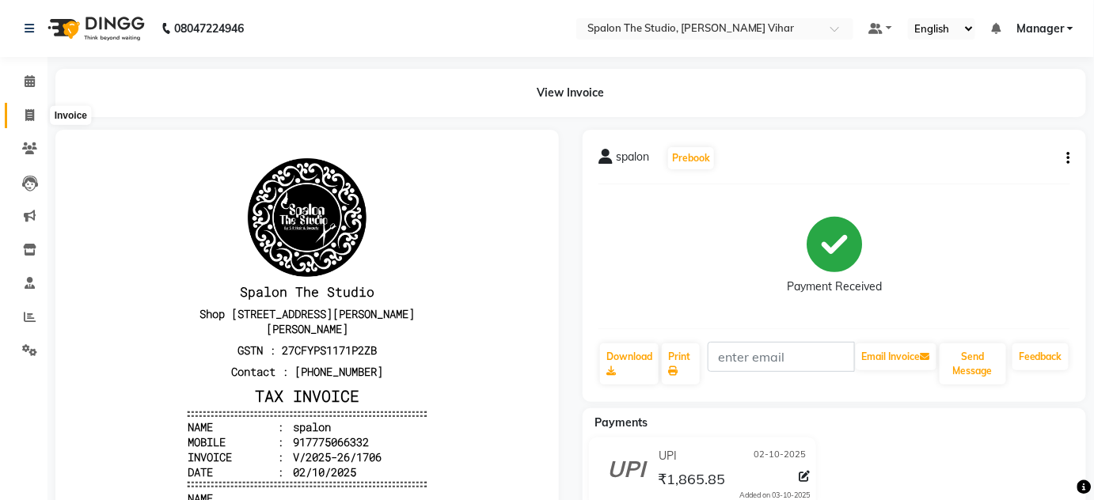
click at [32, 111] on icon at bounding box center [29, 115] width 9 height 12
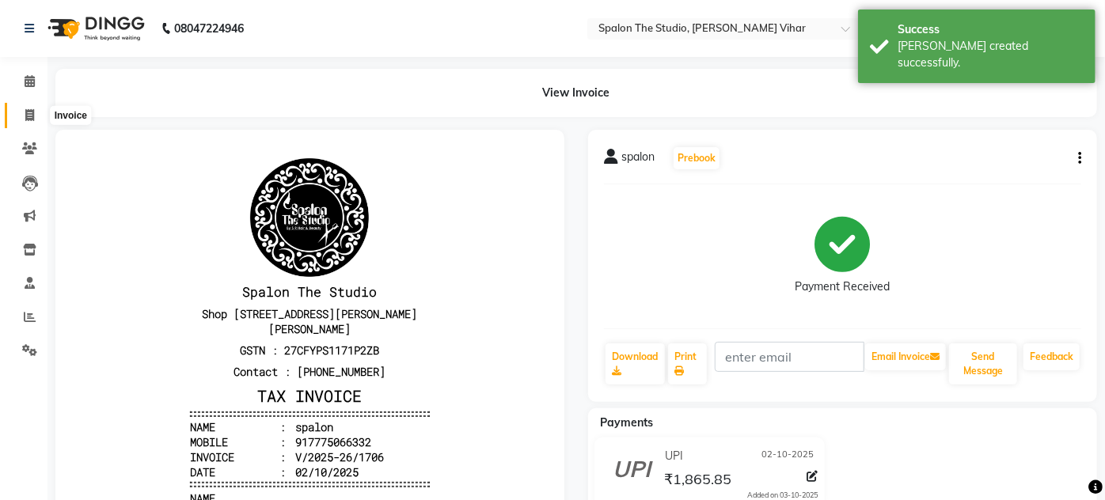
select select "service"
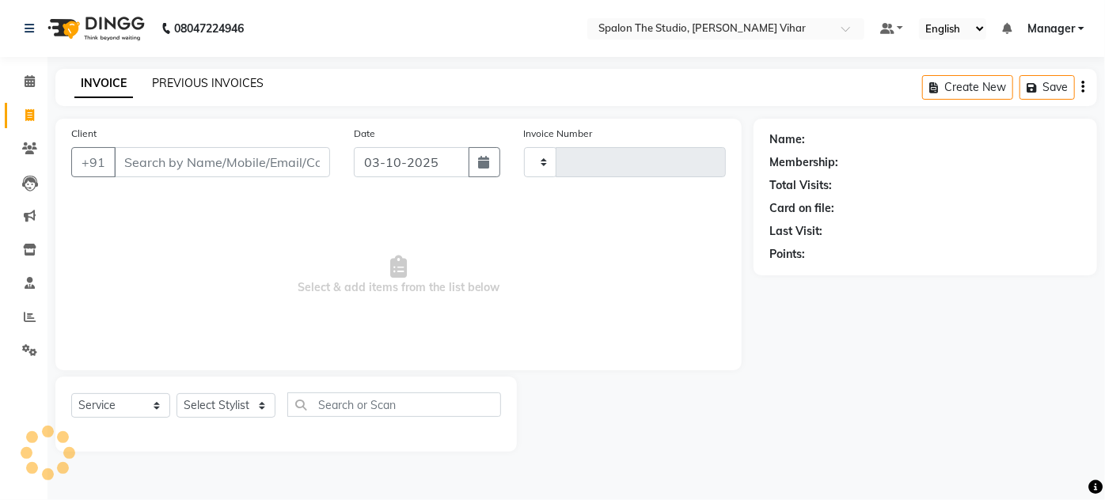
type input "1707"
select select "903"
click at [213, 79] on link "PREVIOUS INVOICES" at bounding box center [208, 83] width 112 height 14
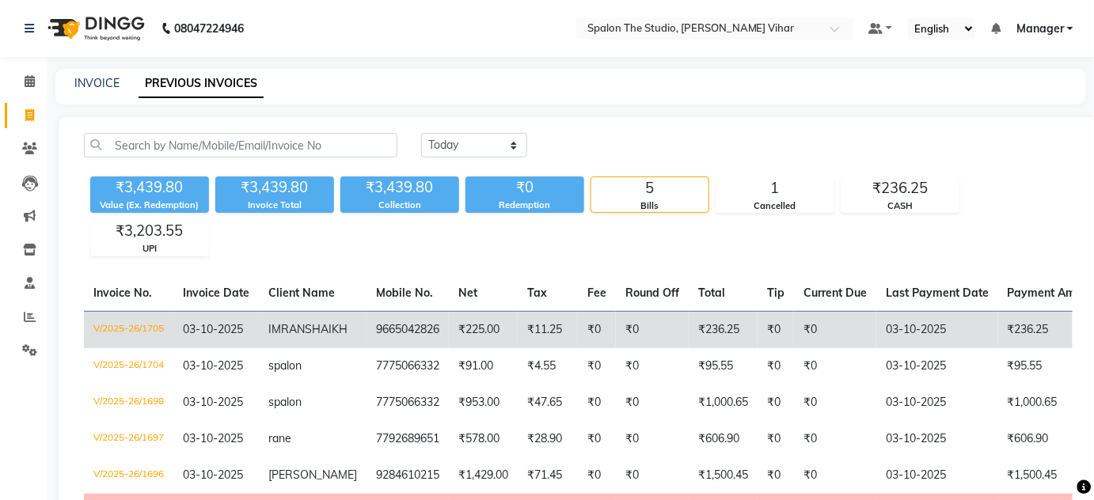
click at [425, 346] on td "9665042826" at bounding box center [407, 329] width 82 height 37
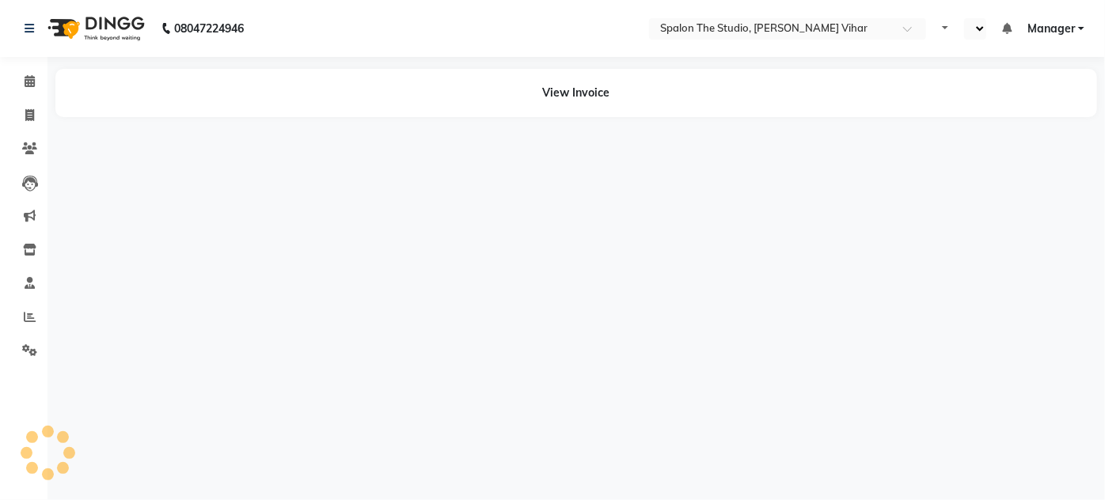
select select "en"
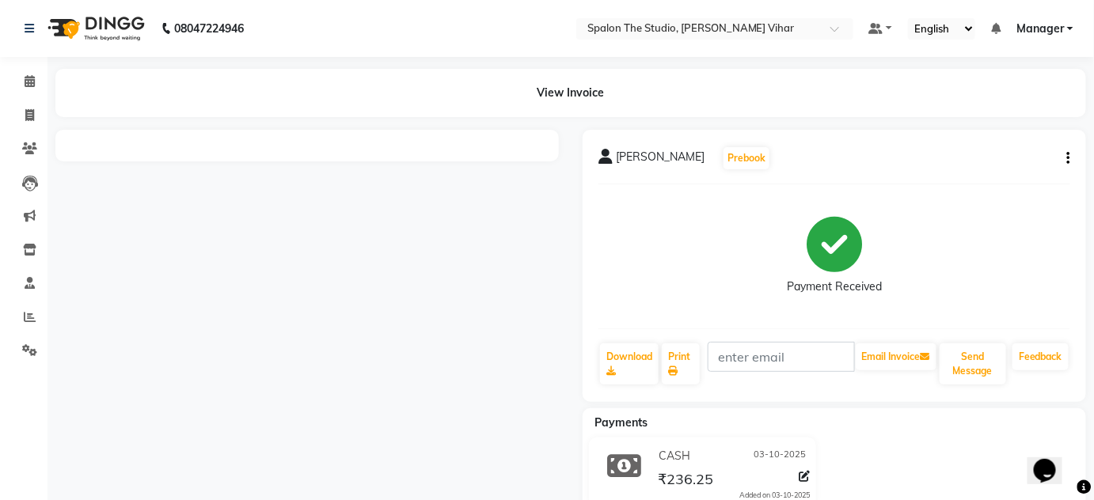
click at [1069, 159] on icon "button" at bounding box center [1068, 158] width 3 height 1
click at [1015, 164] on div "Edit Item Staff" at bounding box center [990, 168] width 108 height 20
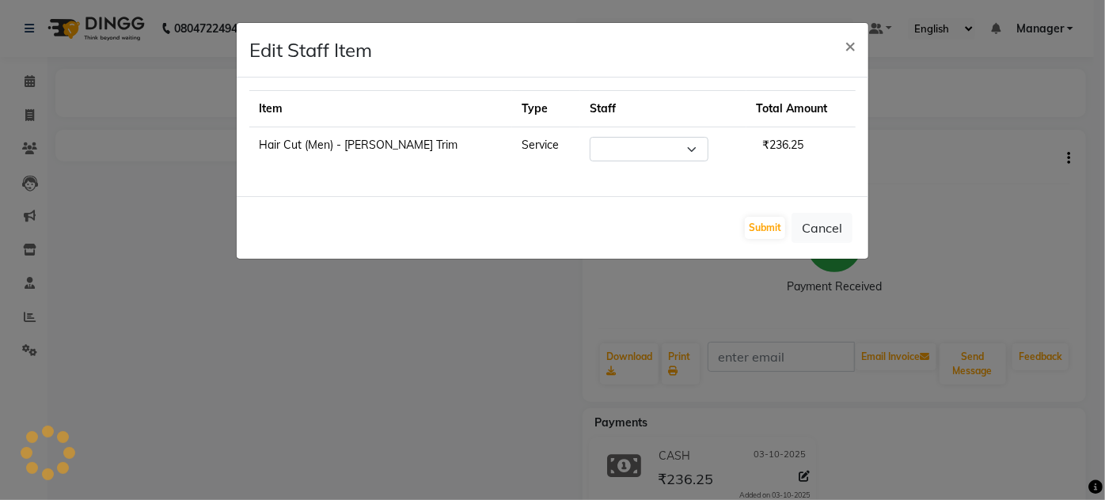
select select "88671"
click at [998, 110] on ngb-modal-window "Edit Staff Item × Item Type Staff Total Amount Hair Cut (Men) - Beard Trim Serv…" at bounding box center [552, 250] width 1105 height 500
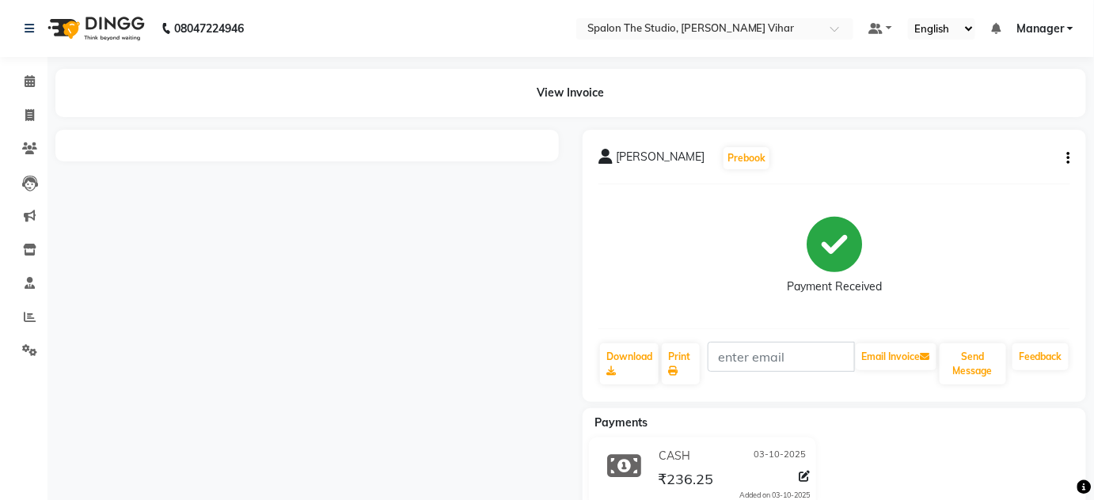
click at [1068, 159] on icon "button" at bounding box center [1068, 158] width 3 height 1
click at [1001, 126] on div "Cancel Invoice" at bounding box center [990, 129] width 108 height 20
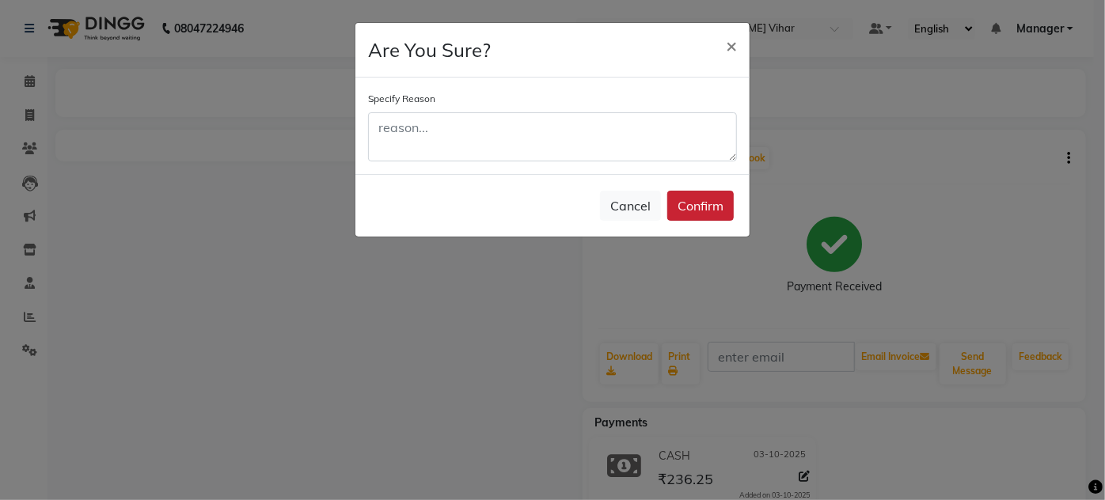
click at [717, 204] on button "Confirm" at bounding box center [700, 206] width 66 height 30
click at [717, 204] on div "Cancel Confirm" at bounding box center [552, 205] width 394 height 63
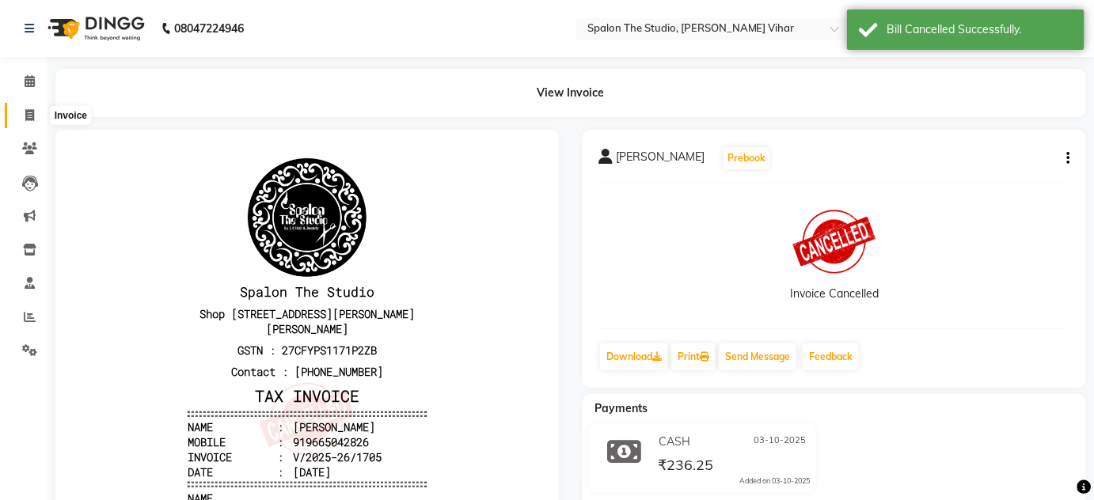
click at [32, 108] on span at bounding box center [30, 116] width 28 height 18
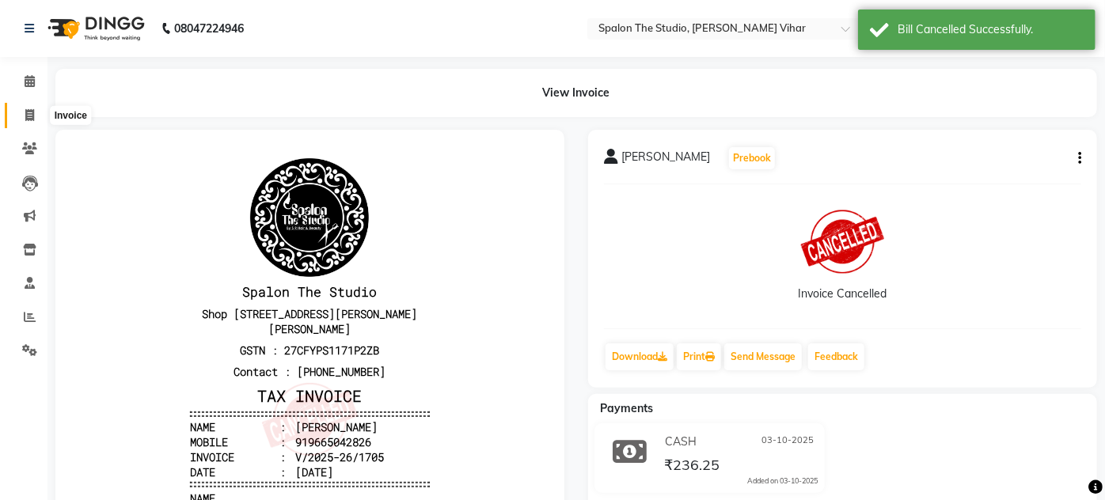
select select "service"
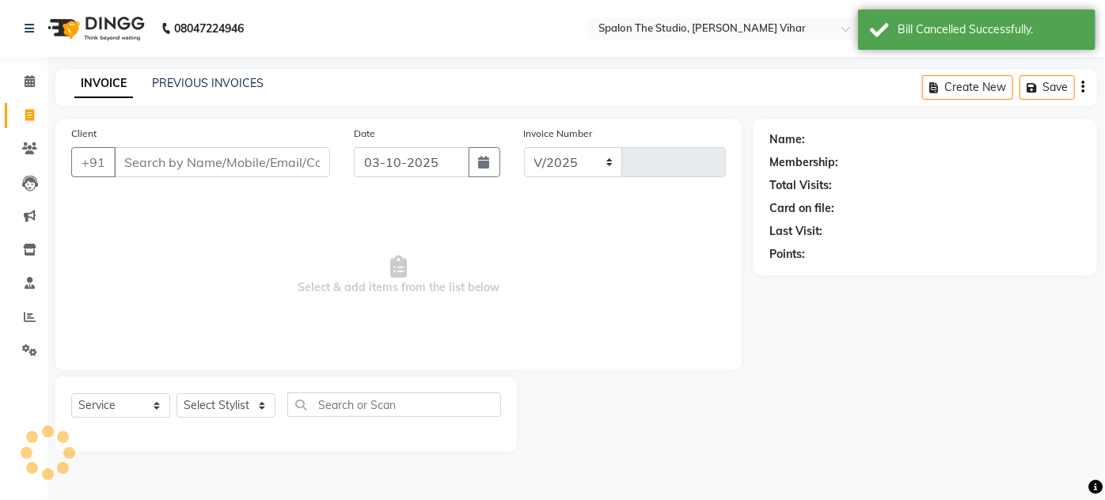
select select "903"
type input "1707"
click at [203, 85] on link "PREVIOUS INVOICES" at bounding box center [208, 83] width 112 height 14
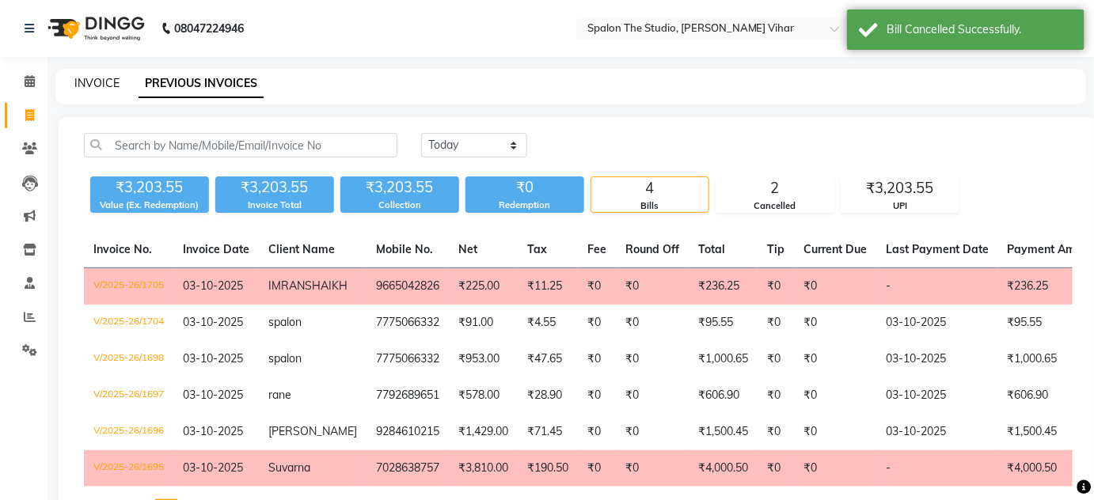
click at [86, 79] on link "INVOICE" at bounding box center [96, 83] width 45 height 14
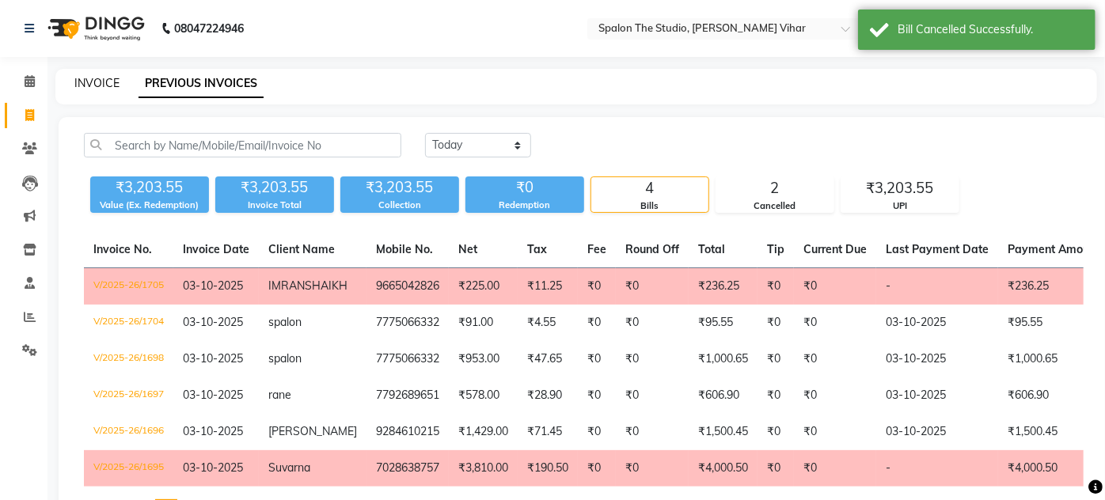
select select "service"
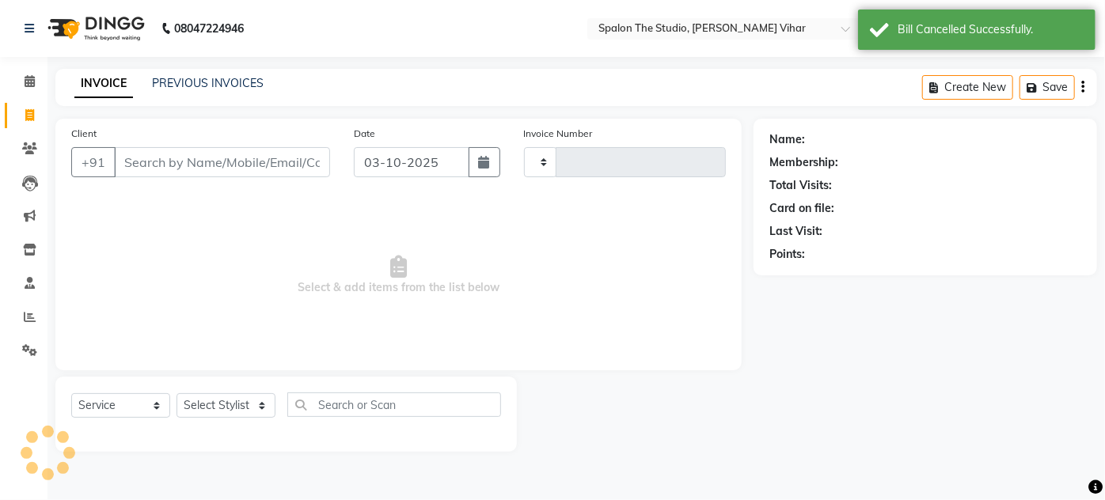
type input "1707"
select select "903"
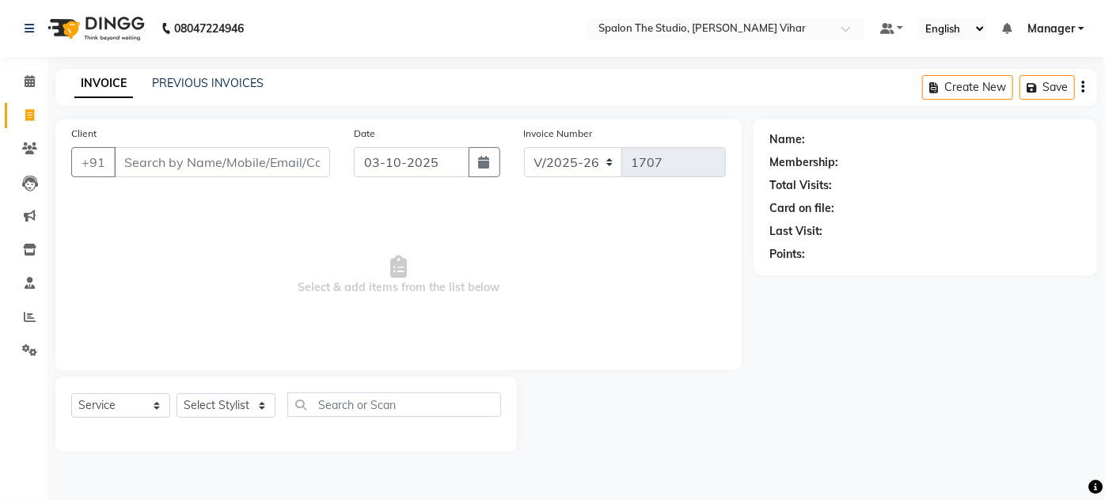
click at [191, 90] on div "PREVIOUS INVOICES" at bounding box center [208, 83] width 112 height 17
click at [192, 83] on link "PREVIOUS INVOICES" at bounding box center [208, 83] width 112 height 14
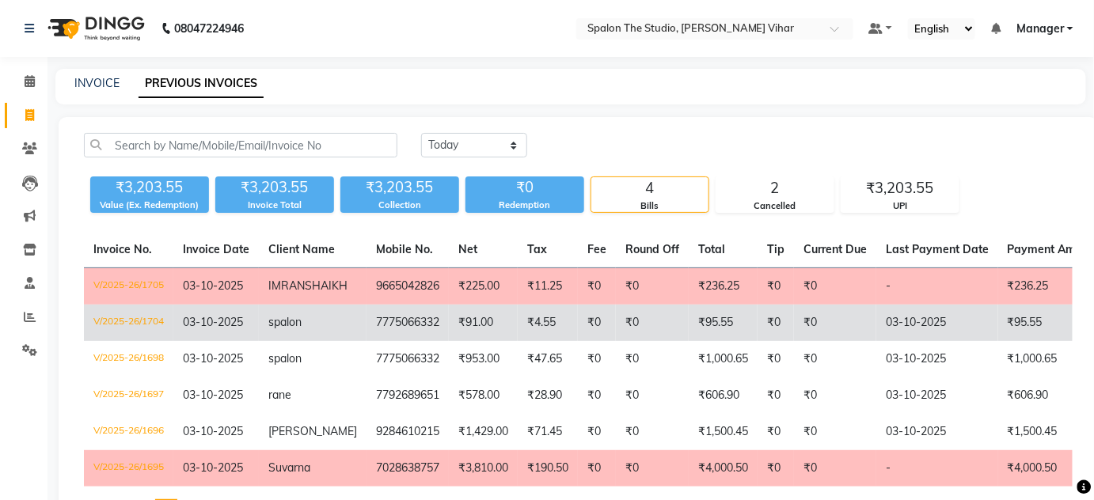
click at [518, 339] on td "₹4.55" at bounding box center [548, 323] width 60 height 36
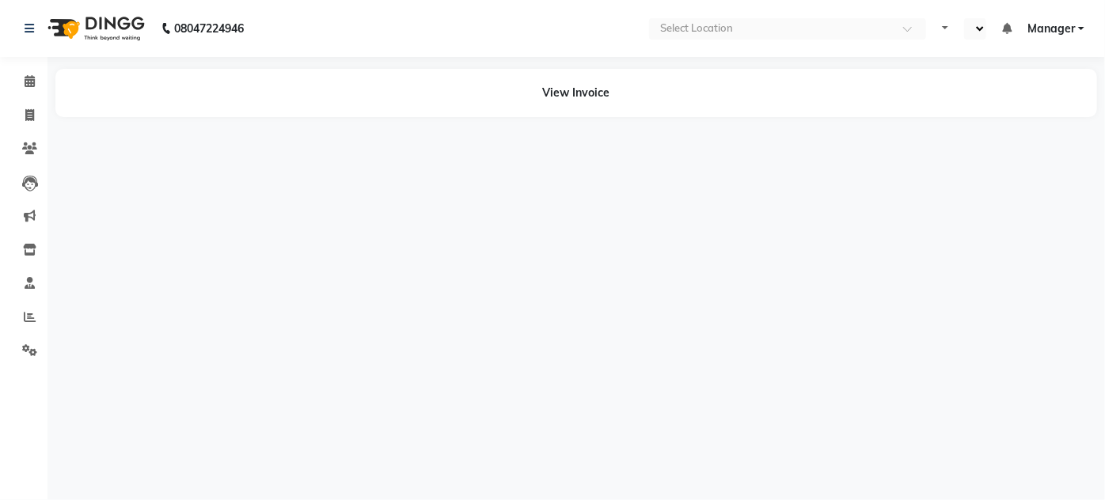
select select "en"
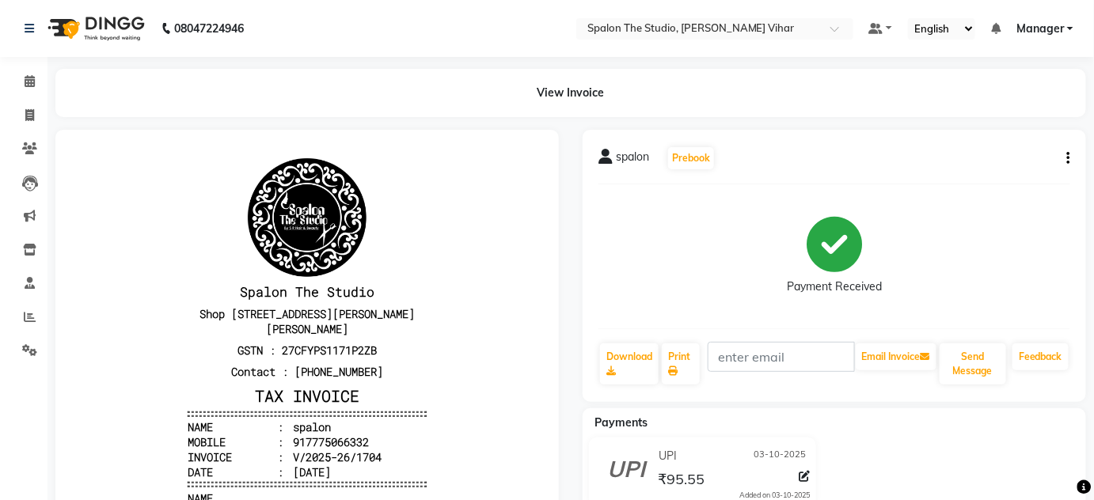
click at [1070, 158] on icon "button" at bounding box center [1068, 158] width 3 height 1
click at [996, 130] on div "Cancel Invoice" at bounding box center [990, 129] width 108 height 20
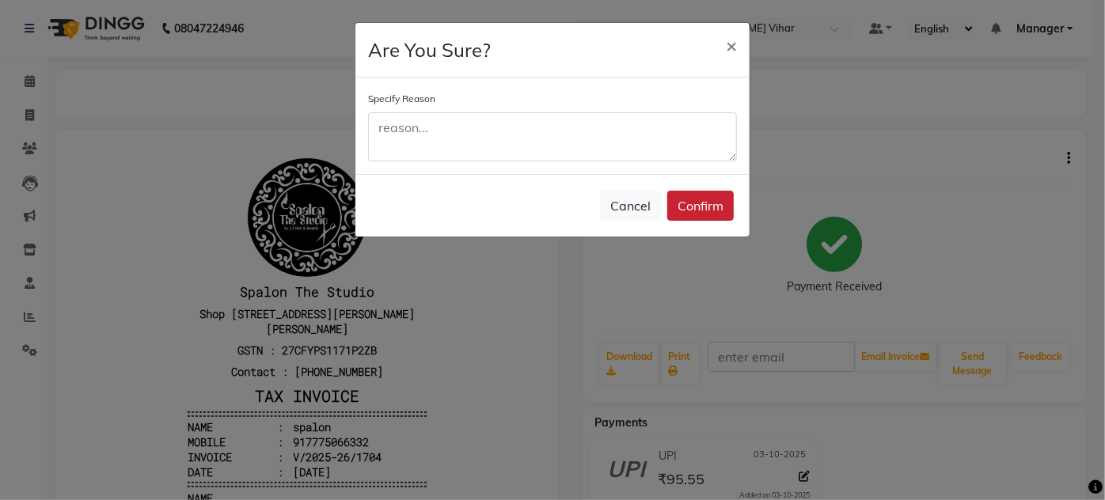
click at [718, 211] on button "Confirm" at bounding box center [700, 206] width 66 height 30
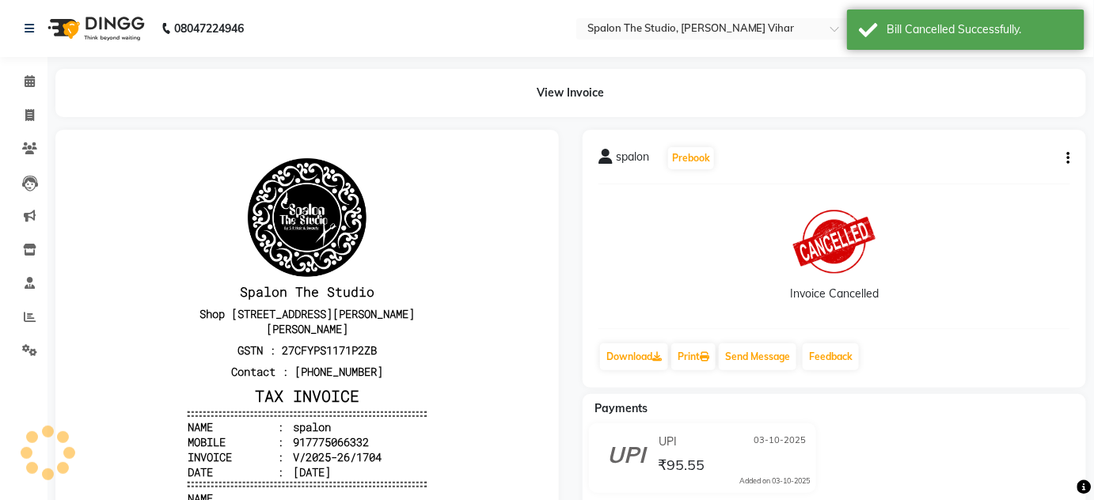
click at [28, 99] on li "Invoice" at bounding box center [23, 116] width 47 height 34
click at [33, 117] on icon at bounding box center [29, 115] width 9 height 12
select select "service"
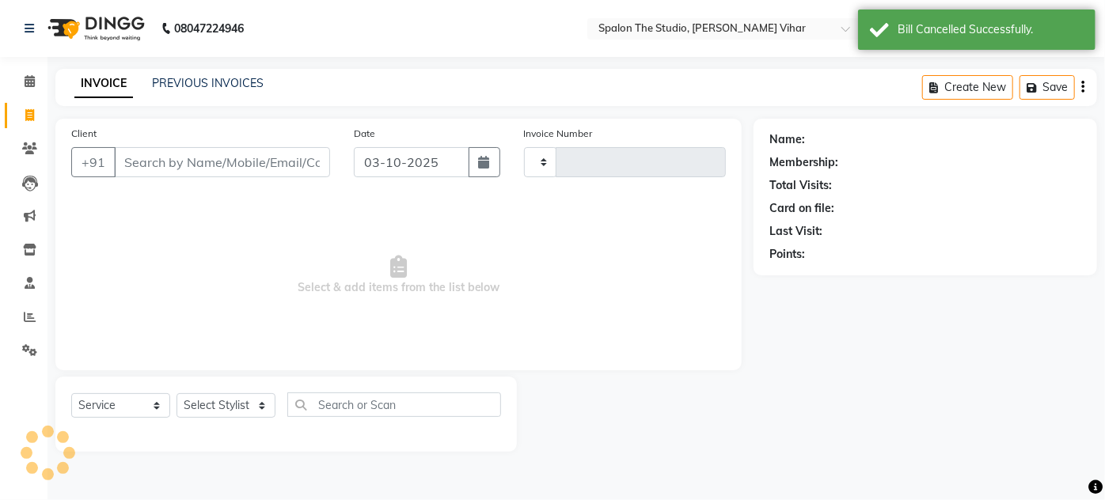
click at [168, 94] on div "INVOICE PREVIOUS INVOICES Create New Save" at bounding box center [576, 87] width 1042 height 37
type input "1707"
select select "903"
click at [168, 93] on div "INVOICE PREVIOUS INVOICES Create New Save" at bounding box center [576, 87] width 1042 height 37
click at [226, 85] on link "PREVIOUS INVOICES" at bounding box center [208, 83] width 112 height 14
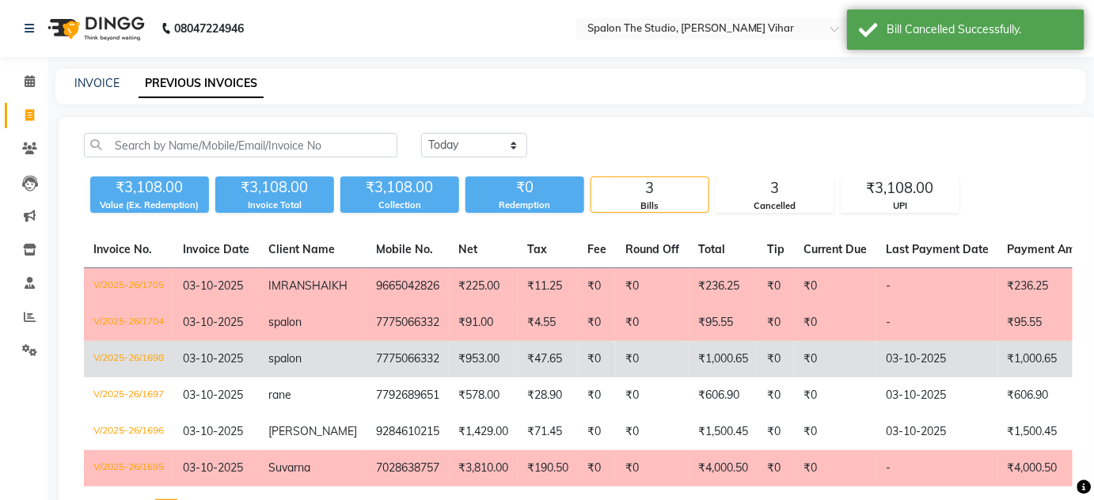
click at [342, 375] on td "spalon" at bounding box center [313, 359] width 108 height 36
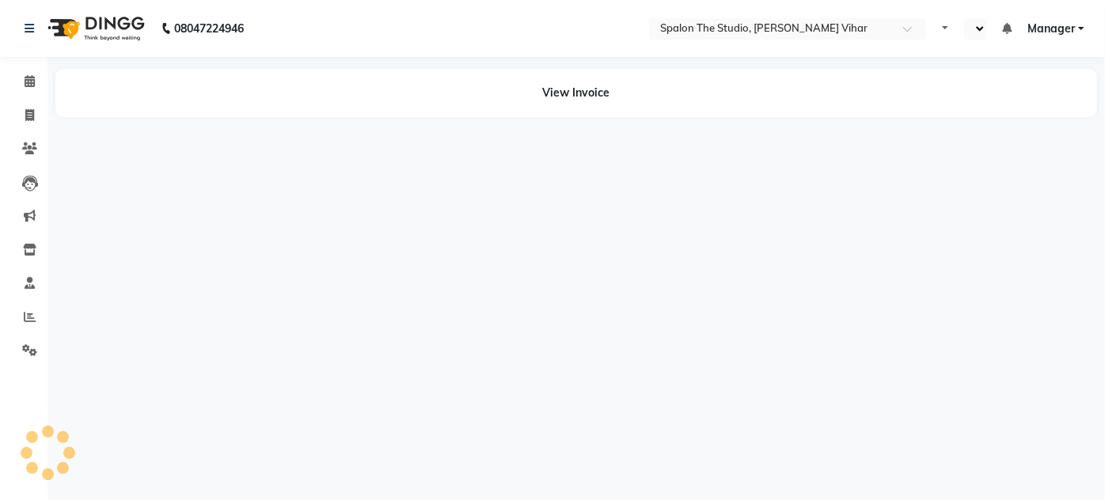
select select "en"
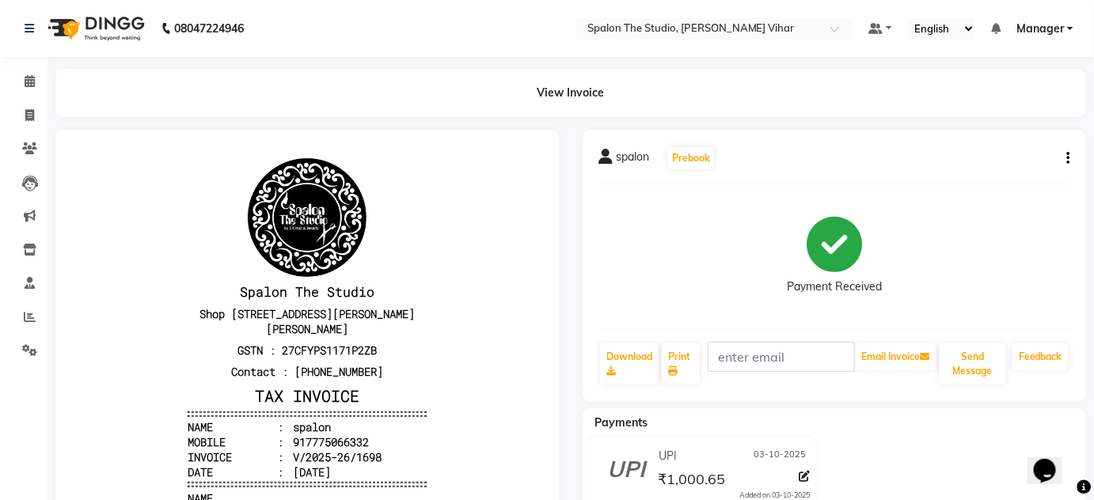
click at [1067, 158] on icon "button" at bounding box center [1068, 158] width 3 height 1
click at [998, 123] on div "Cancel Invoice" at bounding box center [990, 129] width 108 height 20
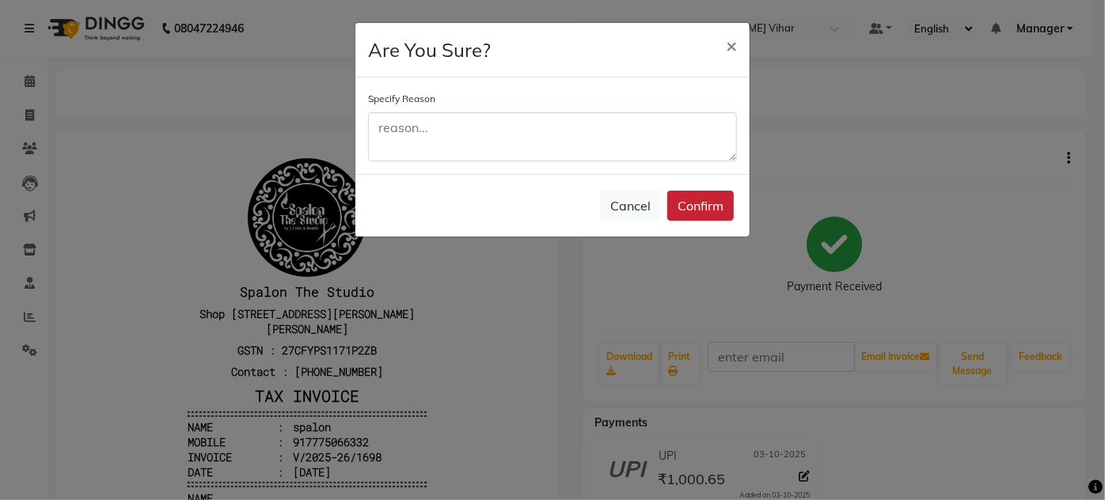
click at [716, 208] on button "Confirm" at bounding box center [700, 206] width 66 height 30
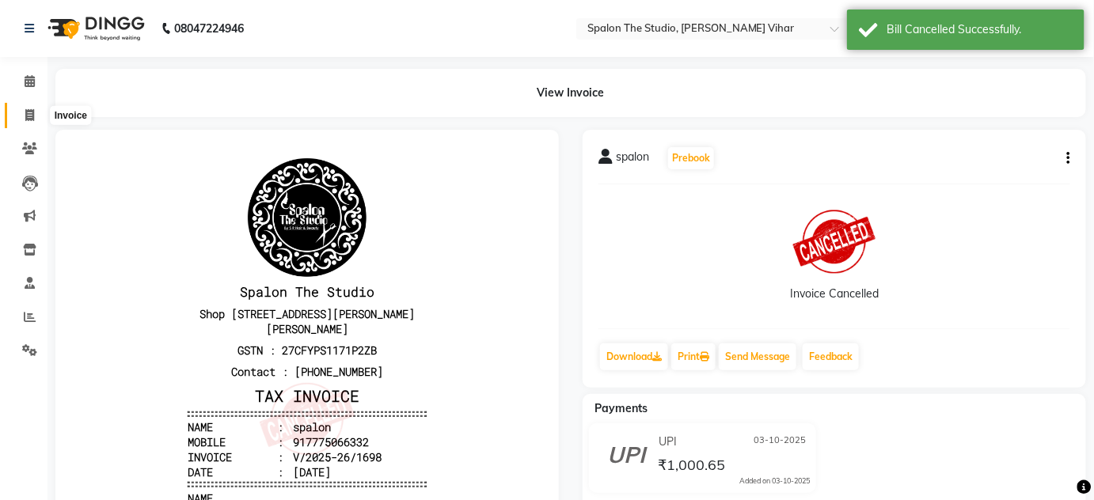
click at [20, 112] on span at bounding box center [30, 116] width 28 height 18
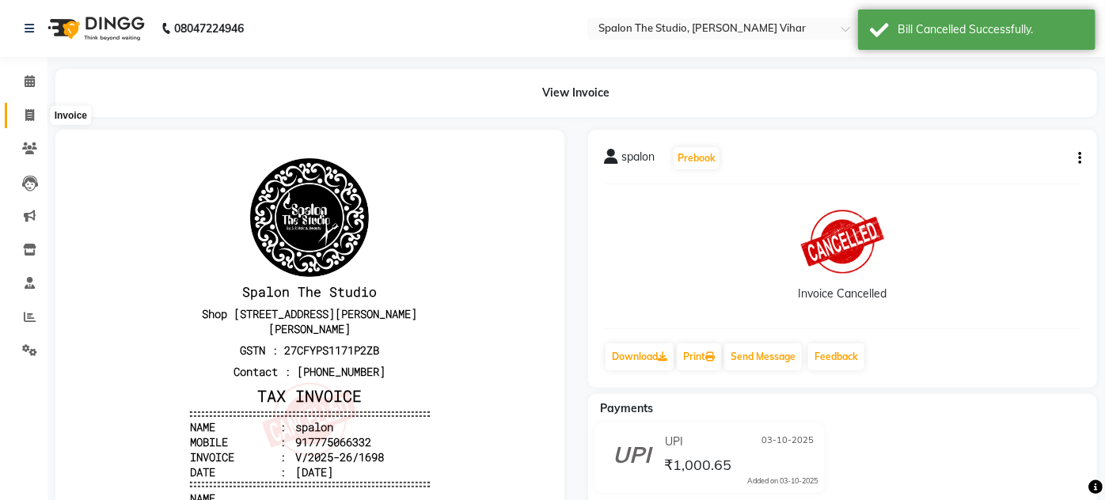
select select "service"
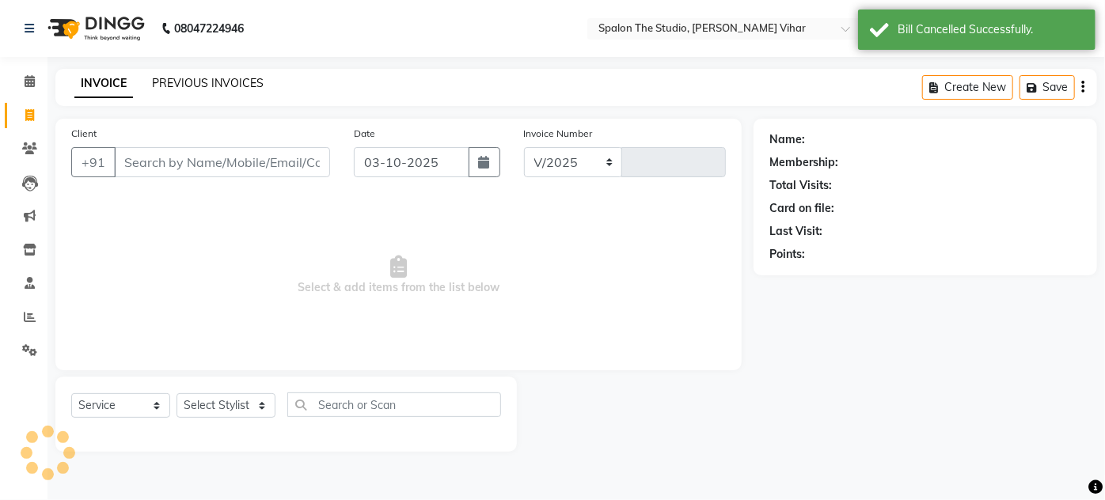
select select "903"
type input "1707"
click at [215, 79] on link "PREVIOUS INVOICES" at bounding box center [208, 83] width 112 height 14
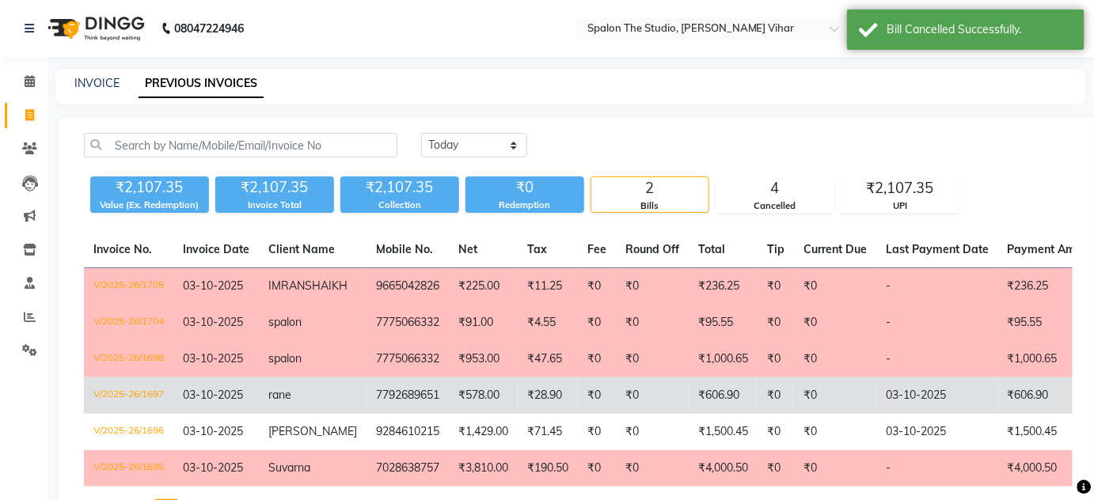
click at [393, 414] on td "7792689651" at bounding box center [407, 396] width 82 height 36
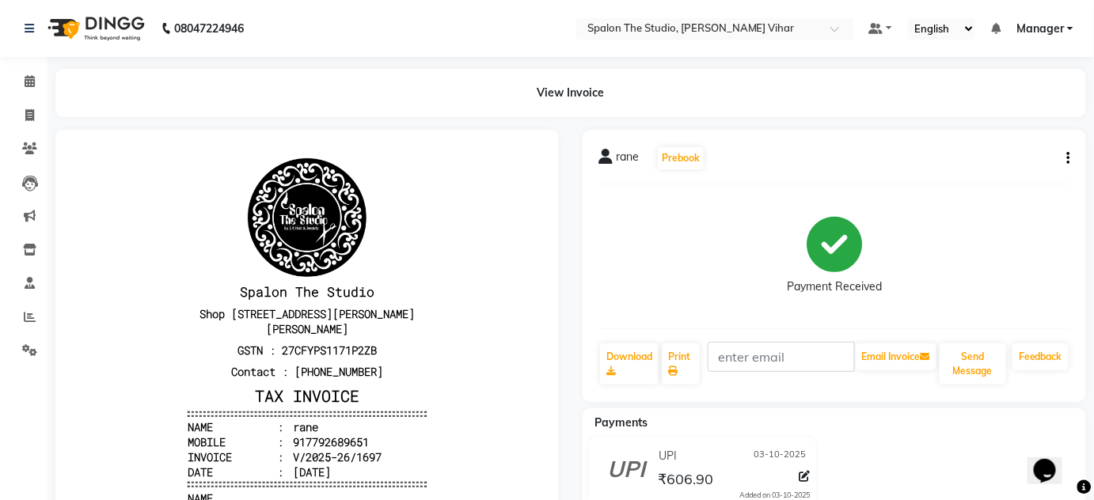
click at [1066, 151] on button "button" at bounding box center [1065, 158] width 9 height 17
click at [1013, 126] on div "Cancel Invoice" at bounding box center [990, 129] width 108 height 20
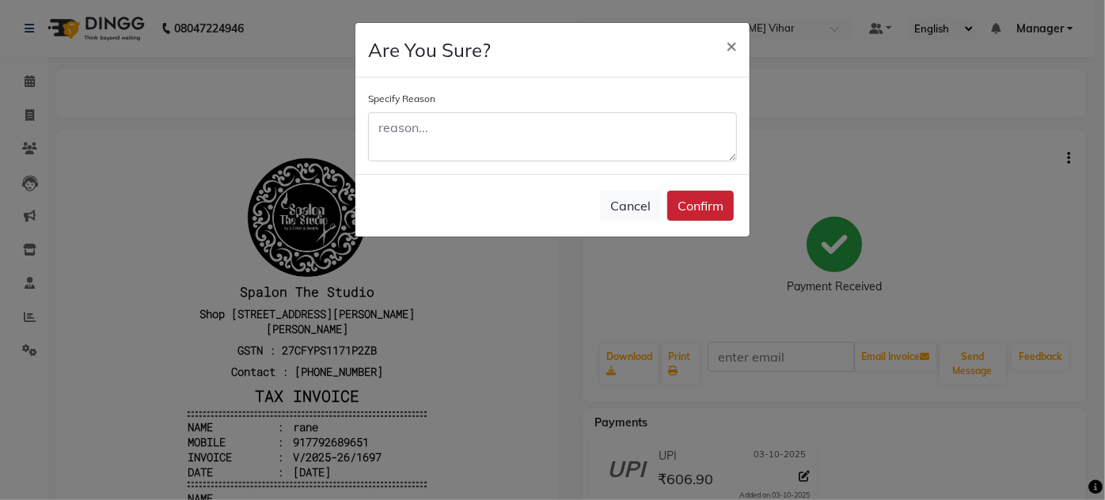
click at [723, 201] on button "Confirm" at bounding box center [700, 206] width 66 height 30
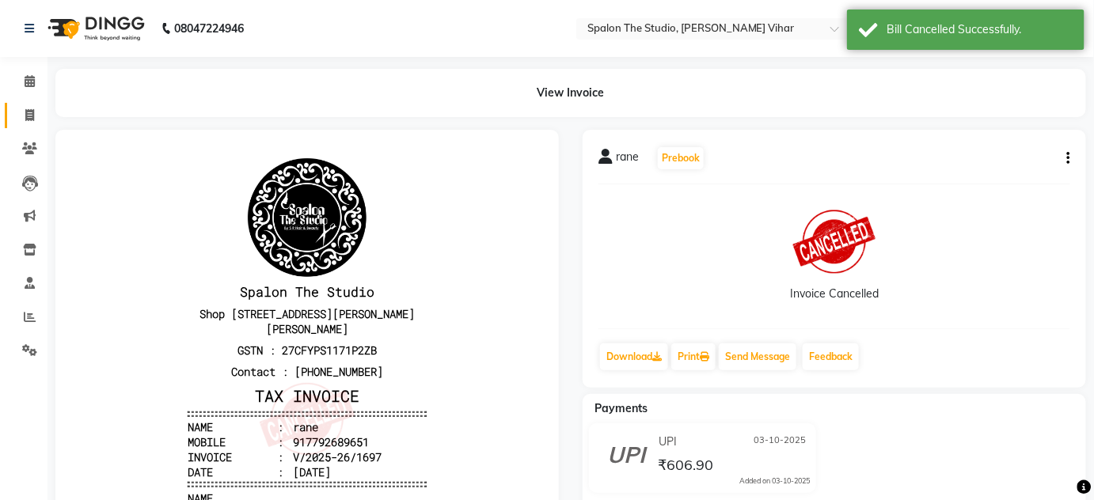
click at [23, 125] on link "Invoice" at bounding box center [24, 116] width 38 height 26
select select "service"
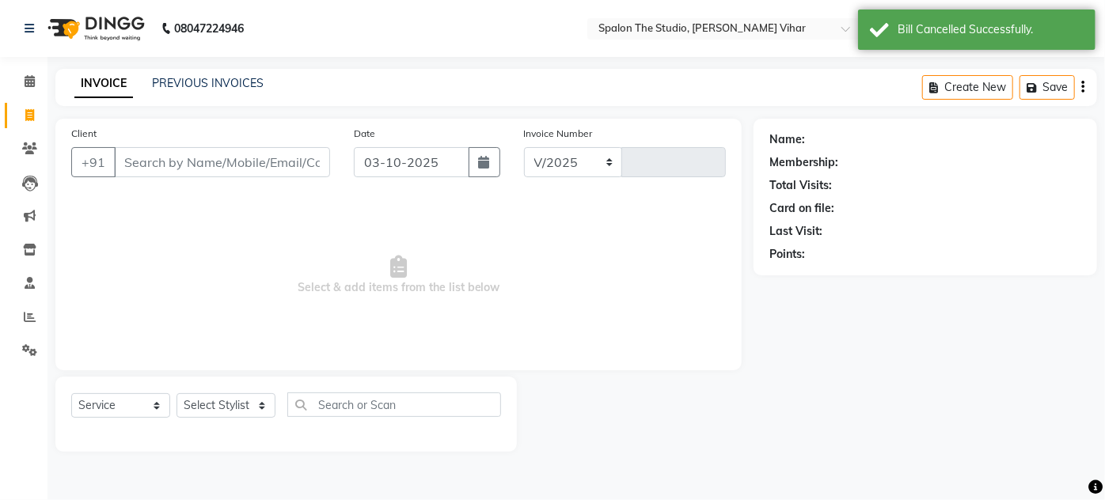
select select "903"
type input "1707"
click at [192, 84] on link "PREVIOUS INVOICES" at bounding box center [208, 83] width 112 height 14
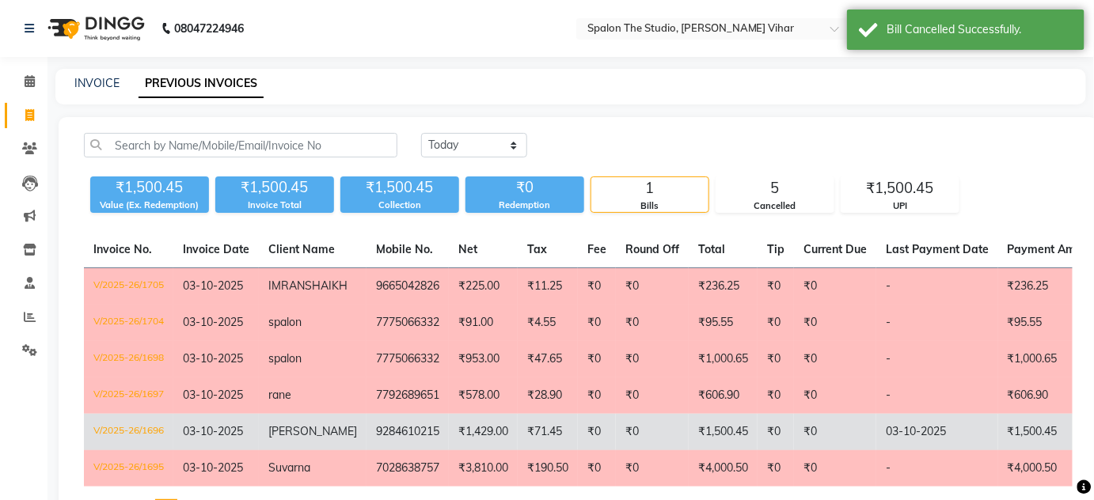
click at [328, 438] on td "[PERSON_NAME]" at bounding box center [313, 432] width 108 height 36
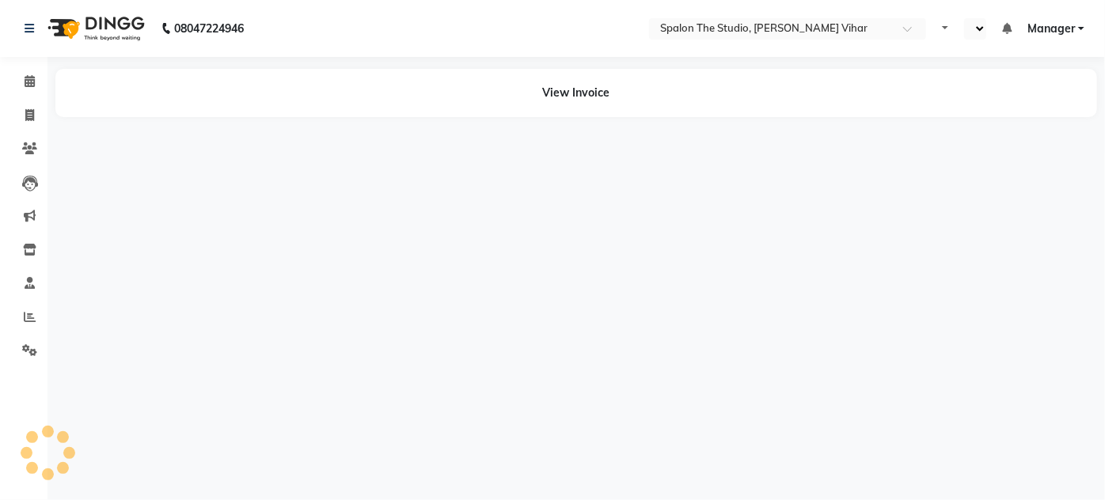
select select "en"
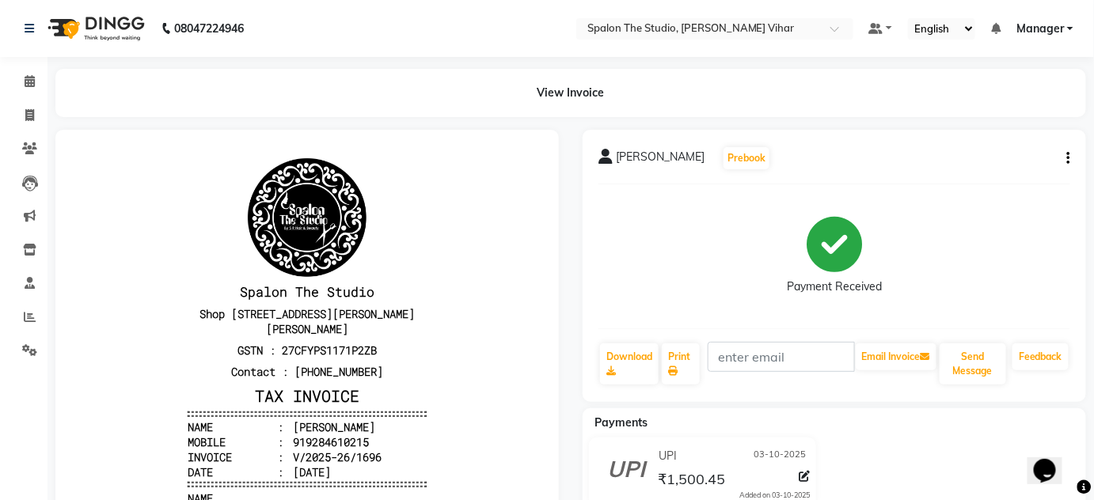
click at [1069, 158] on icon "button" at bounding box center [1068, 158] width 3 height 1
click at [1007, 123] on div "Cancel Invoice" at bounding box center [990, 129] width 108 height 20
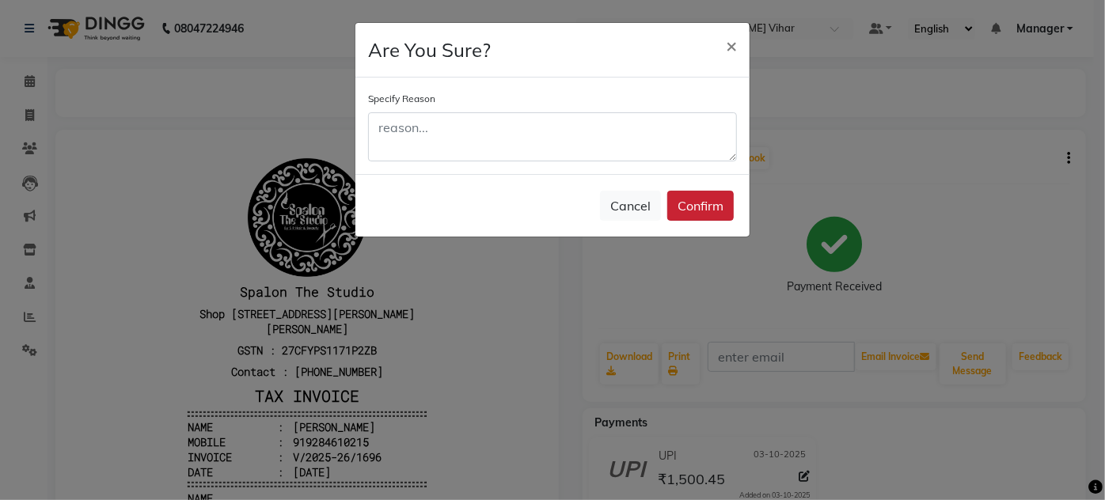
click at [704, 199] on button "Confirm" at bounding box center [700, 206] width 66 height 30
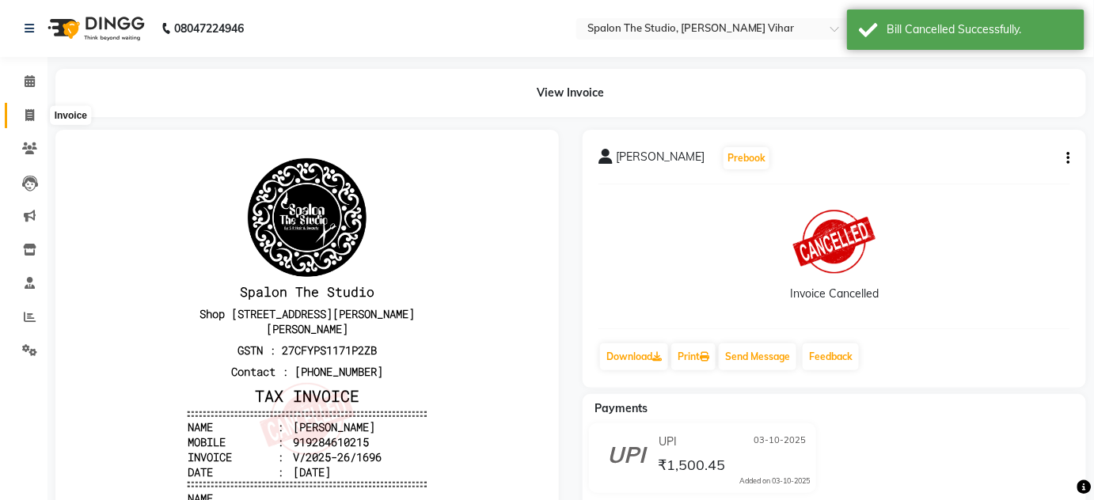
click at [27, 123] on span at bounding box center [30, 116] width 28 height 18
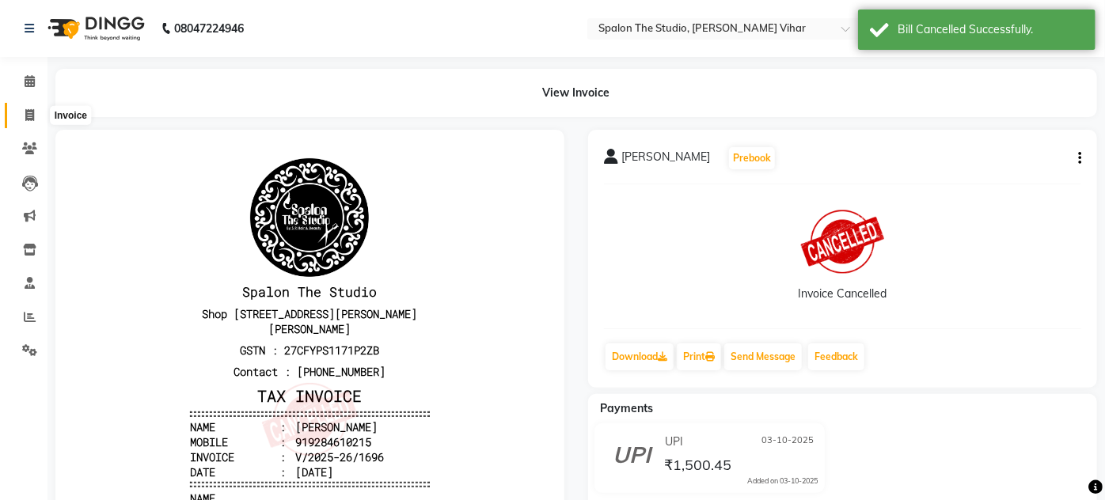
select select "service"
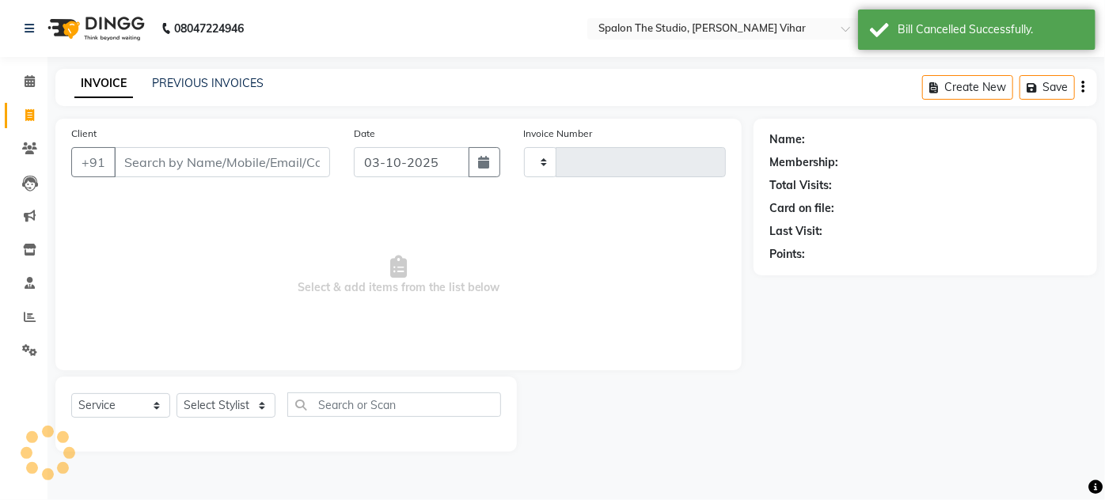
type input "1707"
select select "903"
click at [139, 158] on input "Client" at bounding box center [222, 162] width 216 height 30
click at [491, 170] on button "button" at bounding box center [485, 162] width 32 height 30
select select "10"
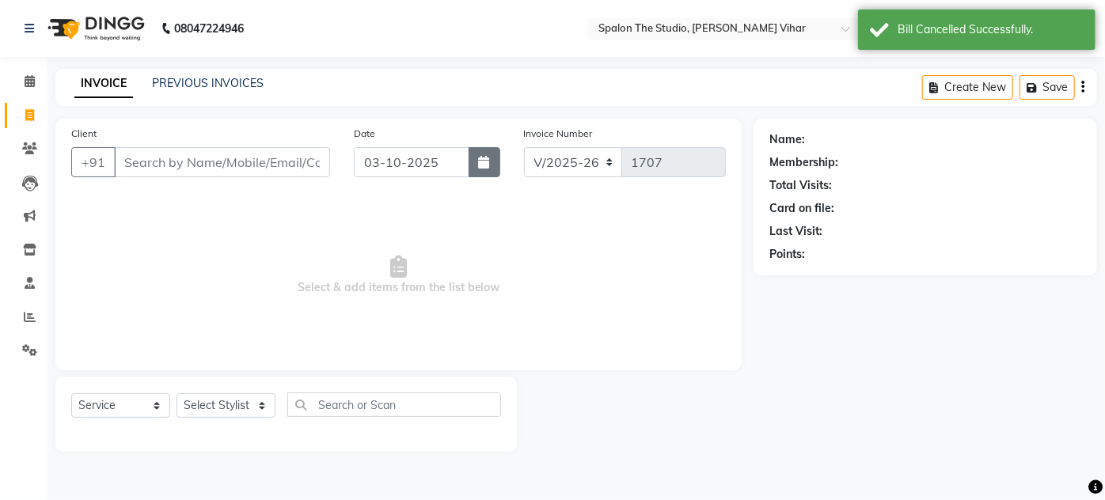
select select "2025"
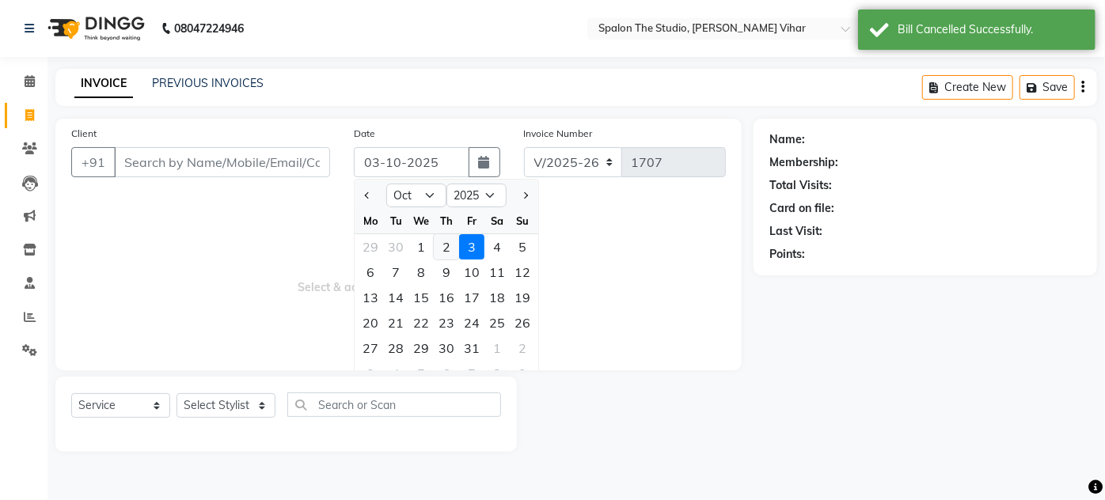
click at [450, 247] on div "2" at bounding box center [446, 246] width 25 height 25
type input "02-10-2025"
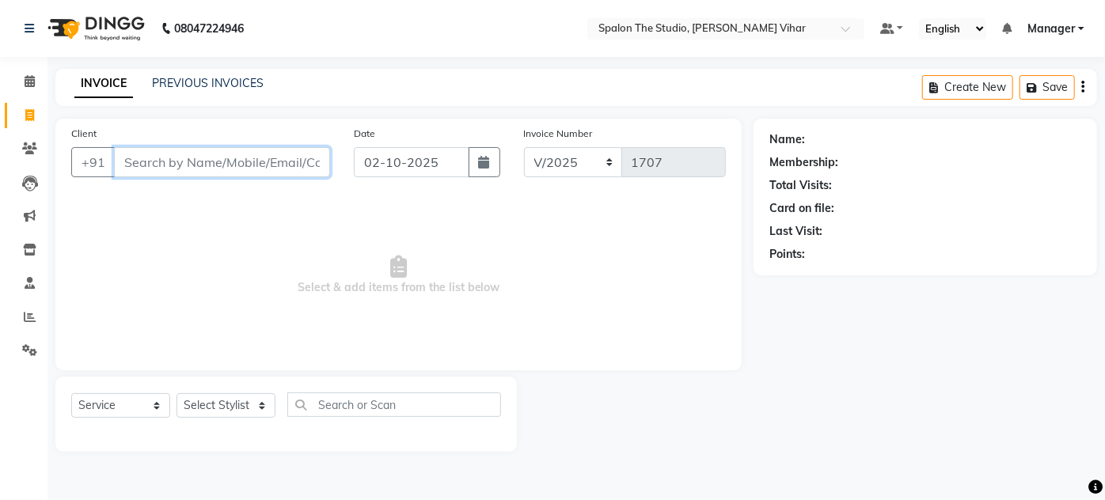
click at [163, 158] on input "Client" at bounding box center [222, 162] width 216 height 30
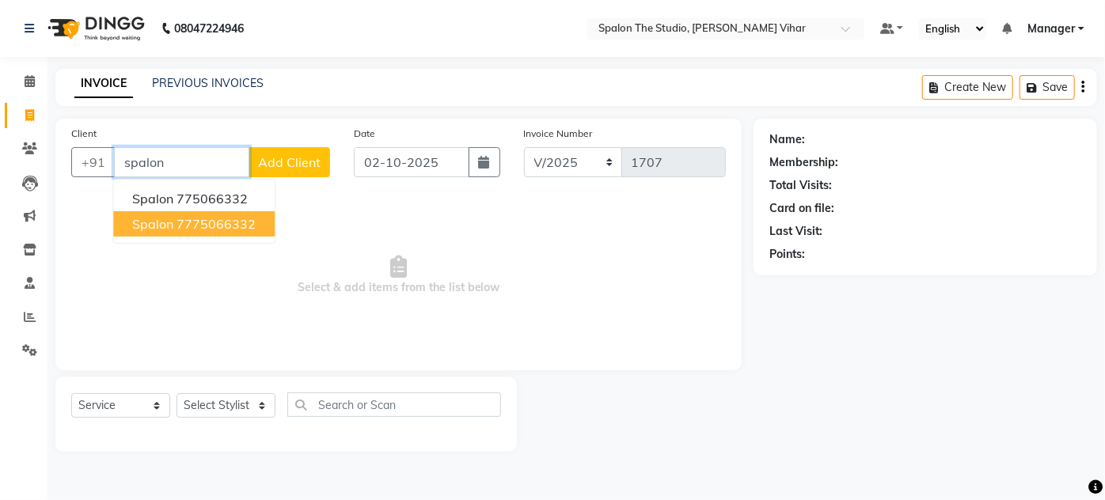
click at [199, 234] on button "spalon 7775066332" at bounding box center [193, 223] width 161 height 25
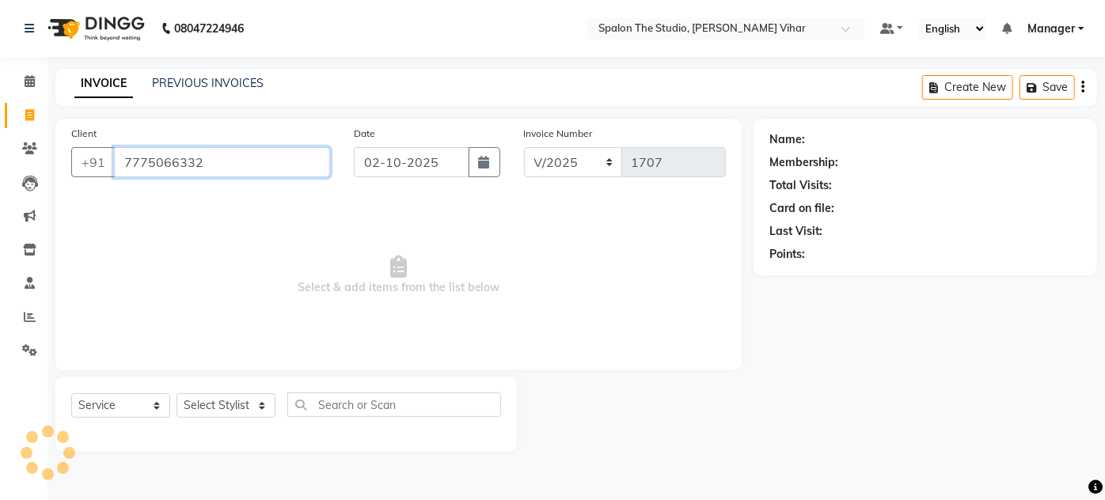
type input "7775066332"
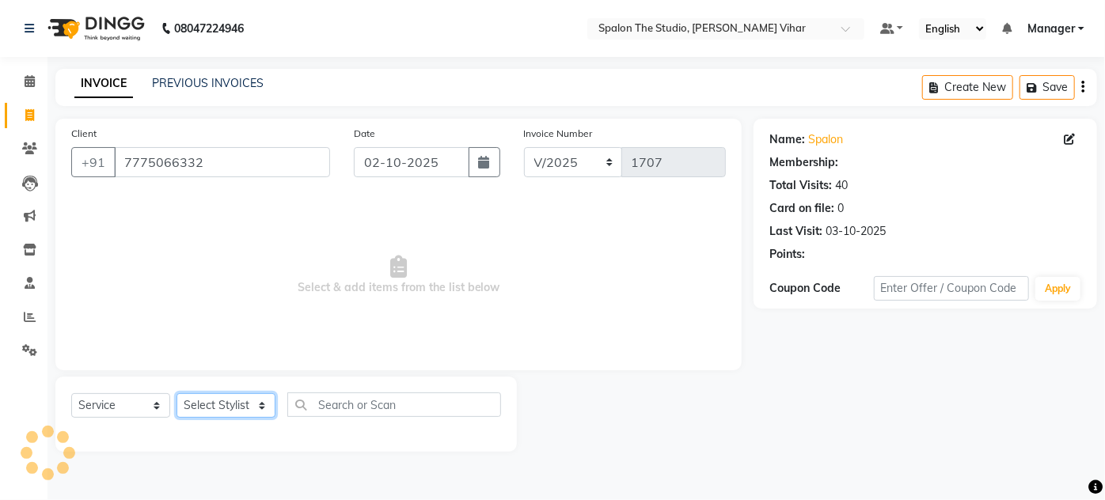
click at [229, 402] on select "Select Stylist Aarti farheen Gernal [PERSON_NAME] Manager navazish [PERSON_NAME…" at bounding box center [226, 405] width 99 height 25
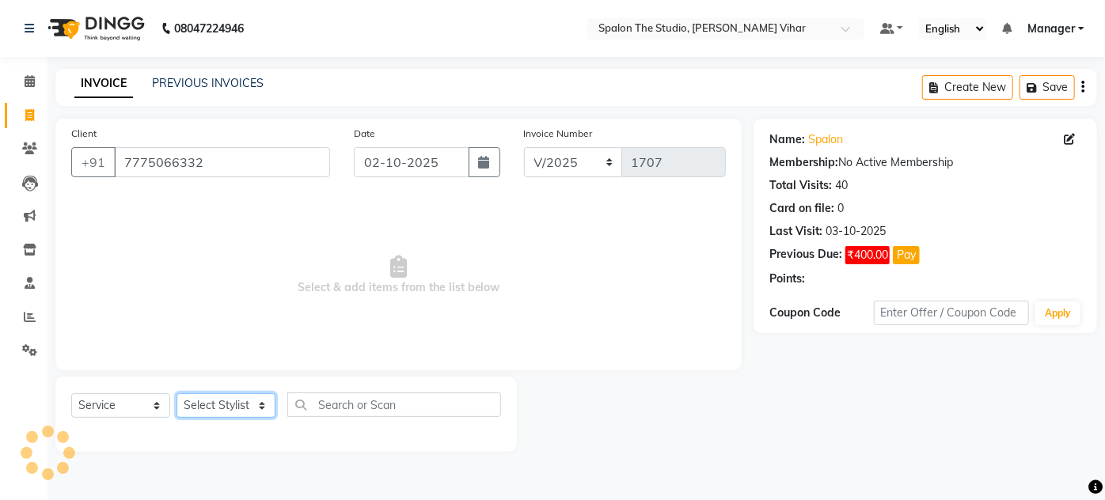
select select "47767"
click at [177, 393] on select "Select Stylist Aarti farheen Gernal [PERSON_NAME] Manager navazish [PERSON_NAME…" at bounding box center [226, 405] width 99 height 25
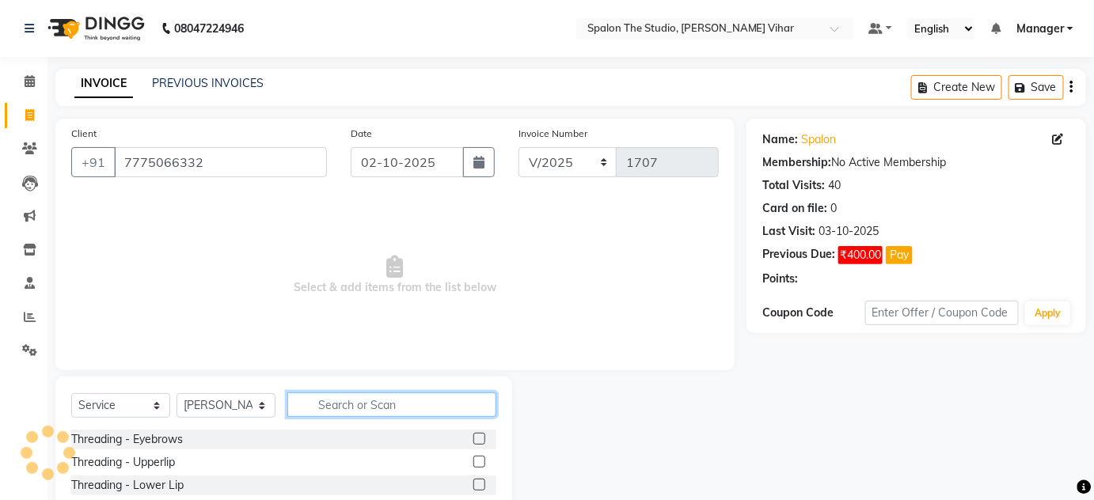
click at [369, 408] on input "text" at bounding box center [391, 405] width 209 height 25
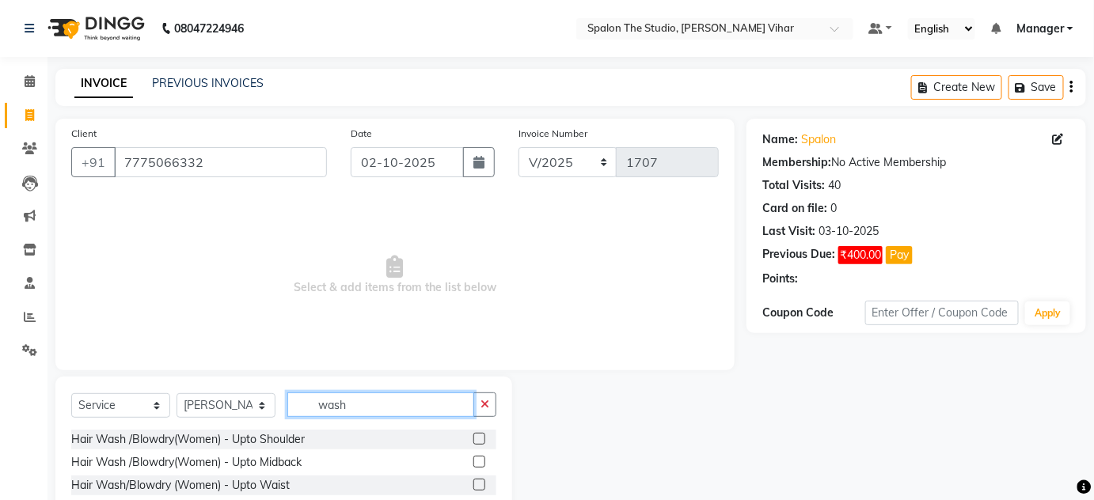
type input "wash"
click at [473, 440] on label at bounding box center [479, 439] width 12 height 12
click at [473, 440] on input "checkbox" at bounding box center [478, 440] width 10 height 10
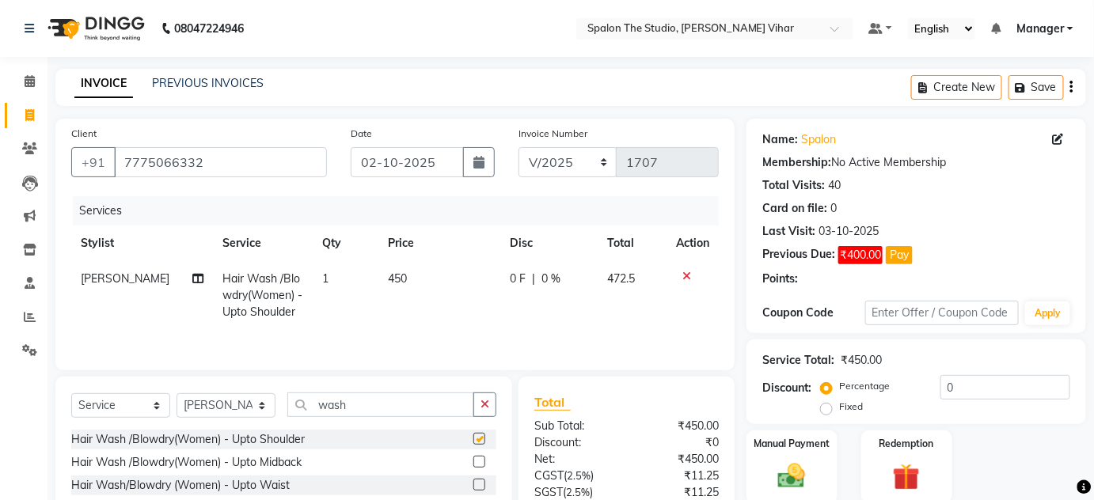
checkbox input "false"
click at [441, 263] on td "450" at bounding box center [439, 295] width 122 height 69
select select "47767"
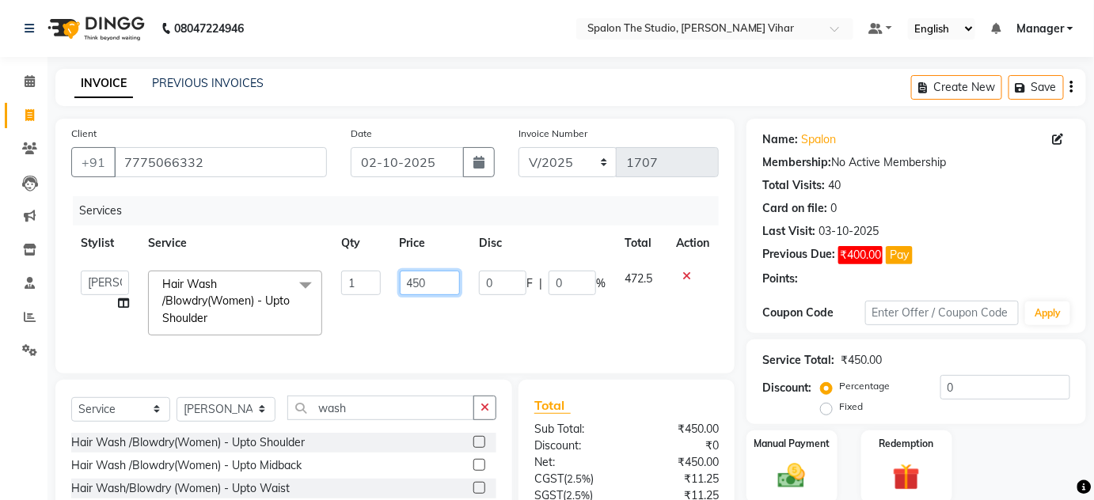
click at [440, 275] on input "450" at bounding box center [430, 283] width 61 height 25
type input "4"
type input "619"
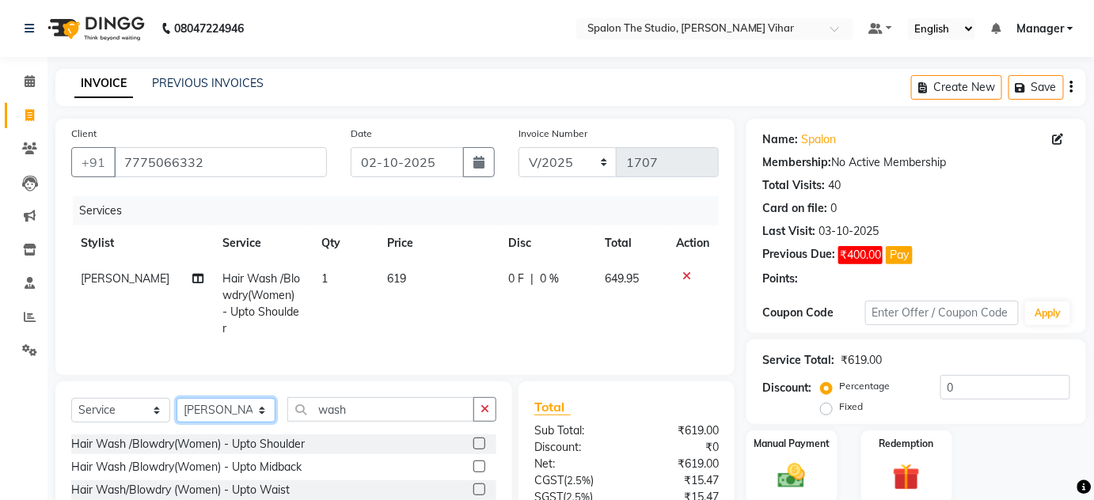
click at [252, 426] on div "Select Service Product Membership Package Voucher Prepaid Gift Card Select Styl…" at bounding box center [283, 415] width 425 height 37
select select "87109"
click at [177, 398] on select "Select Stylist Aarti farheen Gernal [PERSON_NAME] Manager navazish [PERSON_NAME…" at bounding box center [226, 410] width 99 height 25
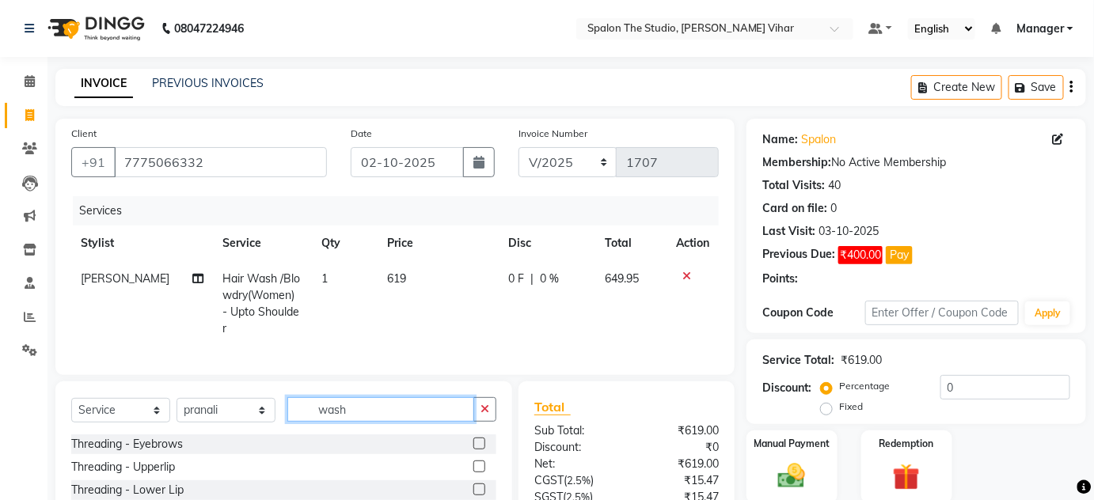
click at [393, 412] on input "wash" at bounding box center [380, 409] width 187 height 25
type input "w"
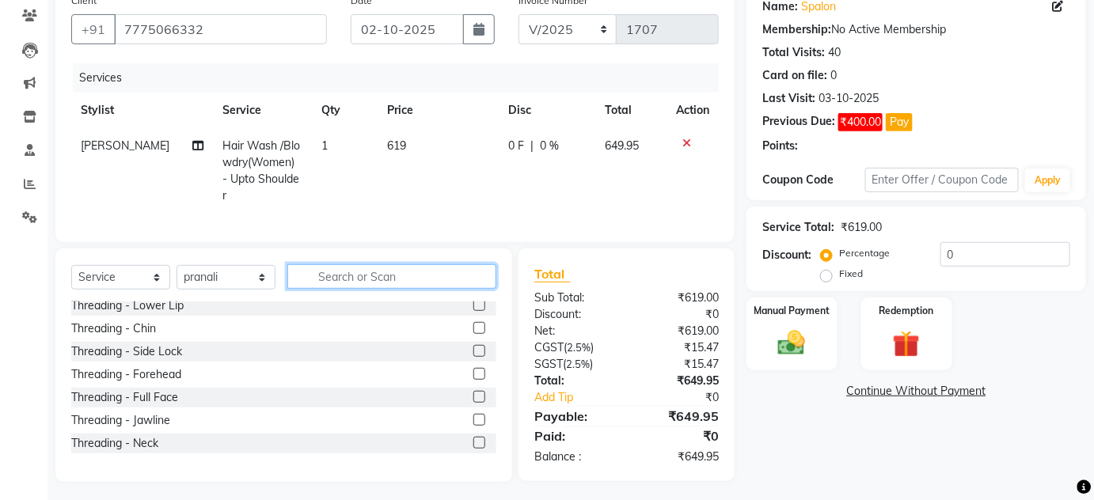
scroll to position [138, 0]
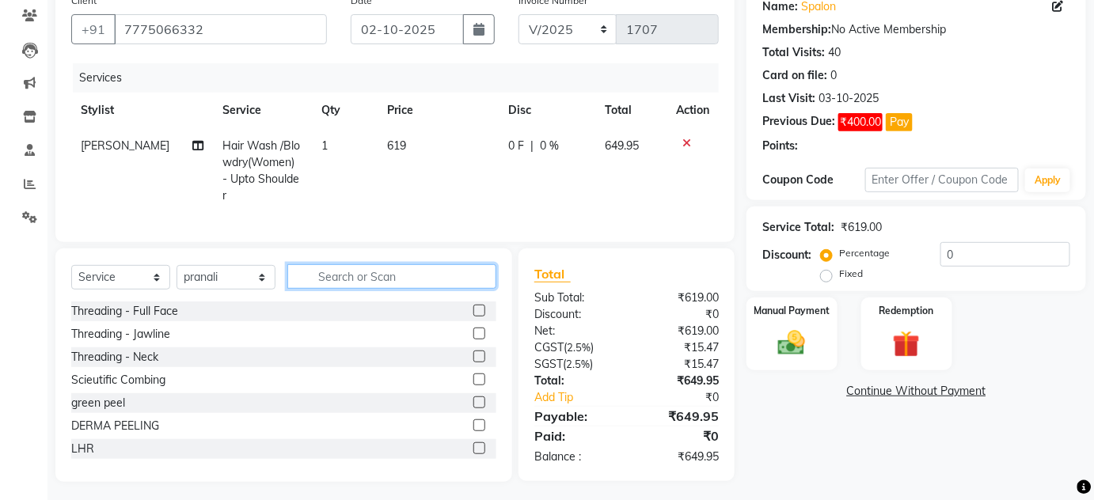
click at [323, 275] on input "text" at bounding box center [391, 276] width 209 height 25
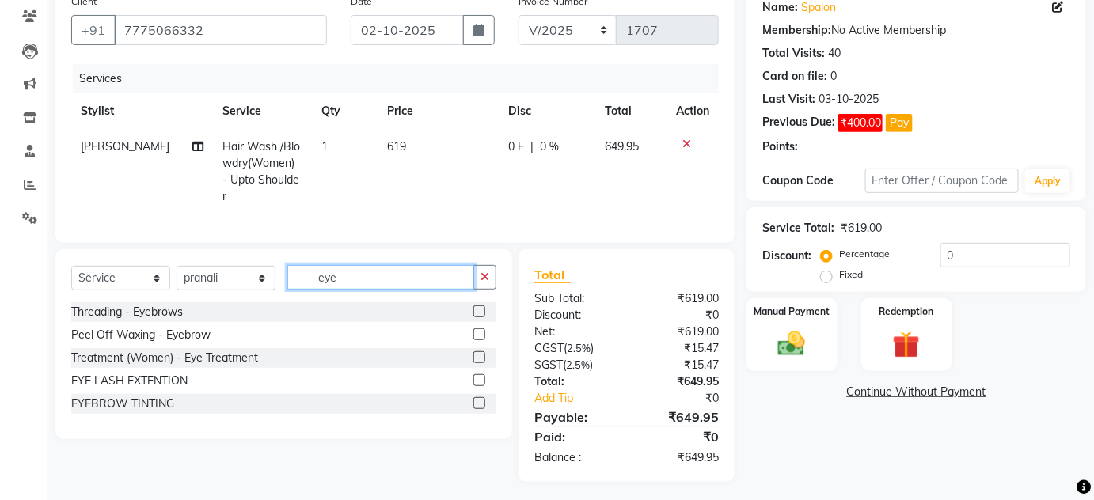
type input "eye"
click at [484, 328] on label at bounding box center [479, 334] width 12 height 12
click at [484, 330] on input "checkbox" at bounding box center [478, 335] width 10 height 10
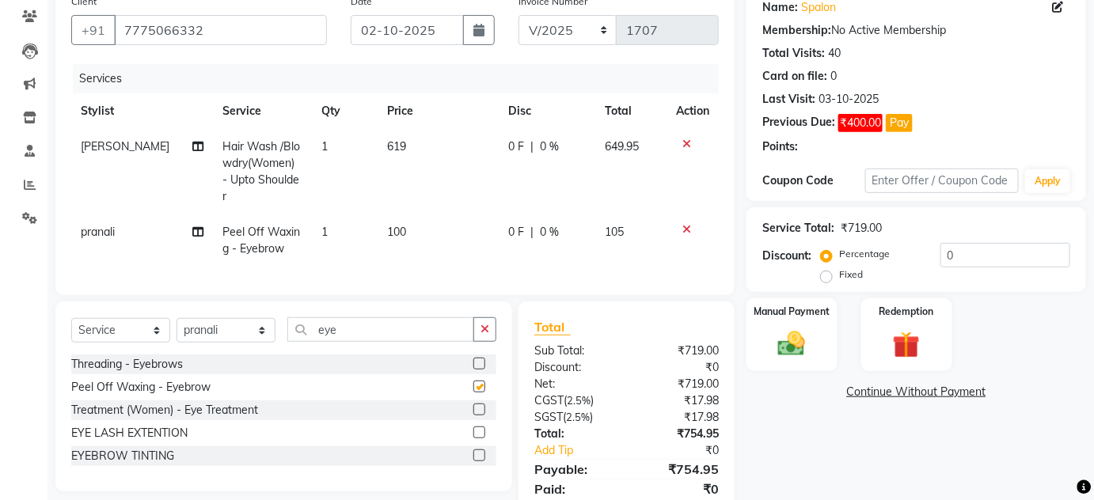
checkbox input "false"
click at [405, 215] on td "100" at bounding box center [438, 241] width 121 height 52
select select "87109"
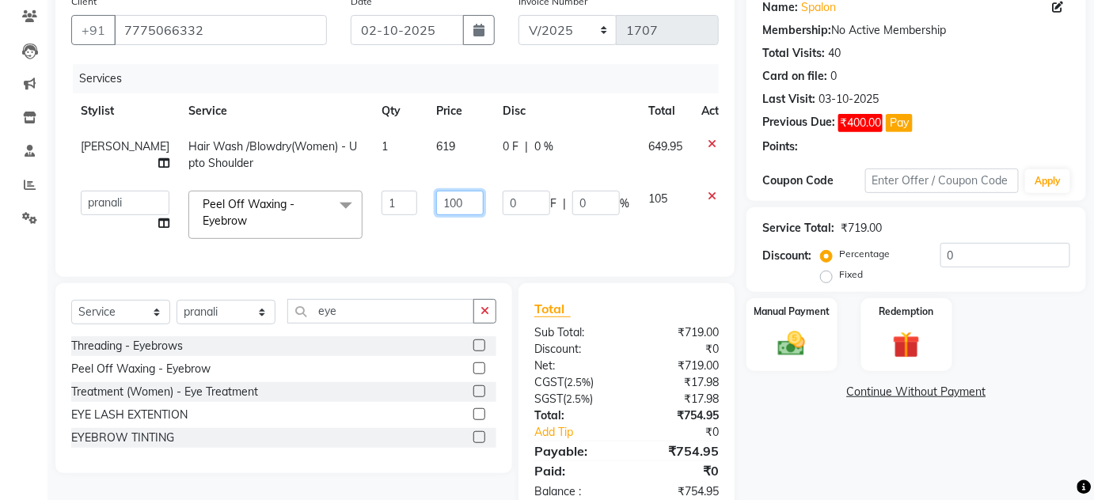
click at [442, 203] on input "100" at bounding box center [459, 203] width 47 height 25
type input "1"
type input "91"
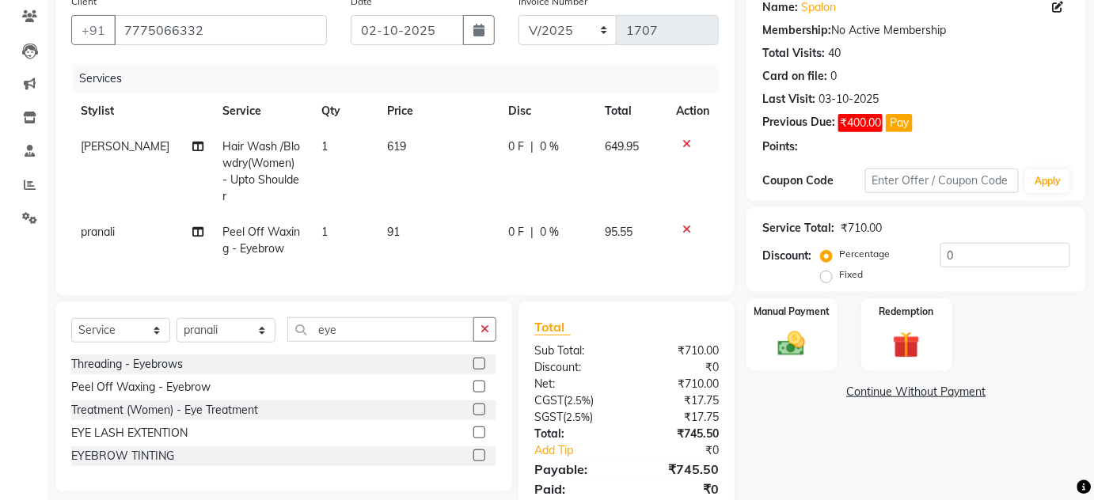
click at [859, 446] on div "Name: Spalon Membership: No Active Membership Total Visits: 40 Card on file: 0 …" at bounding box center [921, 261] width 351 height 548
click at [800, 351] on img at bounding box center [792, 344] width 46 height 32
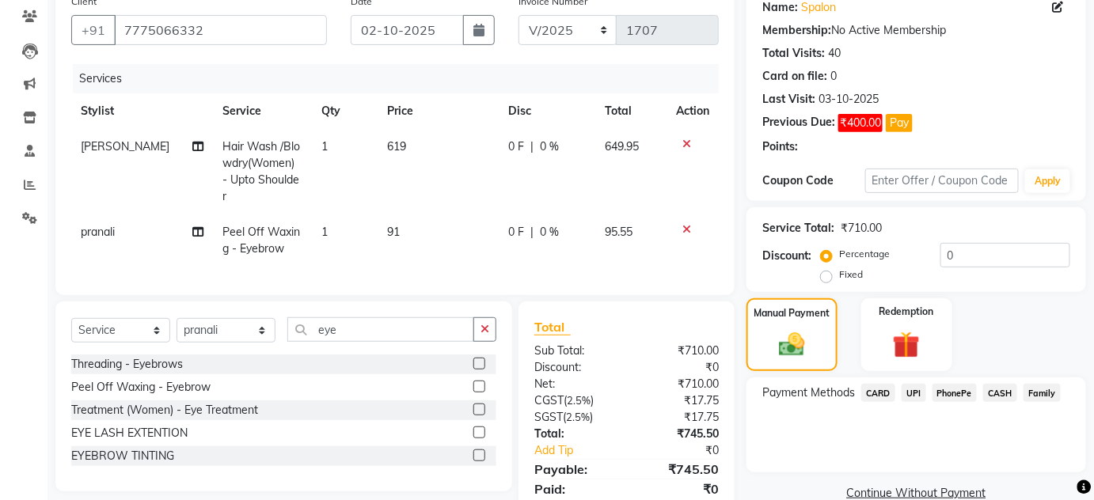
click at [1002, 390] on span "CASH" at bounding box center [1000, 393] width 34 height 18
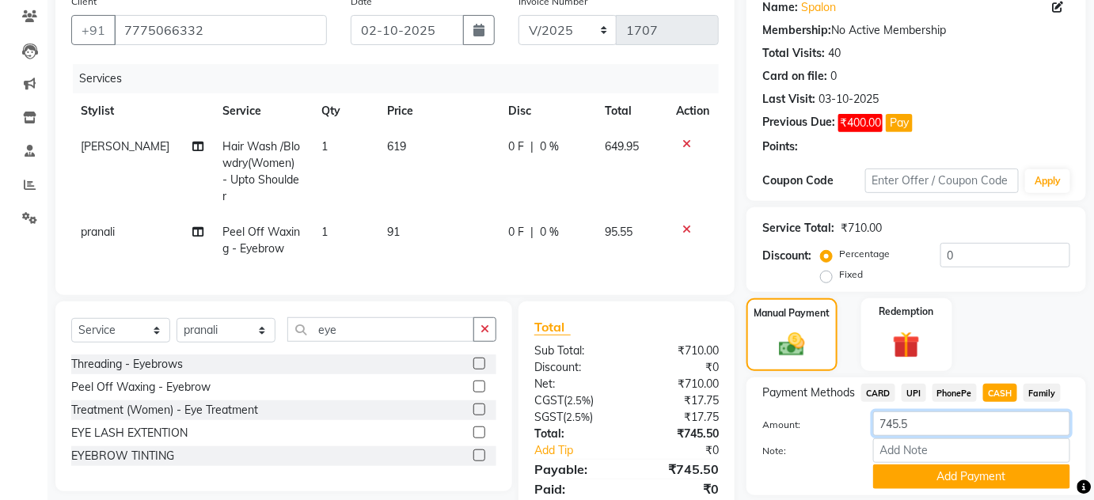
click at [944, 430] on input "745.5" at bounding box center [971, 424] width 197 height 25
type input "7"
type input "236"
click at [976, 483] on button "Add Payment" at bounding box center [971, 477] width 197 height 25
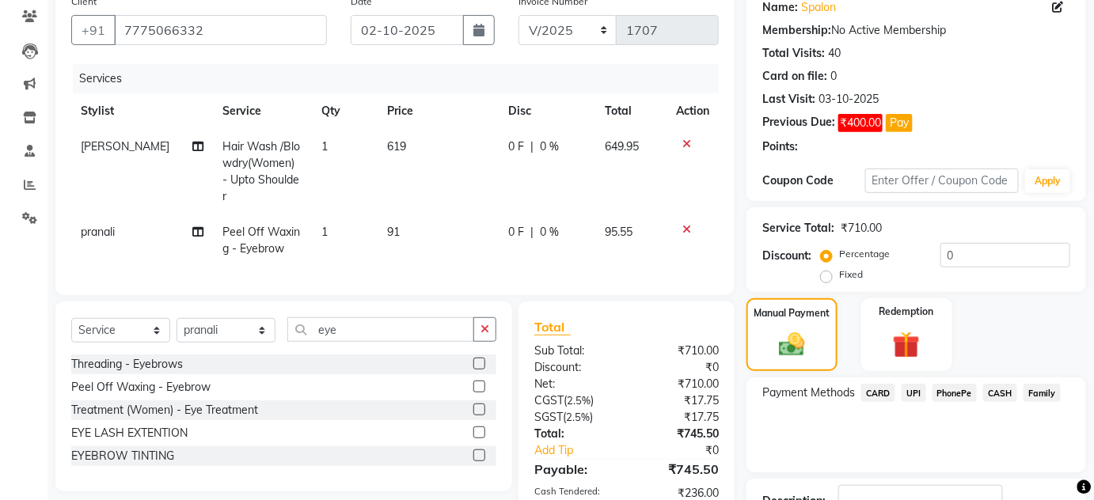
click at [913, 378] on div "Payment Methods CARD UPI PhonePe CASH Family" at bounding box center [916, 425] width 340 height 95
click at [915, 388] on span "UPI" at bounding box center [914, 393] width 25 height 18
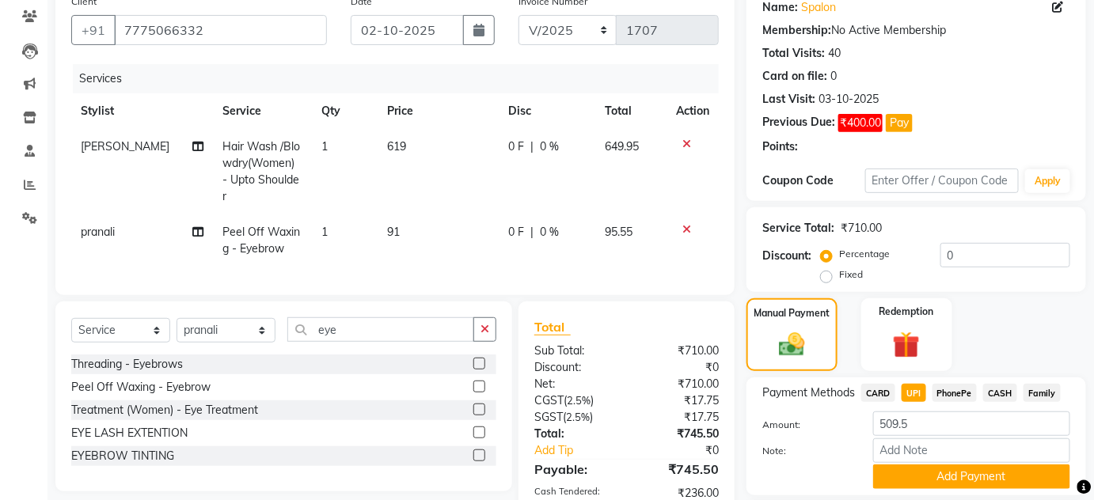
scroll to position [272, 0]
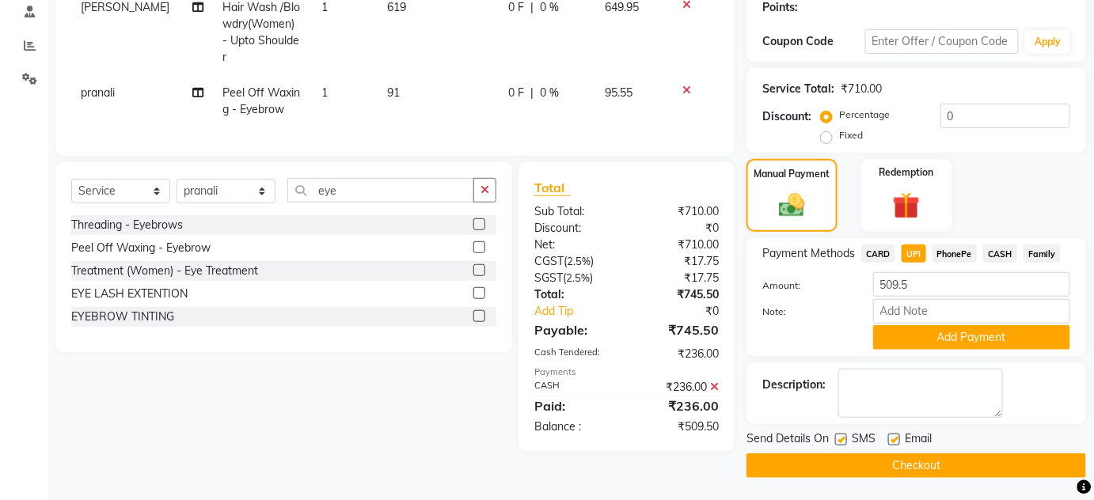
click at [716, 382] on icon at bounding box center [714, 387] width 9 height 11
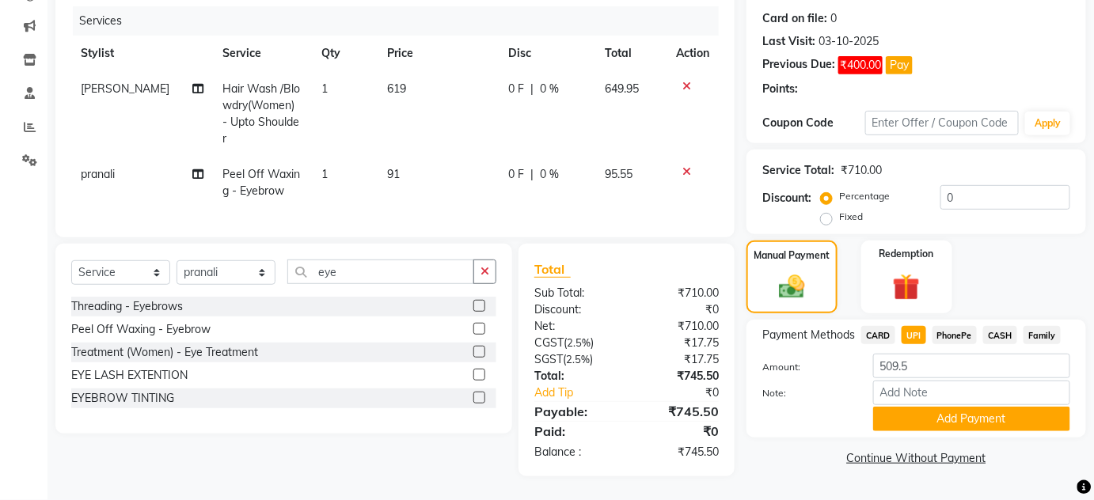
scroll to position [184, 0]
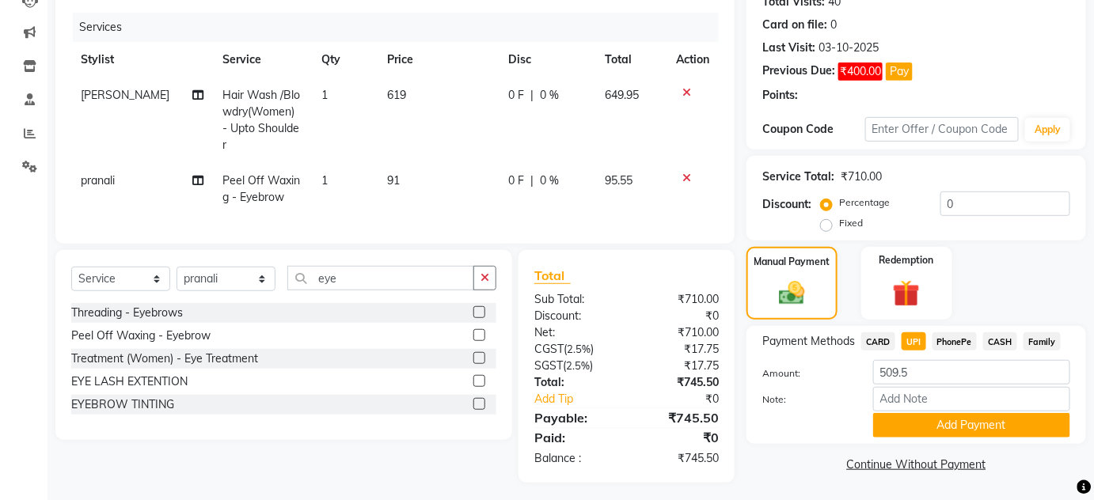
click at [1007, 335] on span "CASH" at bounding box center [1000, 341] width 34 height 18
click at [913, 340] on span "UPI" at bounding box center [914, 341] width 25 height 18
click at [922, 370] on input "745.5" at bounding box center [971, 372] width 197 height 25
type input "7"
click at [1001, 337] on span "CASH" at bounding box center [1000, 341] width 34 height 18
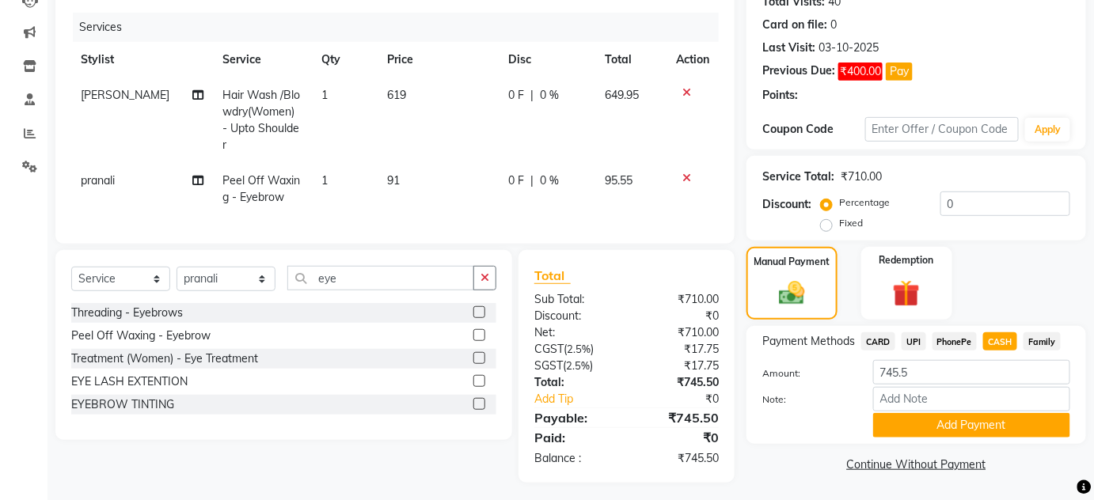
click at [919, 344] on span "UPI" at bounding box center [914, 341] width 25 height 18
click at [1016, 333] on span "CASH" at bounding box center [1000, 341] width 34 height 18
click at [985, 376] on input "745.5" at bounding box center [971, 372] width 197 height 25
type input "7"
type input "95"
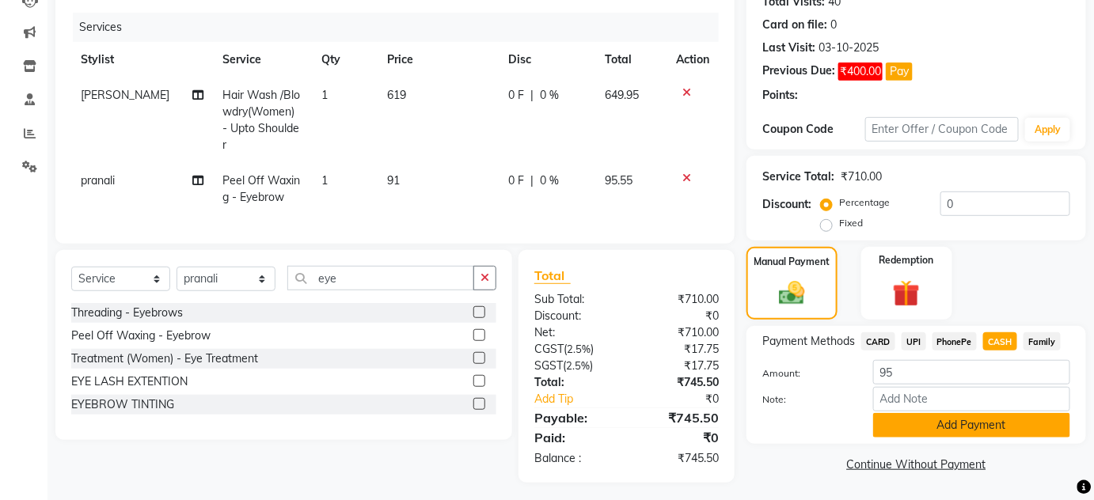
click at [1026, 428] on button "Add Payment" at bounding box center [971, 425] width 197 height 25
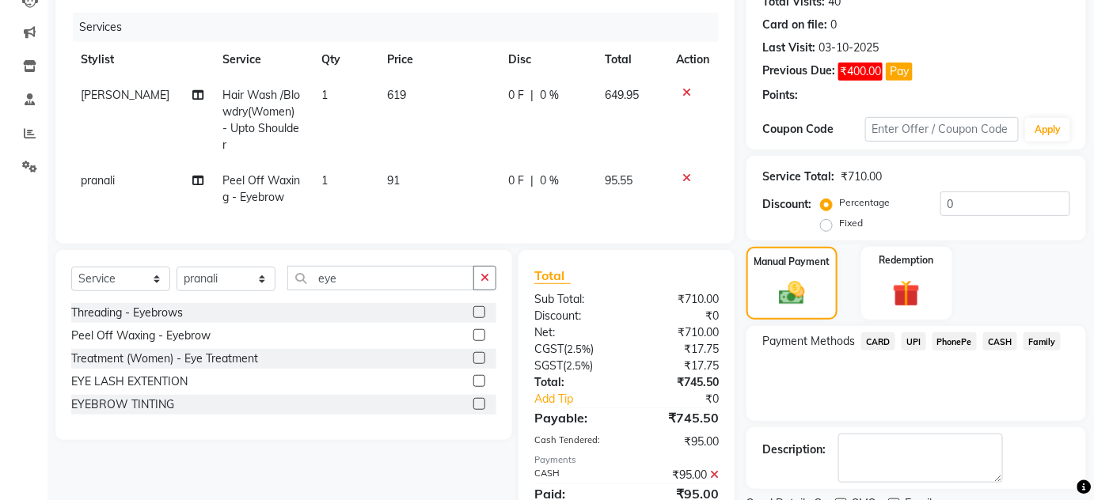
click at [908, 340] on span "UPI" at bounding box center [914, 341] width 25 height 18
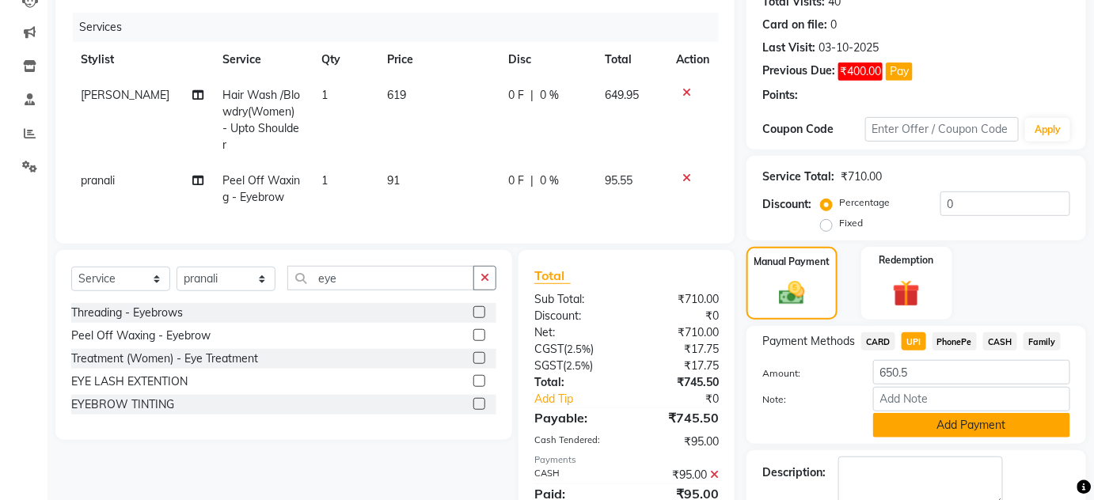
click at [970, 419] on button "Add Payment" at bounding box center [971, 425] width 197 height 25
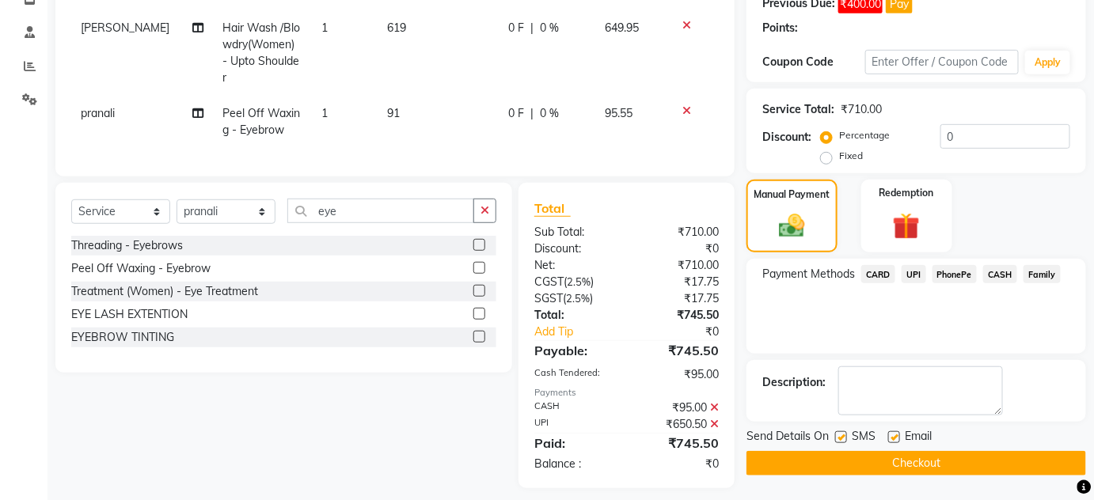
scroll to position [256, 0]
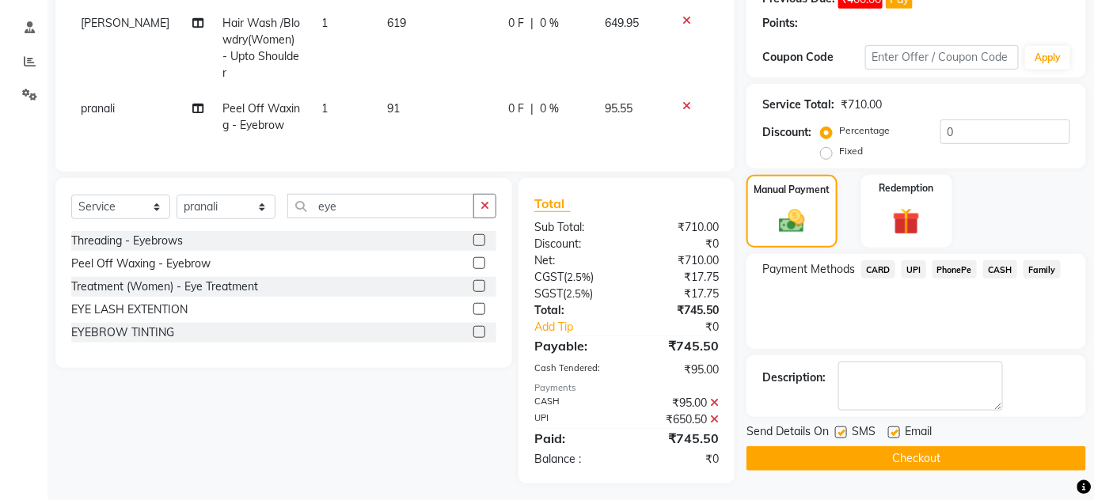
click at [716, 397] on icon at bounding box center [714, 402] width 9 height 11
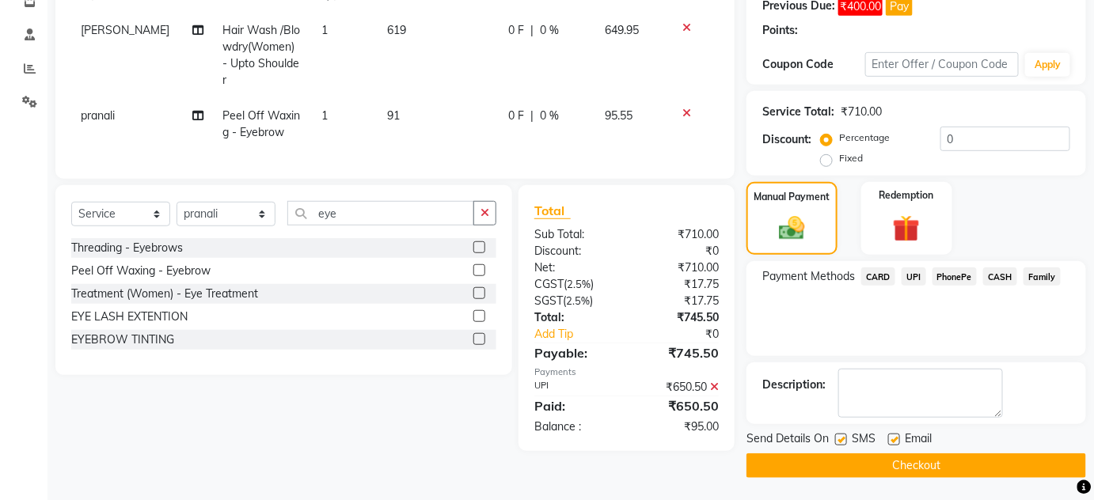
click at [716, 382] on icon at bounding box center [714, 387] width 9 height 11
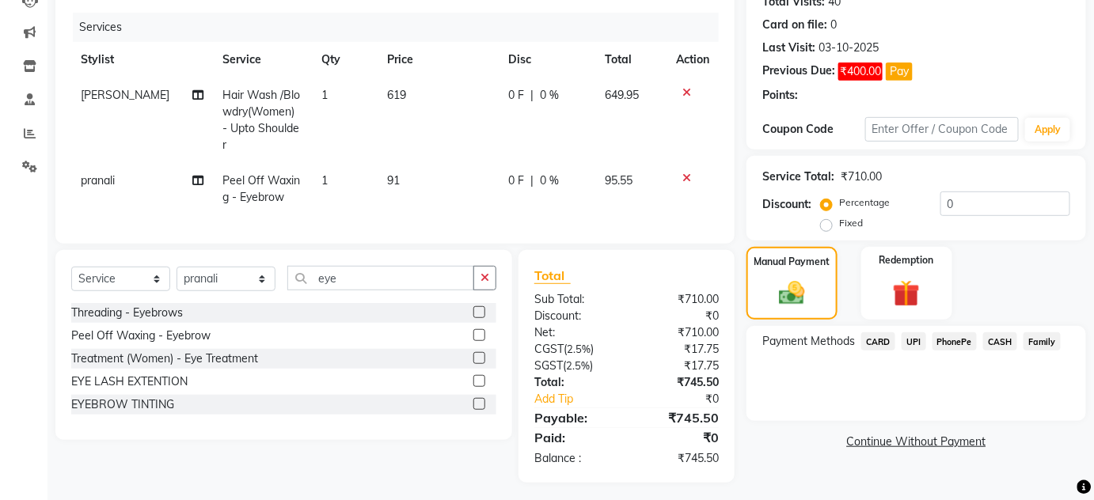
click at [996, 342] on span "CASH" at bounding box center [1000, 341] width 34 height 18
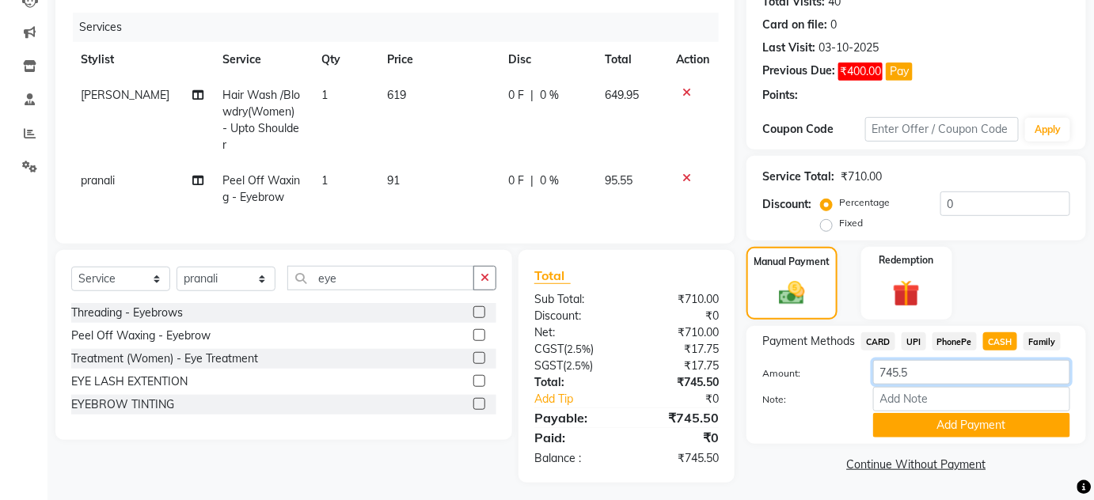
click at [926, 370] on input "745.5" at bounding box center [971, 372] width 197 height 25
type input "7"
type input "650"
click at [940, 430] on button "Add Payment" at bounding box center [971, 425] width 197 height 25
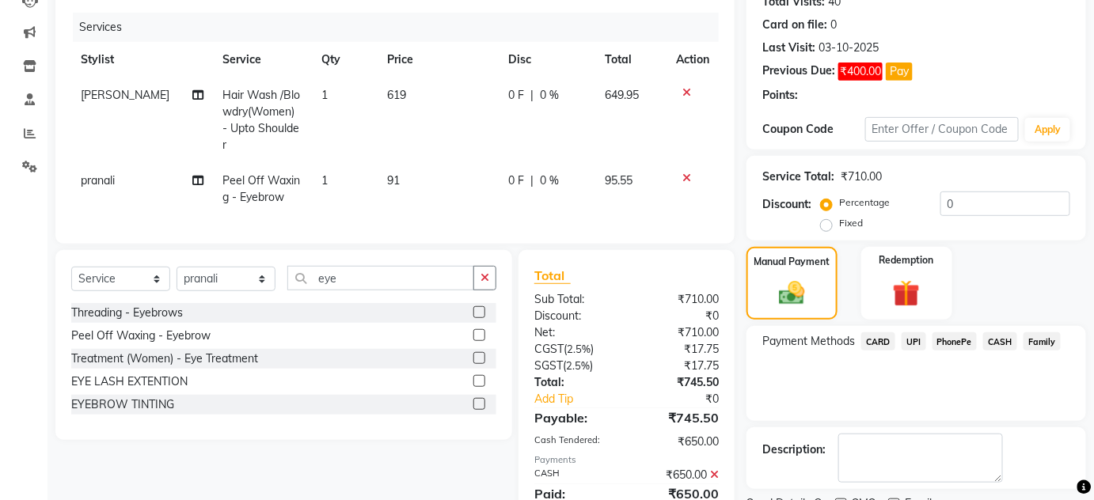
click at [917, 340] on span "UPI" at bounding box center [914, 341] width 25 height 18
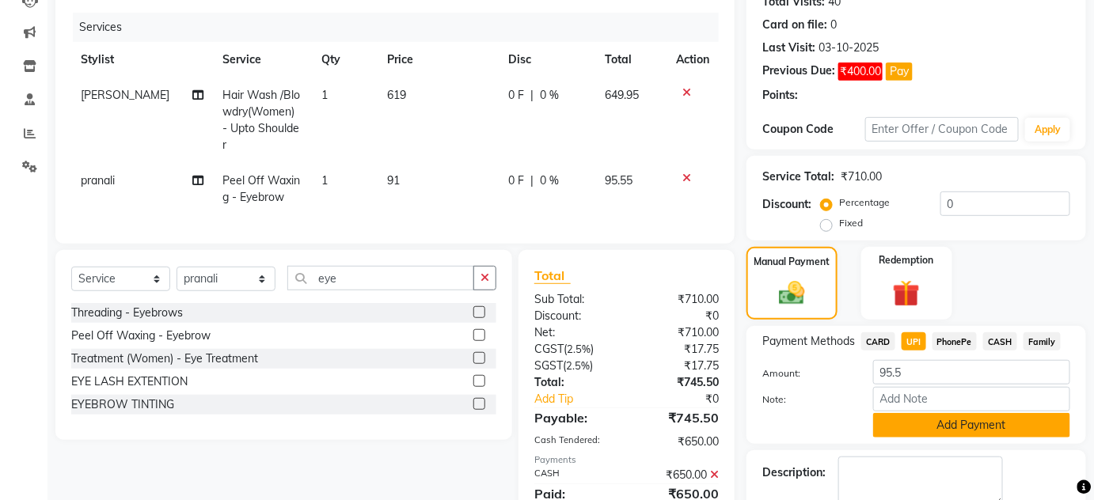
click at [956, 421] on button "Add Payment" at bounding box center [971, 425] width 197 height 25
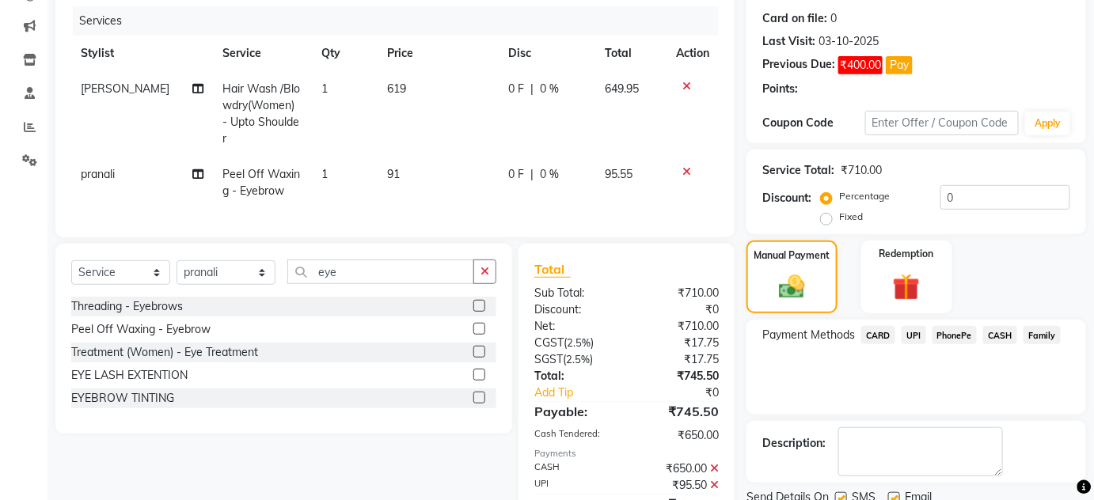
scroll to position [256, 0]
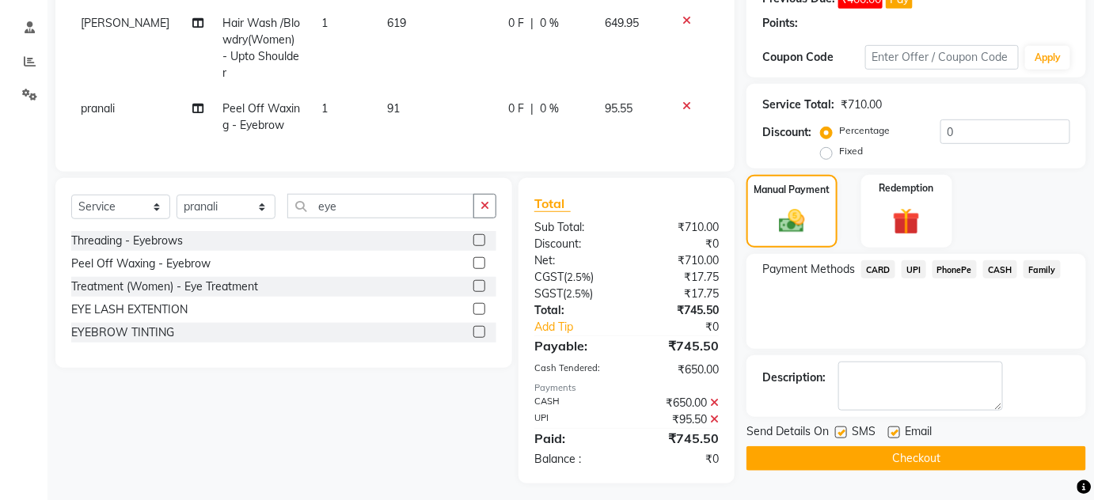
click at [970, 453] on button "Checkout" at bounding box center [916, 458] width 340 height 25
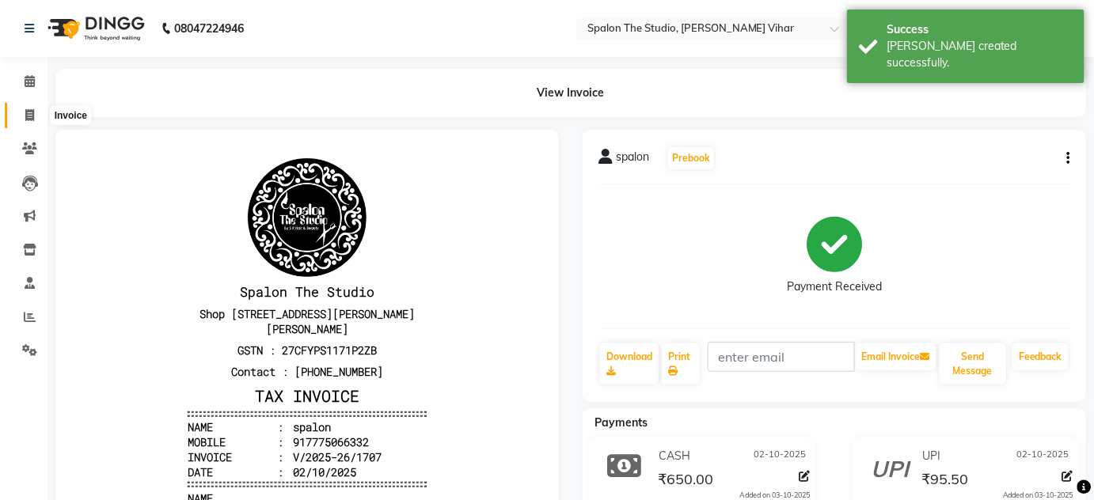
click at [33, 108] on span at bounding box center [30, 116] width 28 height 18
select select "service"
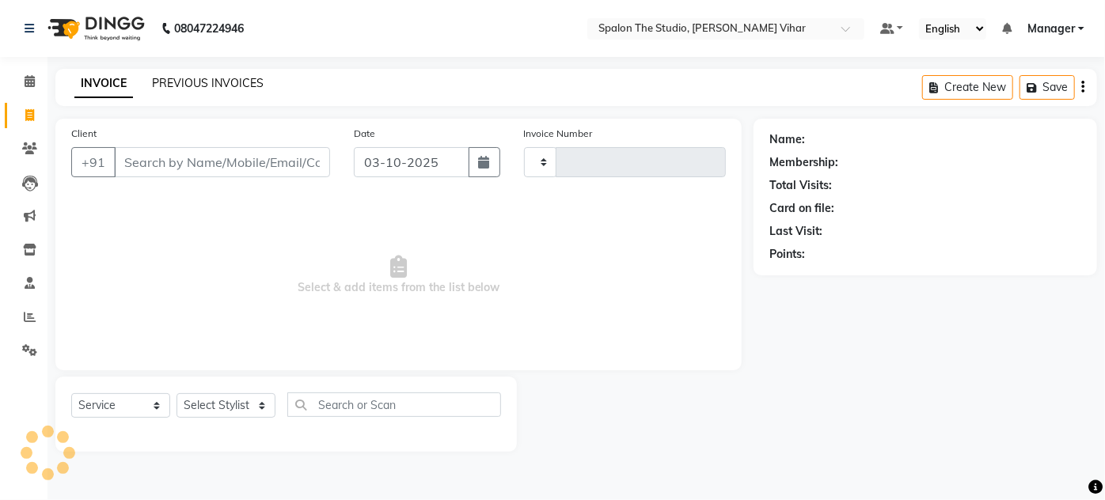
type input "1708"
select select "903"
click at [170, 85] on link "PREVIOUS INVOICES" at bounding box center [208, 83] width 112 height 14
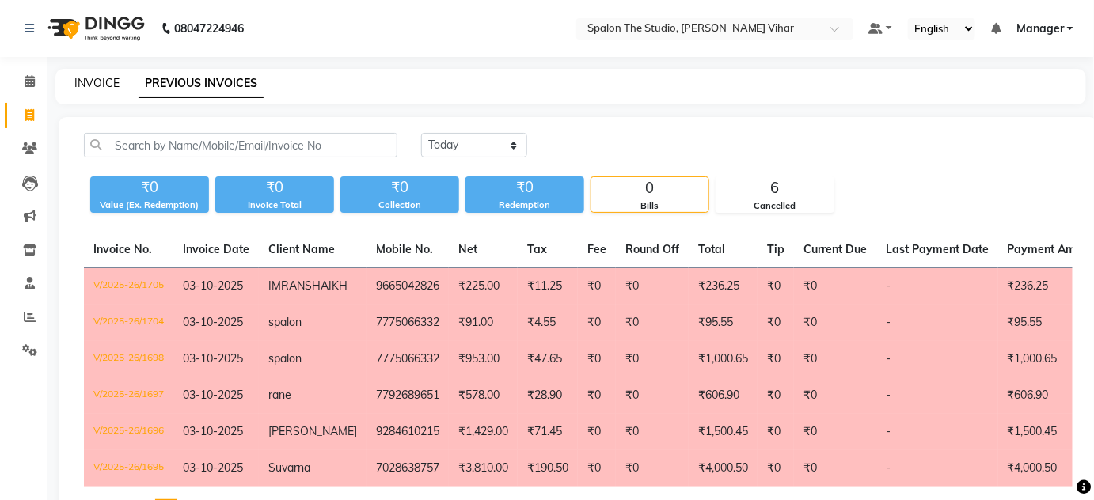
click at [101, 80] on link "INVOICE" at bounding box center [96, 83] width 45 height 14
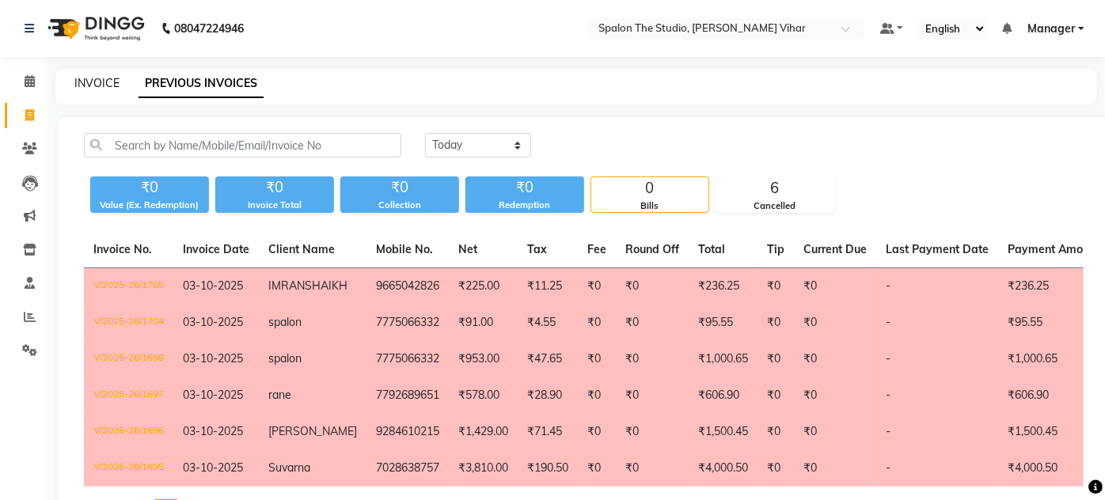
select select "service"
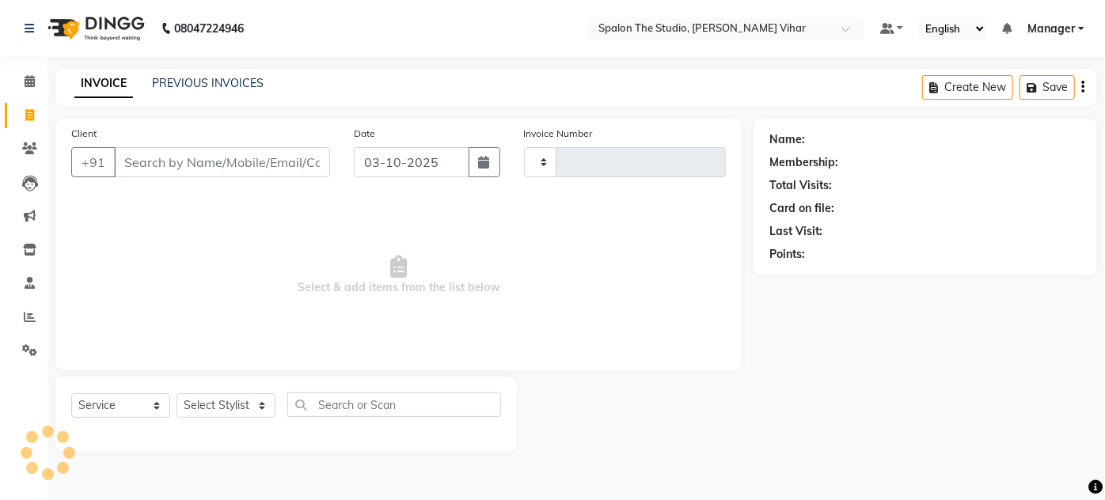
type input "1708"
select select "903"
click at [201, 89] on link "PREVIOUS INVOICES" at bounding box center [208, 83] width 112 height 14
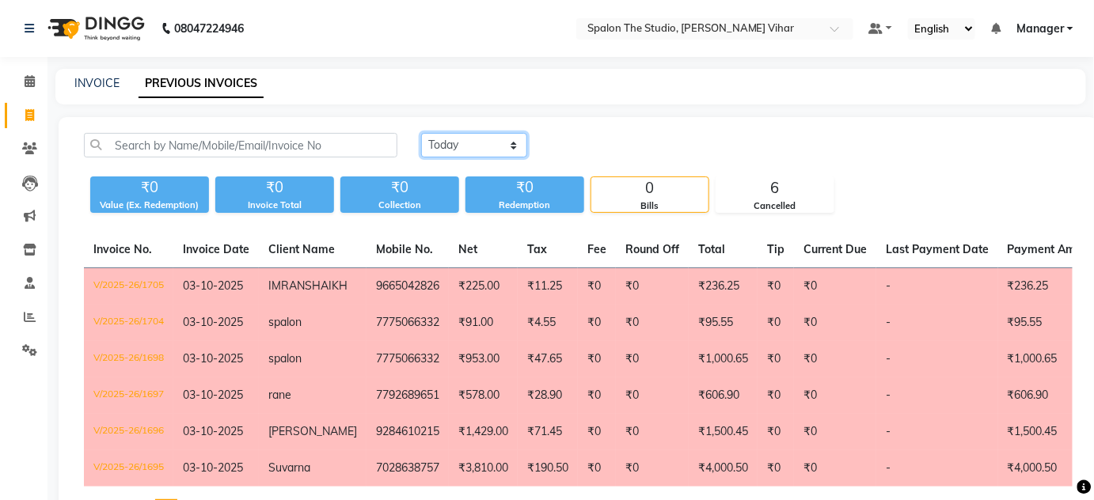
click at [507, 145] on select "[DATE] [DATE] Custom Range" at bounding box center [474, 145] width 106 height 25
select select "[DATE]"
click at [421, 133] on select "[DATE] [DATE] Custom Range" at bounding box center [474, 145] width 106 height 25
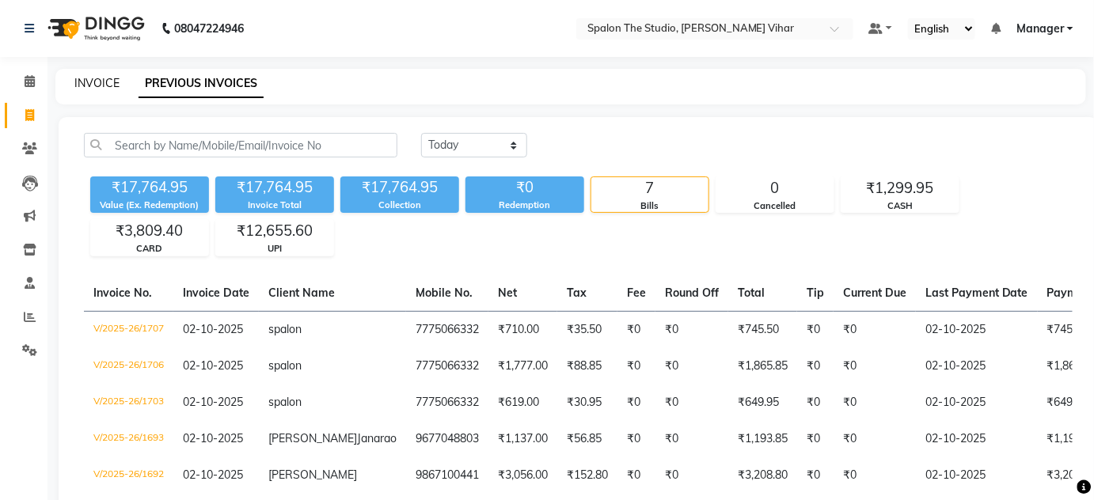
click at [95, 76] on link "INVOICE" at bounding box center [96, 83] width 45 height 14
select select "903"
select select "service"
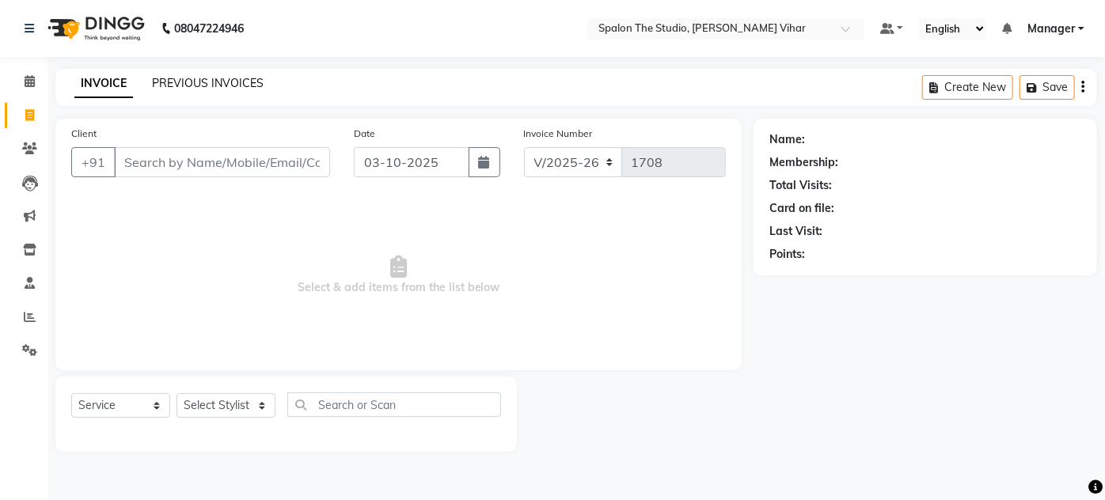
click at [197, 78] on link "PREVIOUS INVOICES" at bounding box center [208, 83] width 112 height 14
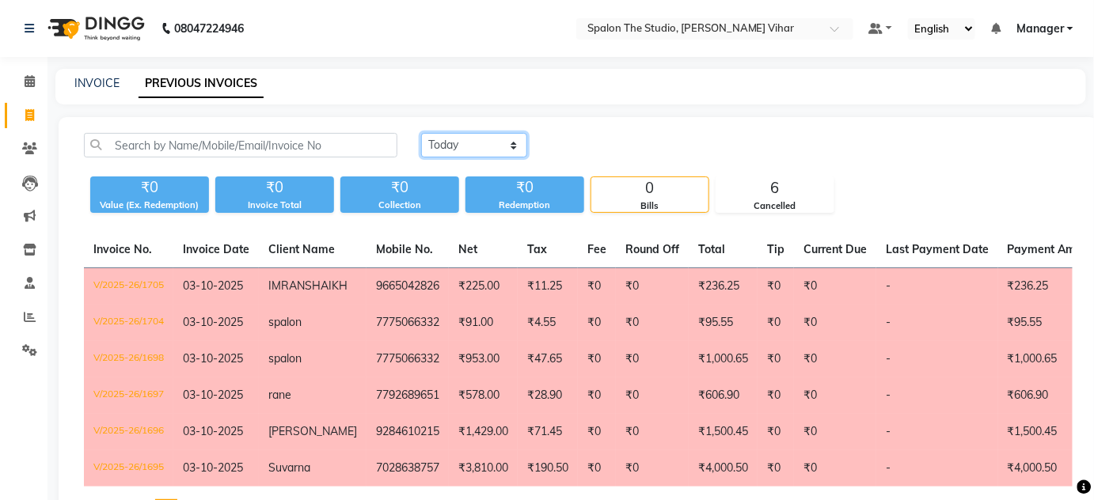
click at [487, 144] on select "[DATE] [DATE] Custom Range" at bounding box center [474, 145] width 106 height 25
select select "range"
click at [421, 133] on select "[DATE] [DATE] Custom Range" at bounding box center [474, 145] width 106 height 25
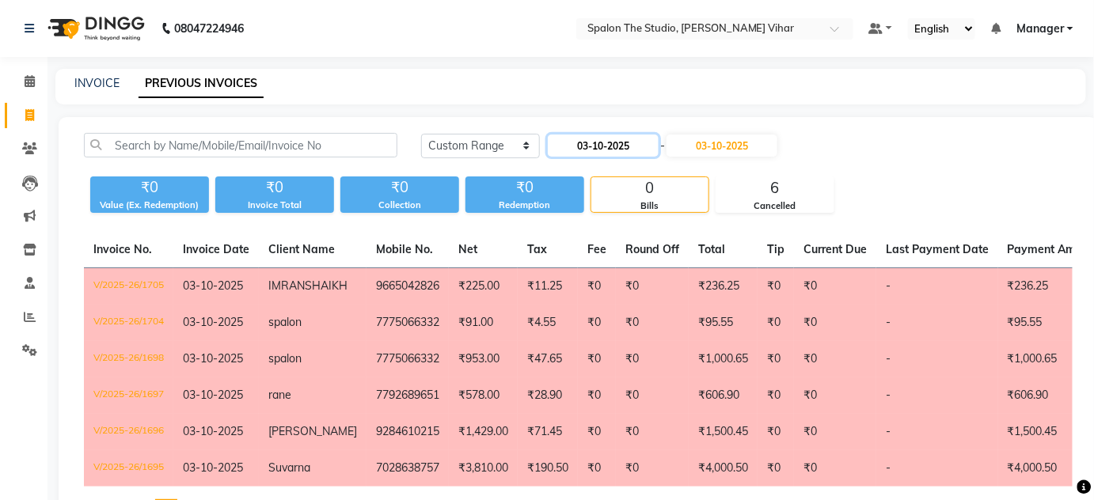
click at [607, 138] on input "03-10-2025" at bounding box center [603, 146] width 111 height 22
select select "10"
select select "2025"
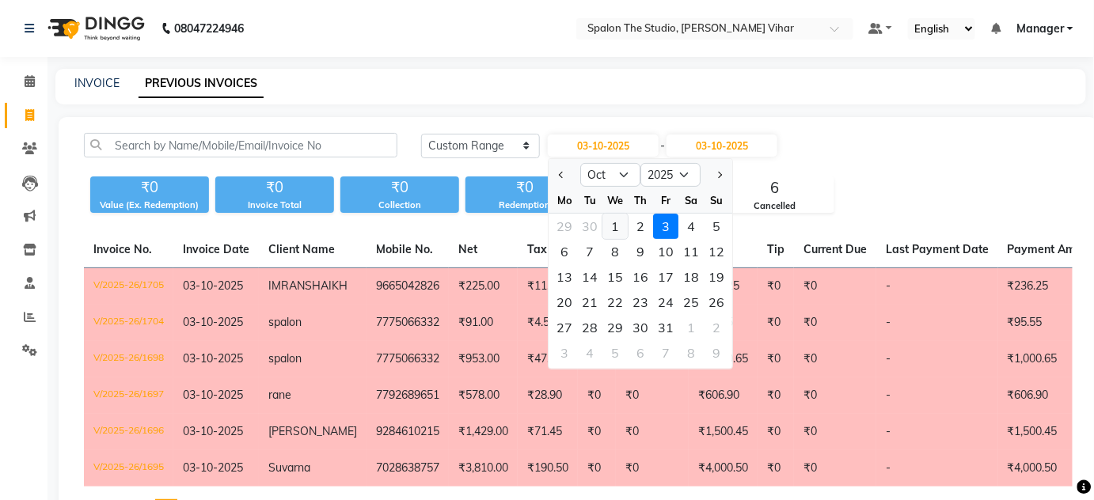
click at [612, 225] on div "1" at bounding box center [615, 226] width 25 height 25
type input "01-10-2025"
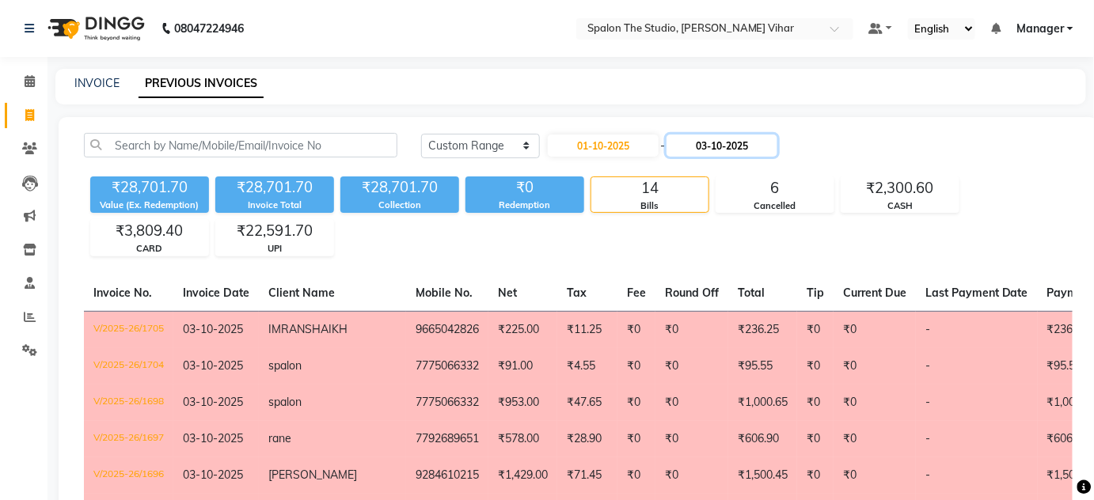
click at [707, 149] on input "03-10-2025" at bounding box center [721, 146] width 111 height 22
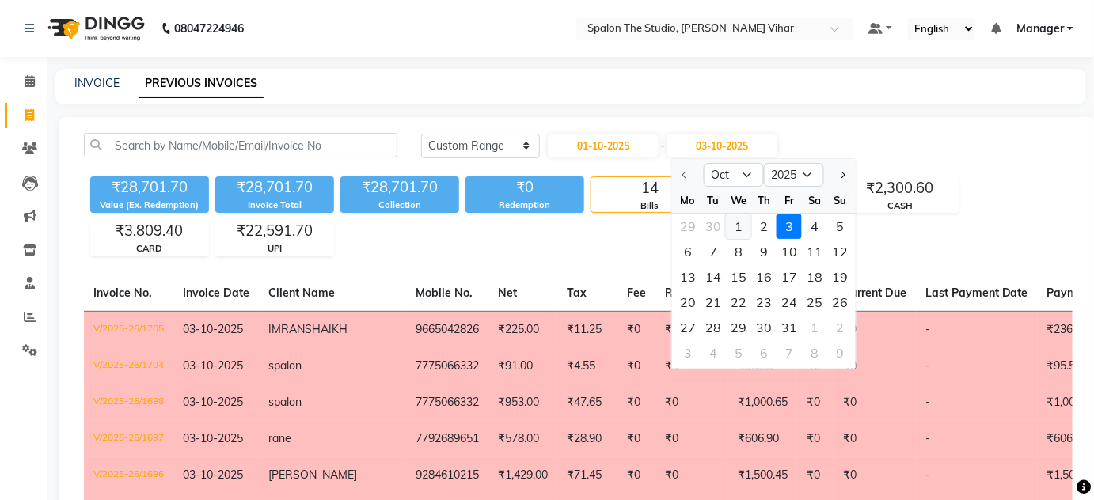
click at [736, 234] on div "1" at bounding box center [738, 226] width 25 height 25
type input "01-10-2025"
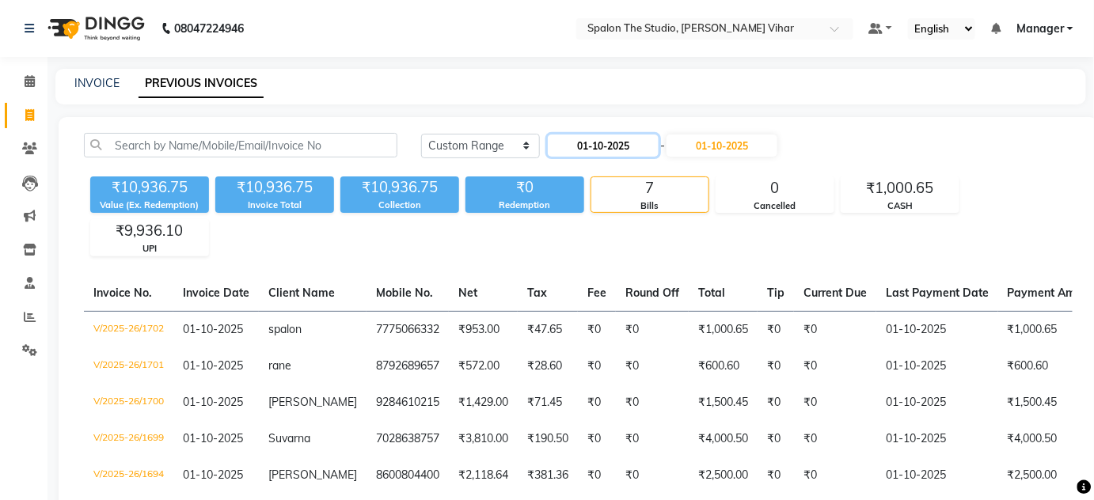
click at [598, 139] on input "01-10-2025" at bounding box center [603, 146] width 111 height 22
select select "10"
select select "2025"
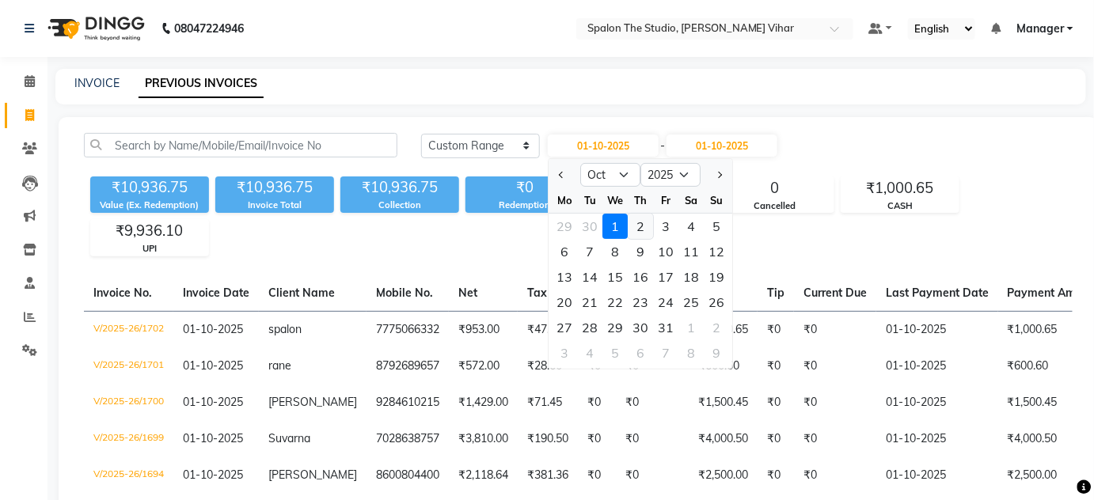
click at [634, 230] on div "2" at bounding box center [640, 226] width 25 height 25
type input "02-10-2025"
click at [634, 230] on div "₹10,936.75 Value (Ex. Redemption) ₹10,936.75 Invoice Total ₹10,936.75 Collectio…" at bounding box center [578, 213] width 989 height 86
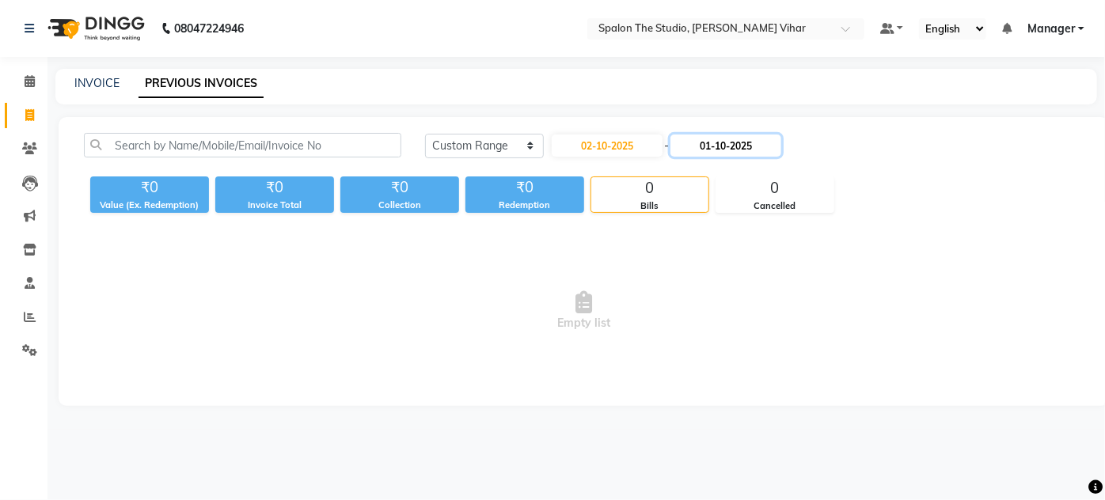
click at [727, 137] on input "01-10-2025" at bounding box center [725, 146] width 111 height 22
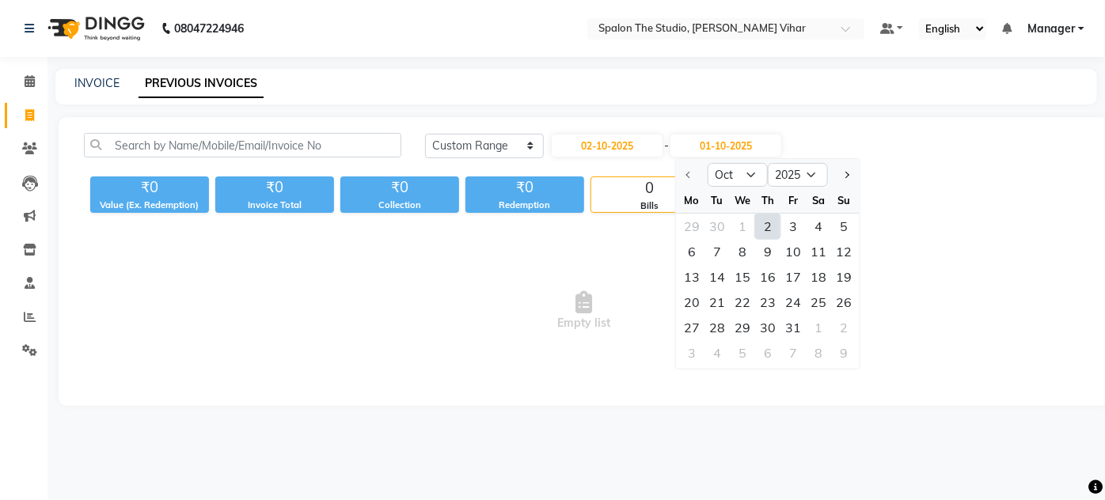
click at [768, 230] on div "2" at bounding box center [767, 226] width 25 height 25
type input "02-10-2025"
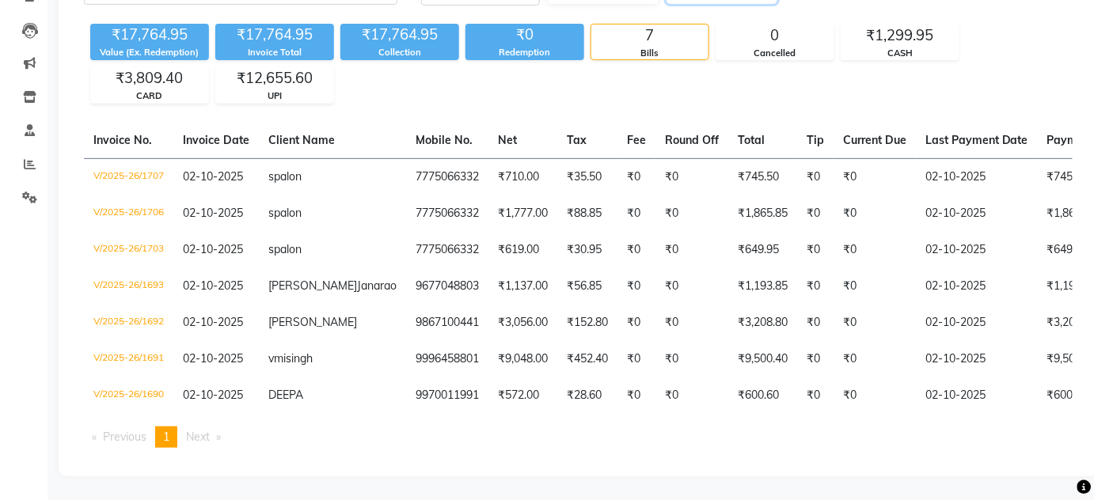
scroll to position [176, 0]
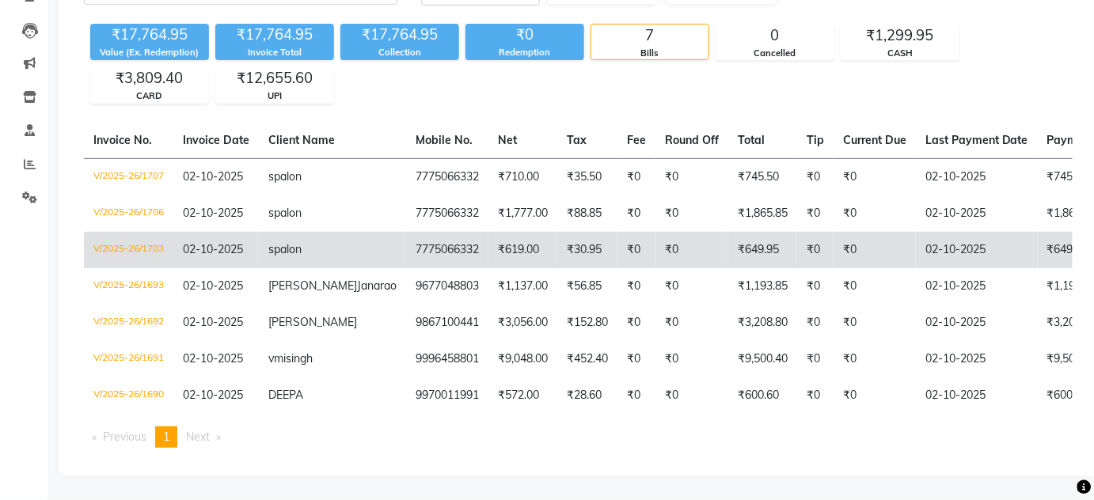
click at [488, 232] on td "₹619.00" at bounding box center [522, 250] width 69 height 36
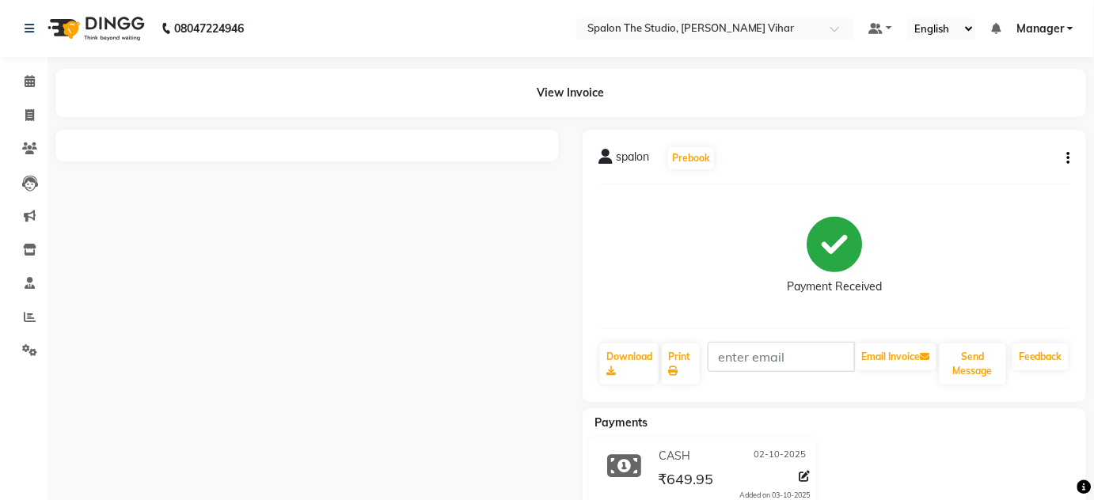
click at [1069, 158] on icon "button" at bounding box center [1068, 158] width 3 height 1
click at [1026, 127] on div "Cancel Invoice" at bounding box center [990, 129] width 108 height 20
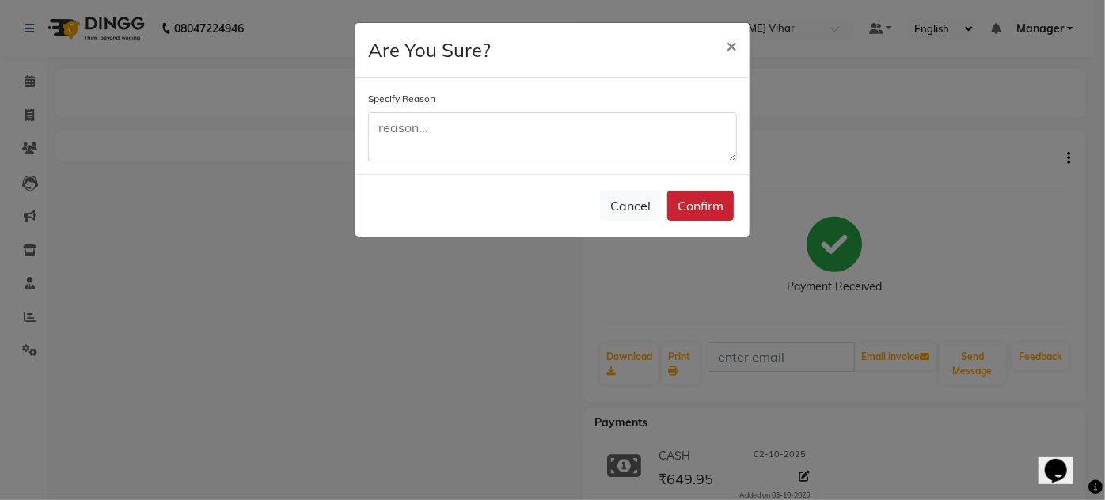
click at [723, 203] on button "Confirm" at bounding box center [700, 206] width 66 height 30
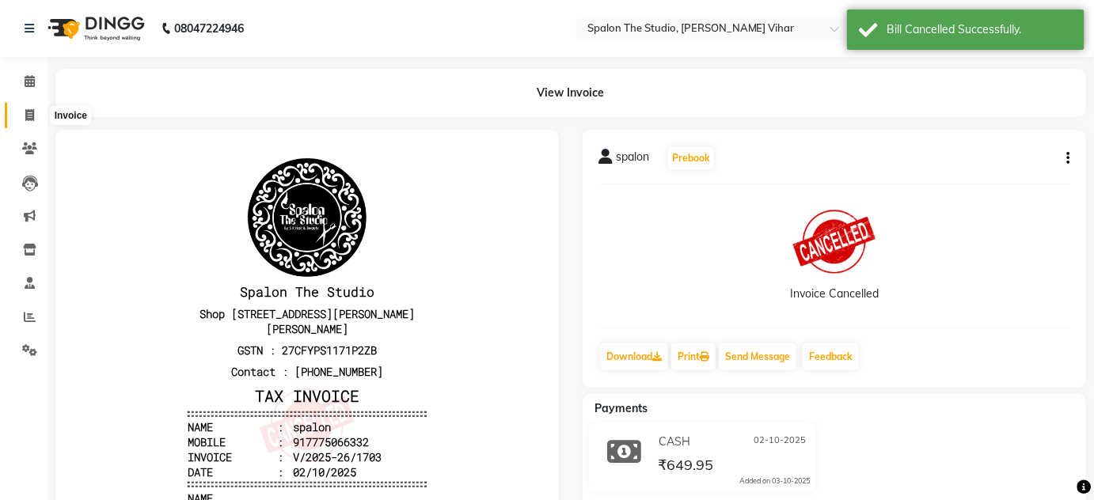
click at [25, 117] on icon at bounding box center [29, 115] width 9 height 12
select select "service"
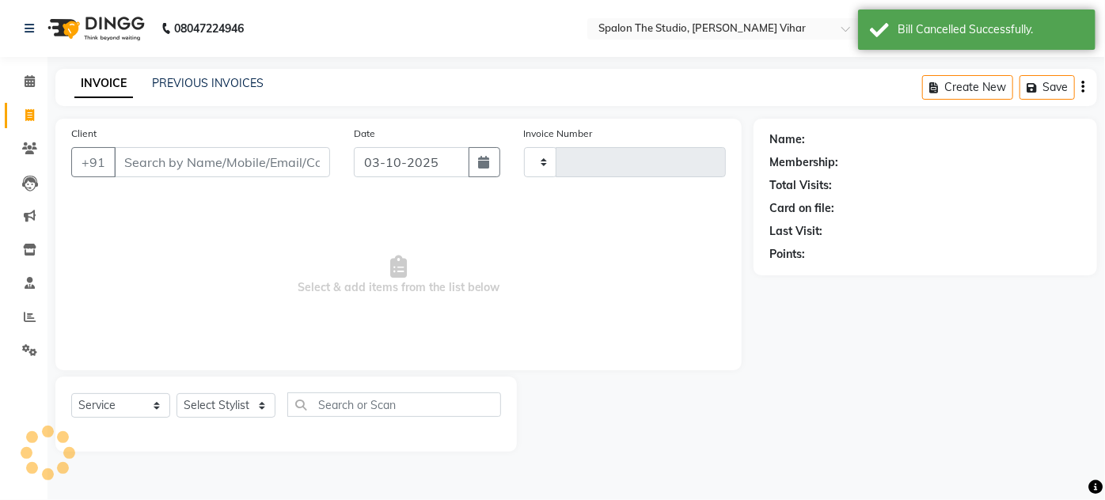
type input "1708"
select select "903"
click at [207, 79] on link "PREVIOUS INVOICES" at bounding box center [208, 83] width 112 height 14
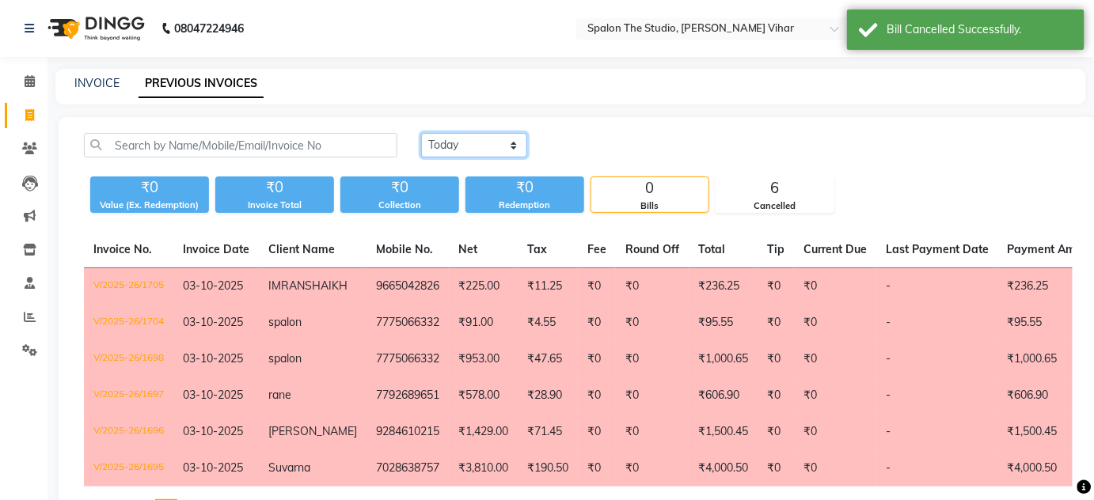
click at [504, 143] on select "[DATE] [DATE] Custom Range" at bounding box center [474, 145] width 106 height 25
select select "[DATE]"
click at [421, 133] on select "[DATE] [DATE] Custom Range" at bounding box center [474, 145] width 106 height 25
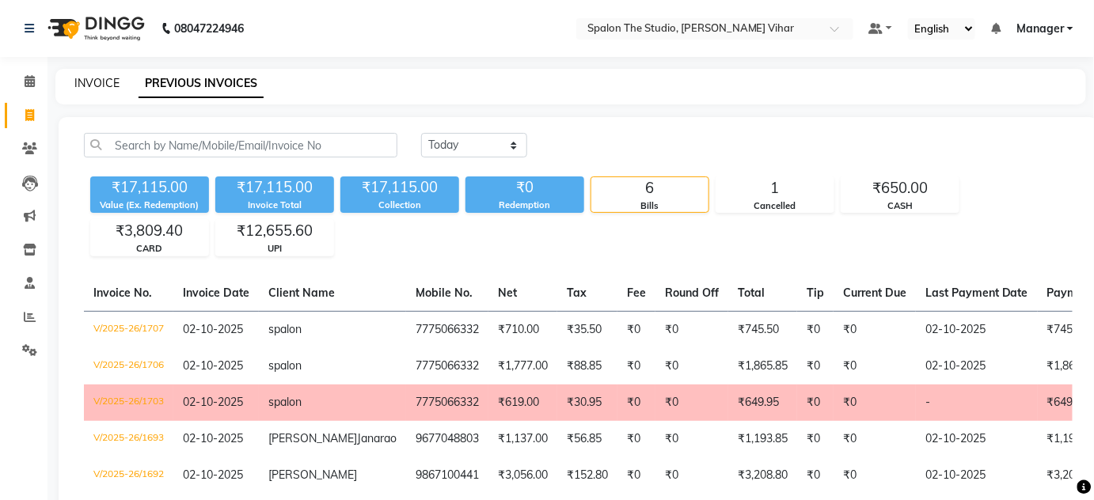
click at [105, 83] on link "INVOICE" at bounding box center [96, 83] width 45 height 14
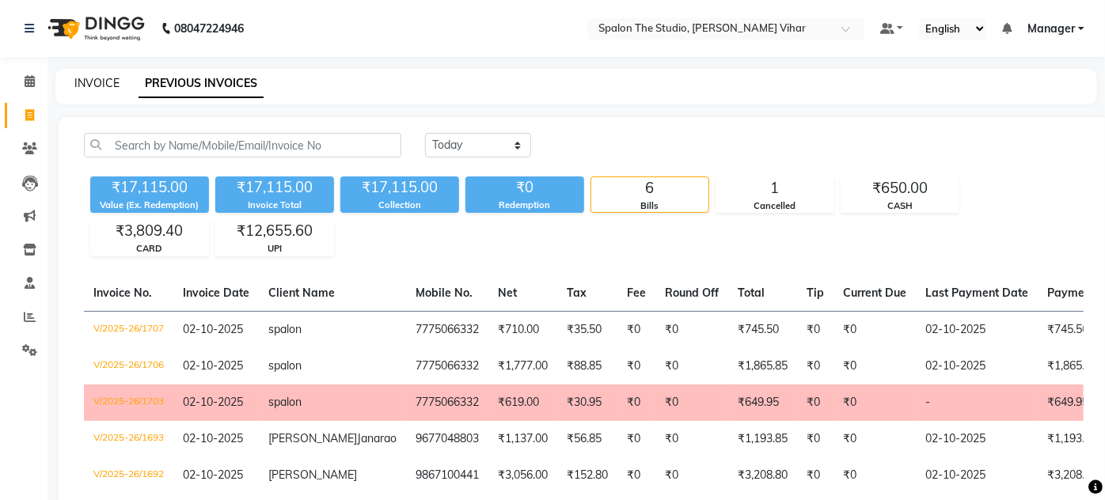
select select "service"
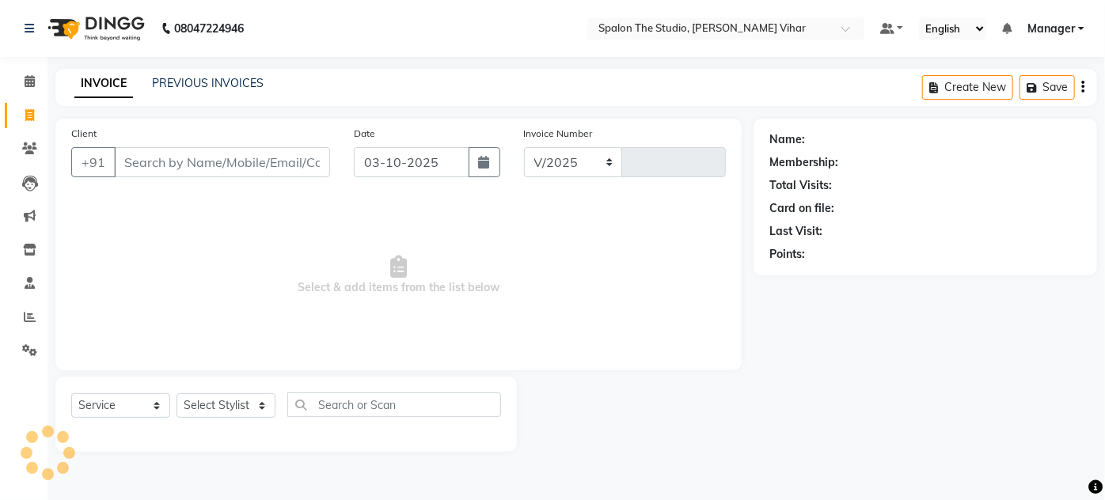
select select "903"
type input "1708"
click at [480, 171] on button "button" at bounding box center [485, 162] width 32 height 30
select select "10"
select select "2025"
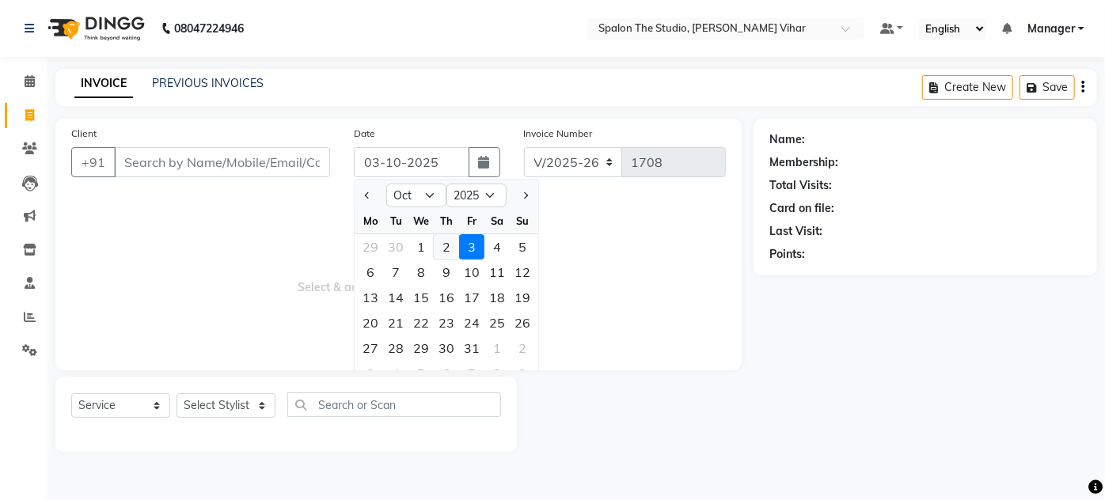
click at [450, 248] on div "2" at bounding box center [446, 246] width 25 height 25
type input "02-10-2025"
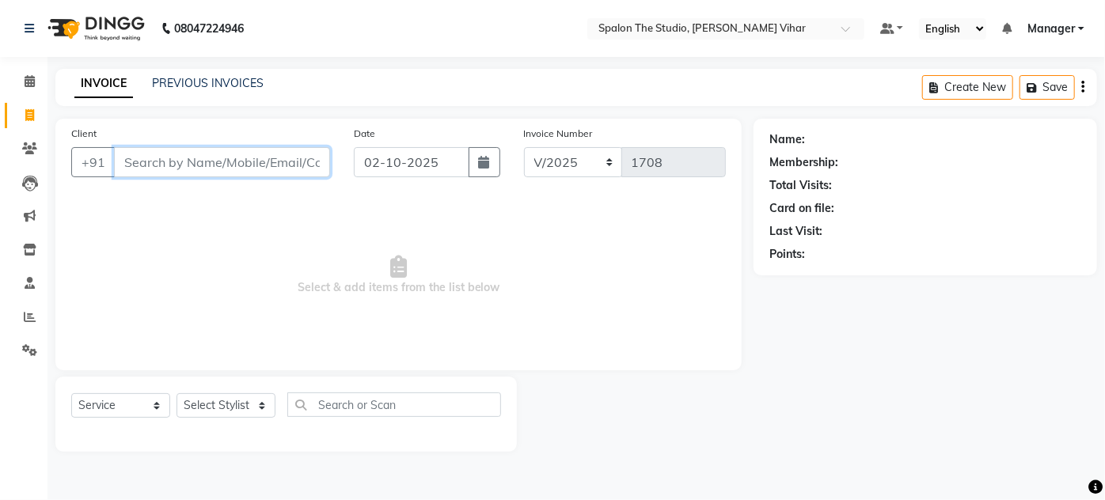
click at [196, 148] on input "Client" at bounding box center [222, 162] width 216 height 30
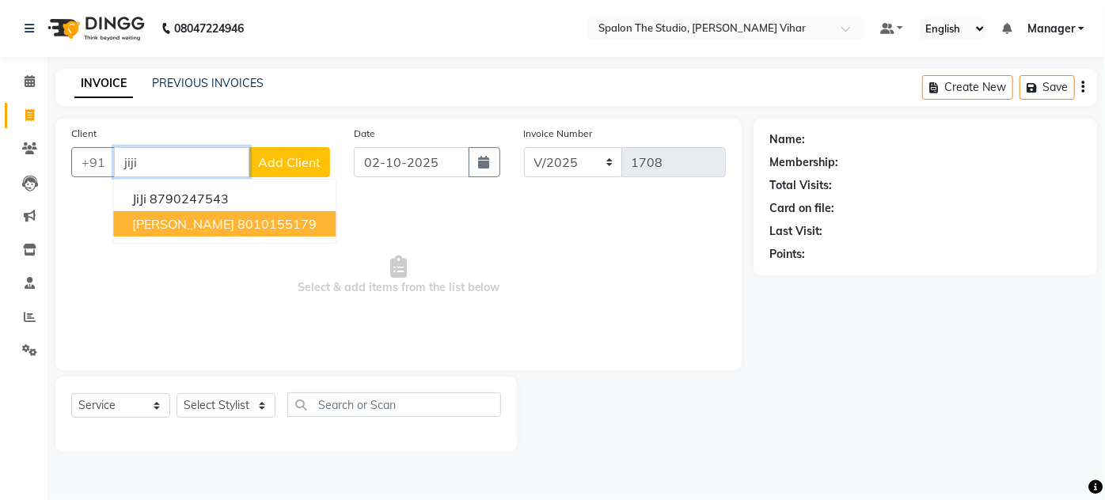
click at [237, 219] on ngb-highlight "8010155179" at bounding box center [276, 224] width 79 height 16
type input "8010155179"
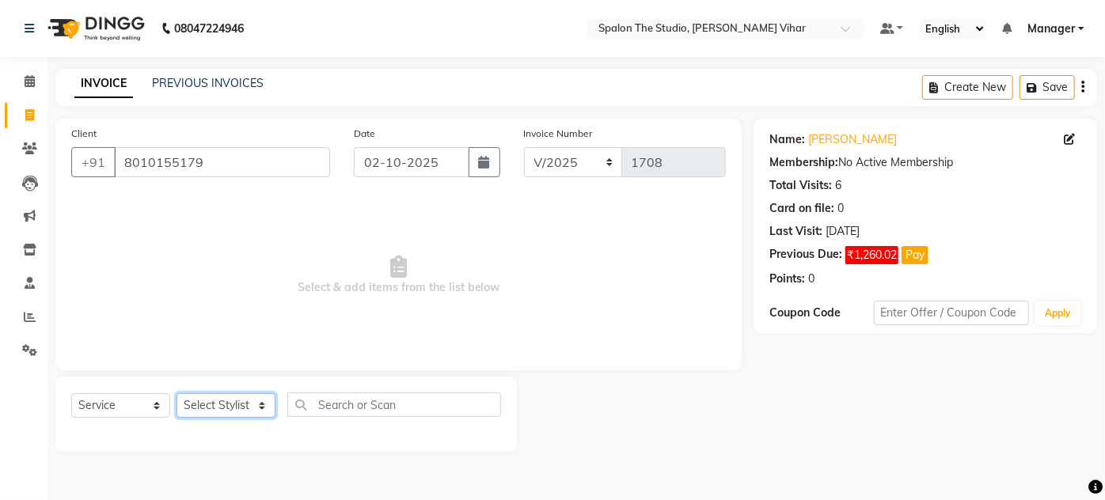
click at [230, 401] on select "Select Stylist Aarti farheen Gernal [PERSON_NAME] Manager navazish [PERSON_NAME…" at bounding box center [226, 405] width 99 height 25
select select "14928"
click at [177, 393] on select "Select Stylist Aarti farheen Gernal [PERSON_NAME] Manager navazish [PERSON_NAME…" at bounding box center [226, 405] width 99 height 25
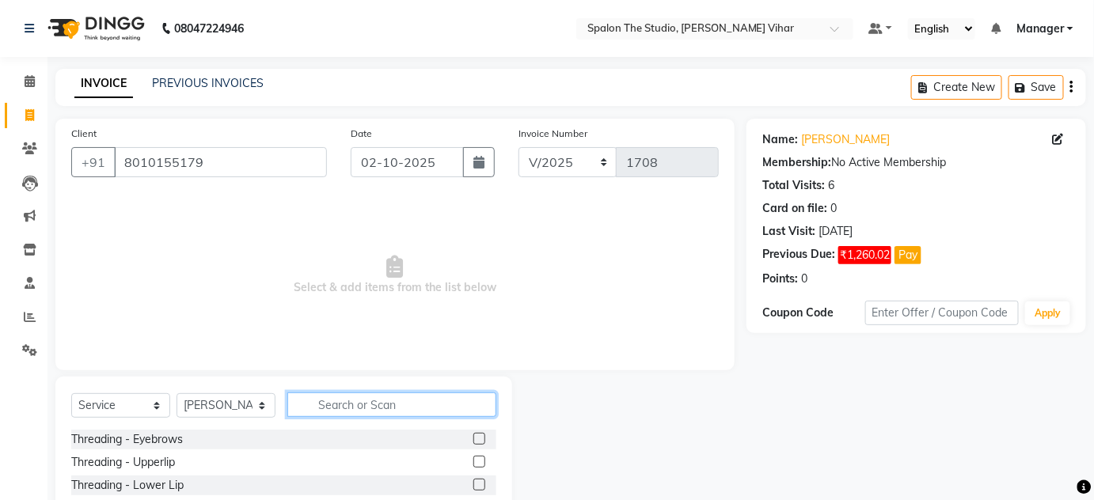
click at [357, 411] on input "text" at bounding box center [391, 405] width 209 height 25
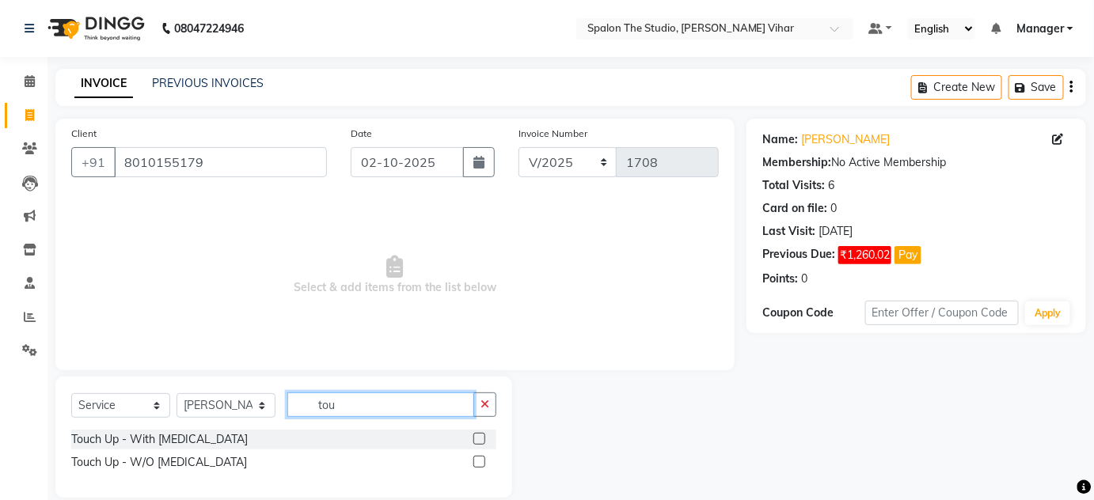
type input "tou"
click at [484, 461] on label at bounding box center [479, 462] width 12 height 12
click at [484, 461] on input "checkbox" at bounding box center [478, 463] width 10 height 10
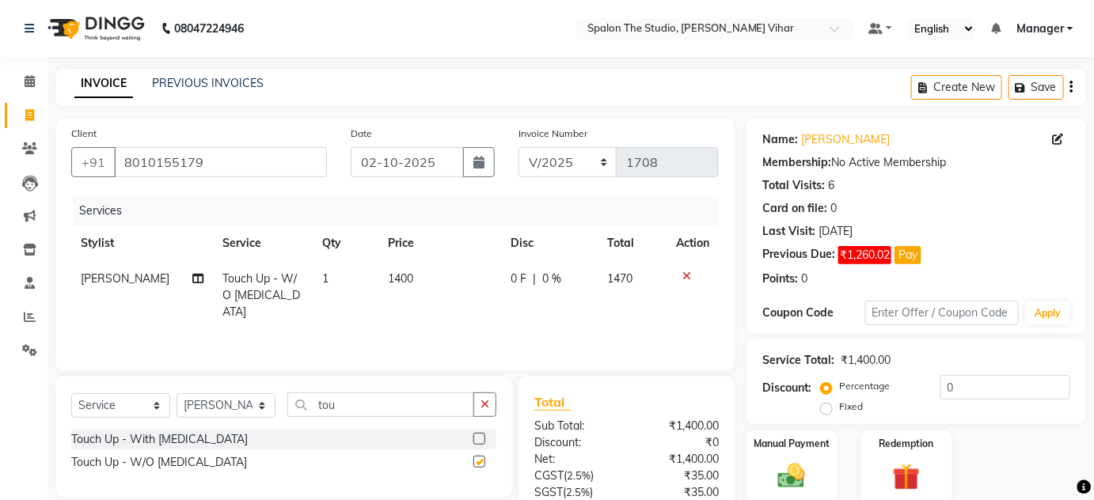
checkbox input "false"
click at [376, 407] on input "tou" at bounding box center [380, 405] width 187 height 25
click at [237, 407] on select "Select Stylist Aarti farheen Gernal [PERSON_NAME] Manager navazish [PERSON_NAME…" at bounding box center [226, 405] width 99 height 25
select select "87109"
click at [177, 393] on select "Select Stylist Aarti farheen Gernal [PERSON_NAME] Manager navazish [PERSON_NAME…" at bounding box center [226, 405] width 99 height 25
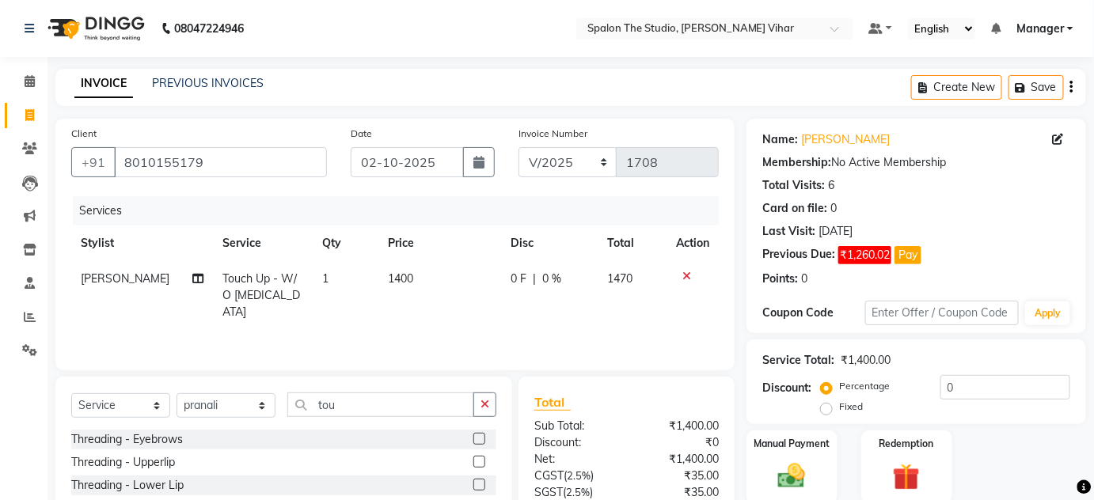
click at [369, 389] on div "Select Service Product Membership Package Voucher Prepaid Gift Card Select Styl…" at bounding box center [283, 494] width 457 height 234
click at [370, 402] on input "tou" at bounding box center [380, 405] width 187 height 25
type input "t"
type input "eye"
click at [480, 463] on label at bounding box center [479, 462] width 12 height 12
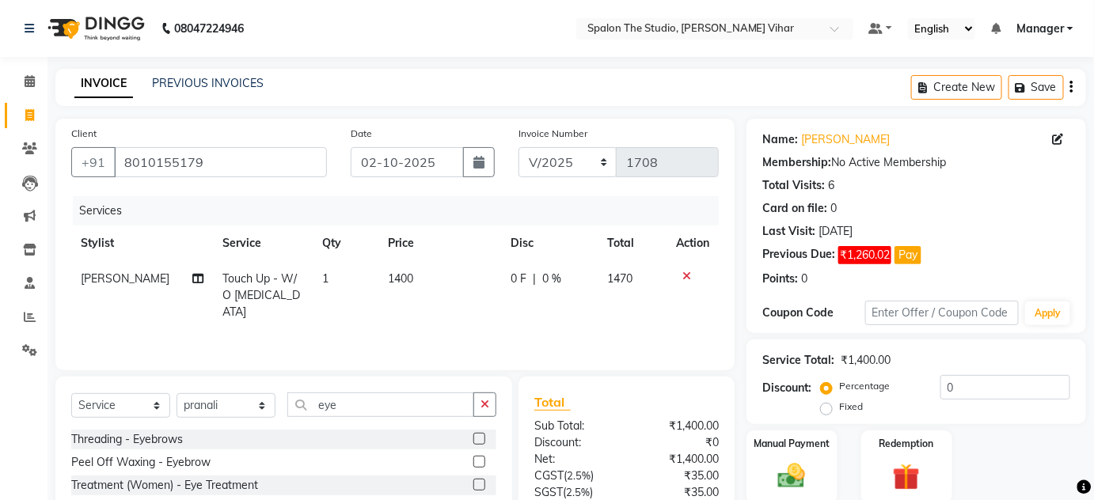
click at [480, 463] on input "checkbox" at bounding box center [478, 463] width 10 height 10
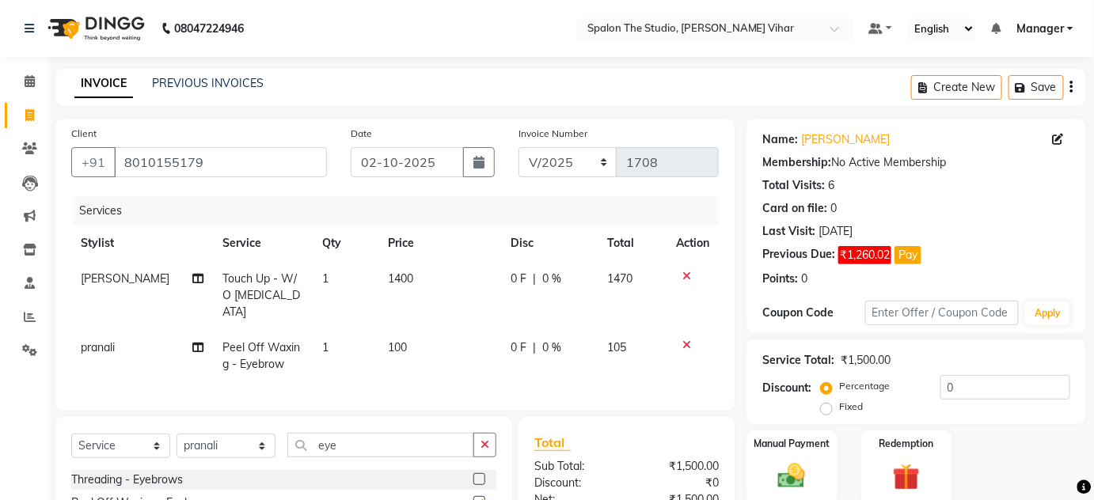
checkbox input "false"
click at [435, 287] on td "1400" at bounding box center [439, 295] width 122 height 69
select select "14928"
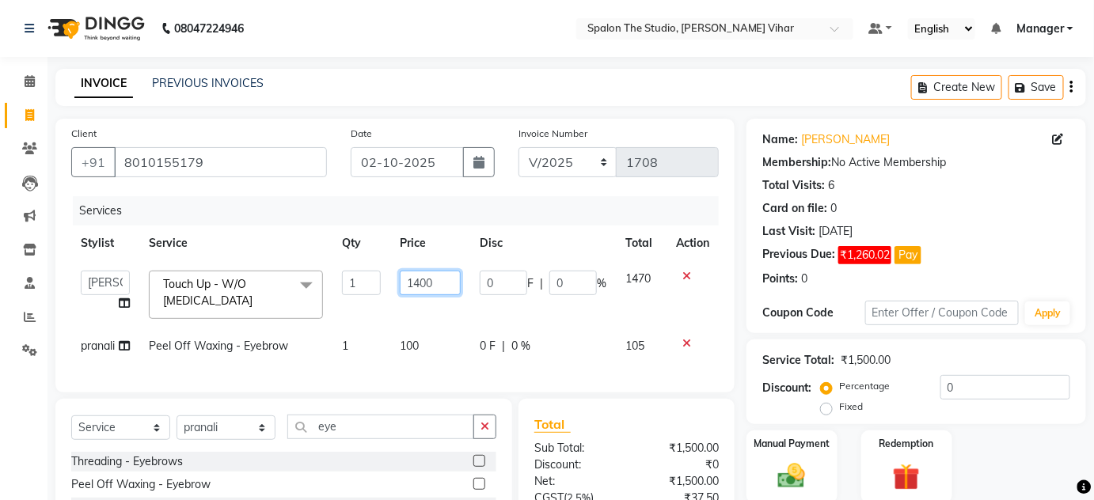
click at [439, 283] on input "1400" at bounding box center [430, 283] width 61 height 25
type input "1573"
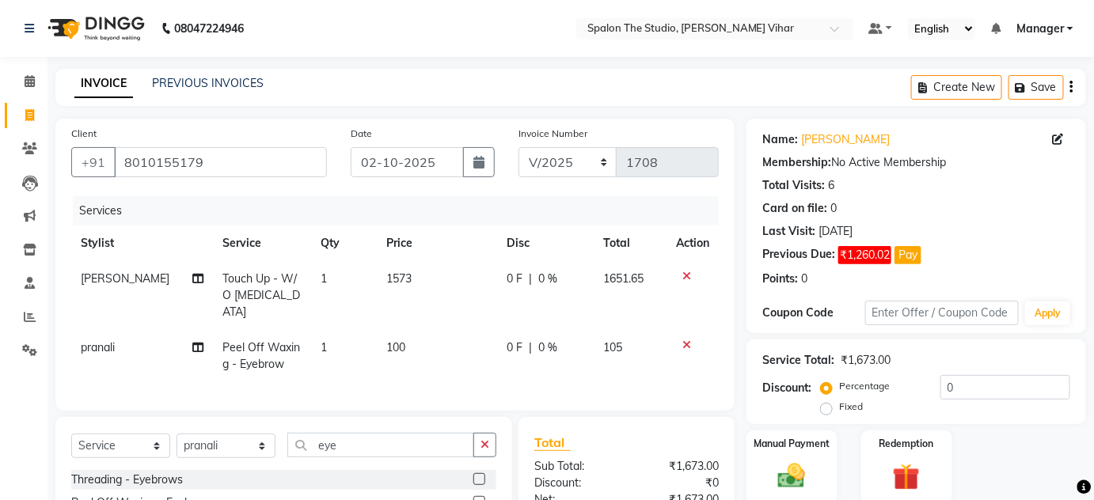
click at [426, 347] on td "100" at bounding box center [437, 356] width 121 height 52
select select "87109"
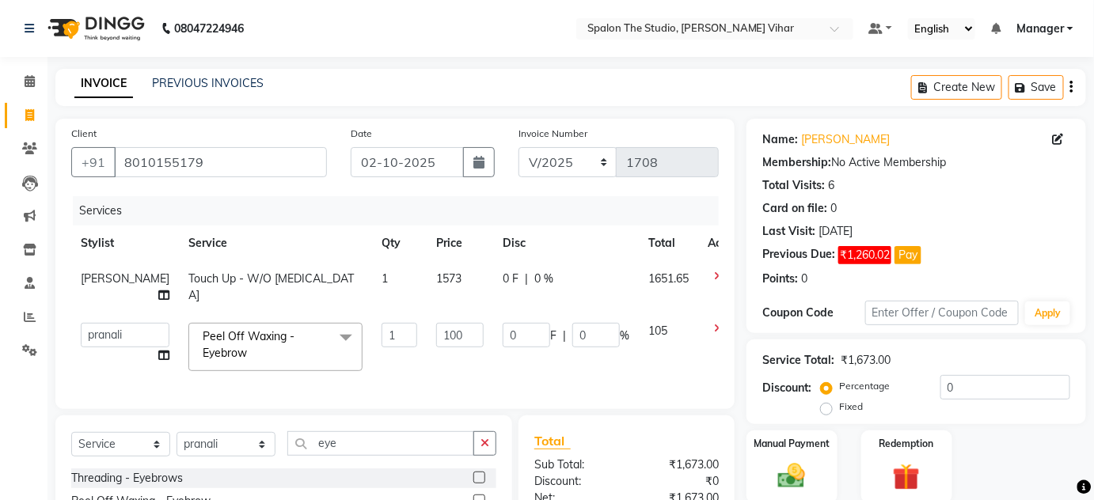
click at [439, 281] on td "1573" at bounding box center [460, 287] width 66 height 52
select select "14928"
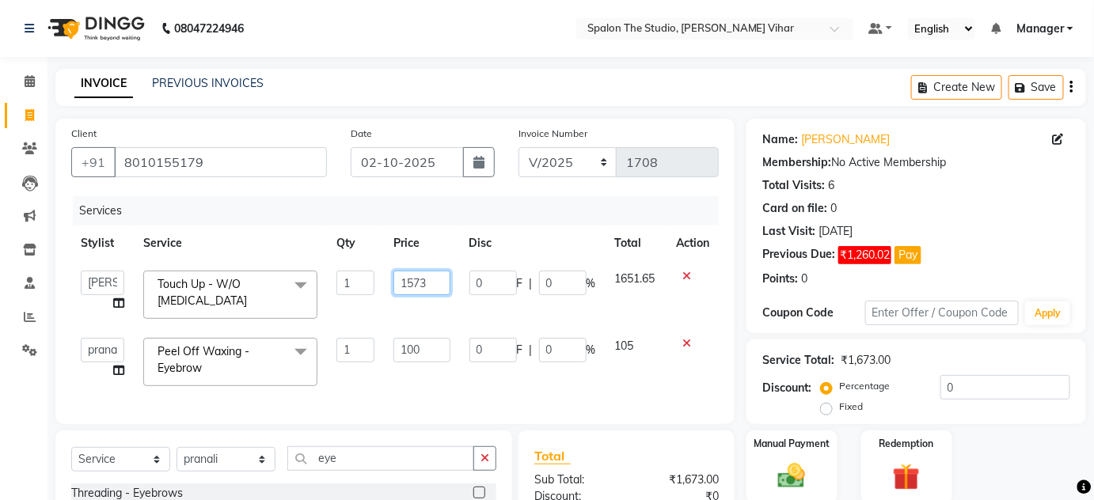
click at [442, 282] on input "1573" at bounding box center [421, 283] width 56 height 25
type input "1338"
click at [420, 355] on td "100" at bounding box center [421, 361] width 75 height 67
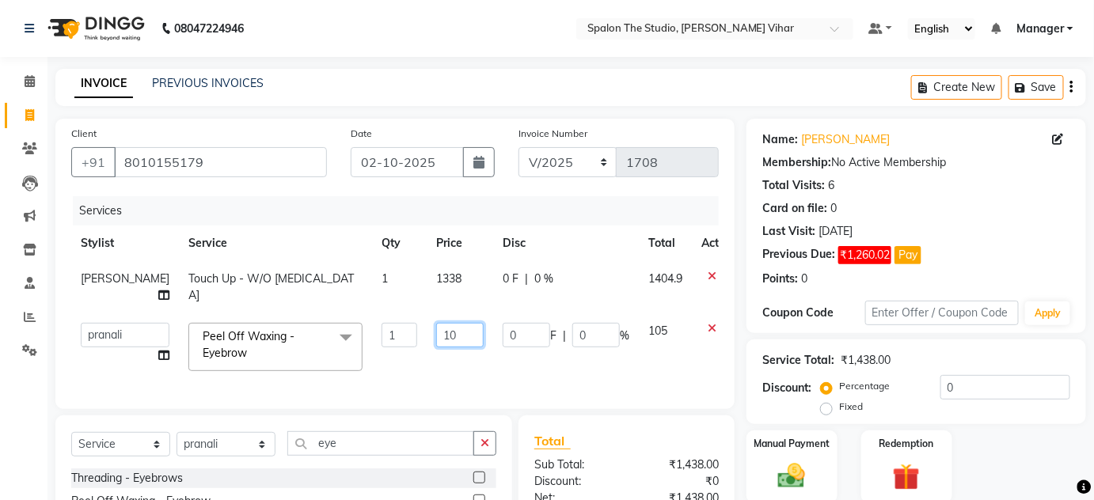
type input "1"
type input "91"
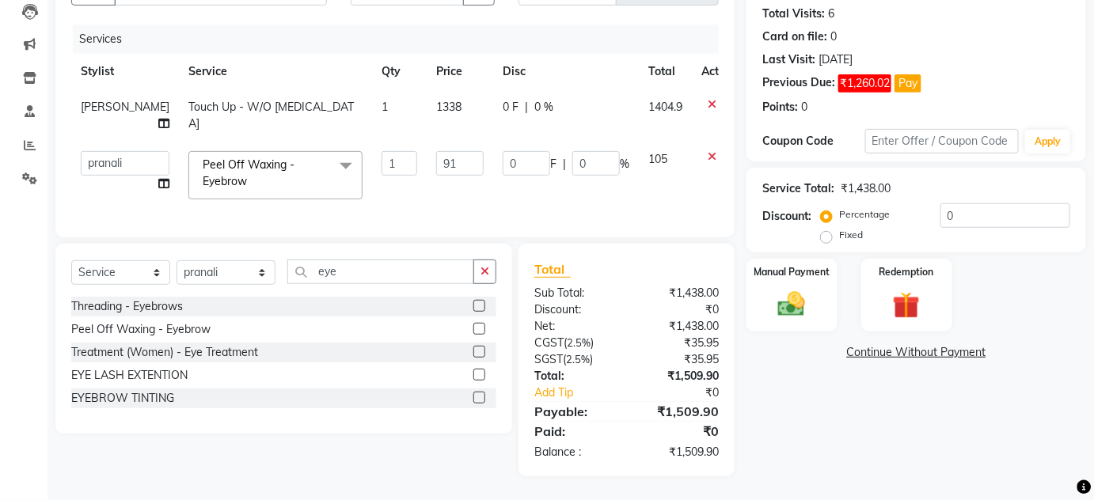
scroll to position [166, 0]
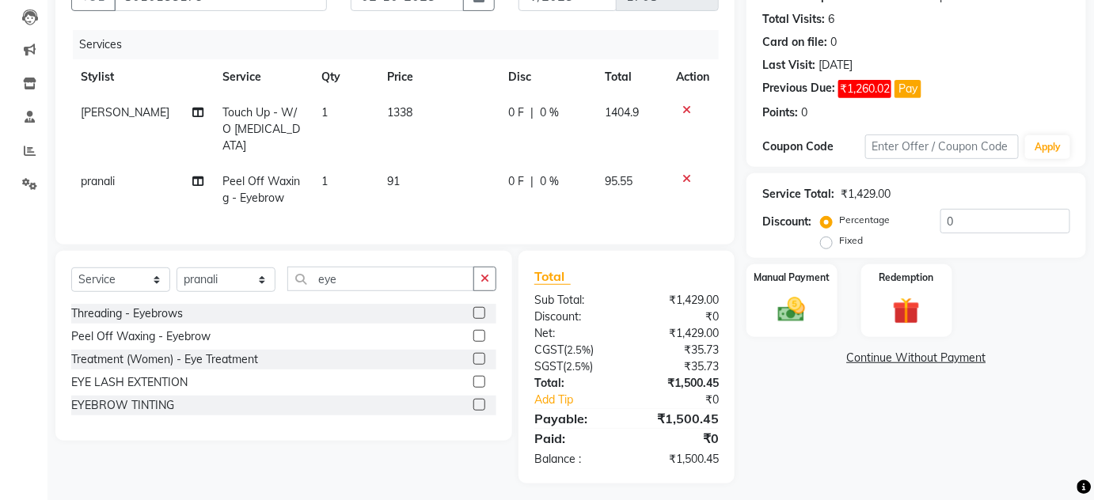
click at [909, 393] on div "Name: [PERSON_NAME] Membership: No Active Membership Total Visits: 6 Card on fi…" at bounding box center [921, 218] width 351 height 531
click at [815, 297] on div "Manual Payment" at bounding box center [792, 301] width 94 height 77
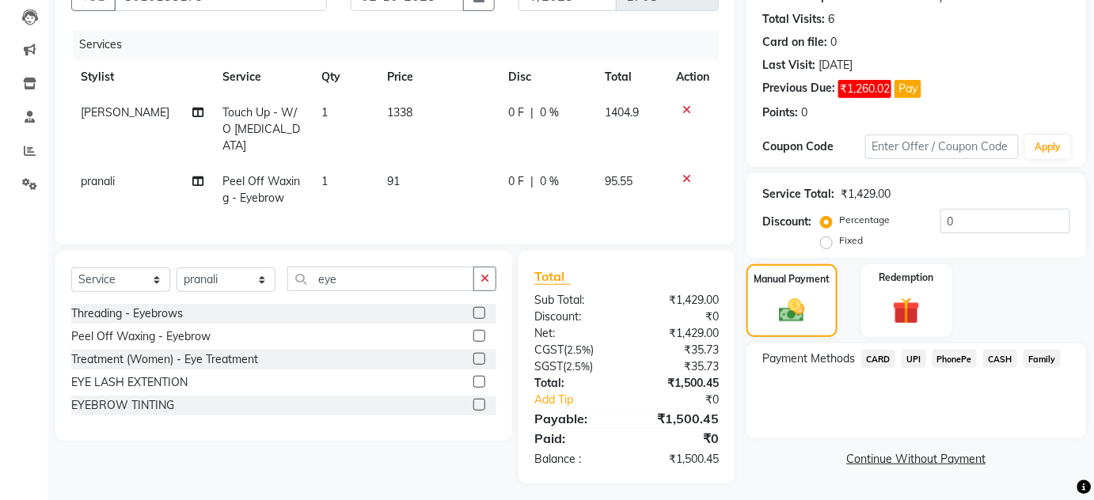
click at [1008, 360] on span "CASH" at bounding box center [1000, 359] width 34 height 18
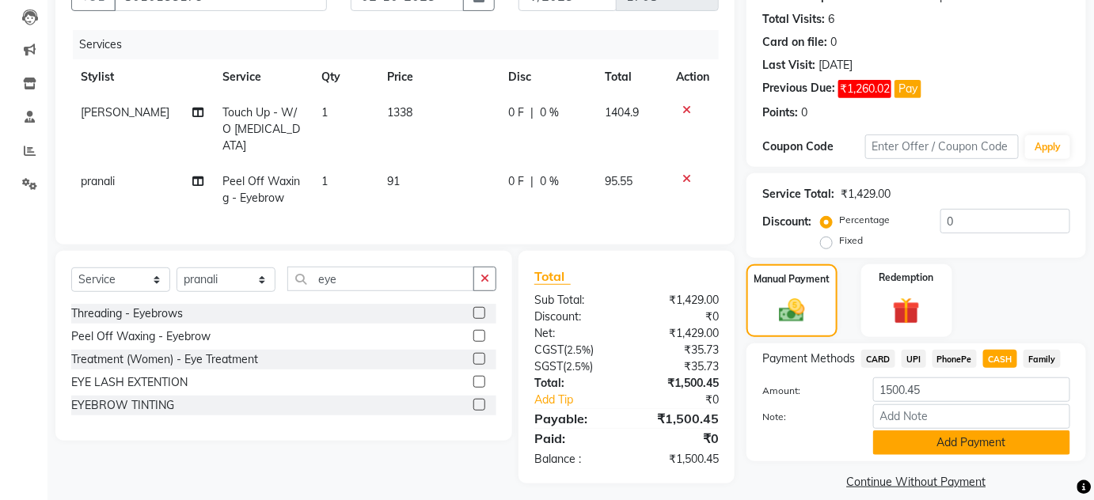
click at [989, 431] on button "Add Payment" at bounding box center [971, 443] width 197 height 25
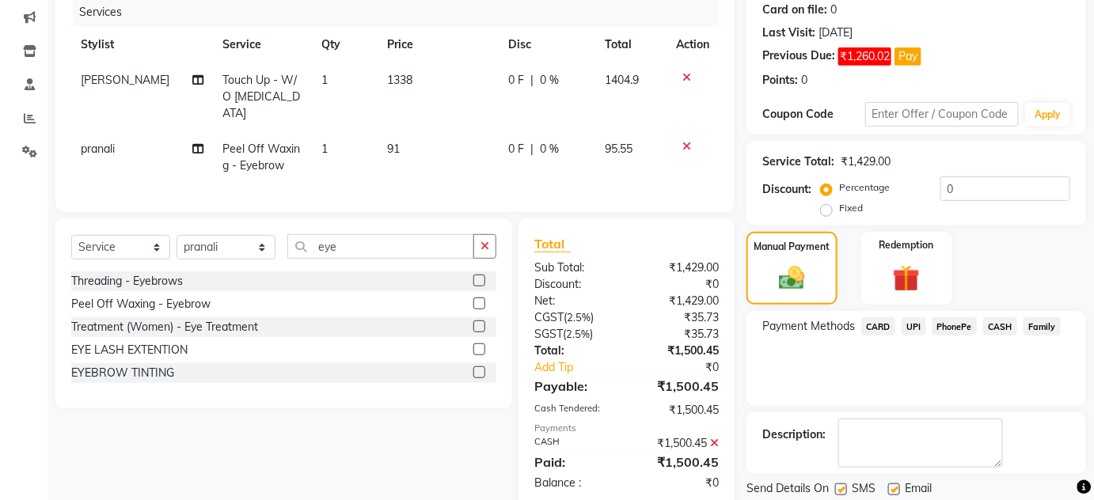
scroll to position [249, 0]
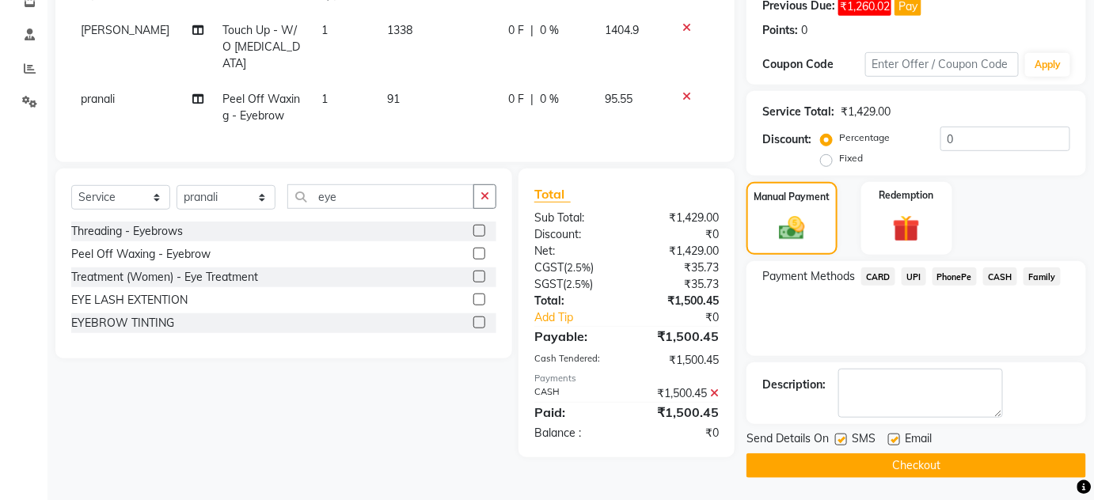
click at [1023, 458] on button "Checkout" at bounding box center [916, 466] width 340 height 25
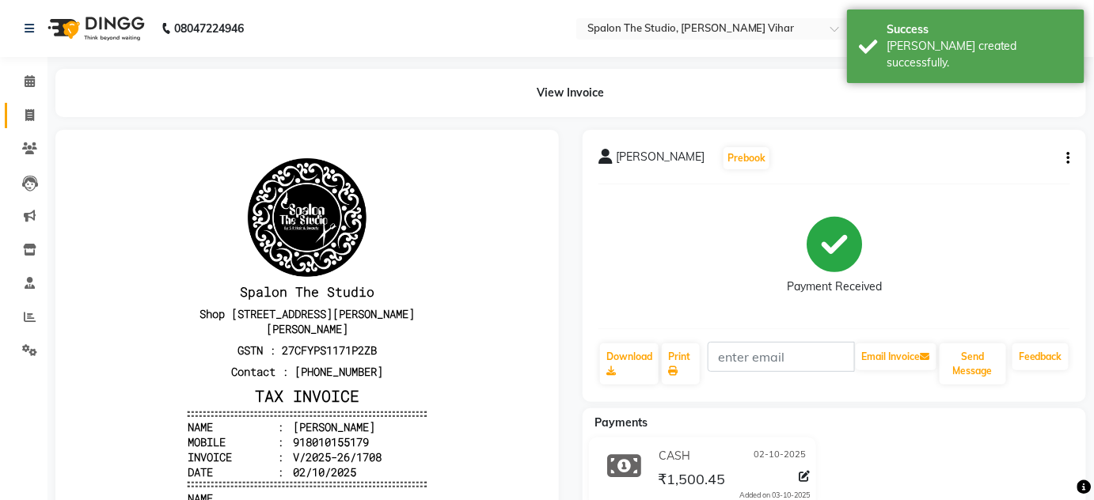
click at [23, 125] on link "Invoice" at bounding box center [24, 116] width 38 height 26
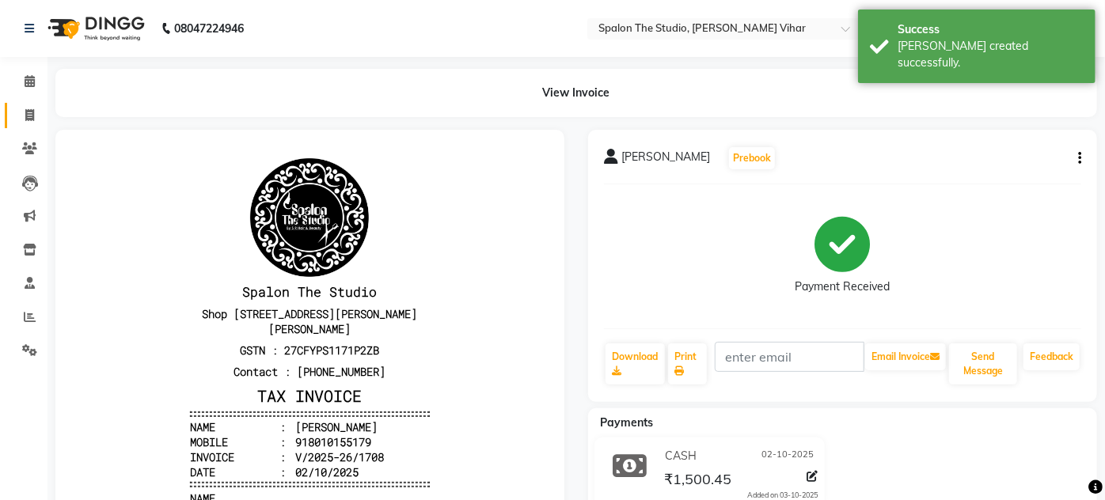
select select "service"
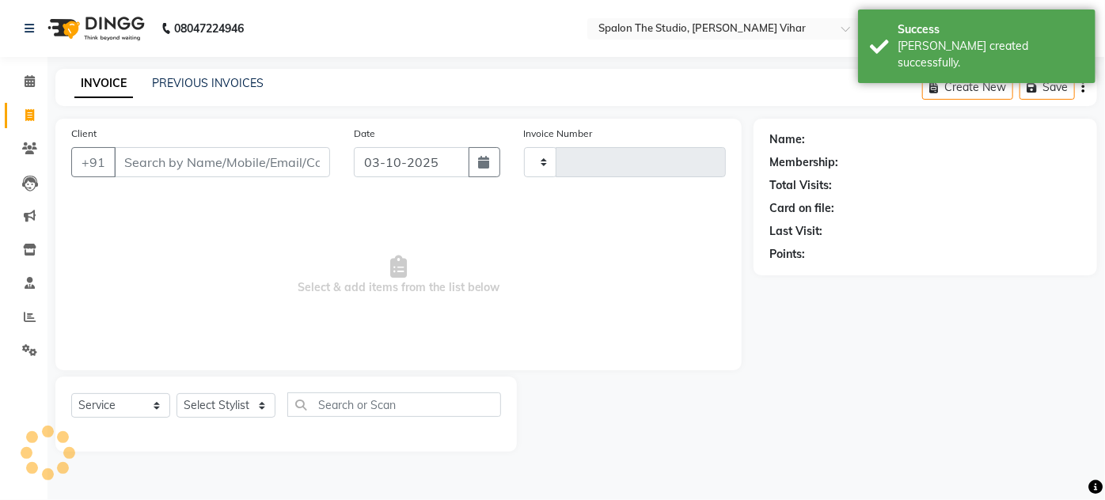
type input "1709"
select select "903"
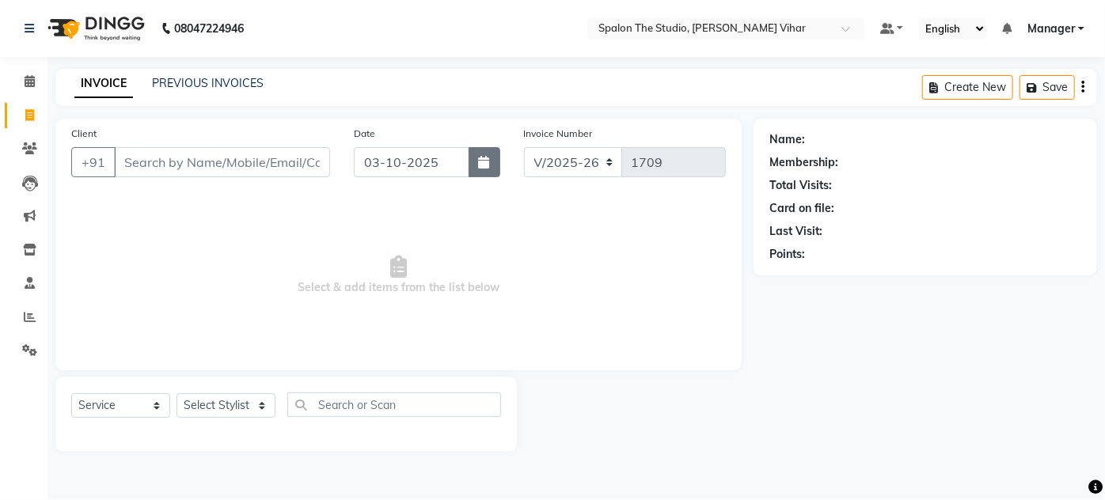
click at [472, 157] on button "button" at bounding box center [485, 162] width 32 height 30
select select "10"
select select "2025"
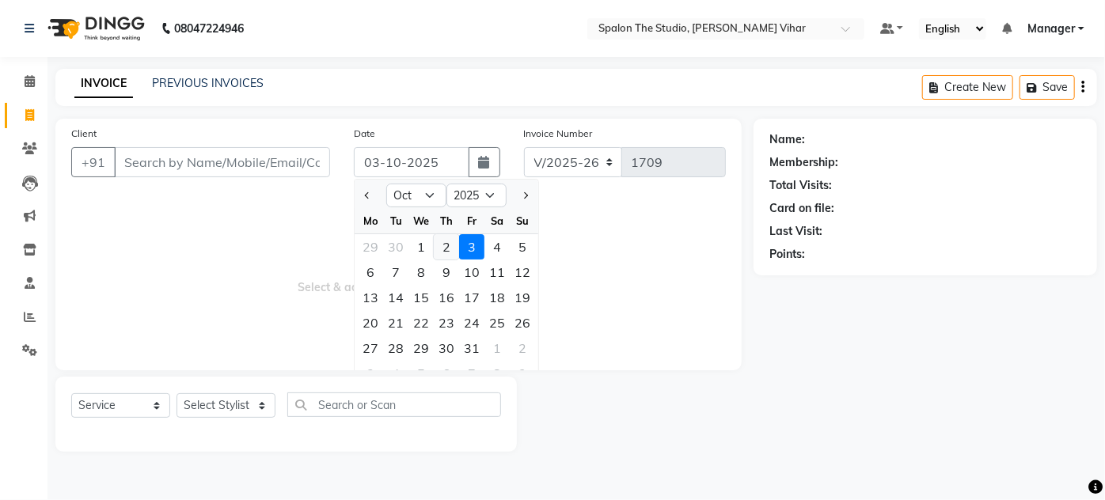
click at [437, 245] on div "2" at bounding box center [446, 246] width 25 height 25
type input "02-10-2025"
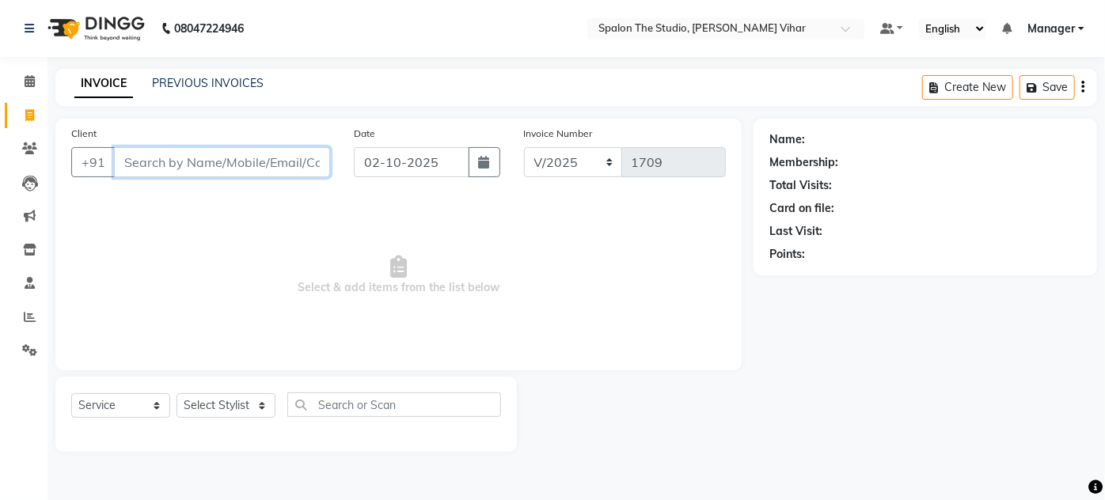
click at [187, 160] on input "Client" at bounding box center [222, 162] width 216 height 30
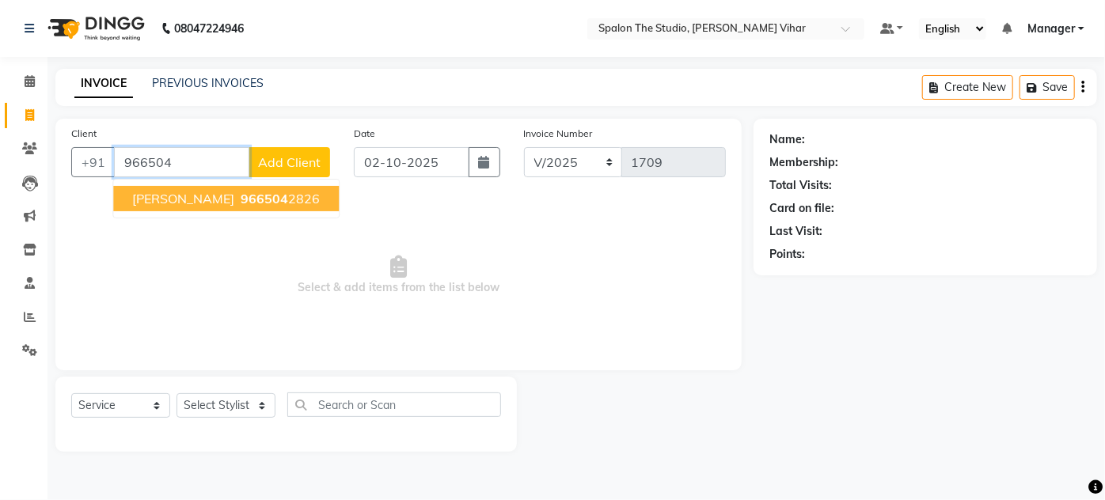
click at [301, 192] on ngb-highlight "966504 2826" at bounding box center [278, 199] width 82 height 16
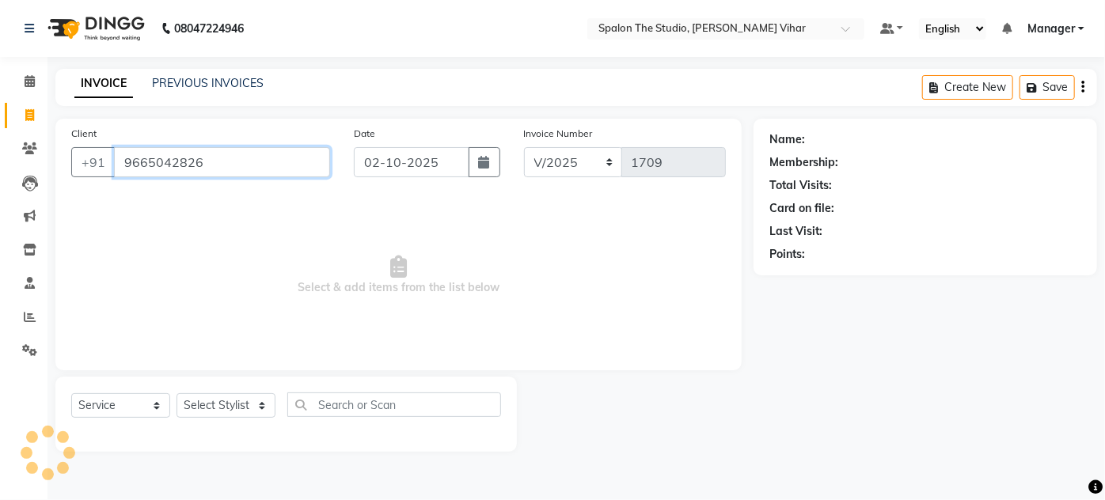
type input "9665042826"
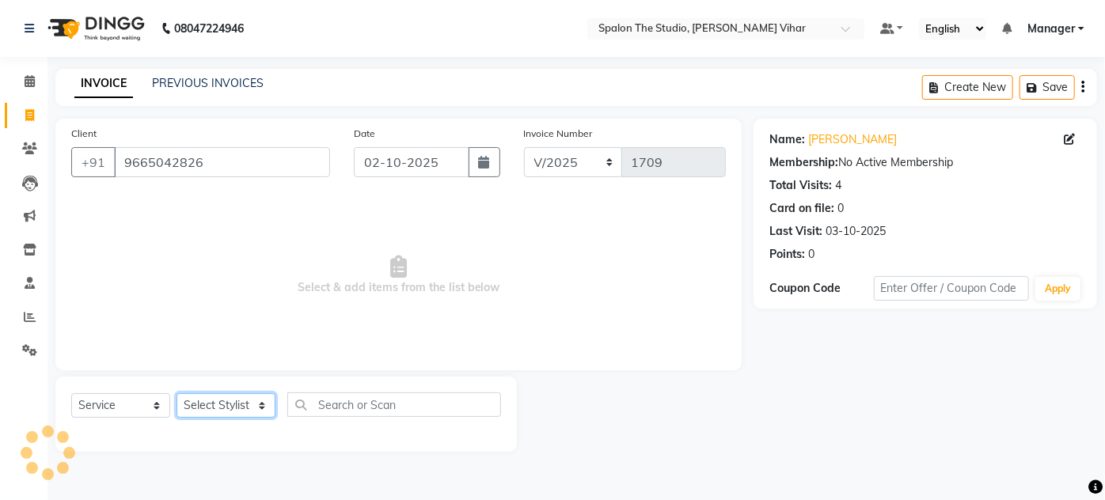
click at [237, 409] on select "Select Stylist Aarti farheen Gernal [PERSON_NAME] Manager navazish [PERSON_NAME…" at bounding box center [226, 405] width 99 height 25
select select "88671"
click at [177, 393] on select "Select Stylist Aarti farheen Gernal [PERSON_NAME] Manager navazish [PERSON_NAME…" at bounding box center [226, 405] width 99 height 25
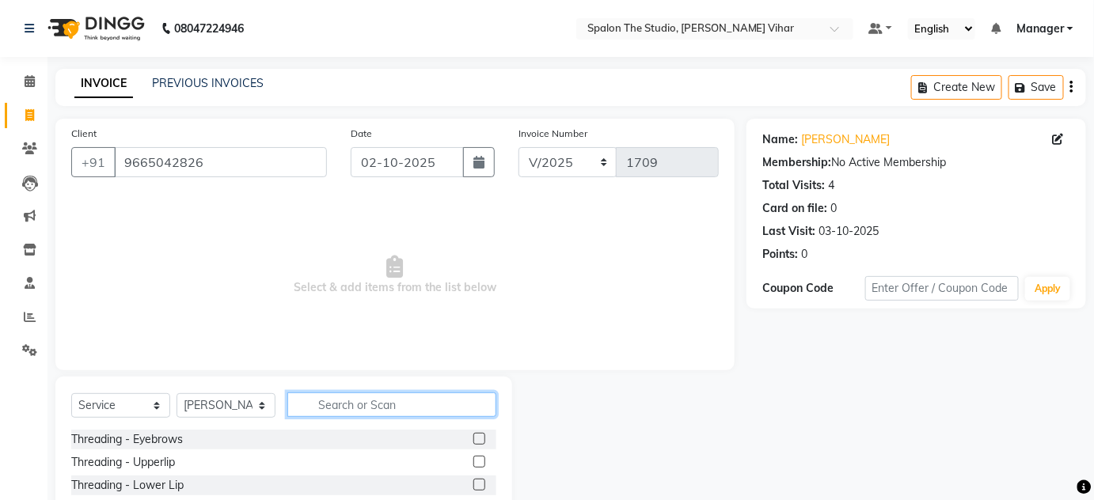
click at [362, 403] on input "text" at bounding box center [391, 405] width 209 height 25
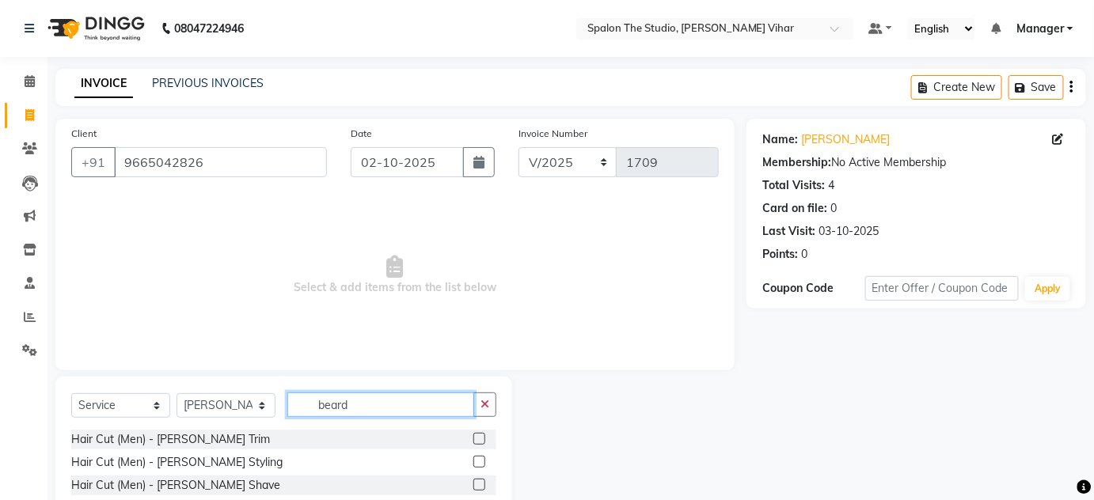
type input "beard"
click at [474, 440] on label at bounding box center [479, 439] width 12 height 12
click at [474, 440] on input "checkbox" at bounding box center [478, 440] width 10 height 10
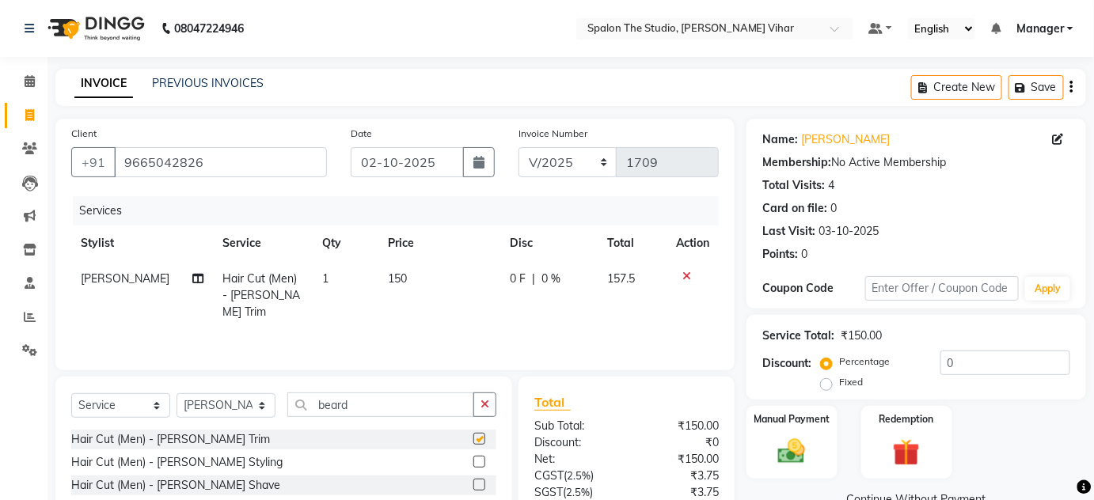
checkbox input "false"
click at [430, 294] on td "150" at bounding box center [439, 295] width 122 height 69
select select "88671"
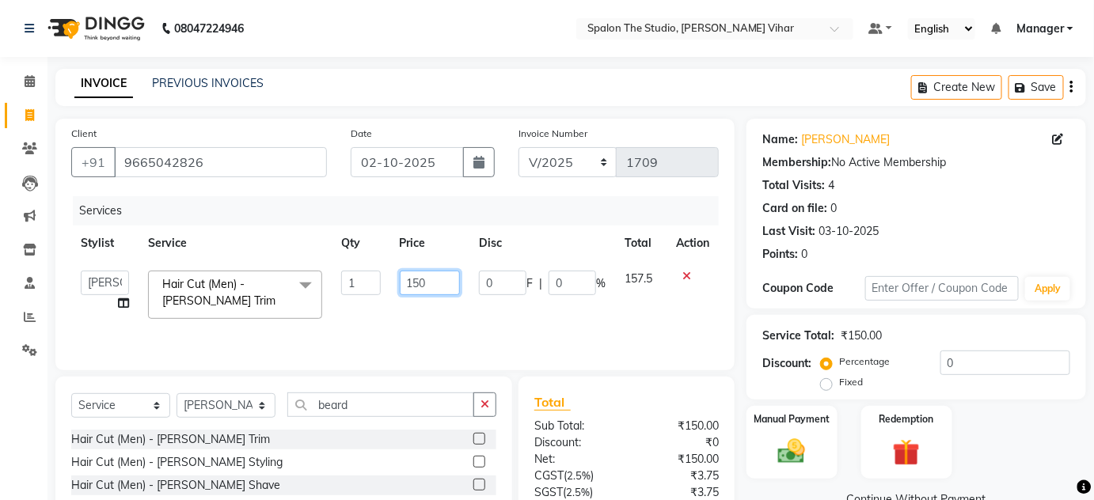
click at [423, 287] on input "150" at bounding box center [430, 283] width 61 height 25
type input "1"
type input "225"
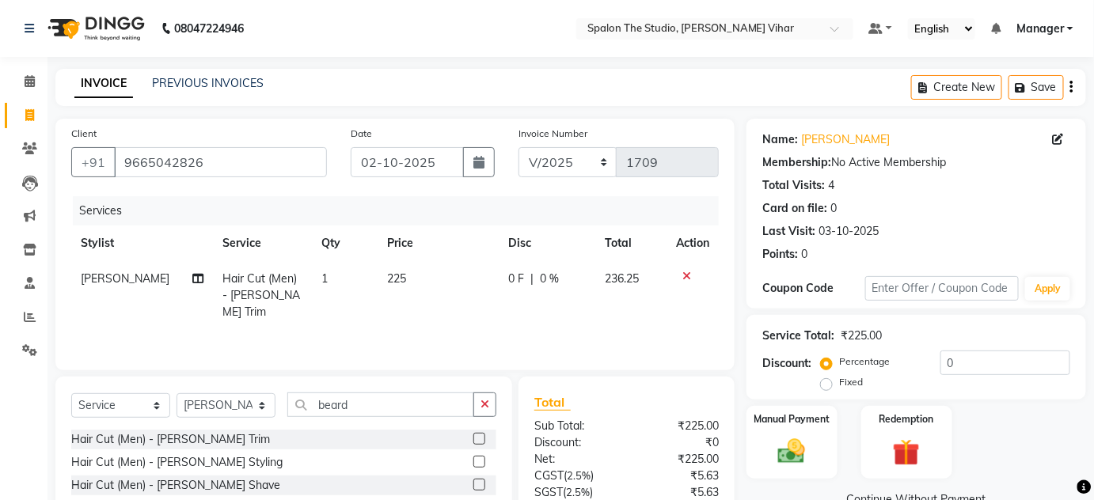
click at [511, 316] on div "Services Stylist Service Qty Price Disc Total Action [PERSON_NAME] Hair Cut (Me…" at bounding box center [394, 275] width 647 height 158
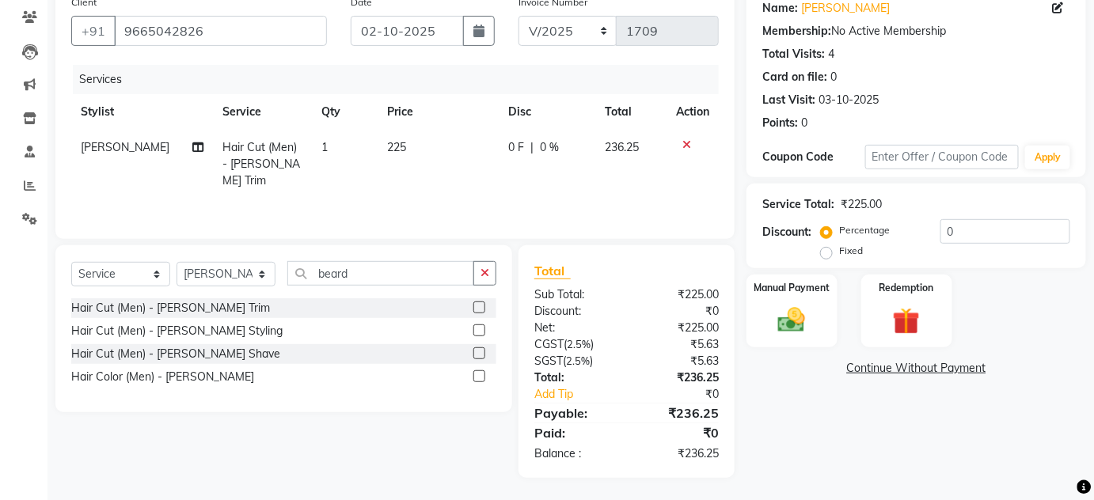
scroll to position [132, 0]
click at [799, 325] on img at bounding box center [792, 319] width 46 height 32
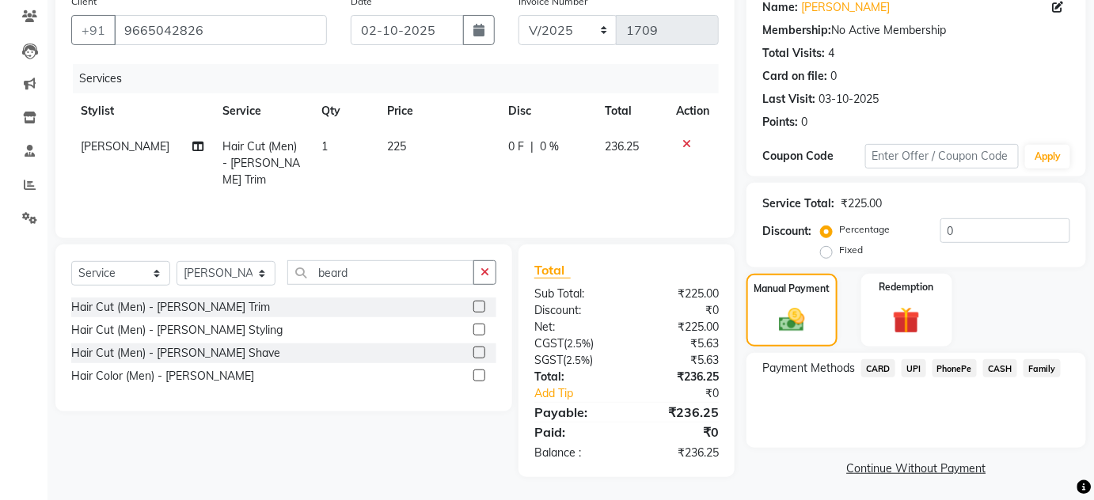
click at [1012, 369] on span "CASH" at bounding box center [1000, 368] width 34 height 18
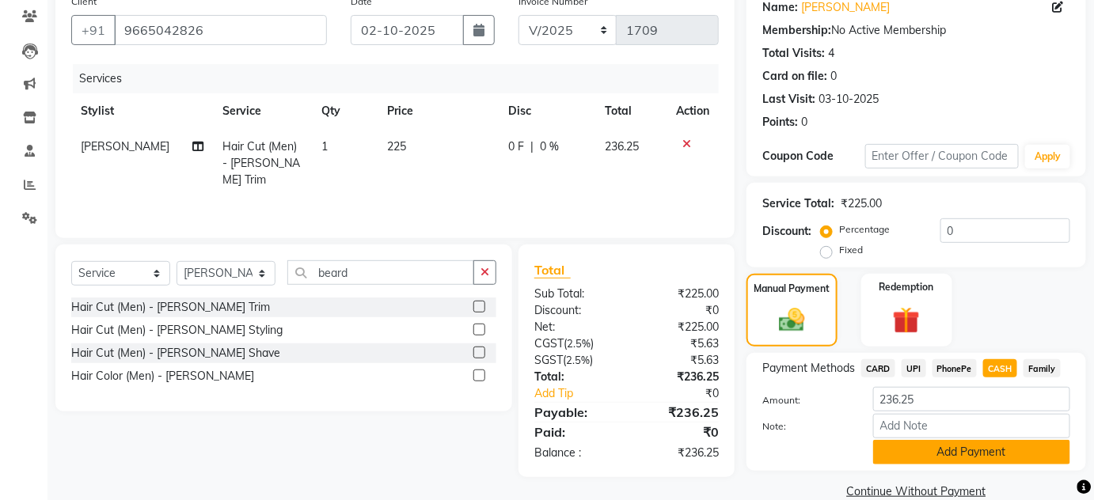
click at [1033, 454] on button "Add Payment" at bounding box center [971, 452] width 197 height 25
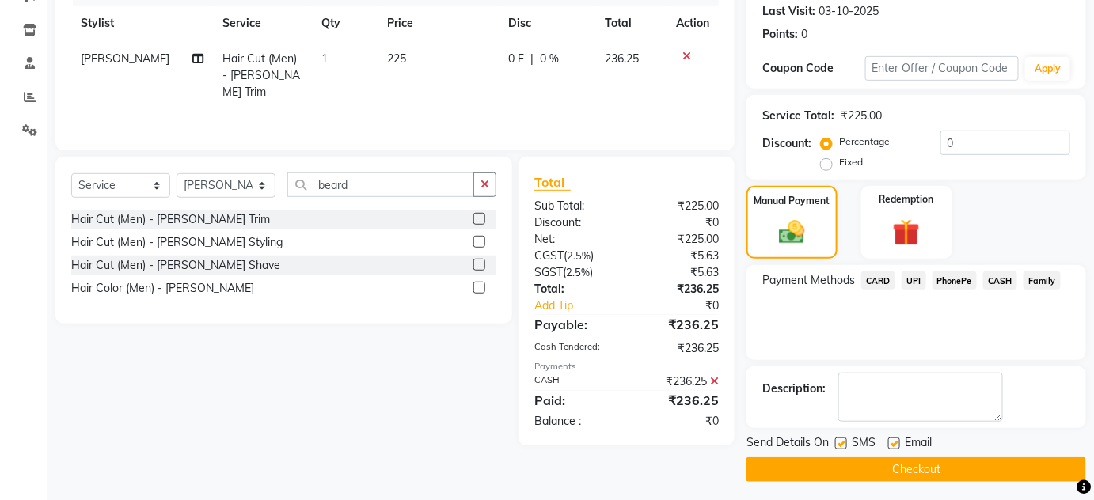
scroll to position [224, 0]
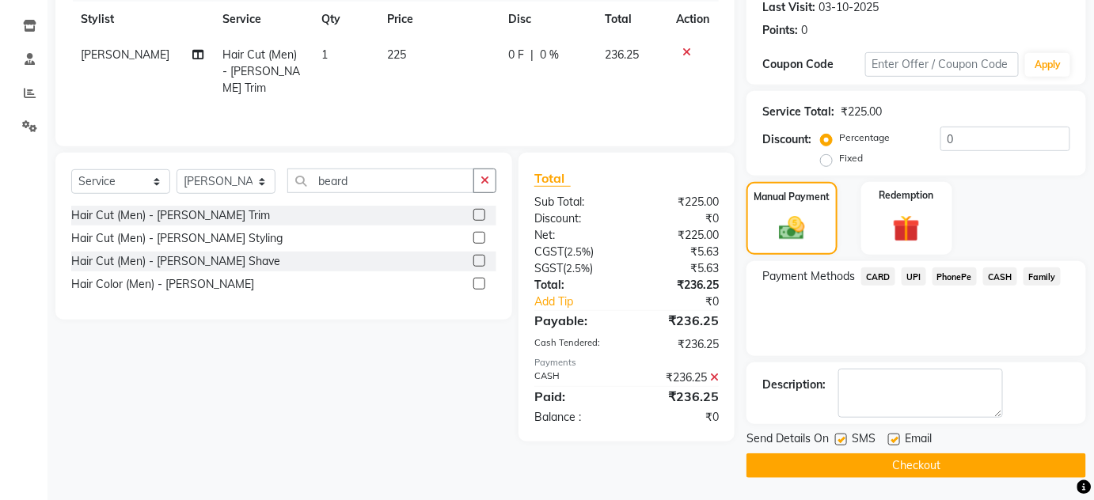
click at [992, 468] on button "Checkout" at bounding box center [916, 466] width 340 height 25
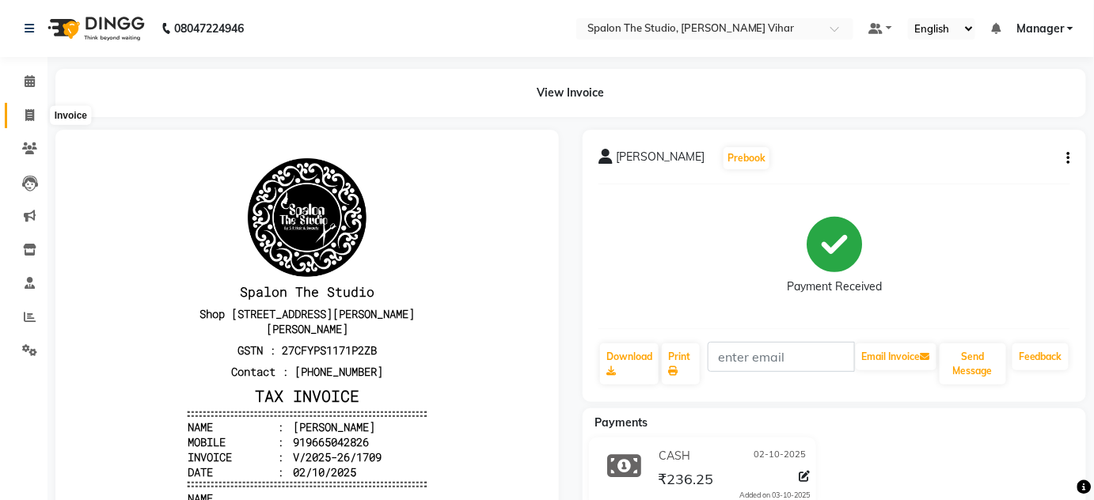
click at [39, 122] on span at bounding box center [30, 116] width 28 height 18
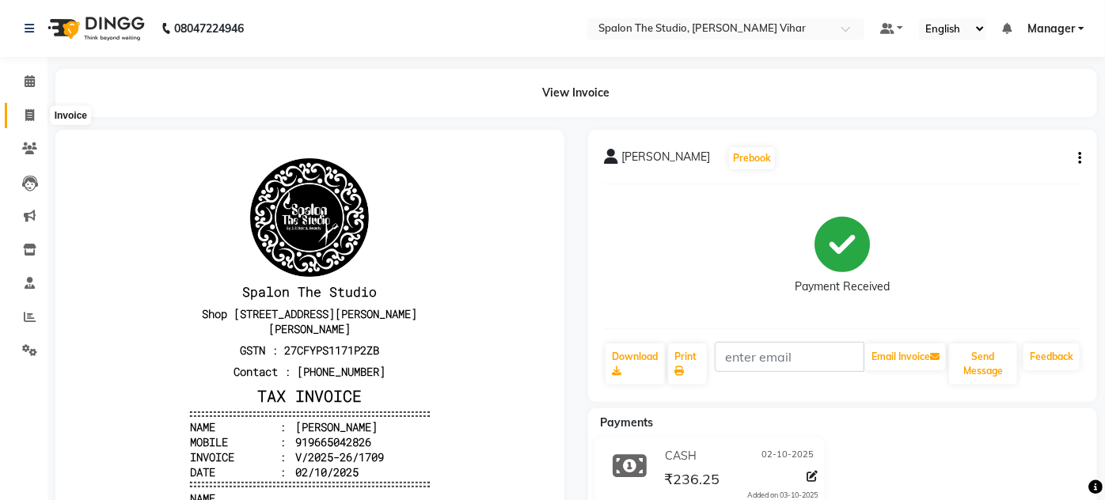
select select "service"
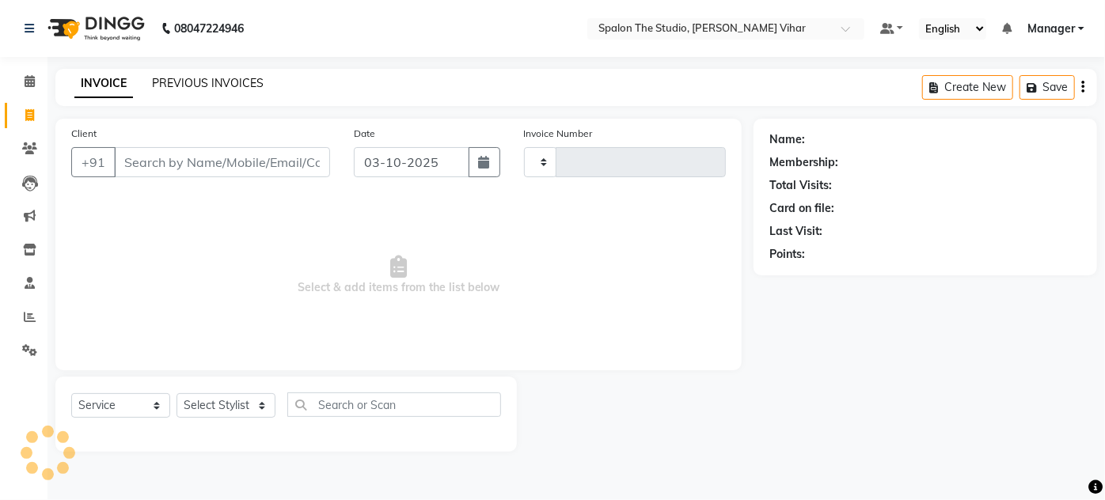
type input "1710"
select select "903"
click at [190, 161] on input "Client" at bounding box center [222, 162] width 216 height 30
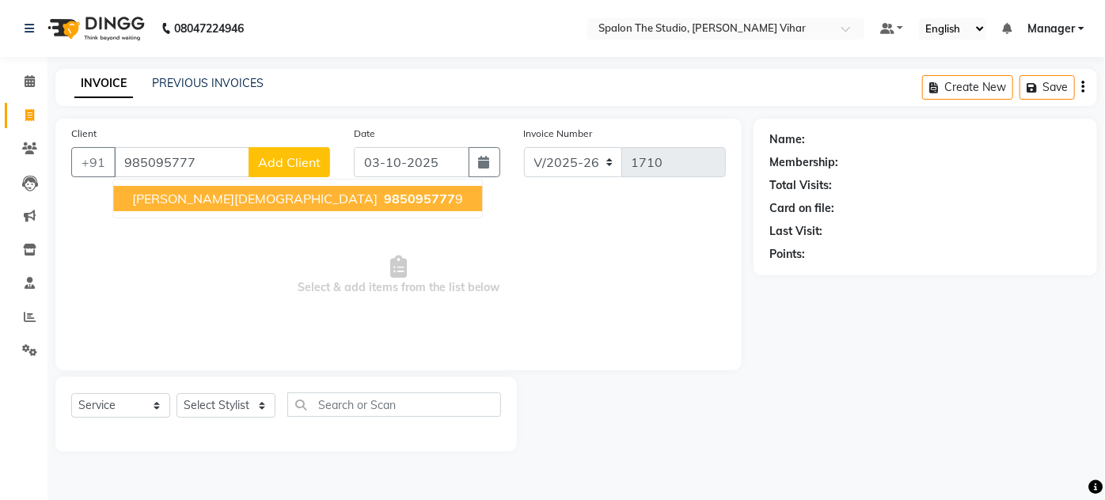
click at [384, 202] on span "985095777" at bounding box center [419, 199] width 71 height 16
type input "9850957779"
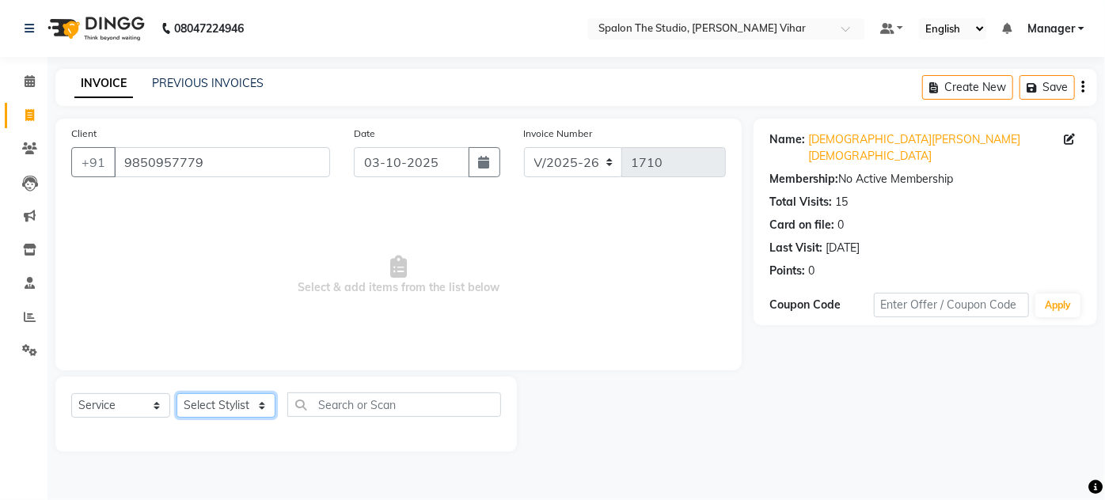
click at [211, 414] on select "Select Stylist Aarti farheen Gernal [PERSON_NAME] Manager navazish [PERSON_NAME…" at bounding box center [226, 405] width 99 height 25
select select "14928"
click at [177, 393] on select "Select Stylist Aarti farheen Gernal [PERSON_NAME] Manager navazish [PERSON_NAME…" at bounding box center [226, 405] width 99 height 25
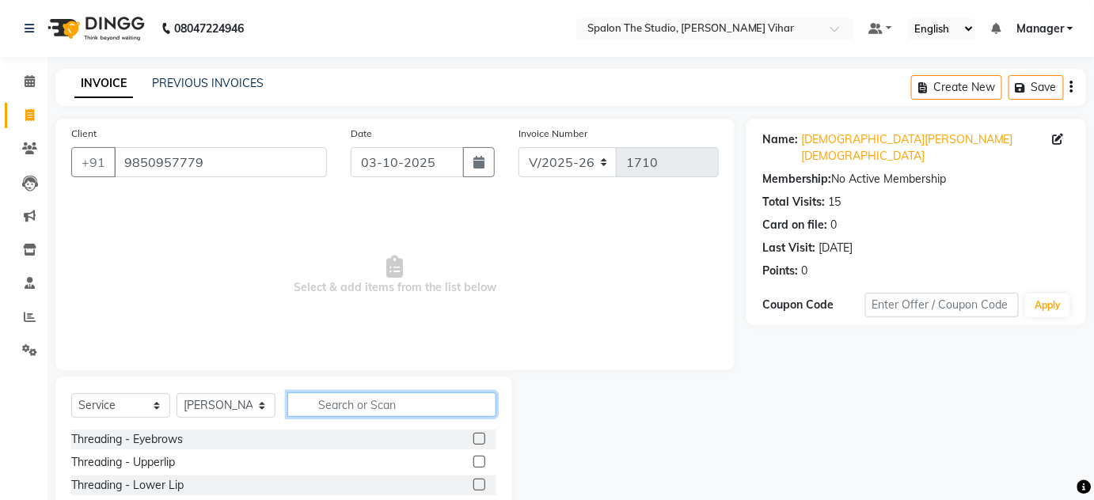
click at [342, 403] on input "text" at bounding box center [391, 405] width 209 height 25
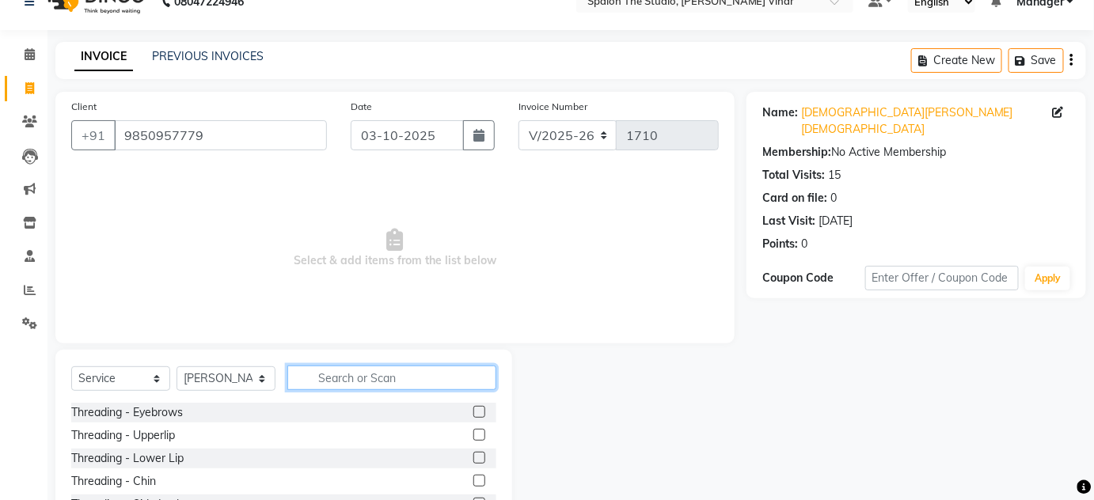
scroll to position [28, 0]
click at [382, 374] on input "text" at bounding box center [391, 376] width 209 height 25
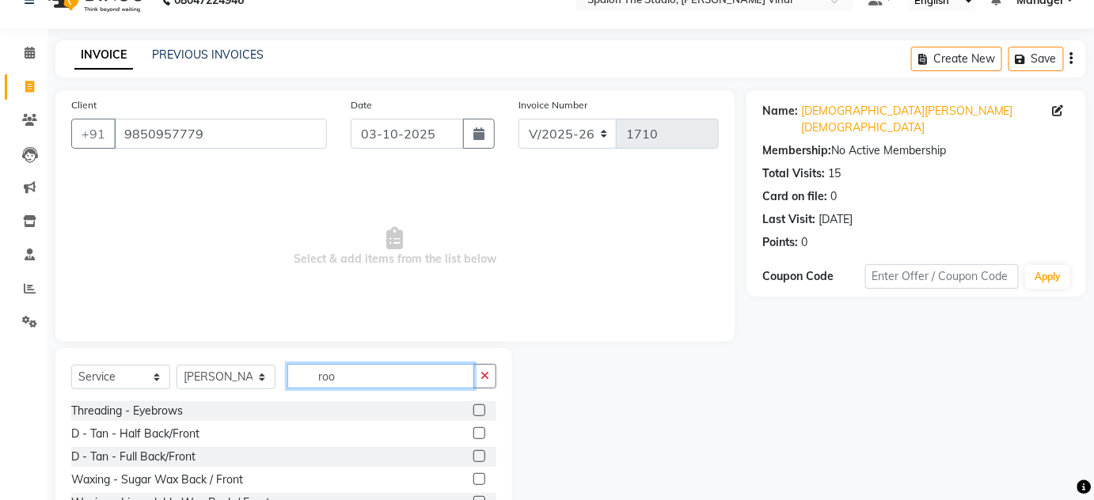
scroll to position [0, 0]
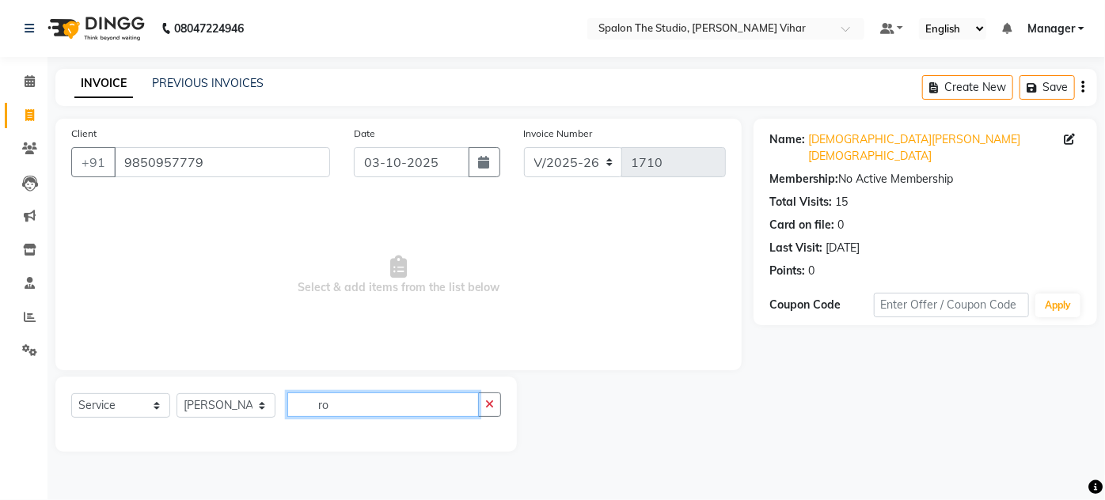
type input "r"
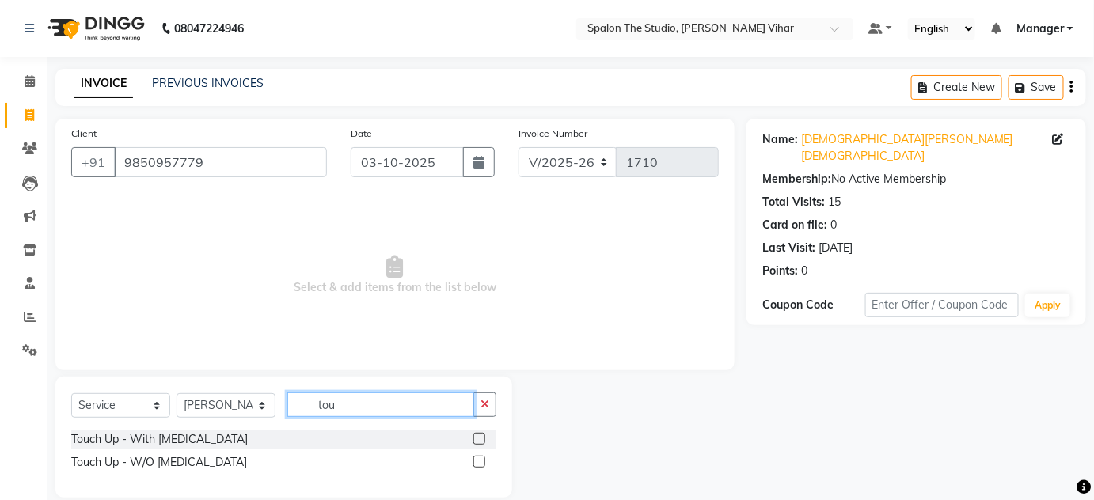
type input "tou"
click at [477, 461] on label at bounding box center [479, 462] width 12 height 12
click at [477, 461] on input "checkbox" at bounding box center [478, 463] width 10 height 10
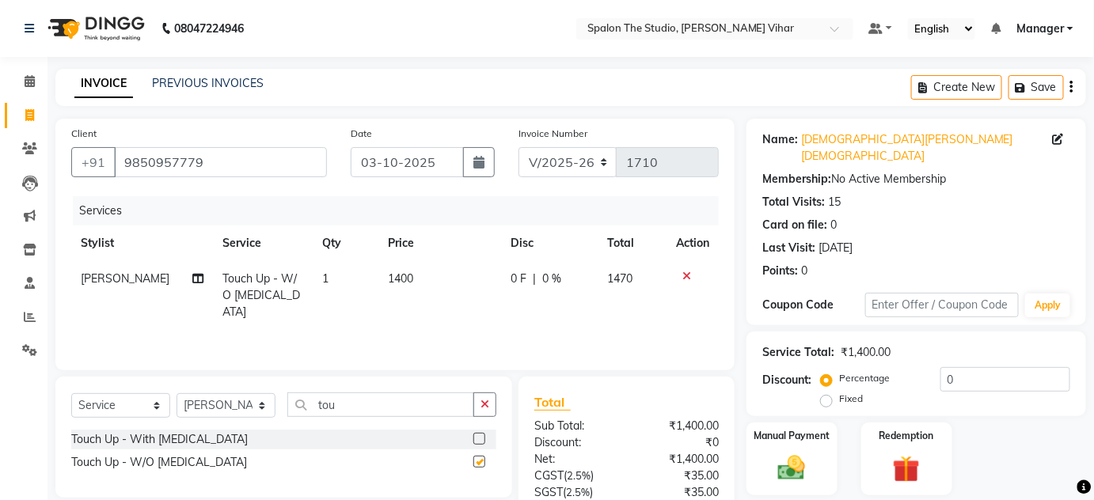
checkbox input "false"
click at [423, 268] on td "1400" at bounding box center [439, 295] width 122 height 69
select select "14928"
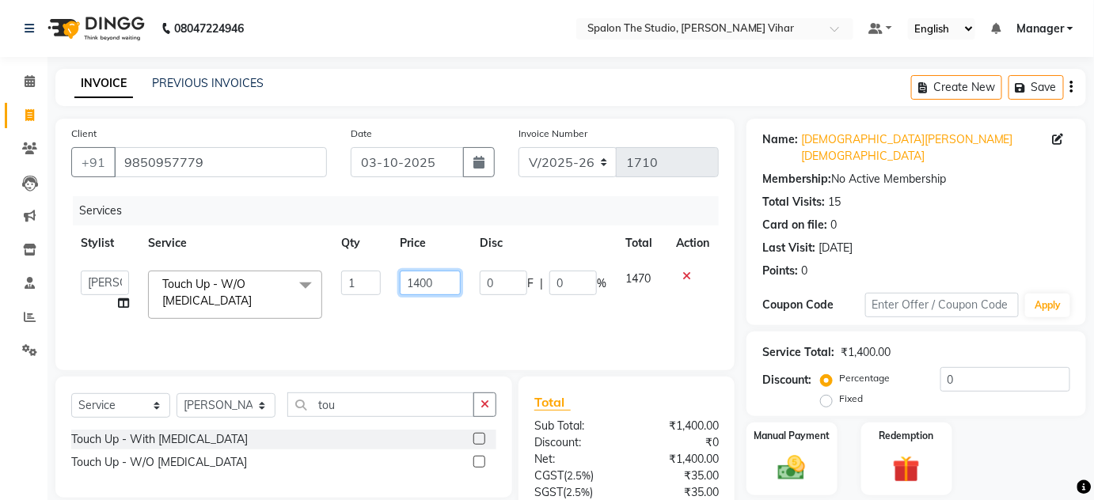
click at [435, 275] on input "1400" at bounding box center [430, 283] width 61 height 25
type input "1"
type input "3146"
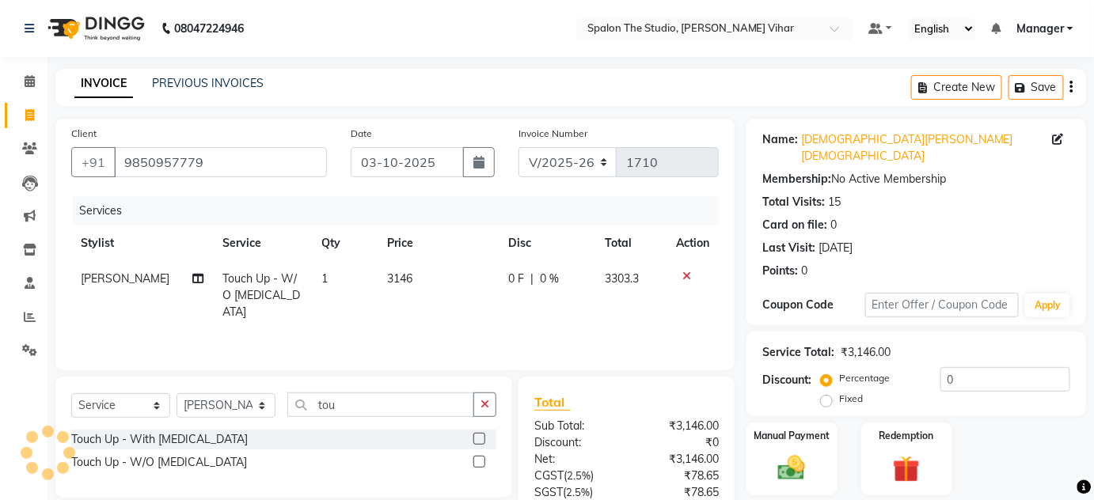
click at [480, 317] on div "Services Stylist Service Qty Price Disc Total Action [PERSON_NAME] Touch Up - W…" at bounding box center [394, 275] width 647 height 158
click at [417, 294] on td "3146" at bounding box center [438, 295] width 121 height 69
select select "14928"
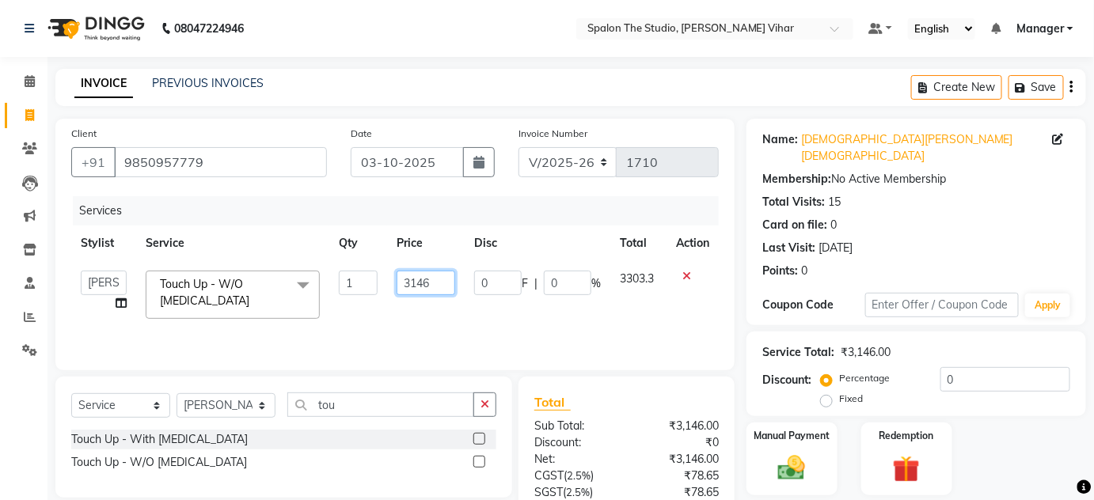
click at [432, 283] on input "3146" at bounding box center [426, 283] width 59 height 25
type input "3147"
click at [526, 310] on td "0 F | 0 %" at bounding box center [538, 294] width 146 height 67
select select "14928"
click at [792, 452] on img at bounding box center [792, 468] width 46 height 32
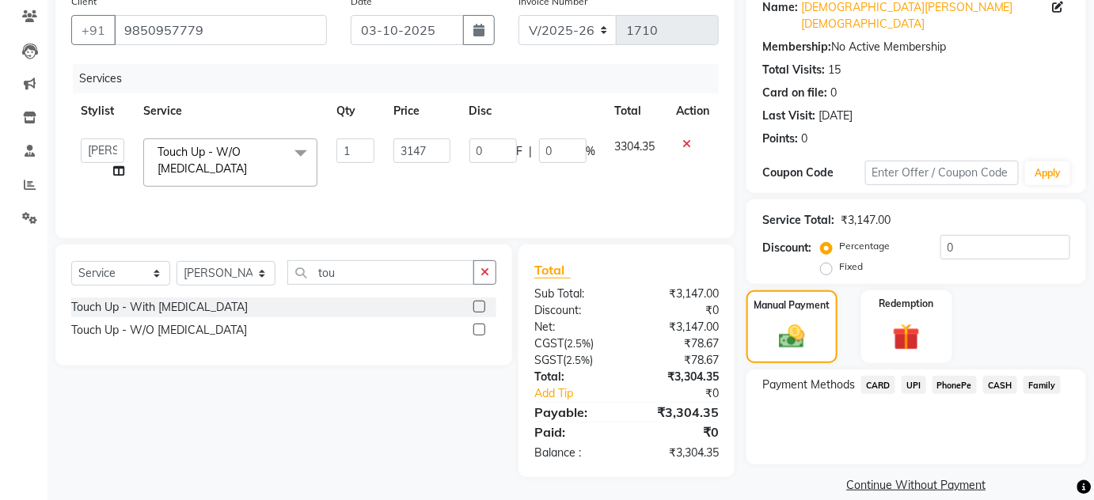
scroll to position [135, 0]
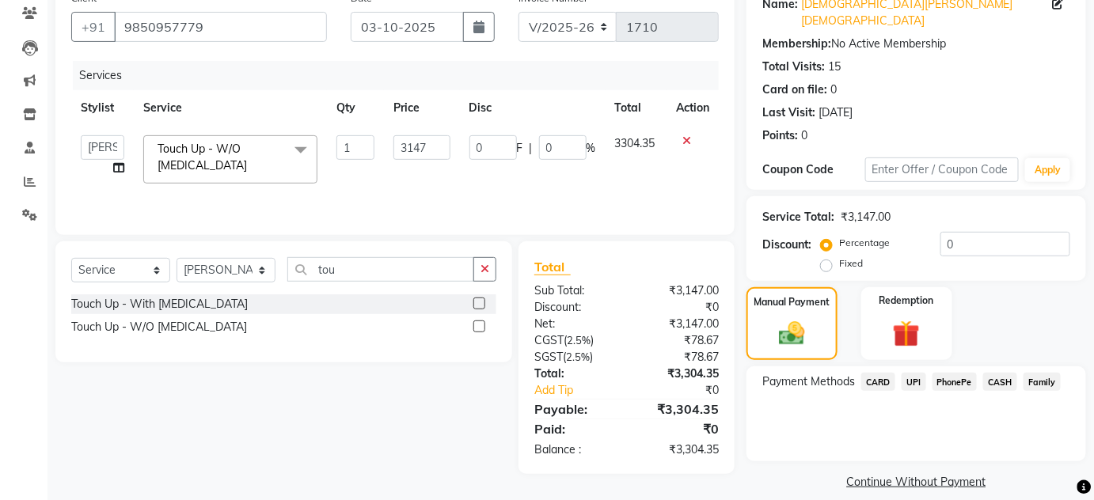
click at [921, 373] on span "UPI" at bounding box center [914, 382] width 25 height 18
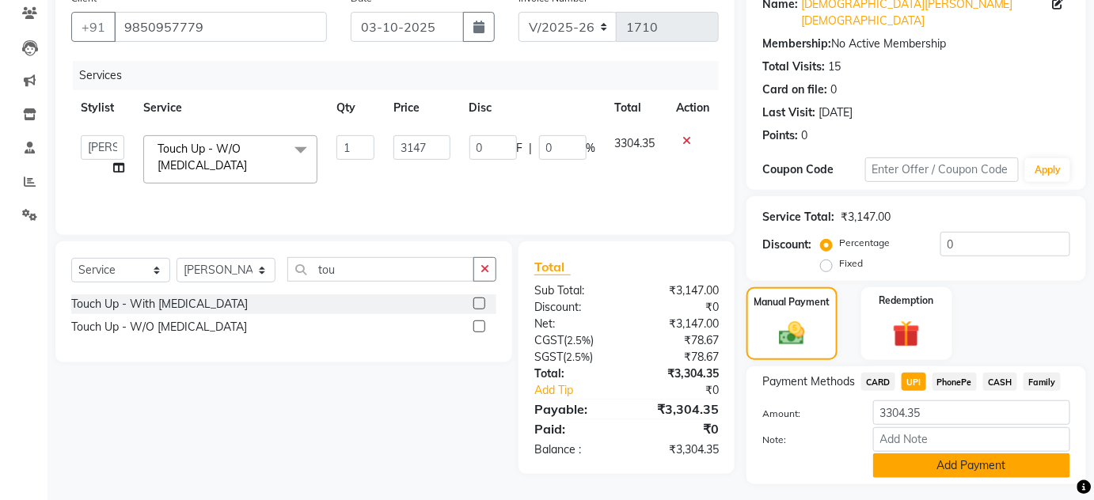
click at [965, 454] on button "Add Payment" at bounding box center [971, 466] width 197 height 25
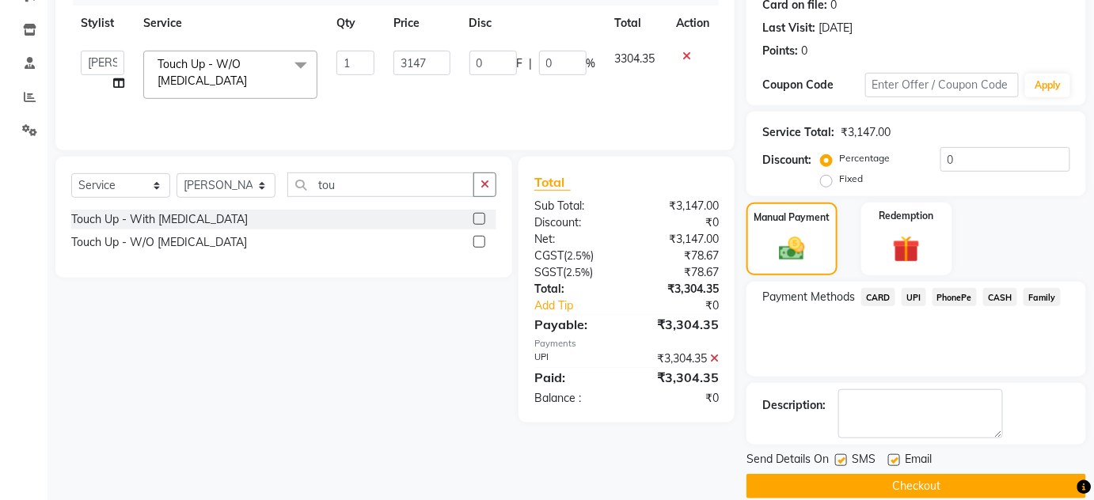
scroll to position [224, 0]
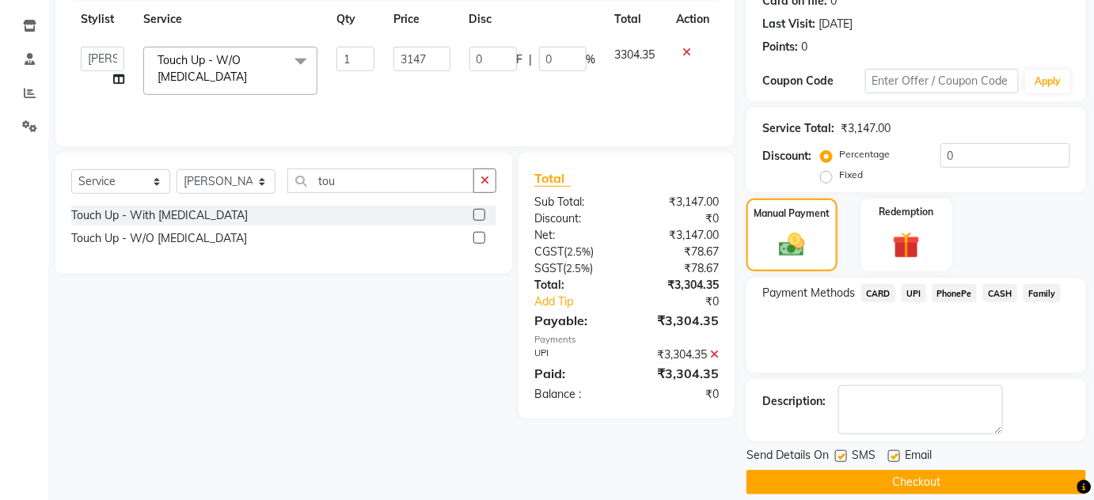
click at [977, 474] on button "Checkout" at bounding box center [916, 482] width 340 height 25
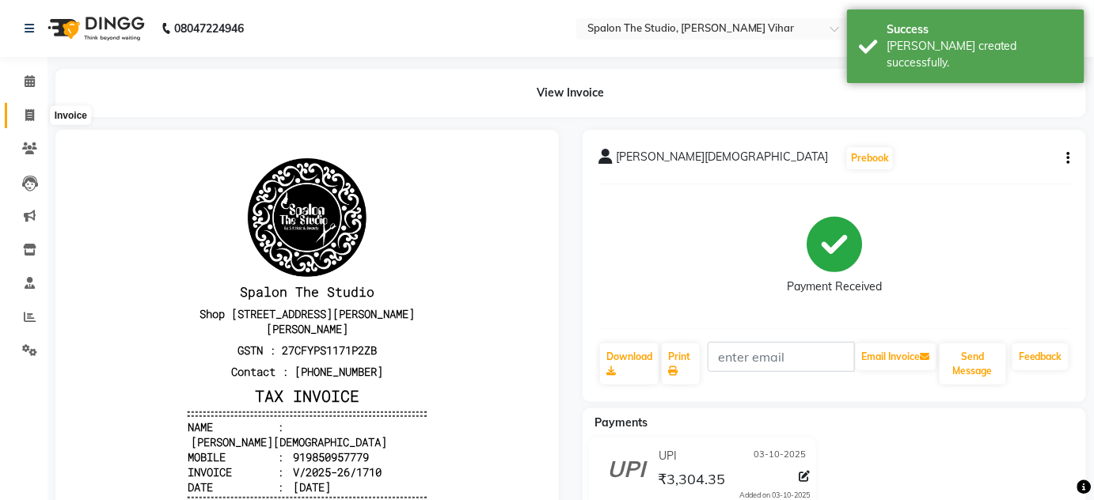
click at [17, 120] on span at bounding box center [30, 116] width 28 height 18
select select "903"
select select "service"
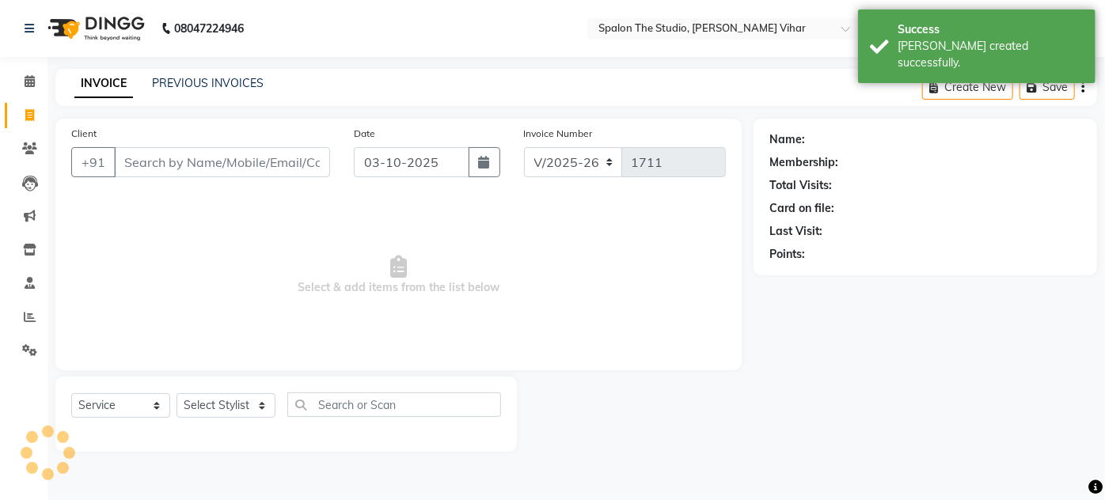
click at [150, 169] on input "Client" at bounding box center [222, 162] width 216 height 30
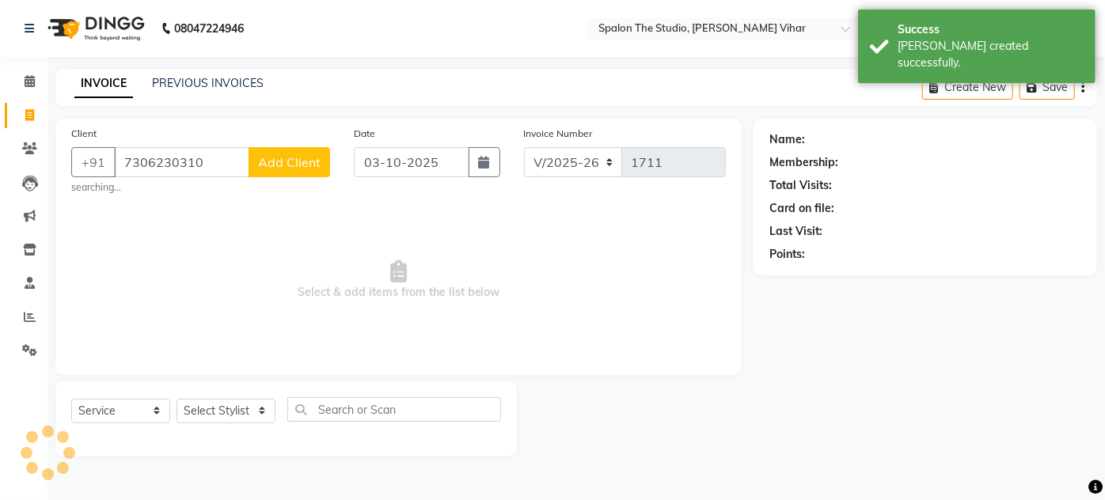
type input "7306230310"
click at [272, 174] on button "Add Client" at bounding box center [290, 162] width 82 height 30
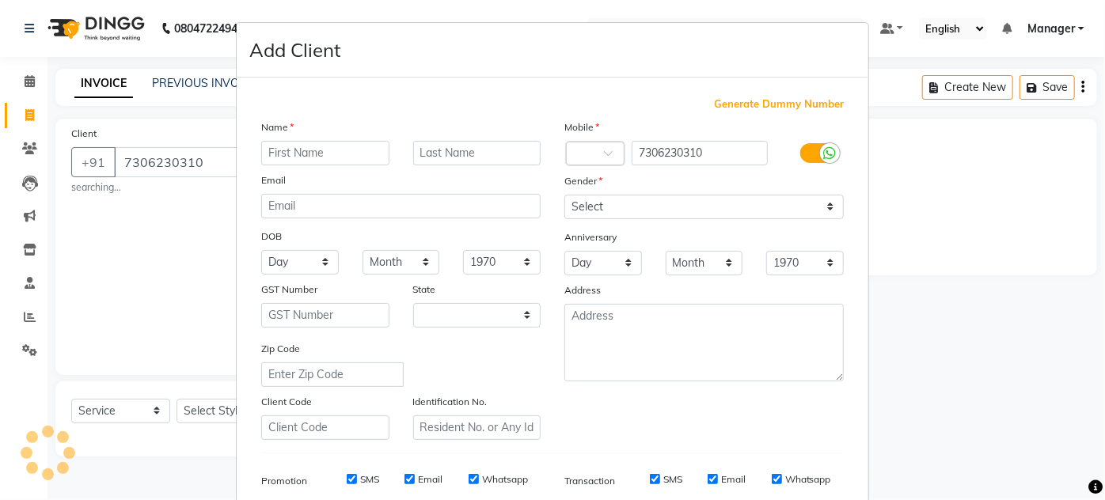
select select "22"
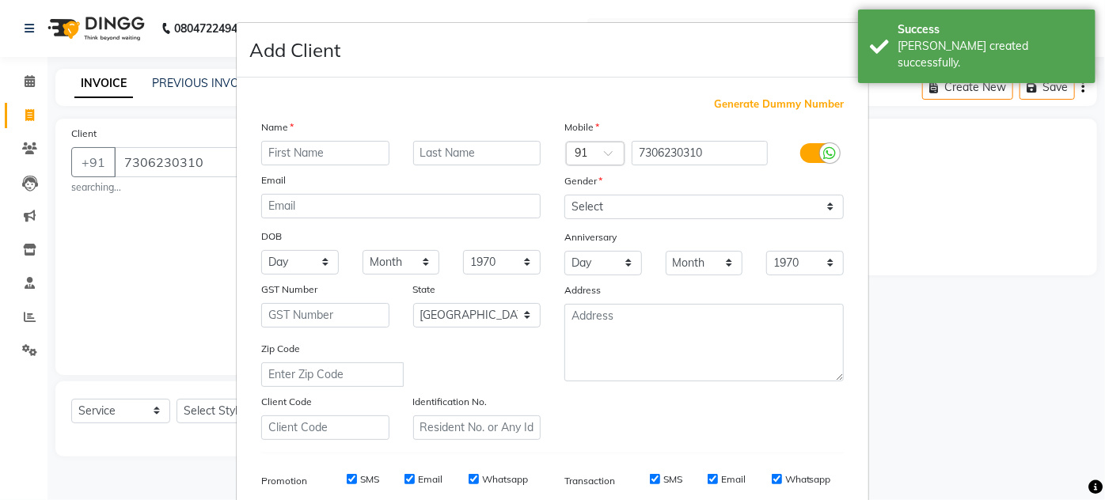
click at [323, 155] on input "text" at bounding box center [325, 153] width 128 height 25
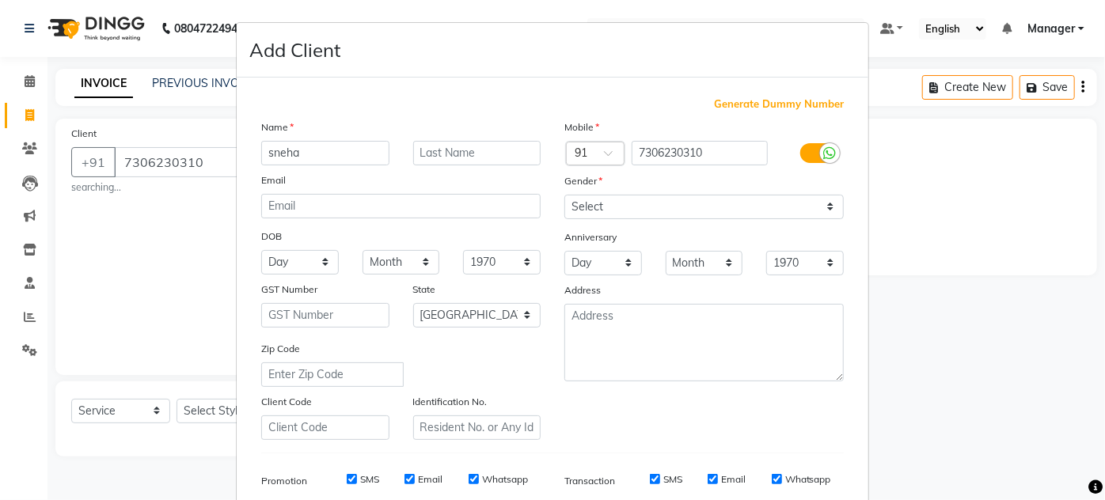
type input "sneha"
click at [588, 208] on select "Select [DEMOGRAPHIC_DATA] [DEMOGRAPHIC_DATA] Other Prefer Not To Say" at bounding box center [703, 207] width 279 height 25
select select "[DEMOGRAPHIC_DATA]"
click at [564, 195] on select "Select [DEMOGRAPHIC_DATA] [DEMOGRAPHIC_DATA] Other Prefer Not To Say" at bounding box center [703, 207] width 279 height 25
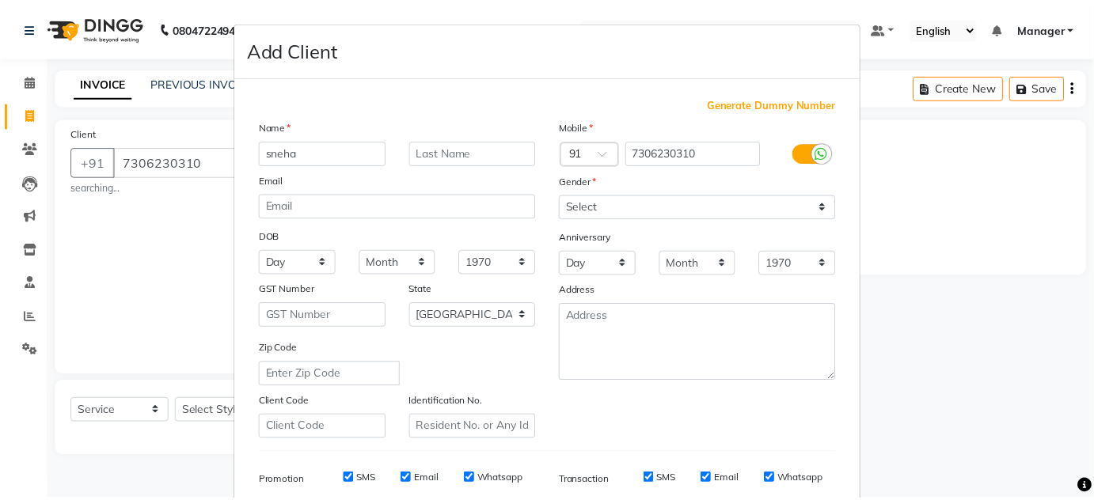
scroll to position [230, 0]
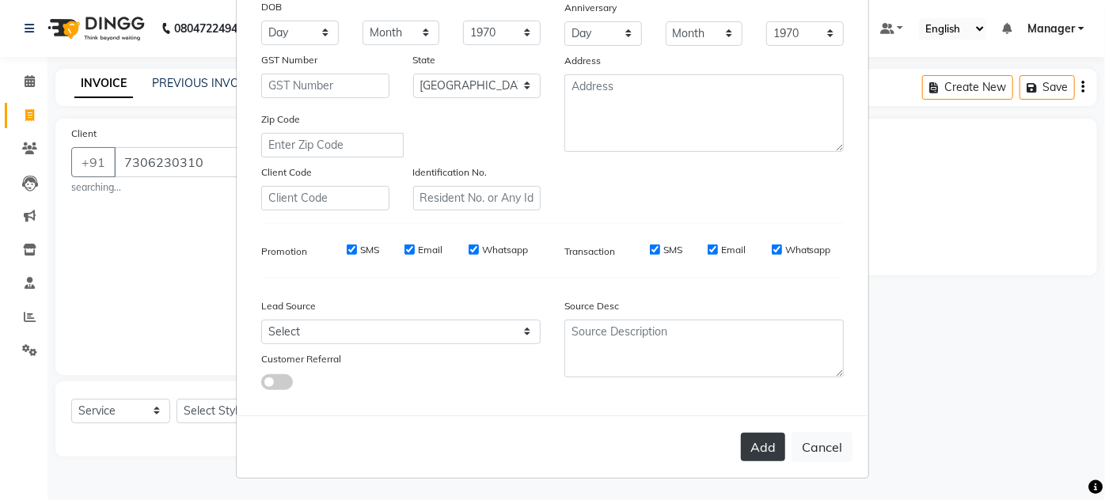
click at [778, 446] on button "Add" at bounding box center [763, 447] width 44 height 28
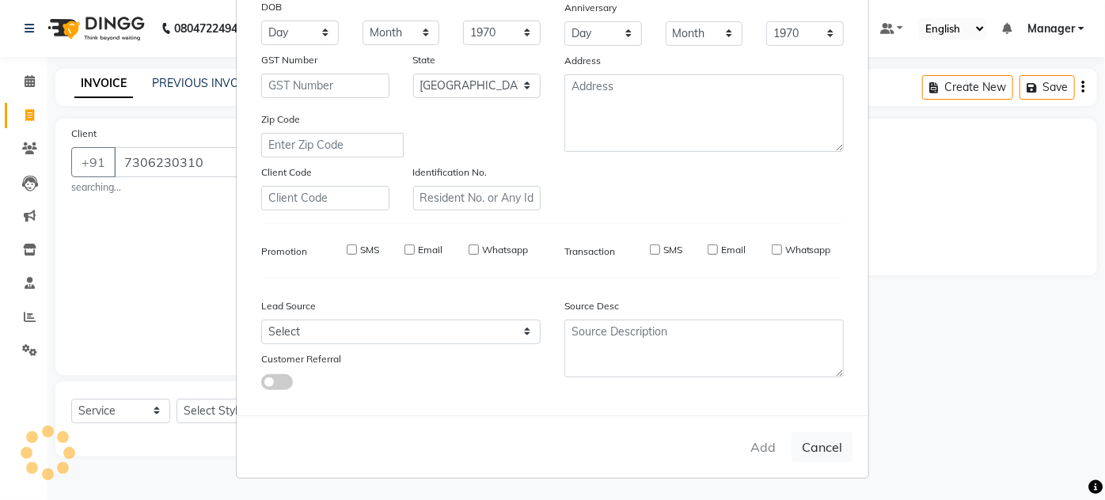
select select
select select "null"
select select
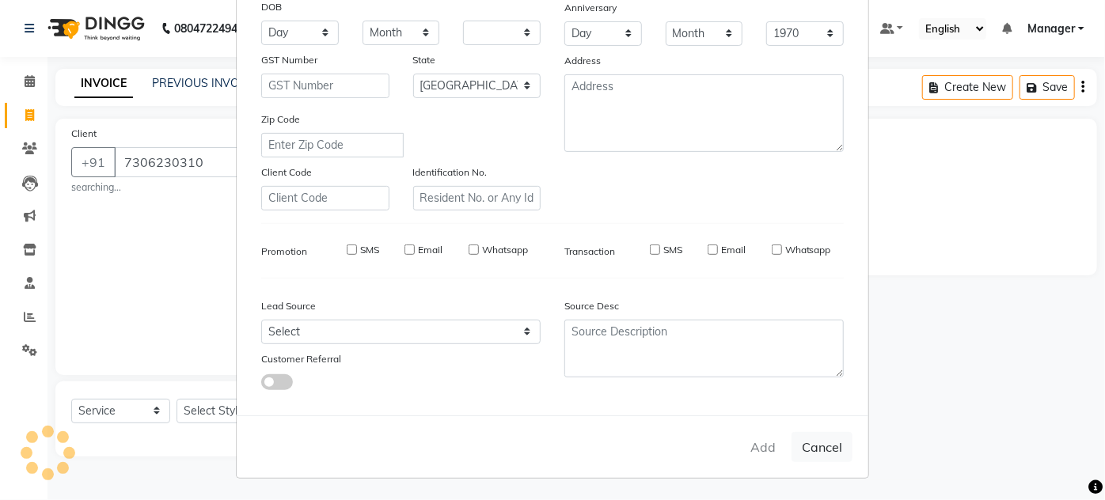
select select
checkbox input "false"
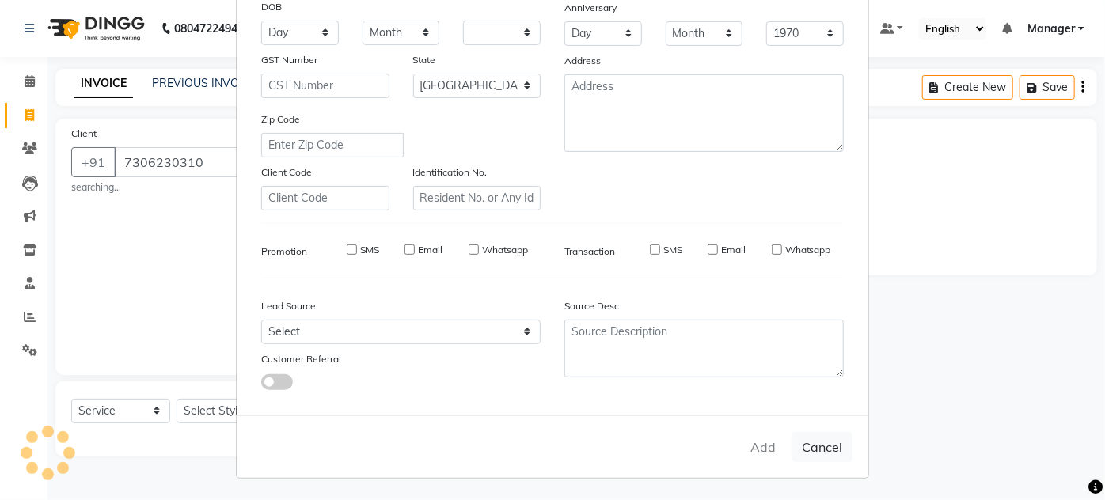
checkbox input "false"
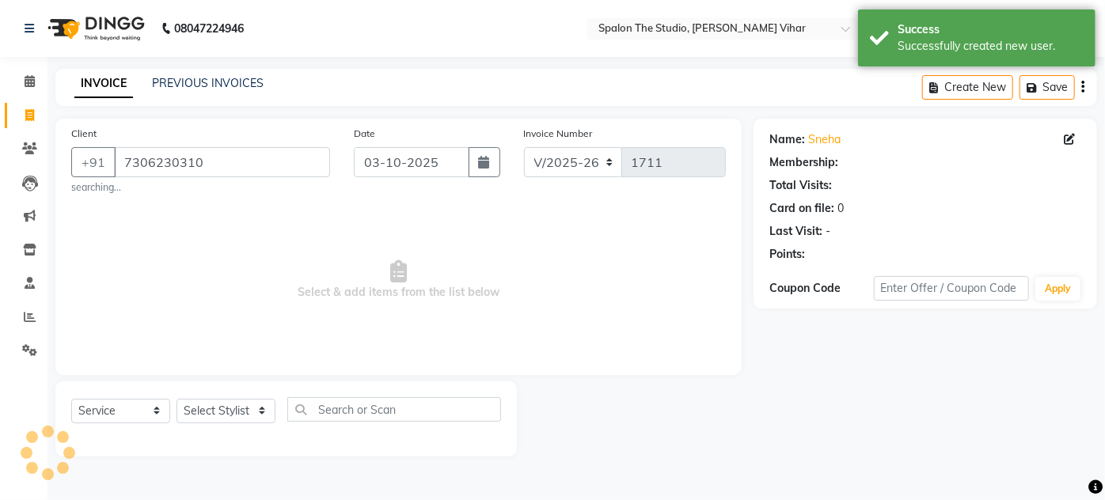
click at [267, 427] on div "Select Service Product Membership Package Voucher Prepaid Gift Card Select Styl…" at bounding box center [286, 415] width 430 height 37
click at [234, 419] on div "Select Service Product Membership Package Voucher Prepaid Gift Card Select Styl…" at bounding box center [286, 415] width 430 height 37
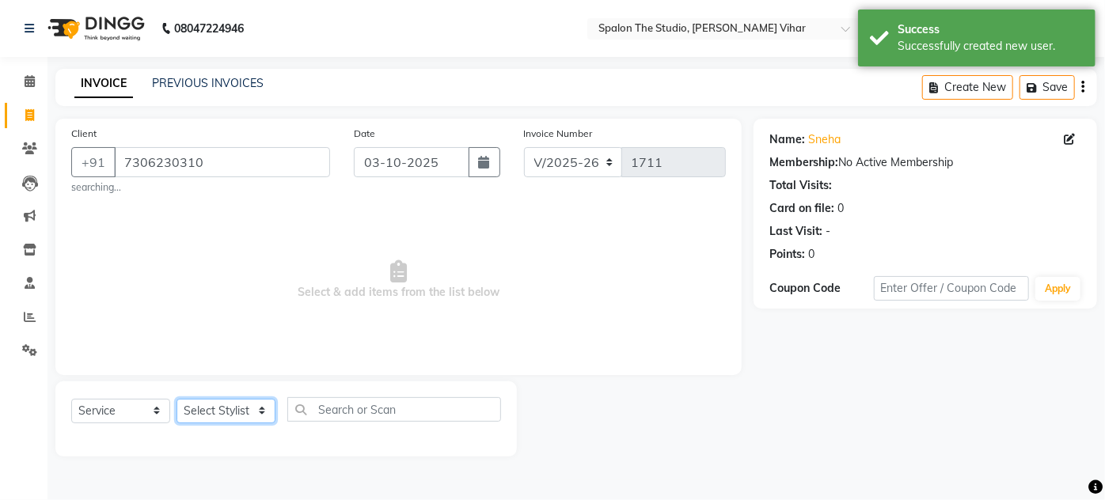
click at [234, 419] on select "Select Stylist Aarti farheen Gernal [PERSON_NAME] Manager navazish [PERSON_NAME…" at bounding box center [226, 411] width 99 height 25
select select "82883"
click at [177, 399] on select "Select Stylist Aarti farheen Gernal [PERSON_NAME] Manager navazish [PERSON_NAME…" at bounding box center [226, 411] width 99 height 25
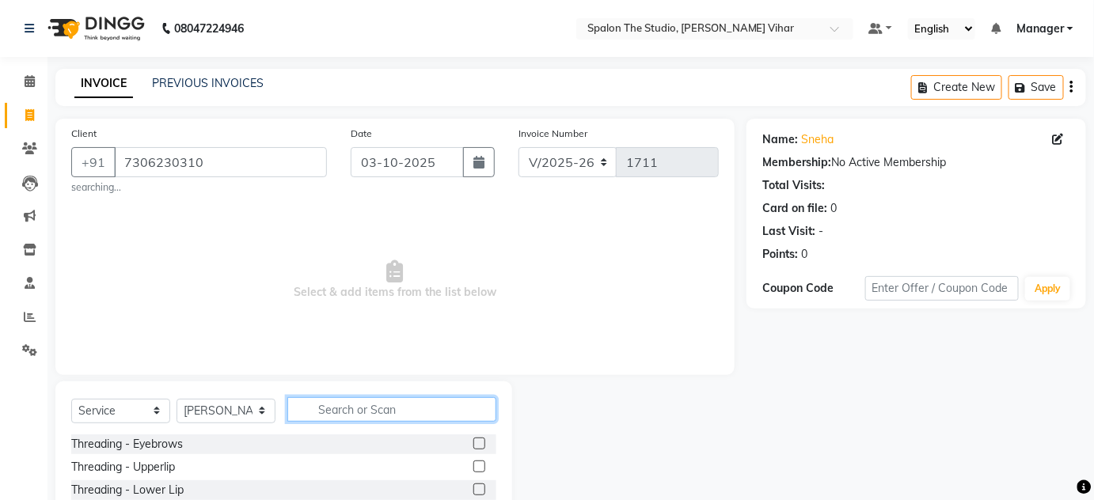
click at [377, 399] on input "text" at bounding box center [391, 409] width 209 height 25
type input "h"
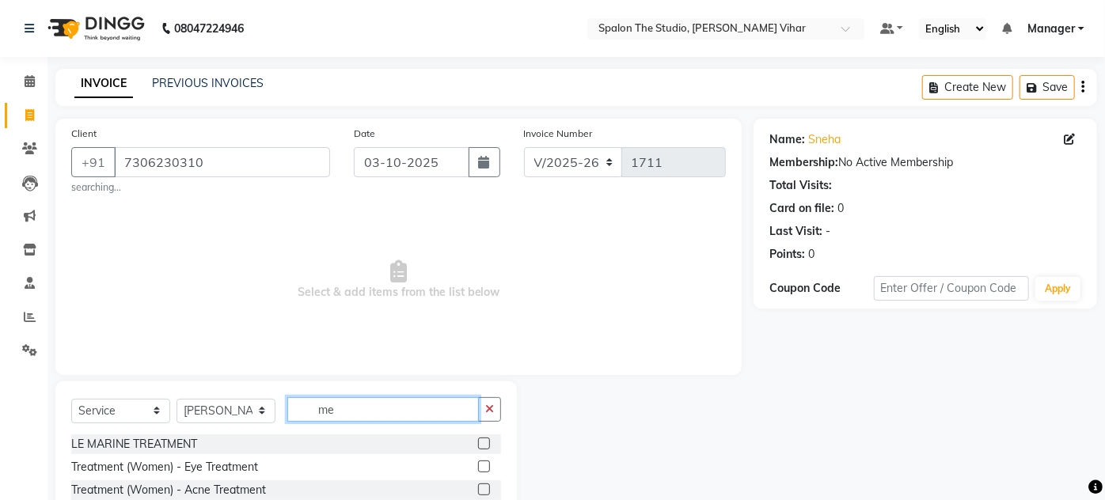
type input "m"
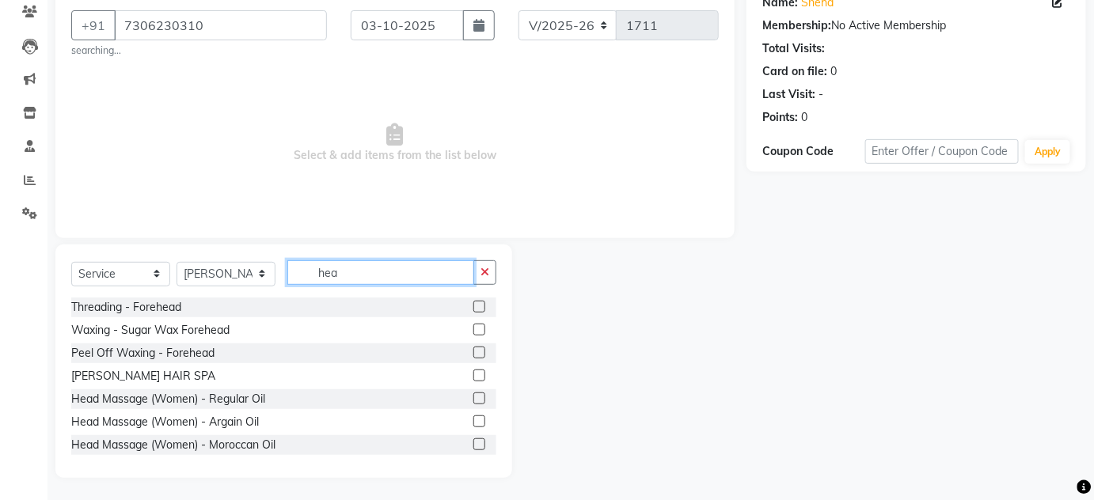
scroll to position [139, 0]
type input "hea"
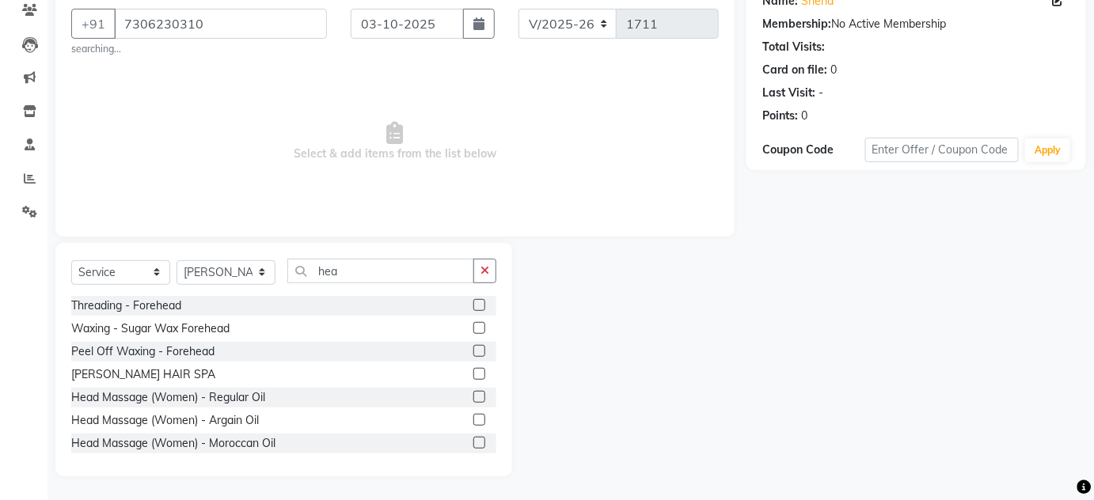
click at [473, 399] on label at bounding box center [479, 397] width 12 height 12
click at [473, 399] on input "checkbox" at bounding box center [478, 398] width 10 height 10
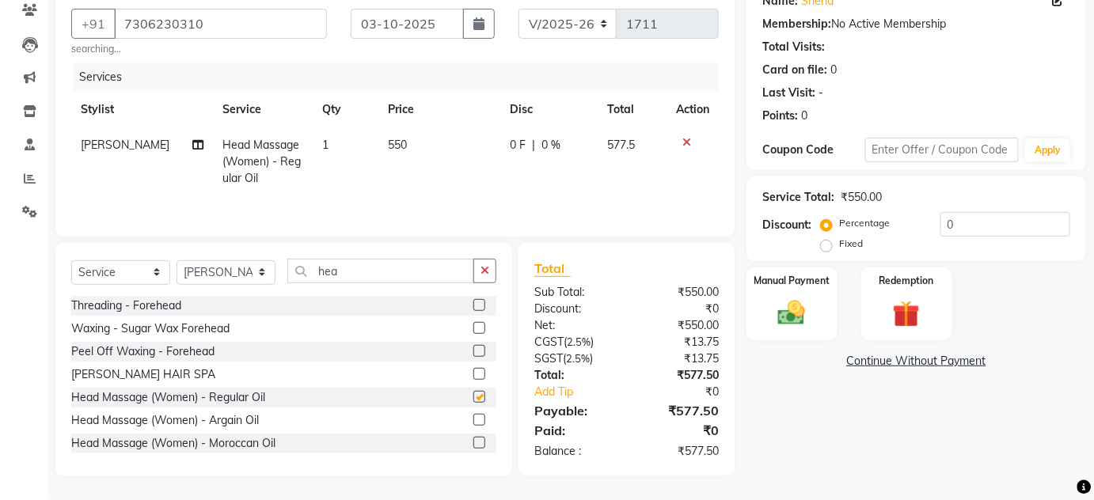
checkbox input "false"
click at [429, 149] on td "550" at bounding box center [439, 161] width 122 height 69
select select "82883"
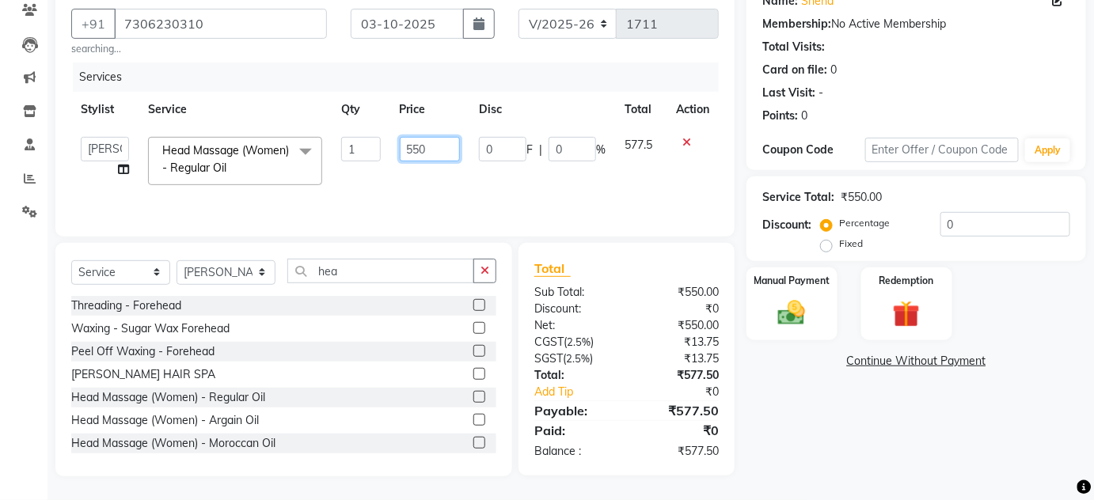
click at [435, 146] on input "550" at bounding box center [430, 149] width 61 height 25
type input "5"
type input "842"
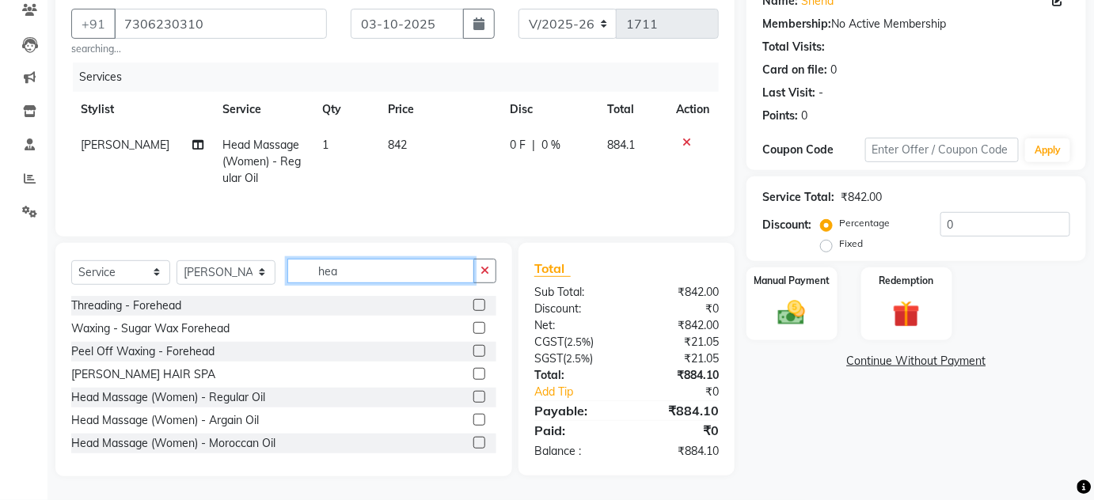
click at [349, 278] on input "hea" at bounding box center [380, 271] width 187 height 25
type input "h"
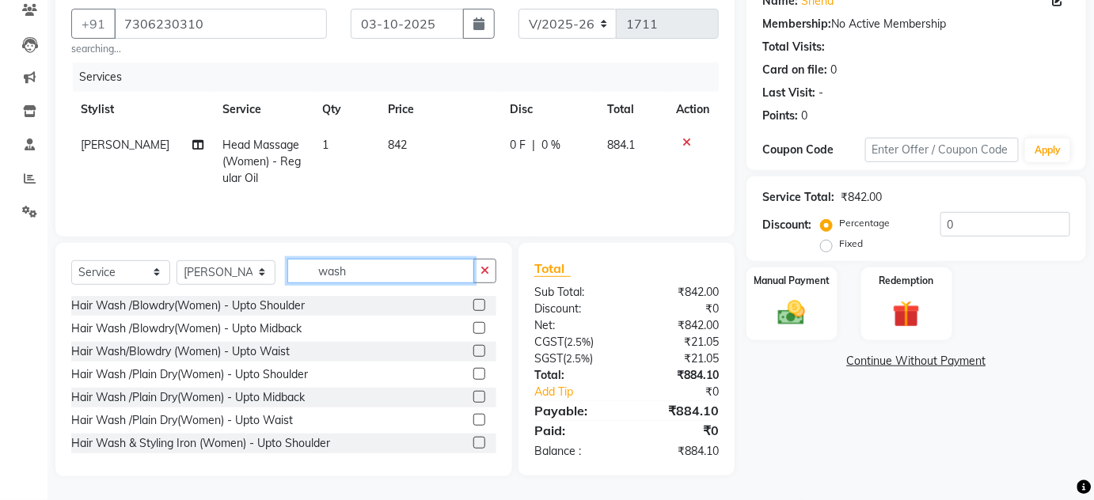
type input "wash"
click at [473, 419] on label at bounding box center [479, 420] width 12 height 12
click at [473, 419] on input "checkbox" at bounding box center [478, 421] width 10 height 10
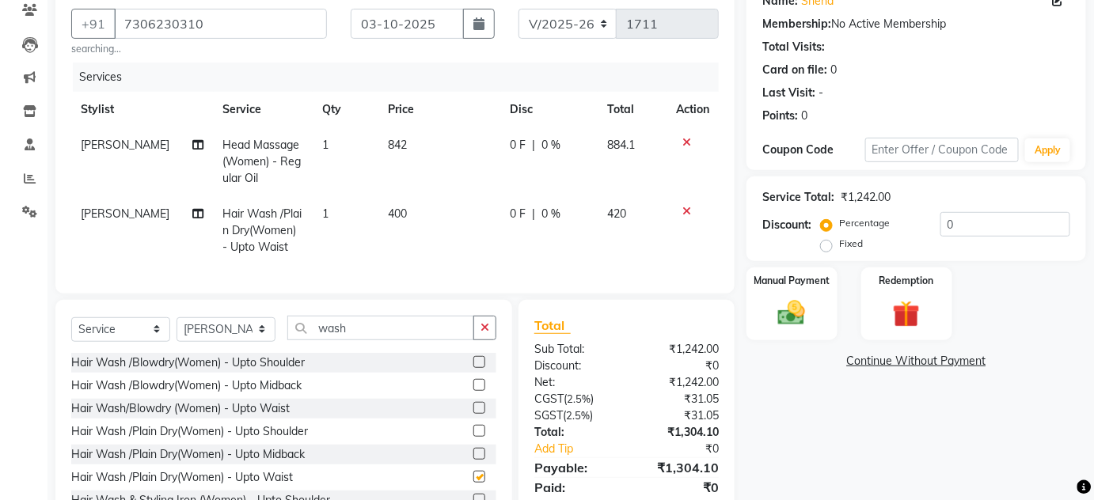
checkbox input "false"
click at [416, 215] on td "400" at bounding box center [439, 230] width 122 height 69
select select "82883"
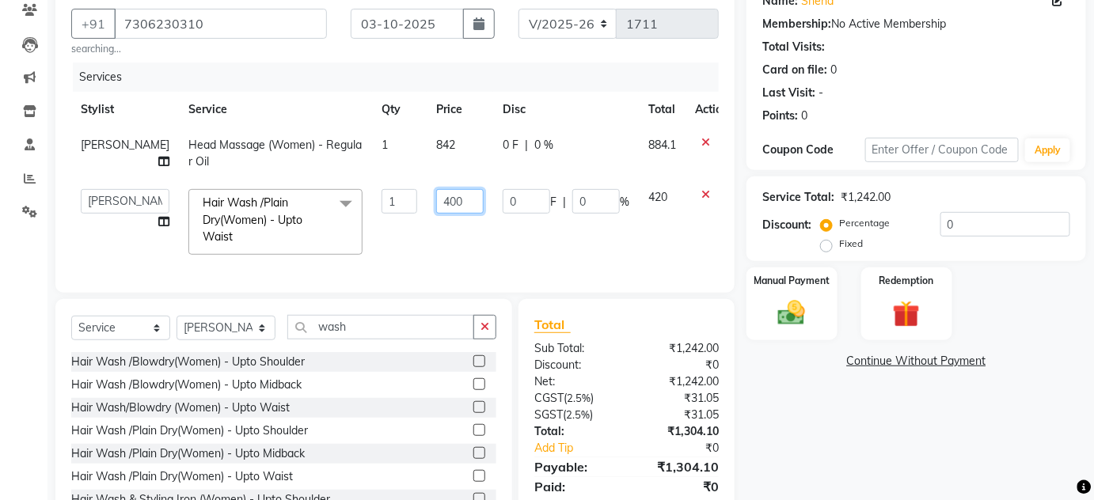
click at [436, 196] on input "400" at bounding box center [459, 201] width 47 height 25
type input "4"
type input "504"
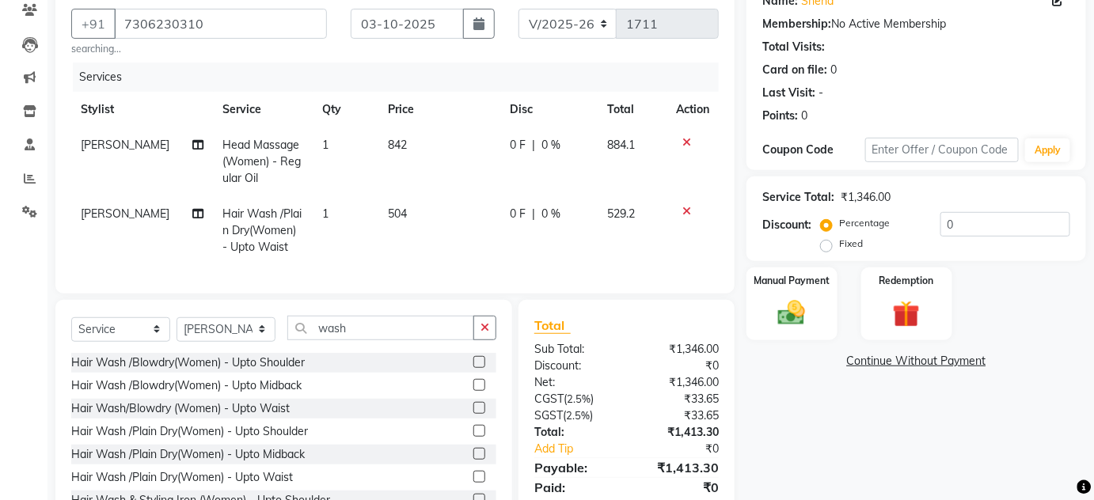
click at [932, 408] on div "Name: Sneha Membership: No Active Membership Total Visits: Card on file: 0 Last…" at bounding box center [921, 256] width 351 height 553
click at [241, 342] on select "Select Stylist Aarti farheen Gernal [PERSON_NAME] Manager navazish [PERSON_NAME…" at bounding box center [226, 329] width 99 height 25
select select "87366"
click at [177, 328] on select "Select Stylist Aarti farheen Gernal [PERSON_NAME] Manager navazish [PERSON_NAME…" at bounding box center [226, 329] width 99 height 25
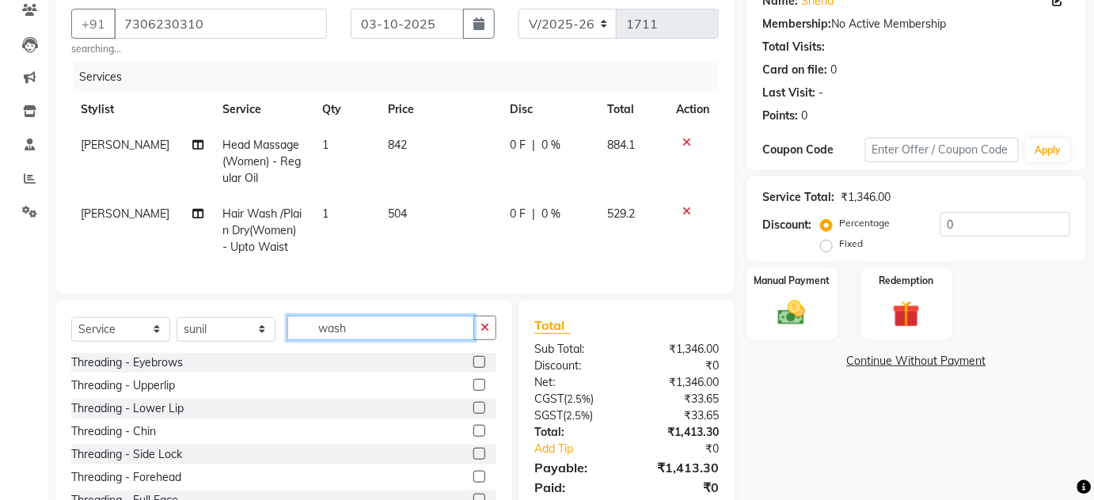
click at [378, 340] on input "wash" at bounding box center [380, 328] width 187 height 25
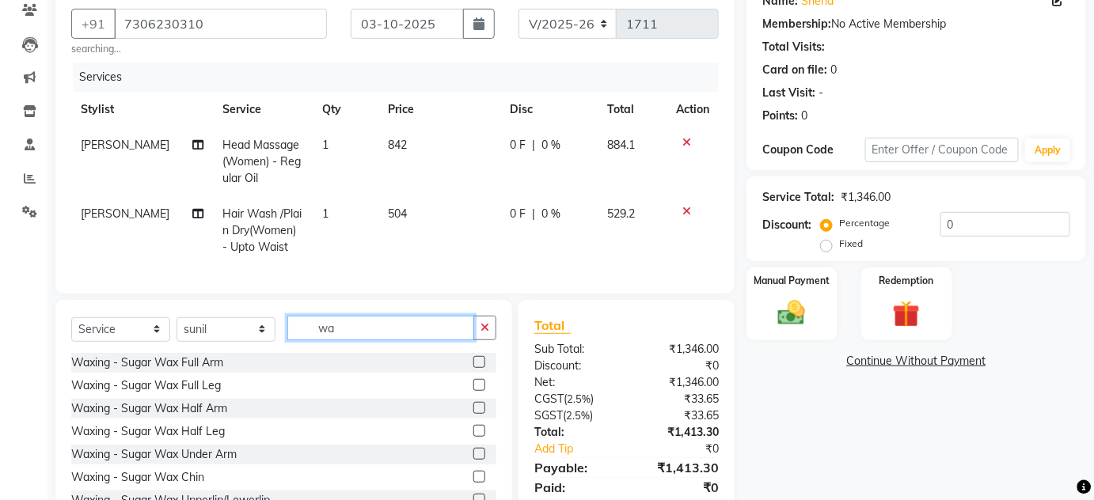
type input "w"
type input "cut"
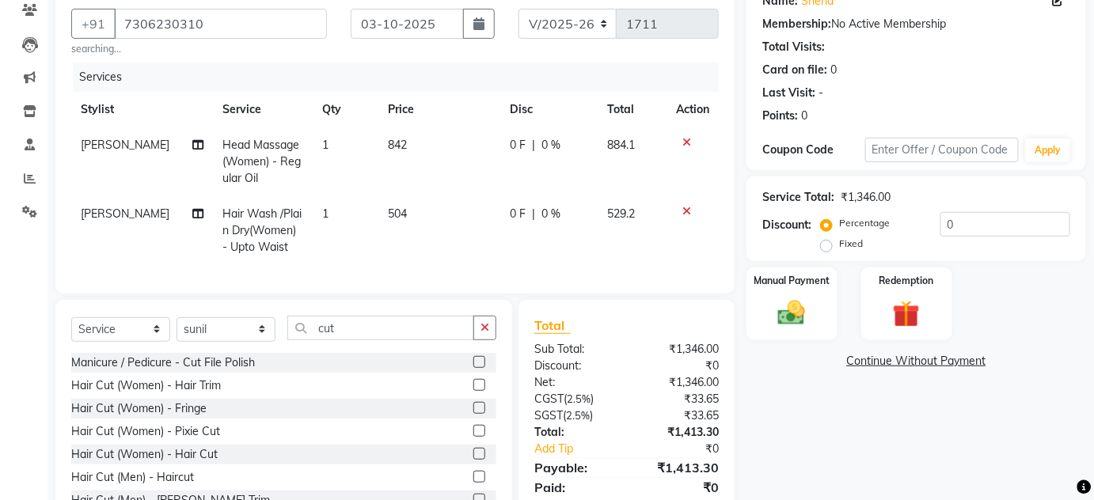
click at [473, 391] on label at bounding box center [479, 385] width 12 height 12
click at [473, 391] on input "checkbox" at bounding box center [478, 386] width 10 height 10
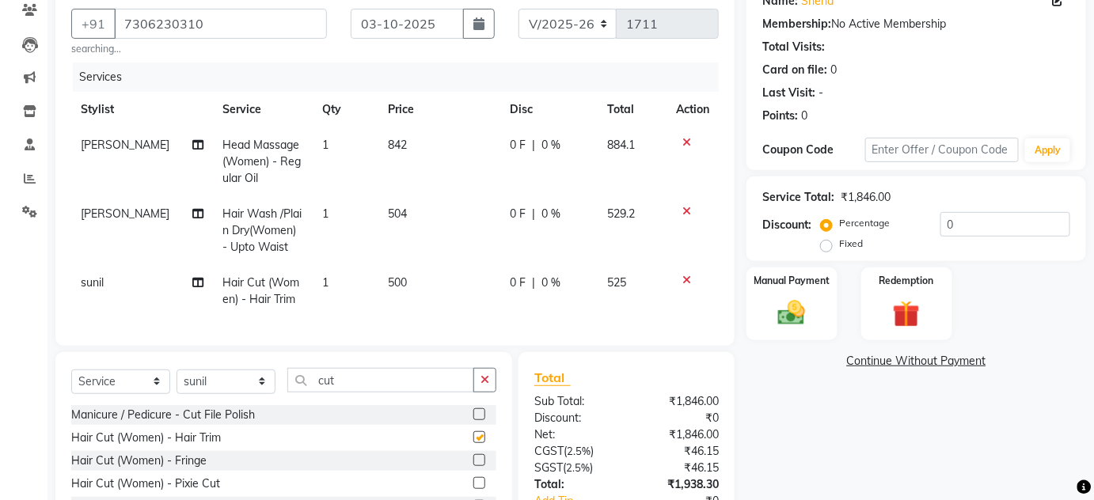
checkbox input "false"
click at [412, 275] on td "500" at bounding box center [439, 291] width 122 height 52
select select "87366"
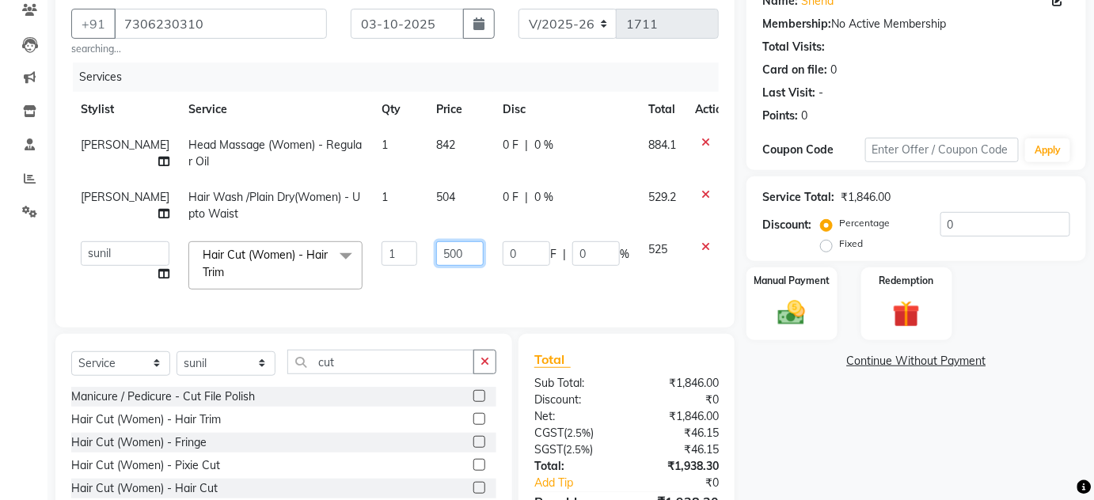
click at [436, 261] on input "500" at bounding box center [459, 253] width 47 height 25
type input "5"
type input "955"
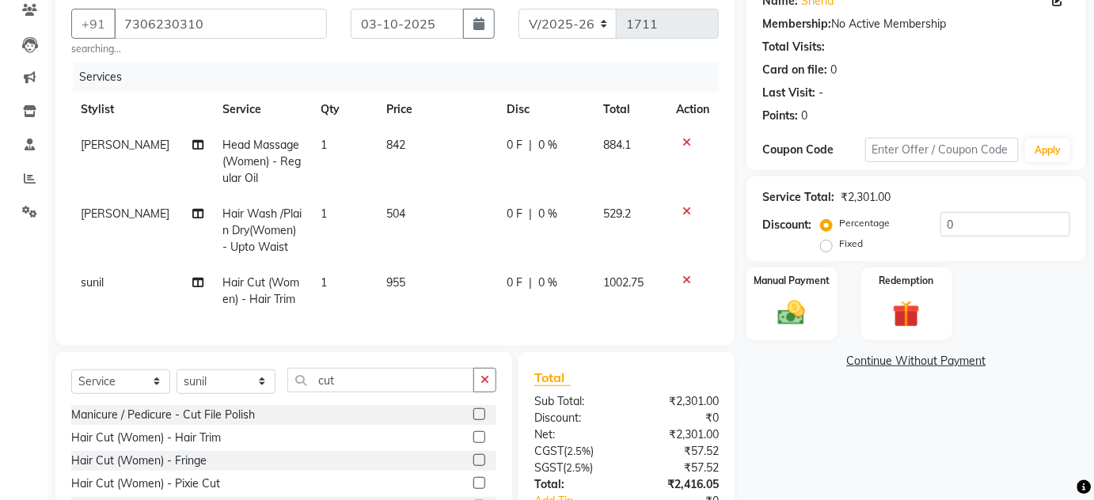
click at [805, 431] on div "Name: Sneha Membership: No Active Membership Total Visits: Card on file: 0 Last…" at bounding box center [921, 283] width 351 height 606
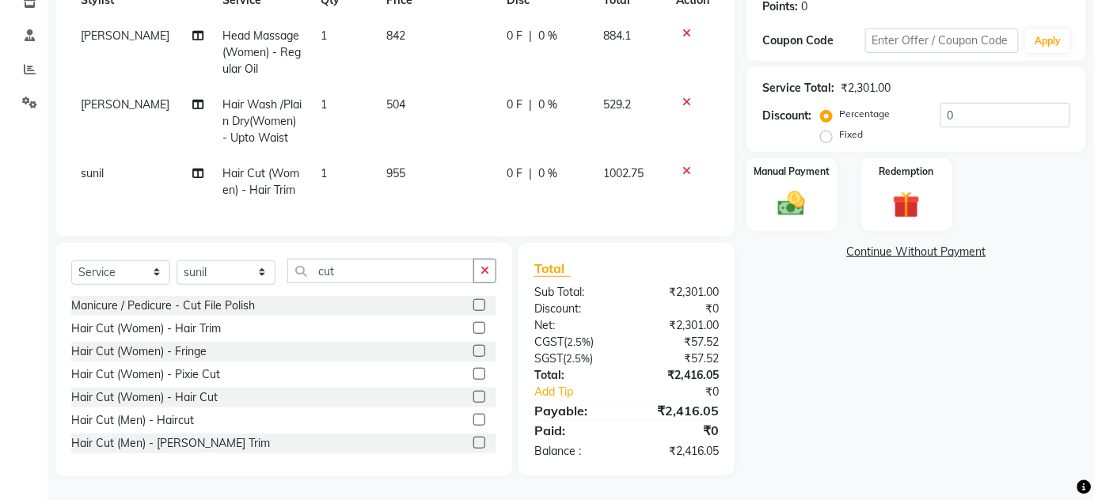
scroll to position [258, 0]
click at [427, 165] on td "955" at bounding box center [437, 182] width 121 height 52
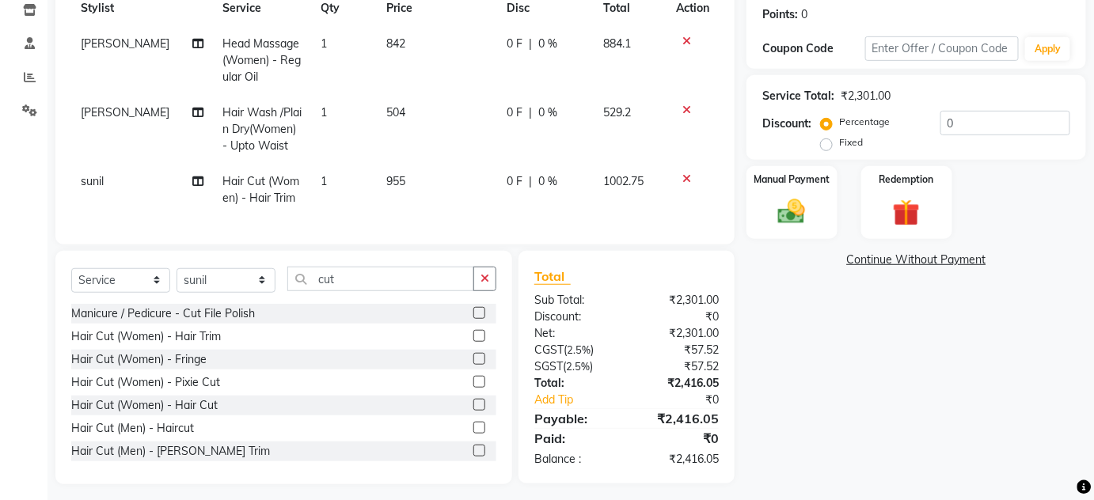
select select "87366"
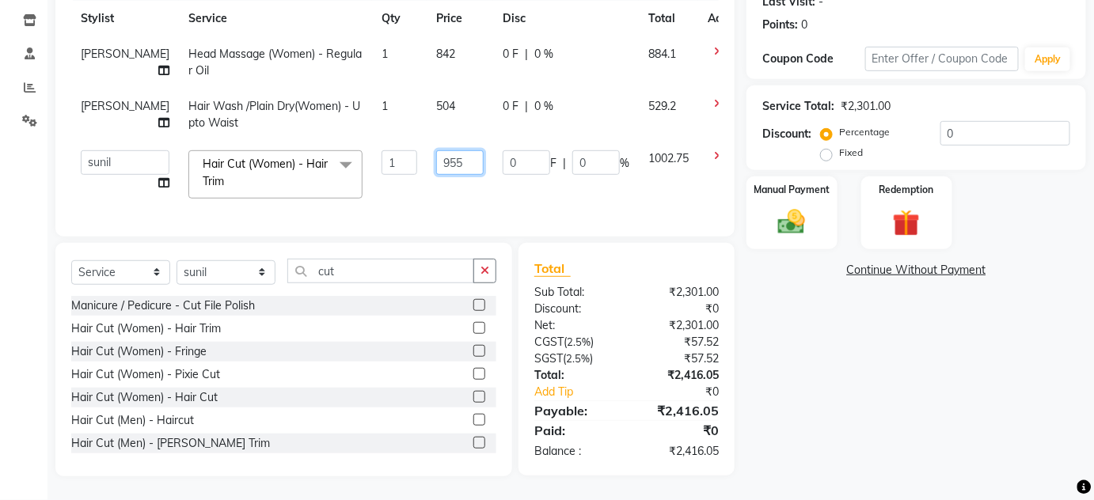
click at [436, 155] on input "955" at bounding box center [459, 162] width 47 height 25
type input "956"
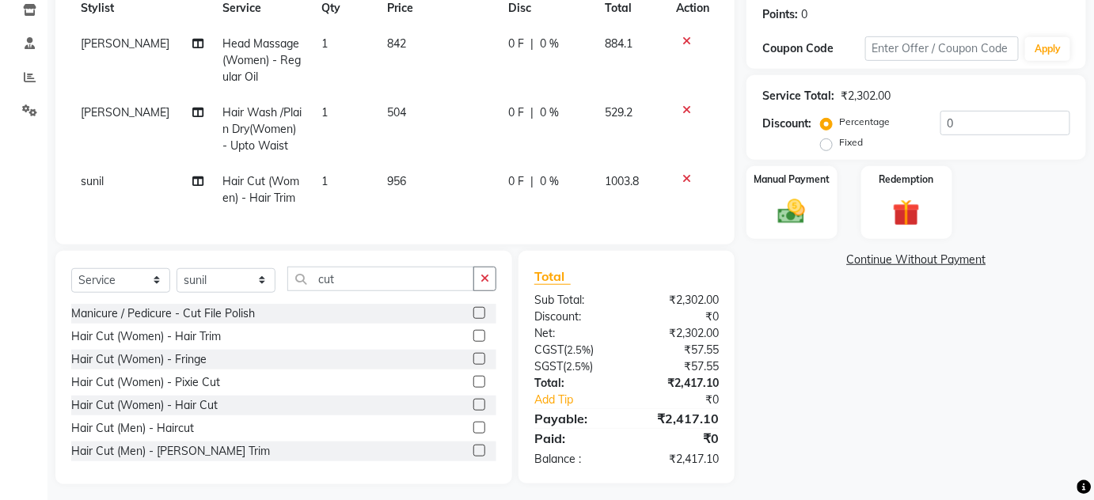
click at [416, 85] on tbody "[PERSON_NAME] Head Massage (Women) - Regular Oil 1 842 0 F | 0 % 884.1 [PERSON_…" at bounding box center [394, 121] width 647 height 190
click at [418, 109] on td "504" at bounding box center [438, 129] width 121 height 69
select select "82883"
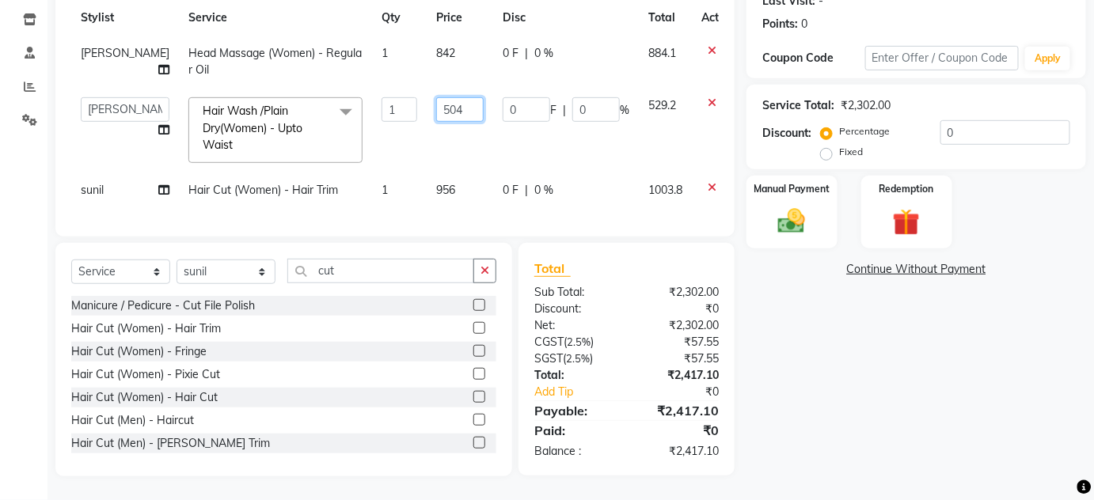
click at [436, 104] on input "504" at bounding box center [459, 109] width 47 height 25
type input "505"
click at [837, 322] on div "Name: Sneha Membership: No Active Membership Total Visits: Card on file: 0 Last…" at bounding box center [921, 182] width 351 height 588
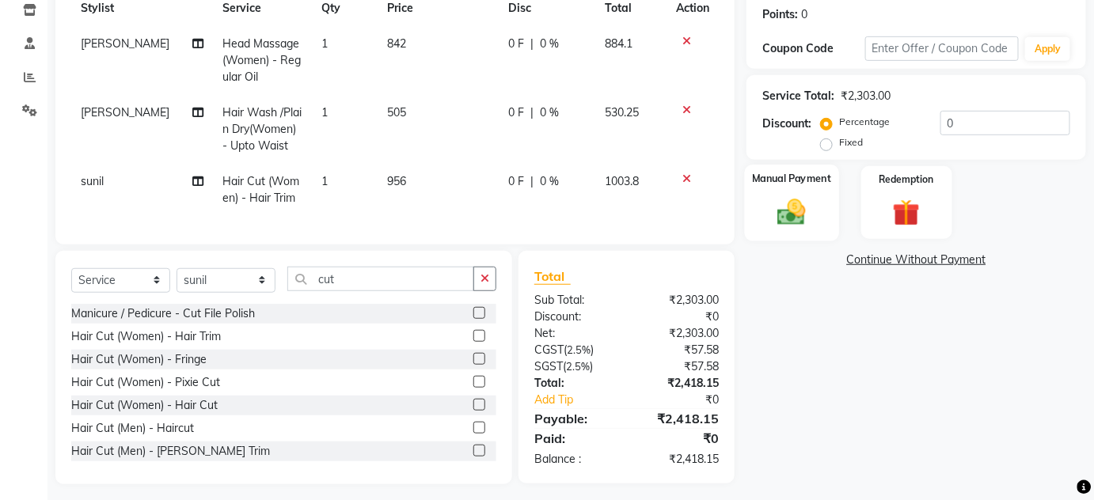
click at [790, 215] on img at bounding box center [792, 212] width 46 height 32
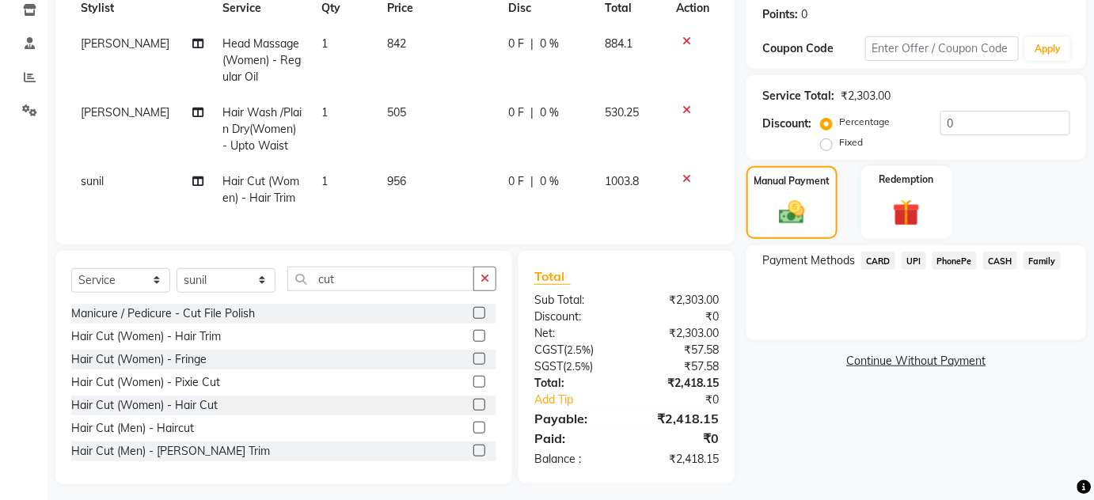
click at [906, 257] on span "UPI" at bounding box center [914, 261] width 25 height 18
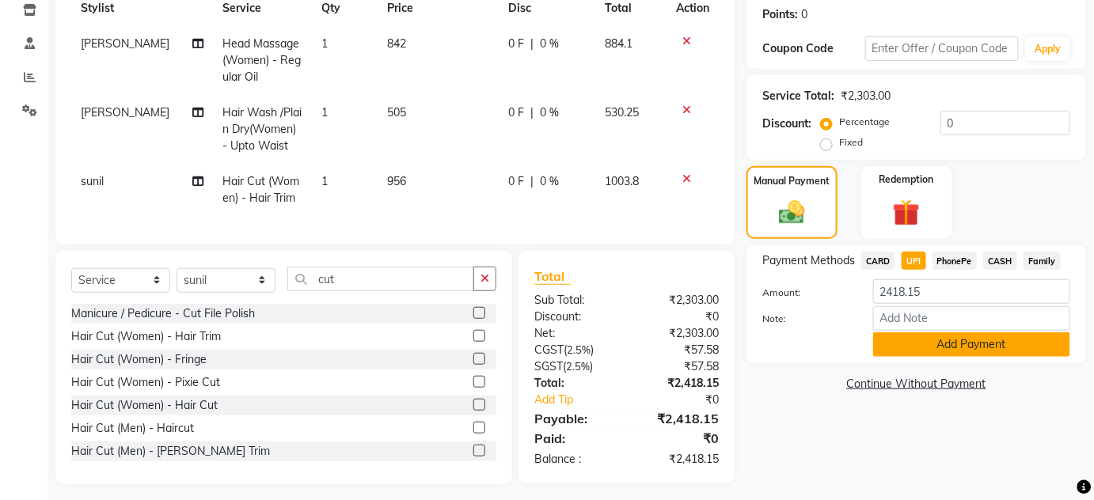
click at [946, 345] on button "Add Payment" at bounding box center [971, 344] width 197 height 25
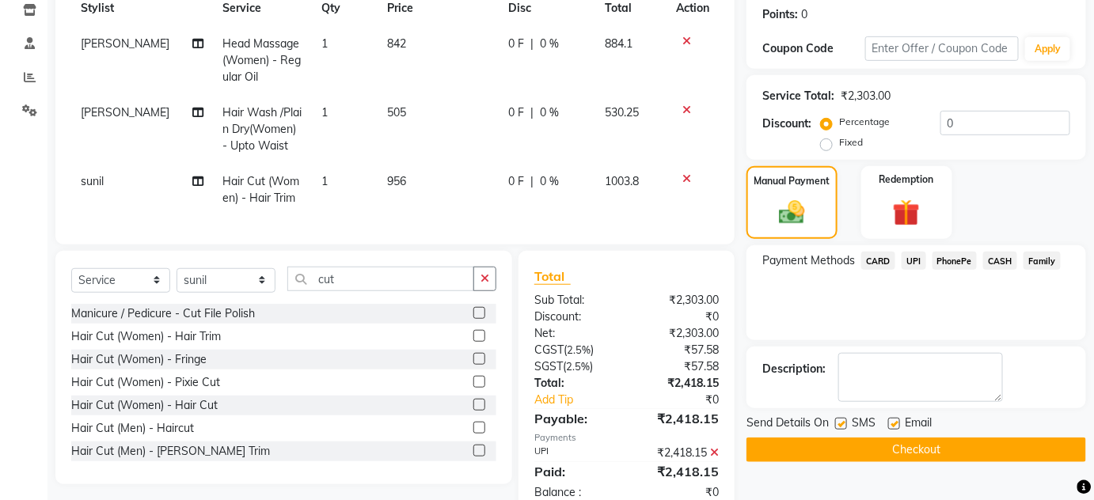
click at [1031, 441] on button "Checkout" at bounding box center [916, 450] width 340 height 25
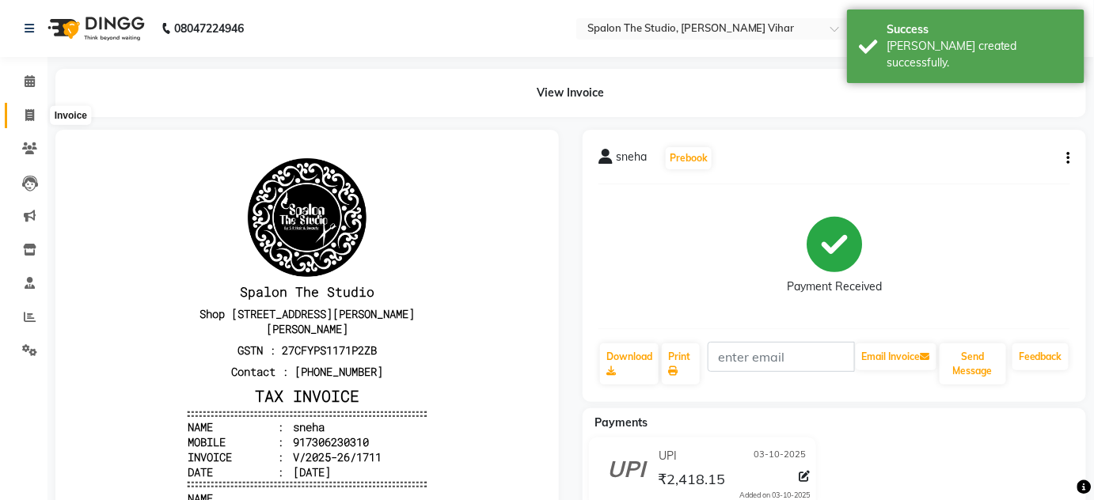
click at [33, 120] on icon at bounding box center [29, 115] width 9 height 12
select select "service"
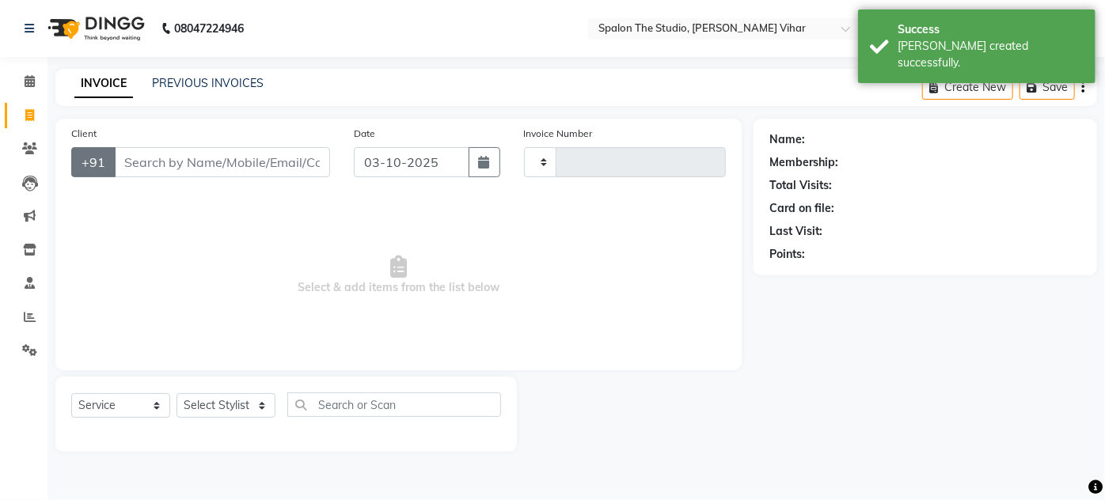
type input "1712"
select select "903"
click at [141, 155] on input "Client" at bounding box center [222, 162] width 216 height 30
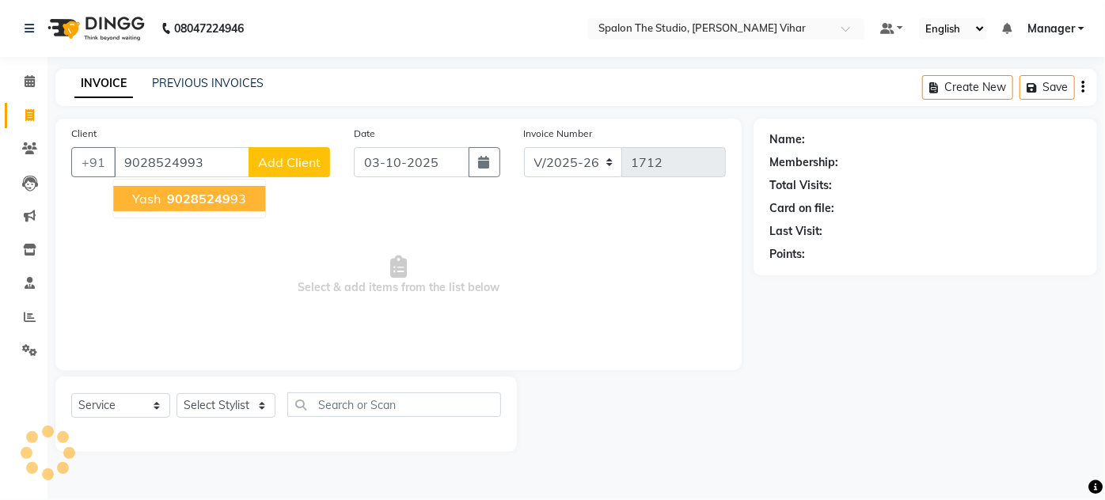
type input "9028524993"
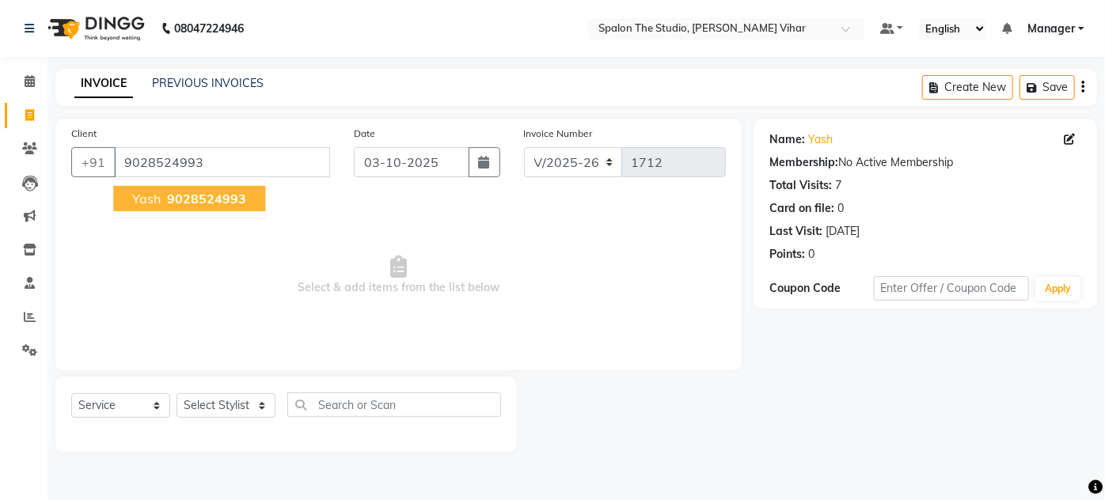
click at [163, 188] on button "Yash 9028524993" at bounding box center [189, 198] width 152 height 25
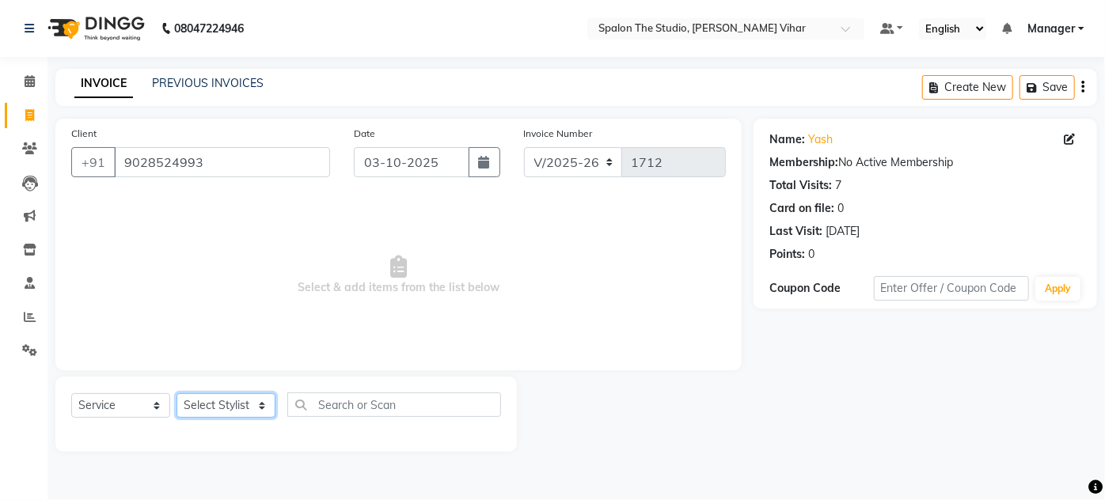
click at [255, 408] on select "Select Stylist Aarti farheen Gernal [PERSON_NAME] Manager navazish [PERSON_NAME…" at bounding box center [226, 405] width 99 height 25
select select "14928"
click at [177, 393] on select "Select Stylist Aarti farheen Gernal [PERSON_NAME] Manager navazish [PERSON_NAME…" at bounding box center [226, 405] width 99 height 25
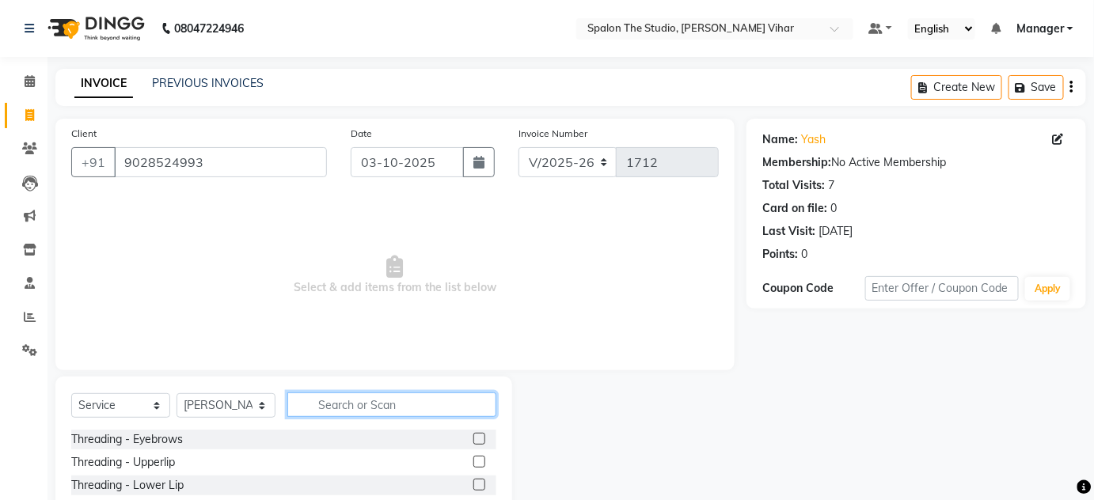
click at [378, 406] on input "text" at bounding box center [391, 405] width 209 height 25
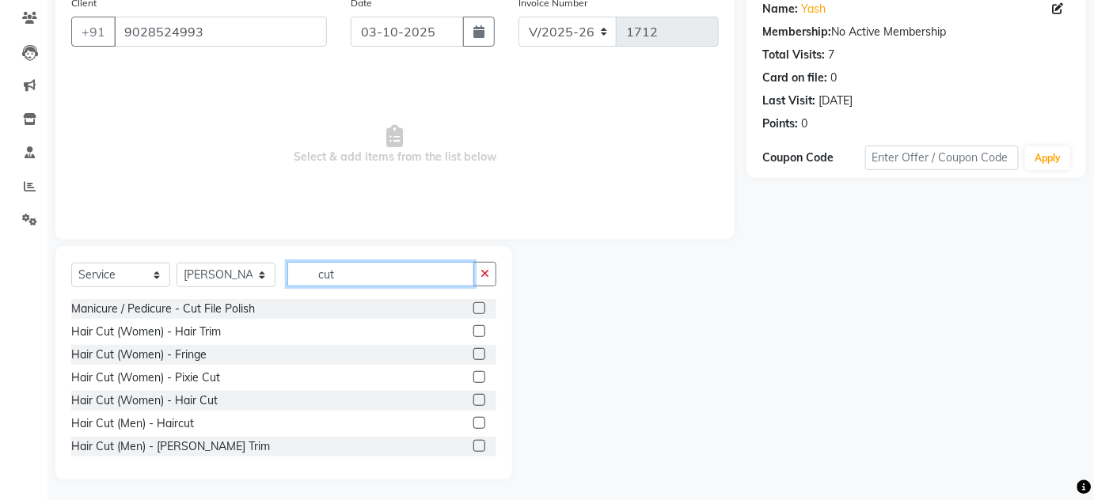
scroll to position [133, 0]
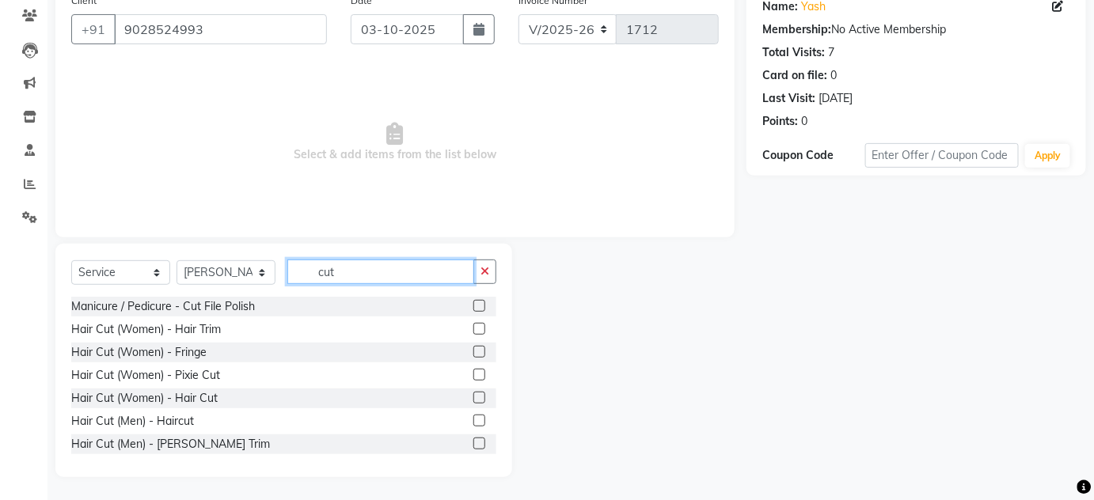
type input "cut"
click at [473, 419] on label at bounding box center [479, 421] width 12 height 12
click at [473, 419] on input "checkbox" at bounding box center [478, 421] width 10 height 10
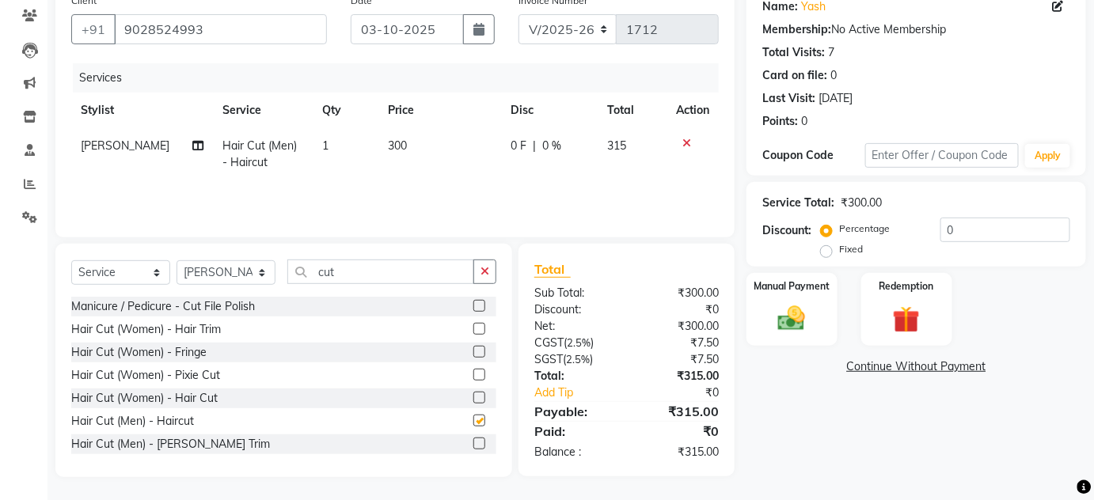
checkbox input "false"
click at [355, 274] on input "cut" at bounding box center [380, 272] width 187 height 25
type input "c"
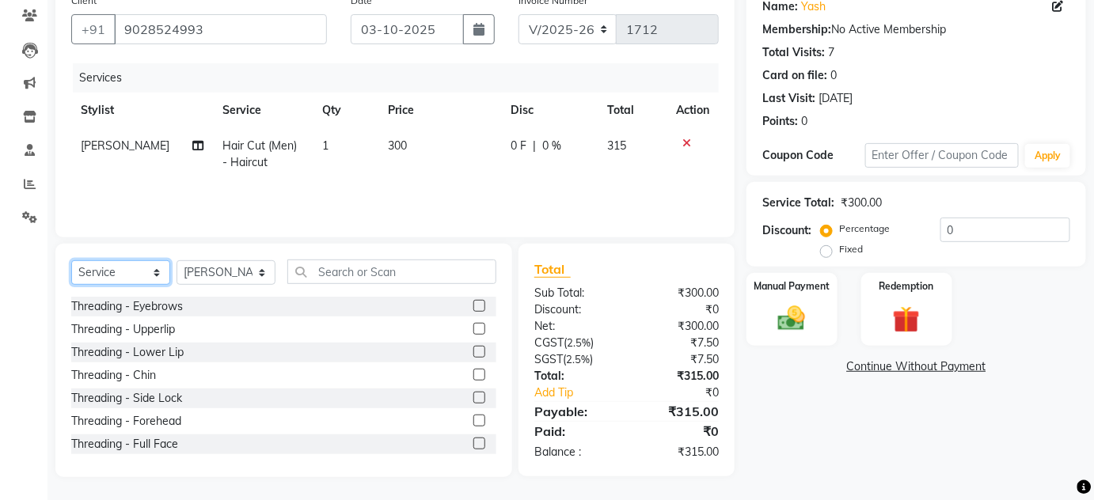
click at [114, 264] on select "Select Service Product Membership Package Voucher Prepaid Gift Card" at bounding box center [120, 272] width 99 height 25
select select "product"
click at [71, 260] on select "Select Service Product Membership Package Voucher Prepaid Gift Card" at bounding box center [120, 272] width 99 height 25
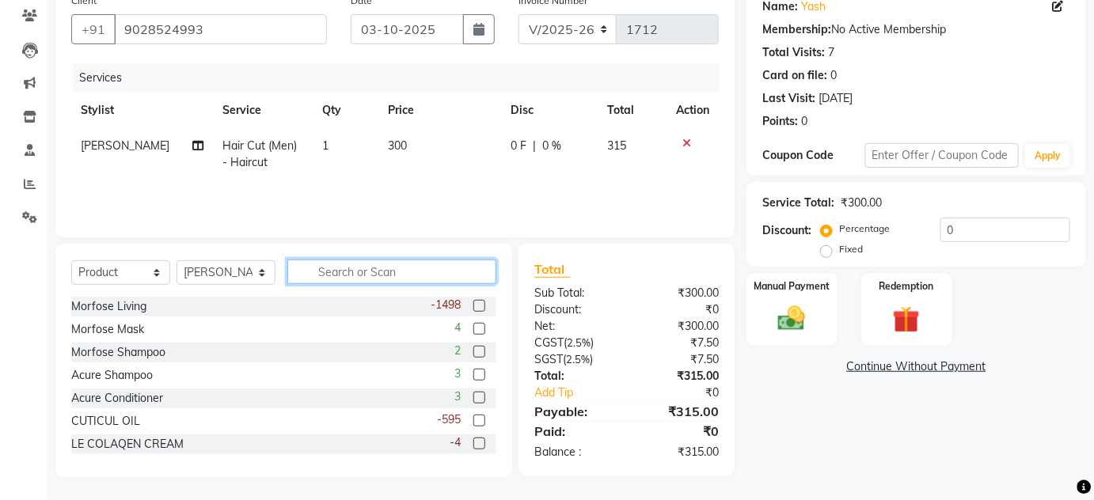
click at [344, 270] on input "text" at bounding box center [391, 272] width 209 height 25
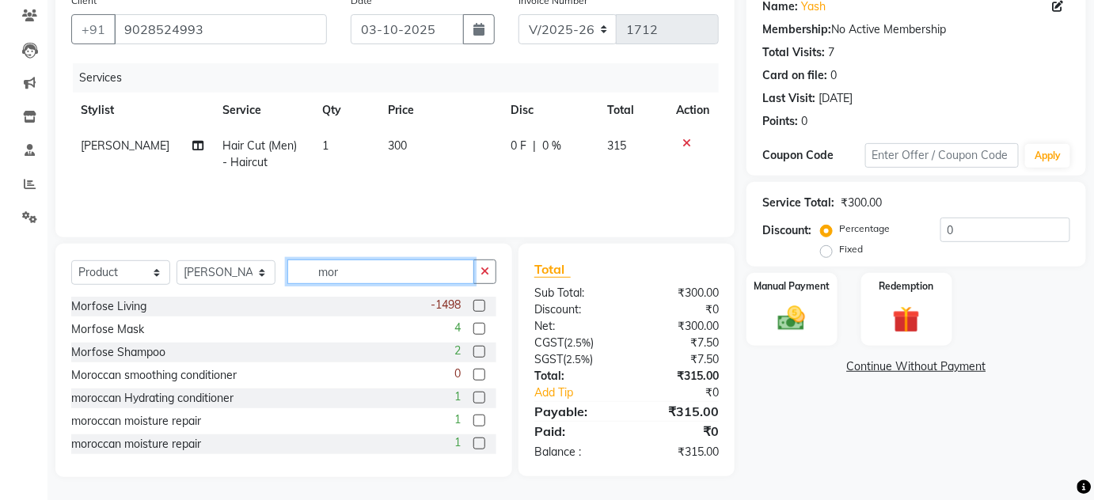
type input "mor"
click at [473, 441] on label at bounding box center [479, 444] width 12 height 12
click at [473, 441] on input "checkbox" at bounding box center [478, 444] width 10 height 10
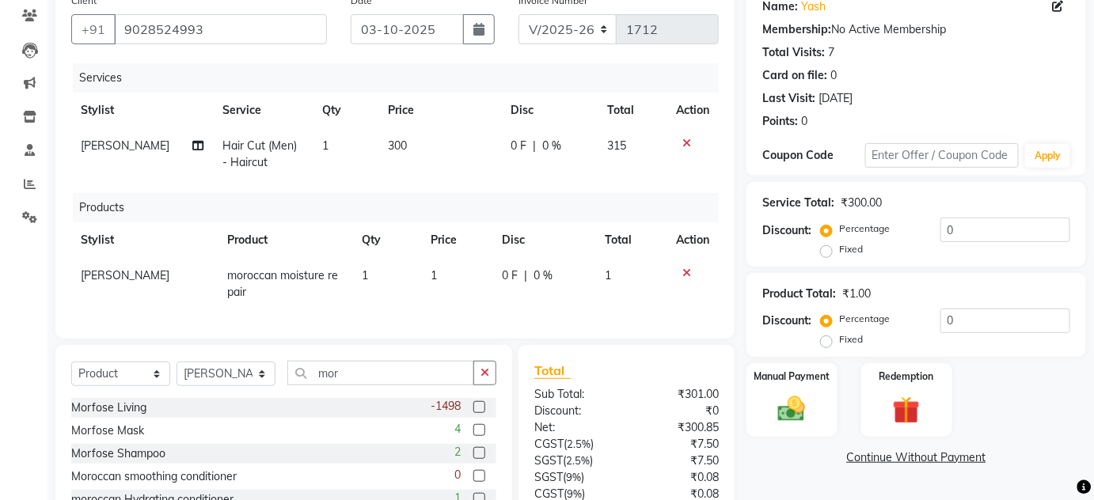
checkbox input "false"
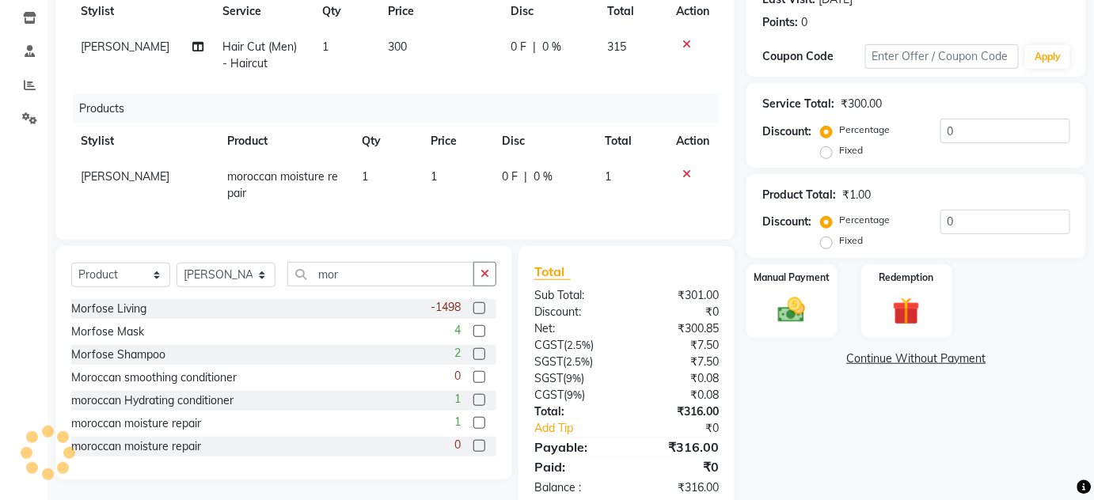
scroll to position [278, 0]
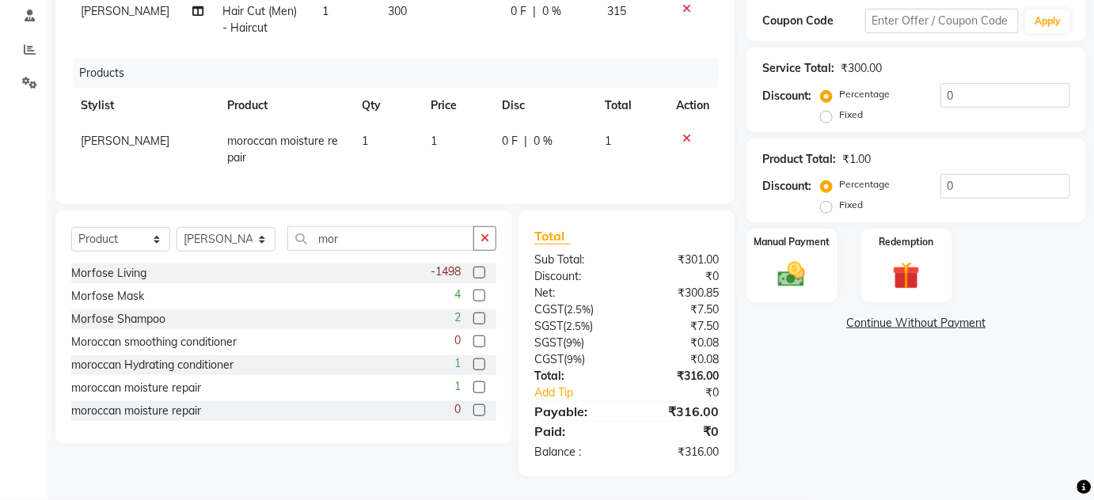
click at [465, 123] on td "1" at bounding box center [457, 149] width 71 height 52
select select "14928"
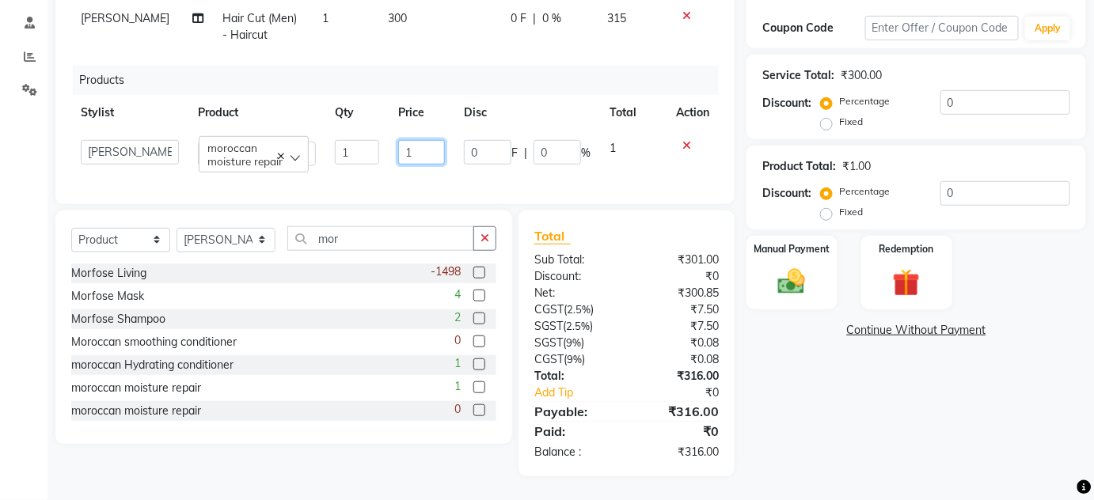
click at [414, 140] on input "1" at bounding box center [421, 152] width 47 height 25
type input "800"
click at [791, 459] on div "Name: Yash Membership: No Active Membership Total Visits: 7 Card on file: 0 Las…" at bounding box center [921, 167] width 351 height 618
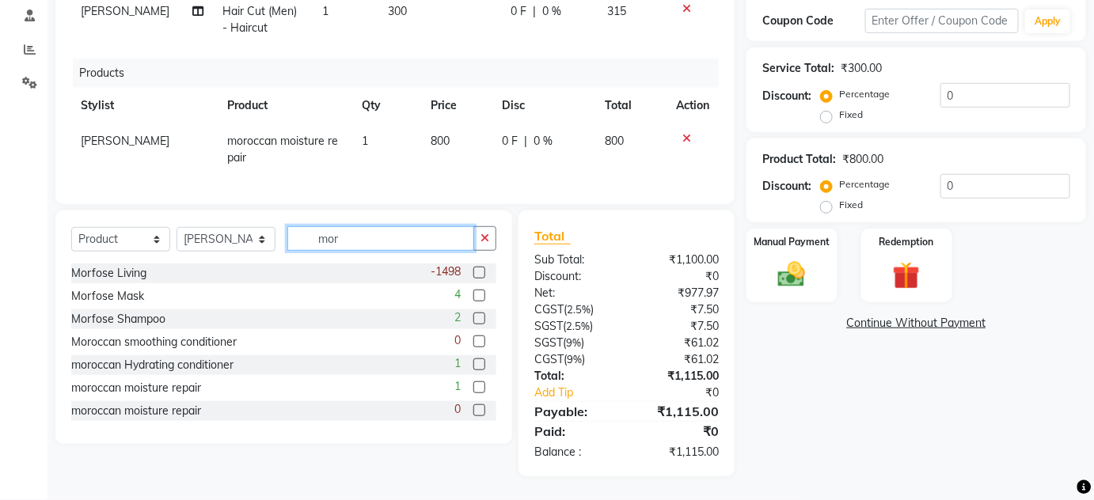
click at [373, 241] on input "mor" at bounding box center [380, 238] width 187 height 25
type input "m"
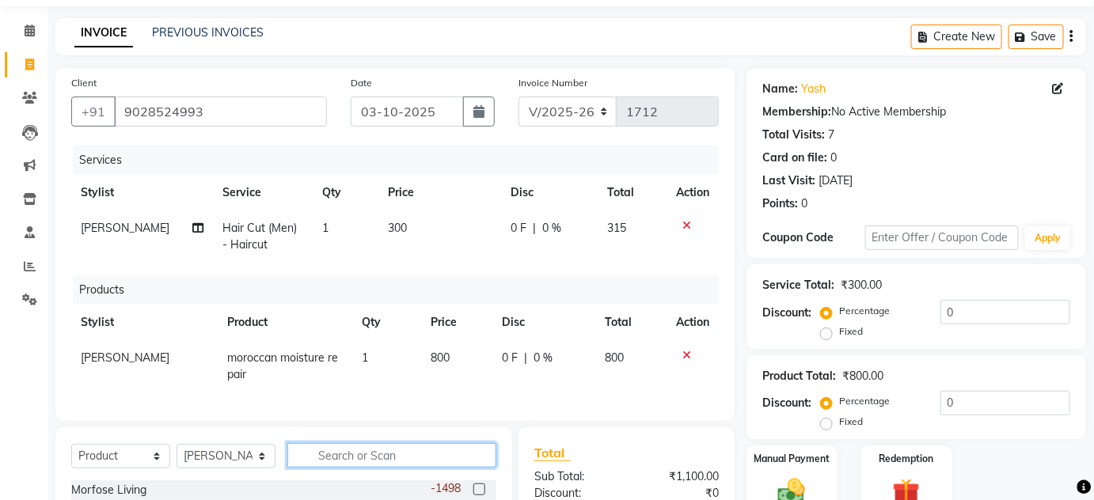
scroll to position [0, 0]
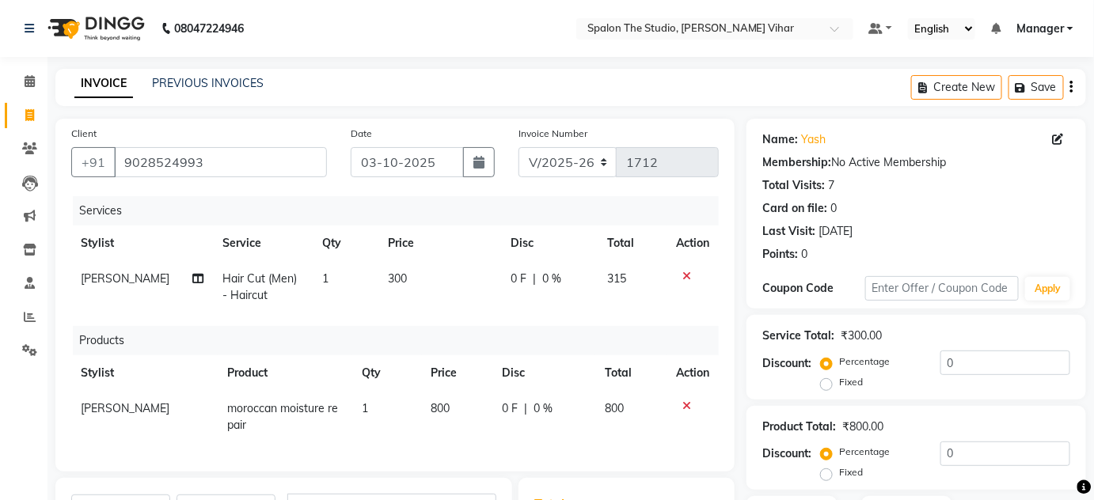
click at [416, 274] on td "300" at bounding box center [439, 287] width 122 height 52
select select "14928"
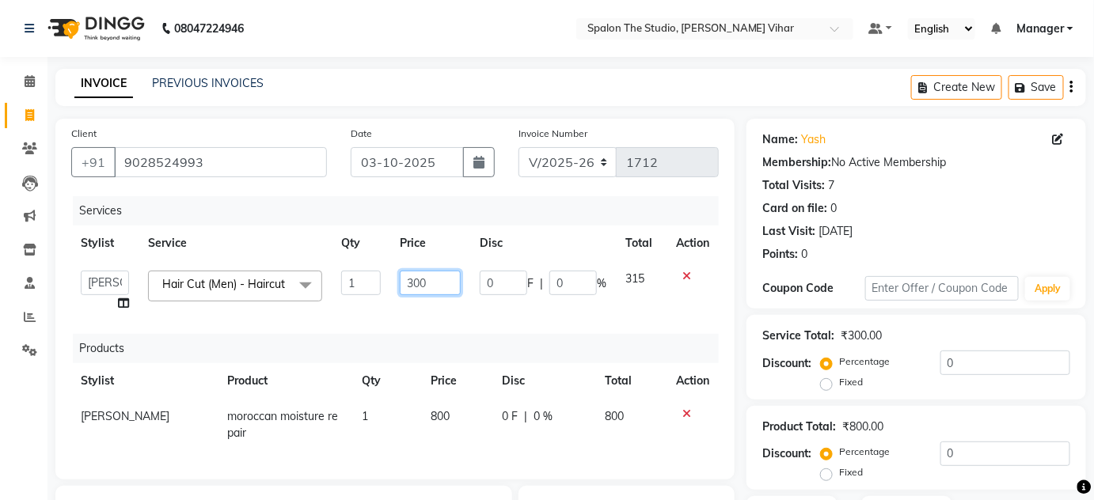
click at [432, 278] on input "300" at bounding box center [430, 283] width 61 height 25
type input "380"
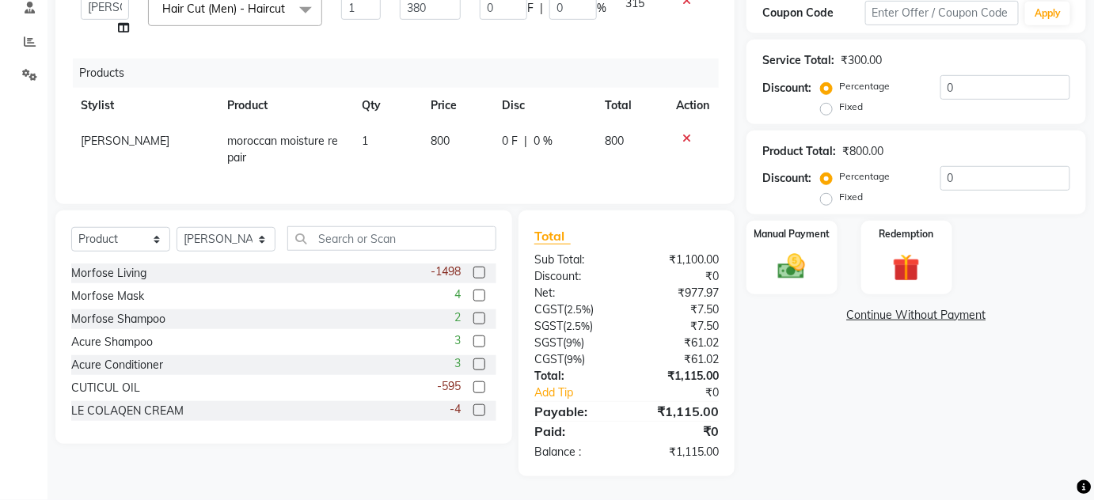
scroll to position [278, 0]
click at [827, 459] on div "Name: Yash Membership: No Active Membership Total Visits: 7 Card on file: 0 Las…" at bounding box center [921, 159] width 351 height 633
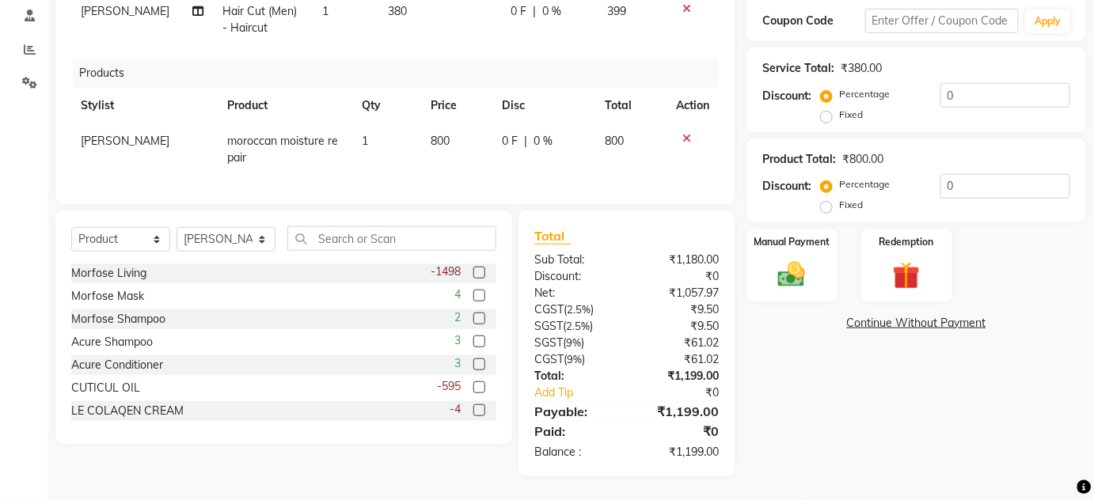
click at [469, 123] on td "800" at bounding box center [457, 149] width 71 height 52
select select "14928"
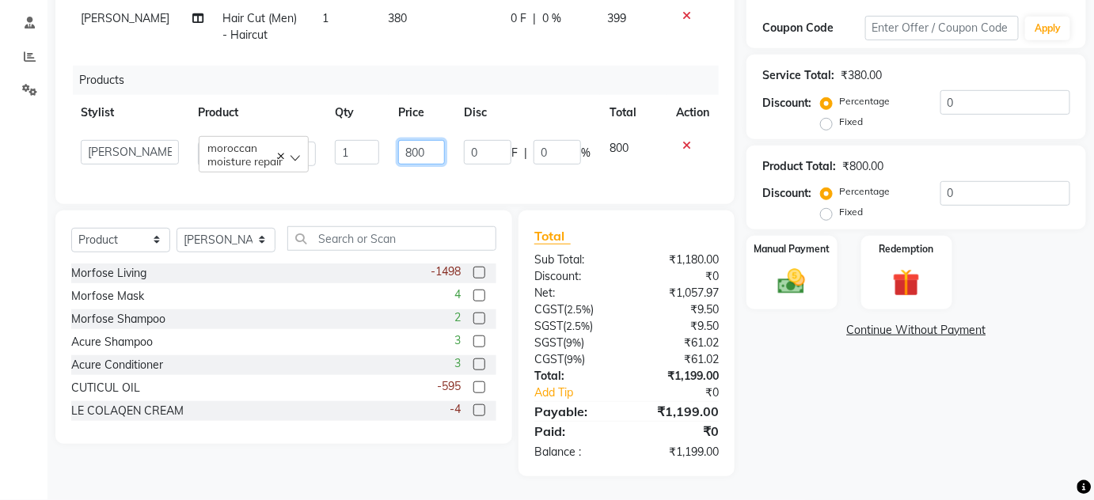
click at [439, 145] on input "800" at bounding box center [421, 152] width 47 height 25
type input "801"
click at [867, 404] on div "Name: Yash Membership: No Active Membership Total Visits: 7 Card on file: 0 Las…" at bounding box center [921, 167] width 351 height 618
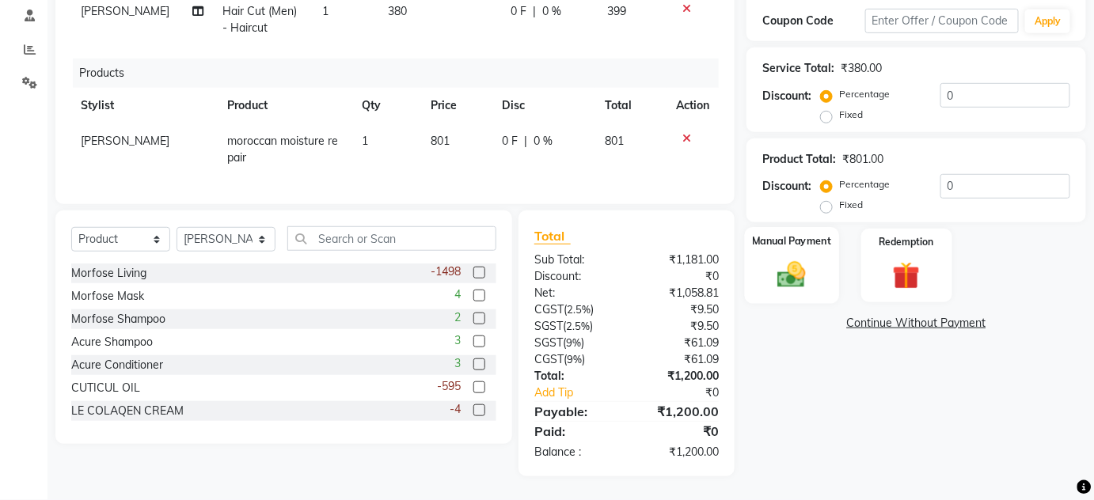
click at [824, 275] on div "Manual Payment" at bounding box center [792, 265] width 94 height 77
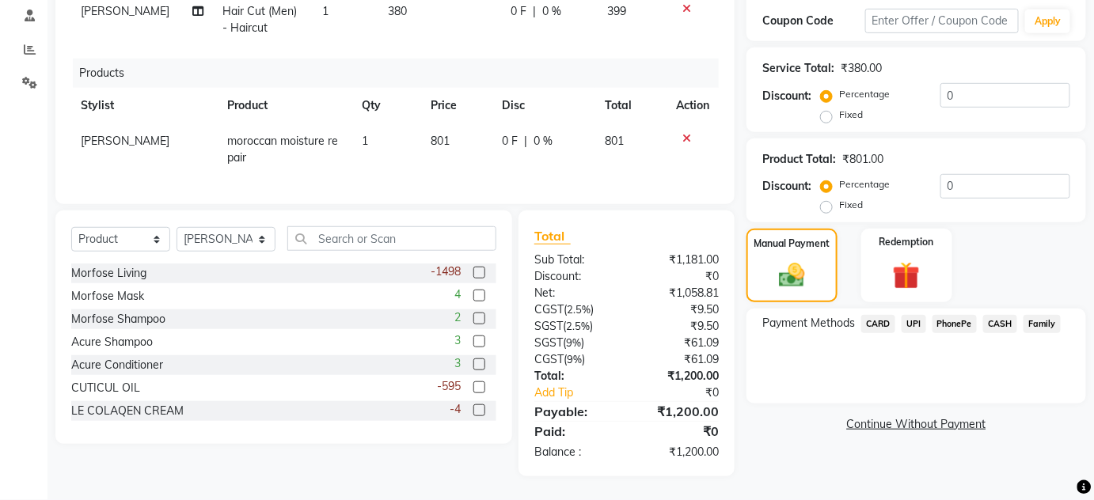
click at [910, 320] on span "UPI" at bounding box center [914, 324] width 25 height 18
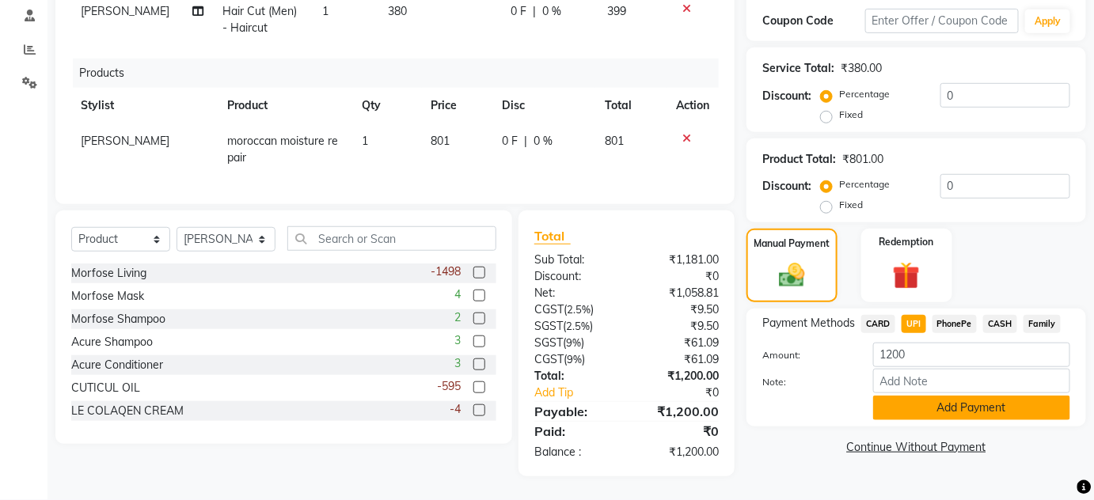
click at [945, 412] on button "Add Payment" at bounding box center [971, 408] width 197 height 25
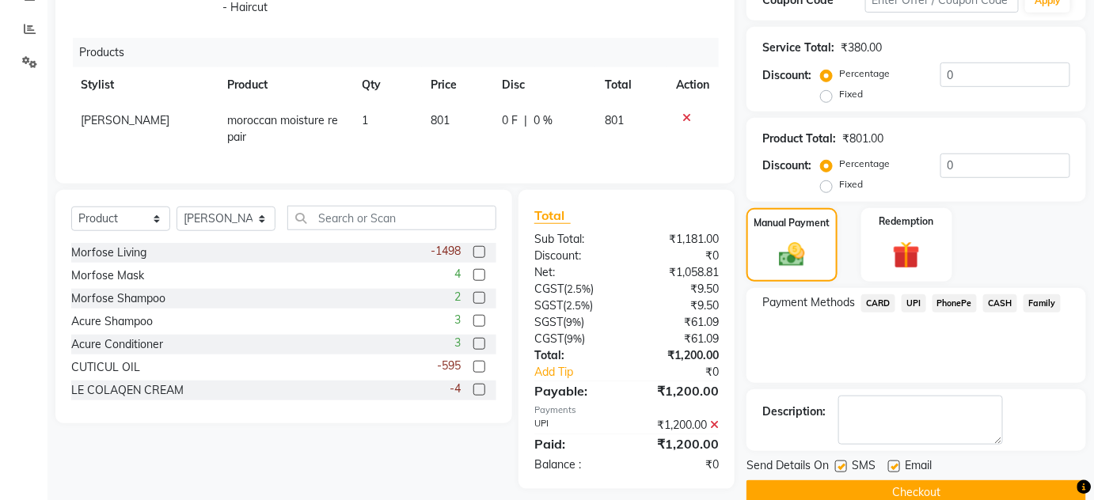
scroll to position [315, 0]
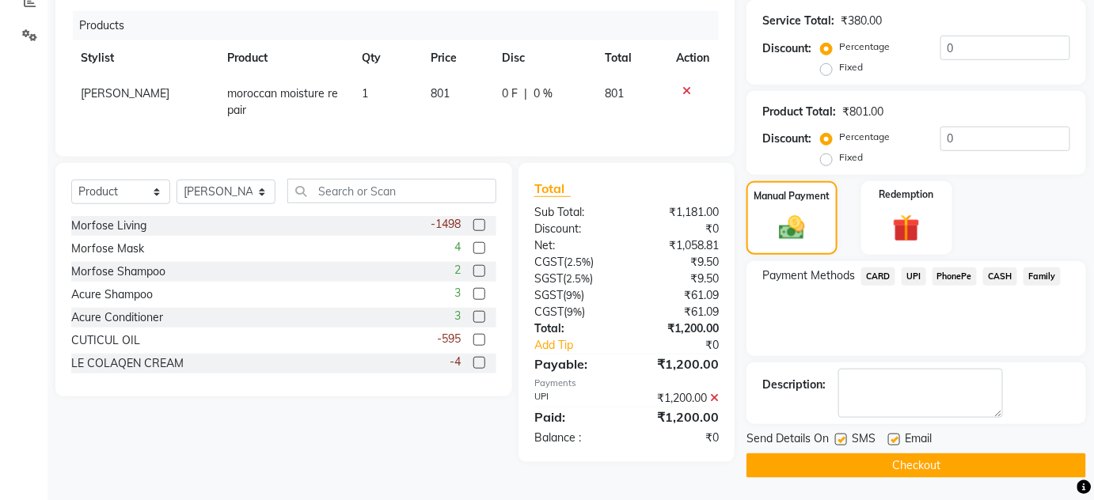
click at [961, 462] on button "Checkout" at bounding box center [916, 466] width 340 height 25
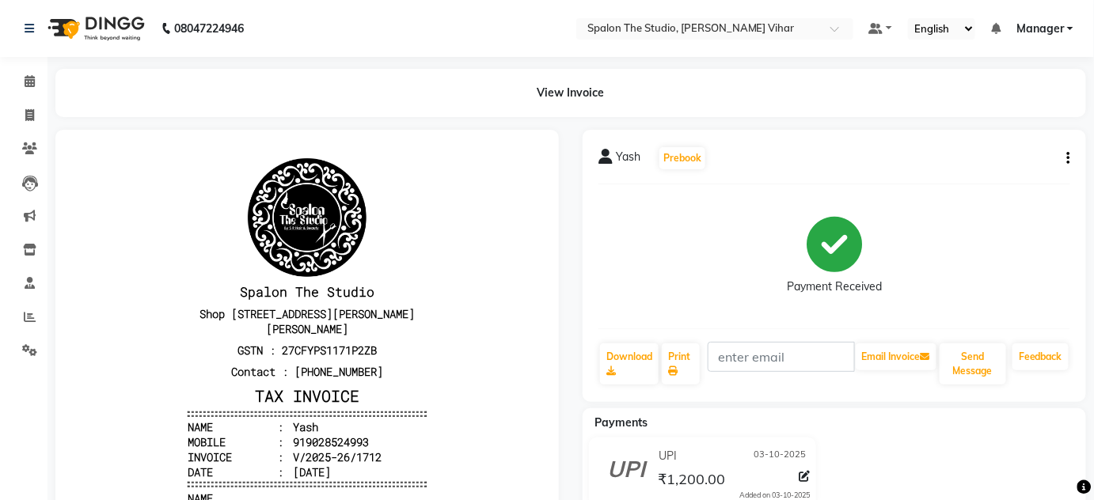
click at [964, 449] on div "UPI [DATE] ₹1,200.00 Added on [DATE]" at bounding box center [834, 476] width 527 height 76
